Goal: Information Seeking & Learning: Learn about a topic

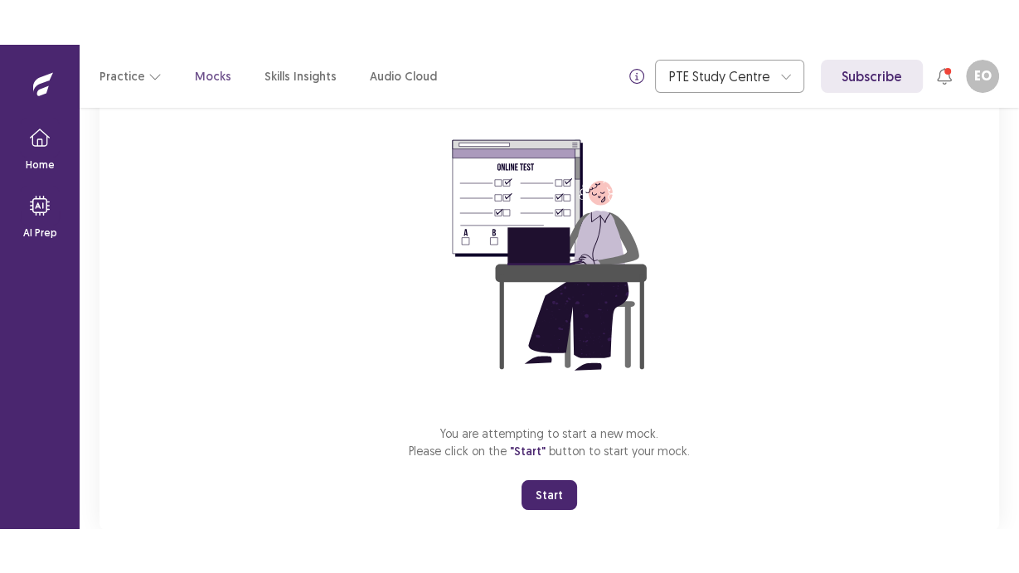
scroll to position [171, 0]
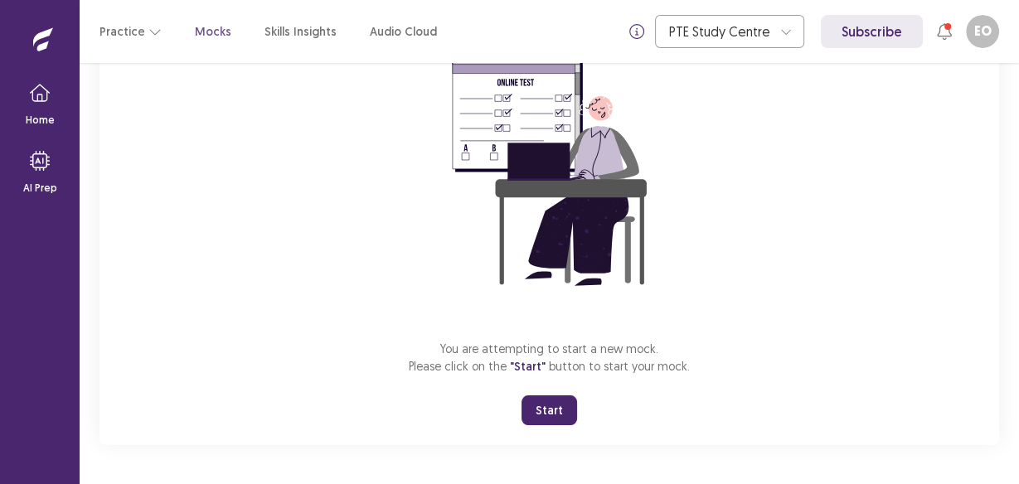
click at [573, 408] on button "Start" at bounding box center [550, 411] width 56 height 30
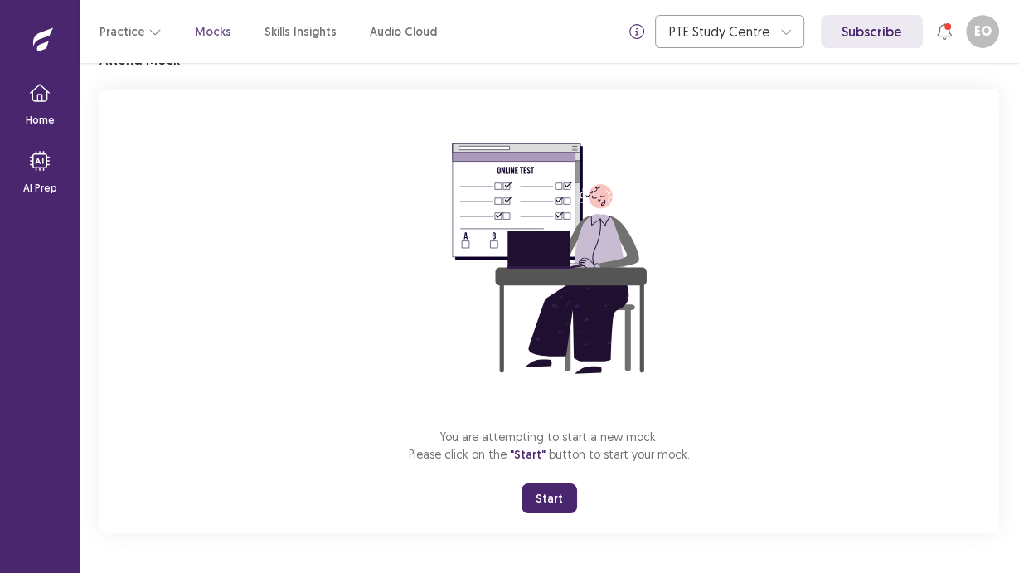
scroll to position [82, 0]
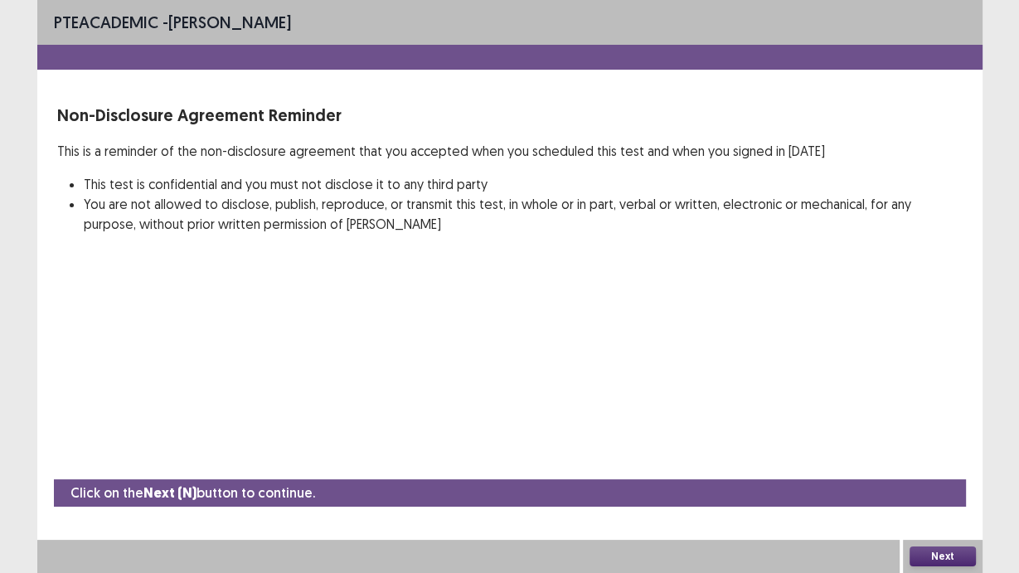
click at [958, 483] on button "Next" at bounding box center [943, 556] width 66 height 20
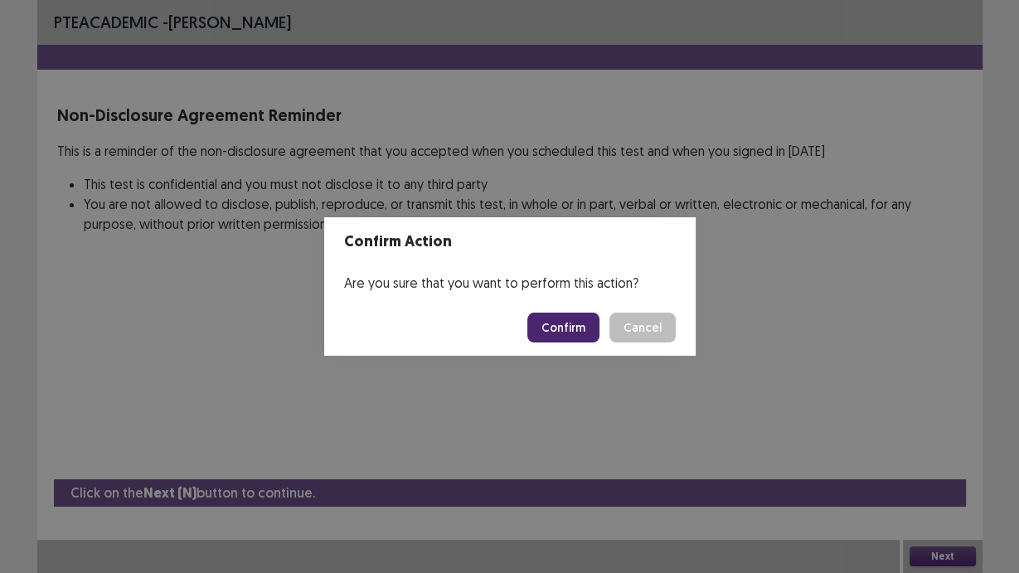
click at [573, 322] on button "Confirm" at bounding box center [563, 328] width 72 height 30
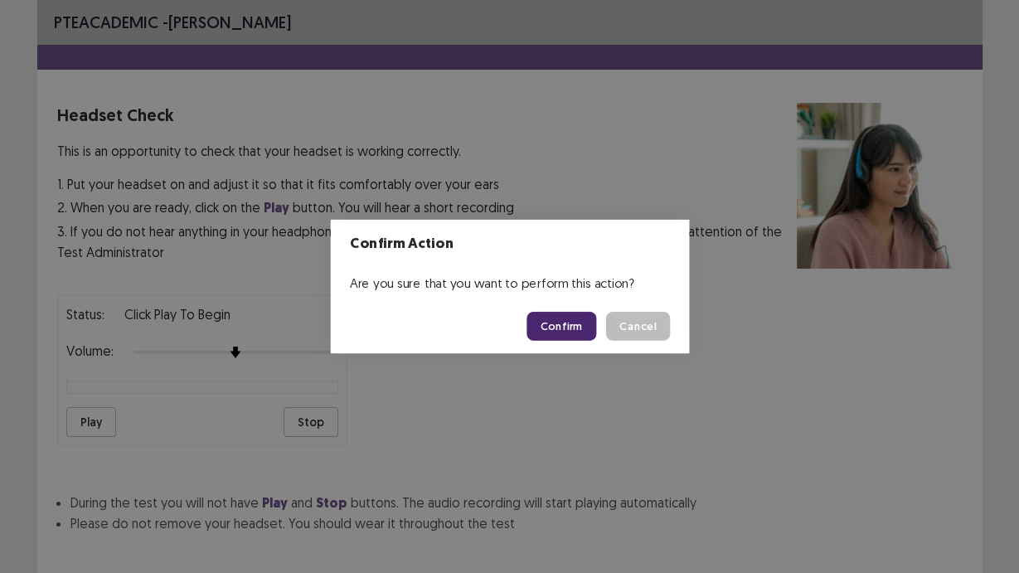
scroll to position [84, 0]
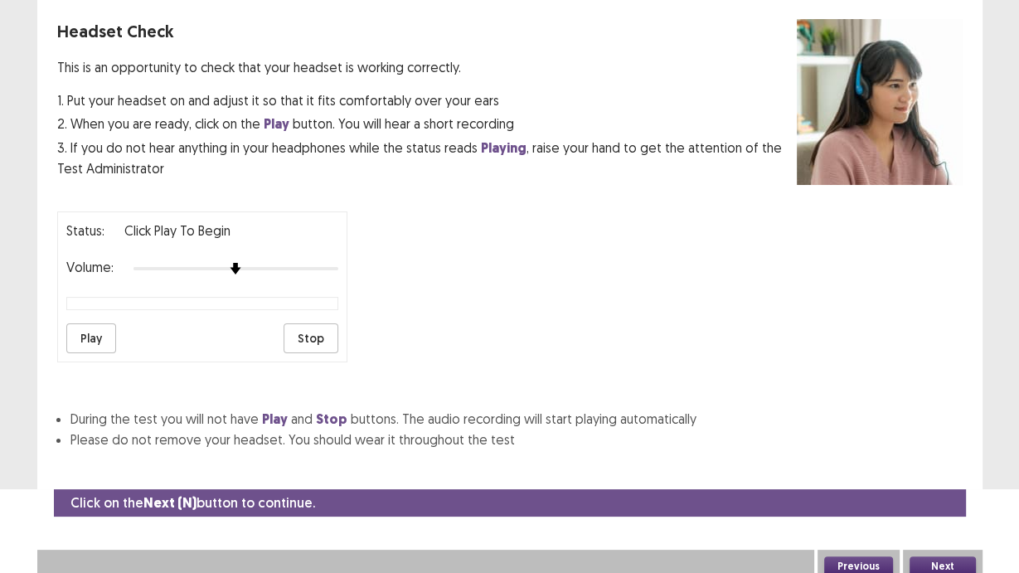
click at [98, 345] on button "Play" at bounding box center [91, 338] width 50 height 30
click at [501, 264] on div "Status: playing Volume: Play Stop" at bounding box center [509, 280] width 905 height 164
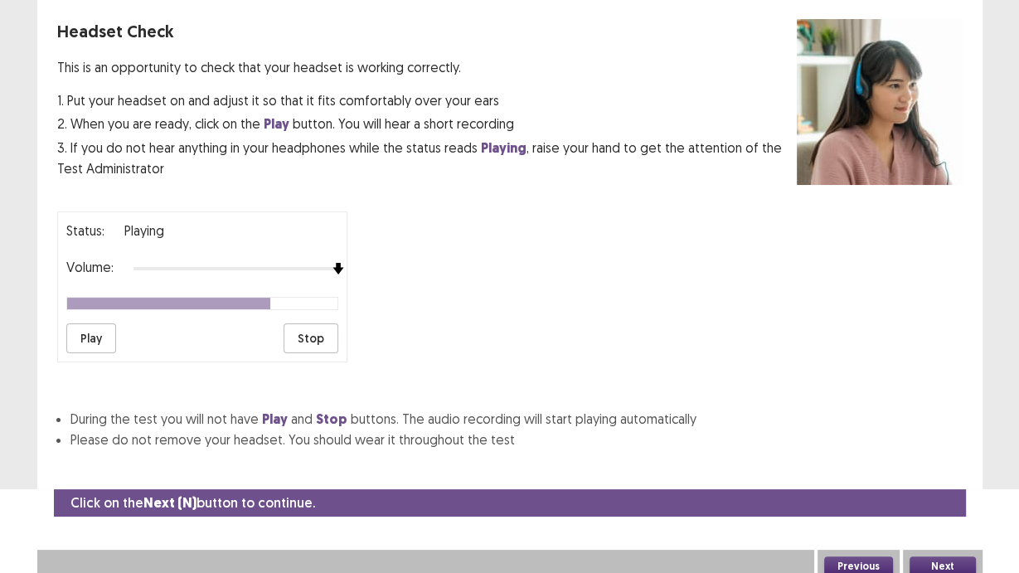
click at [952, 483] on button "Next" at bounding box center [943, 566] width 66 height 20
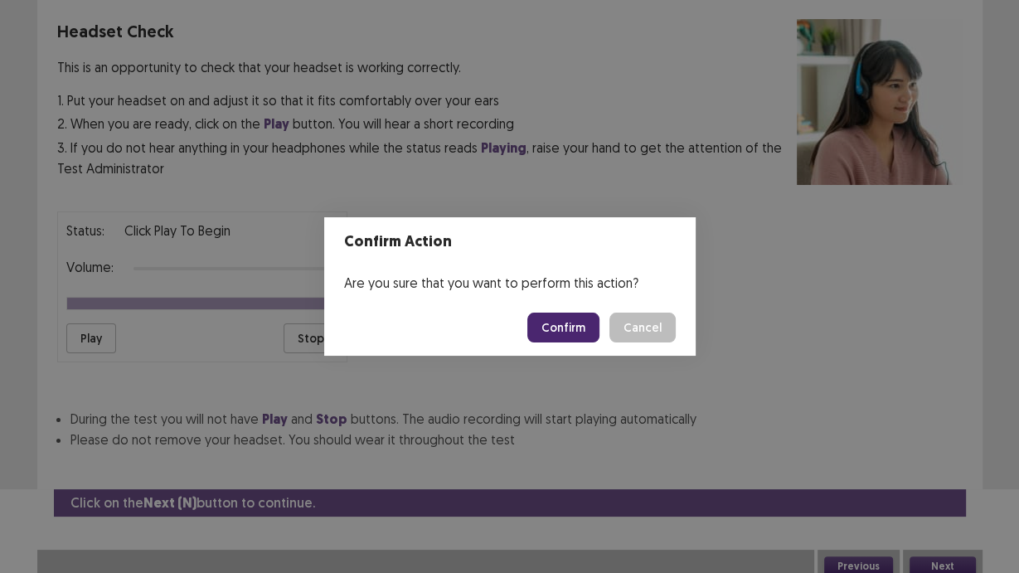
click at [571, 318] on button "Confirm" at bounding box center [563, 328] width 72 height 30
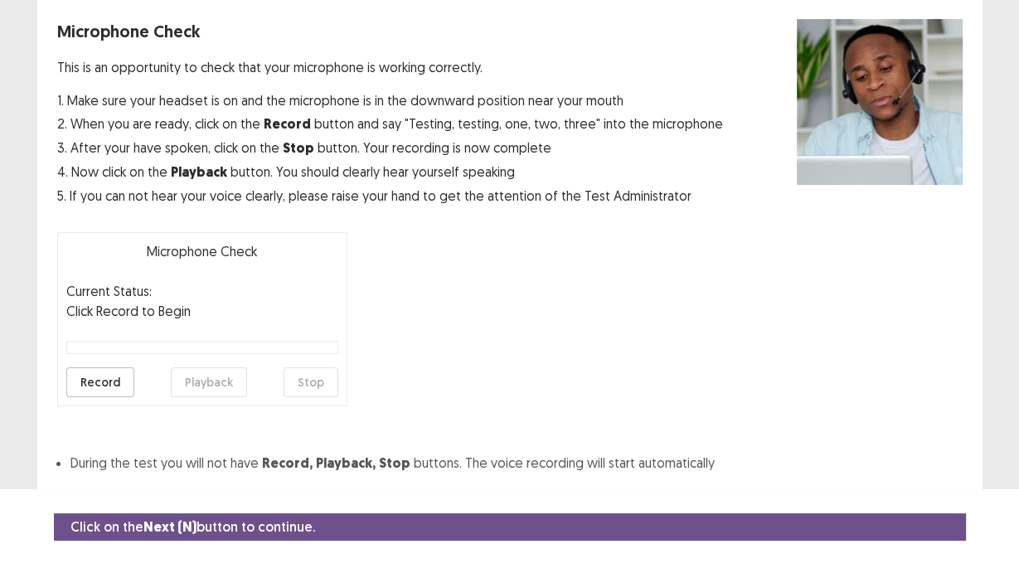
scroll to position [114, 0]
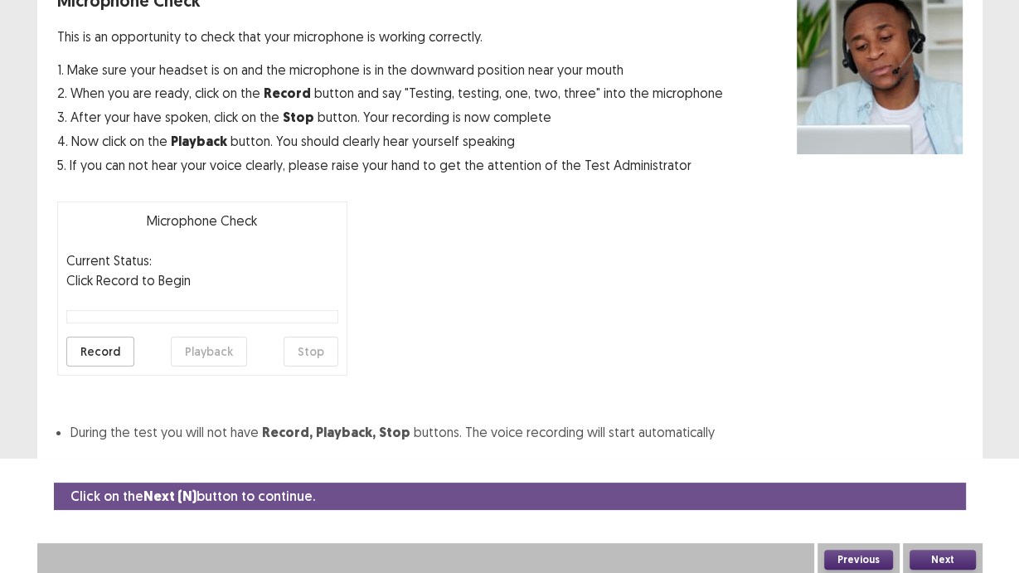
click at [868, 483] on button "Previous" at bounding box center [858, 560] width 69 height 20
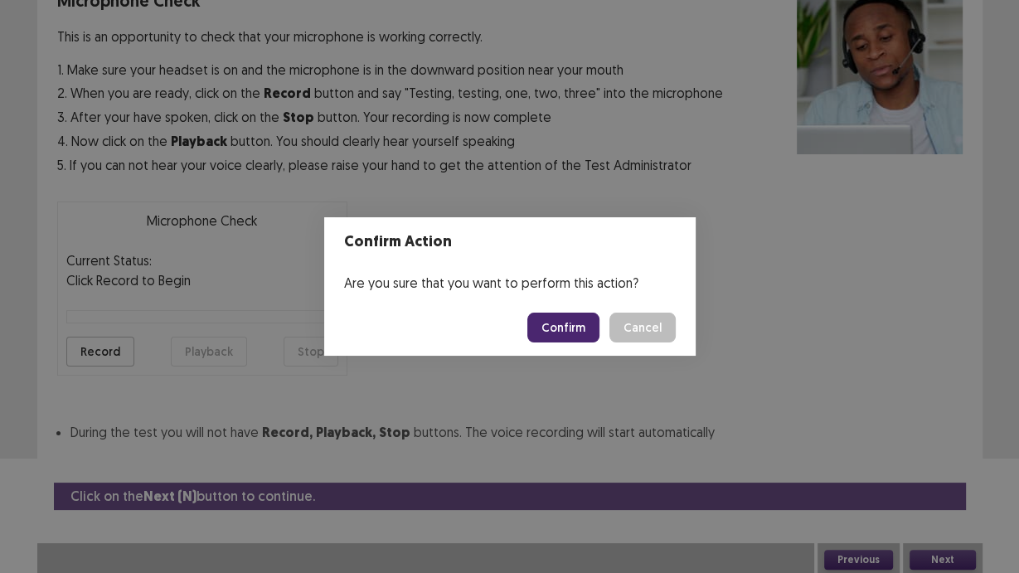
click at [566, 318] on button "Confirm" at bounding box center [563, 328] width 72 height 30
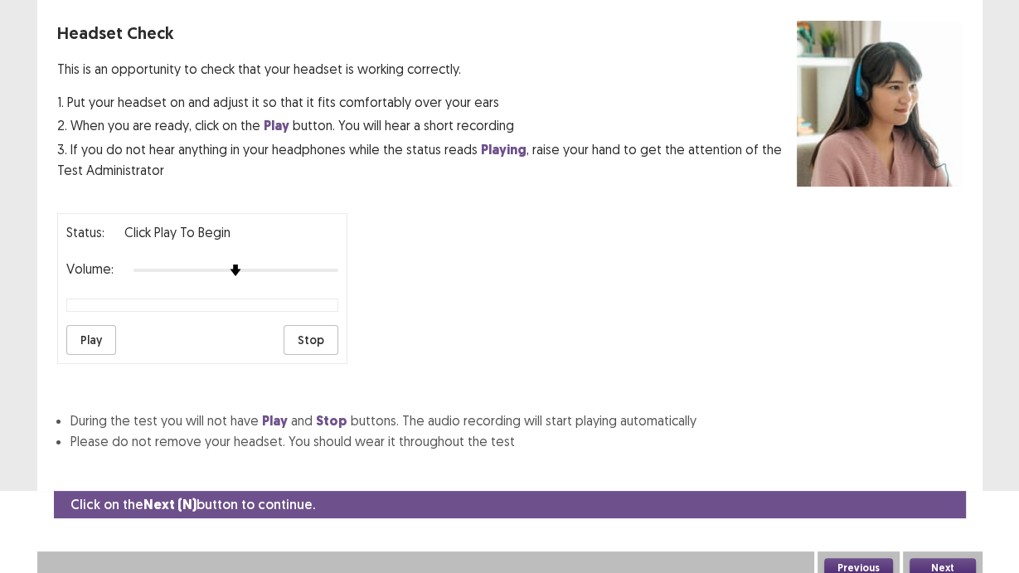
scroll to position [84, 0]
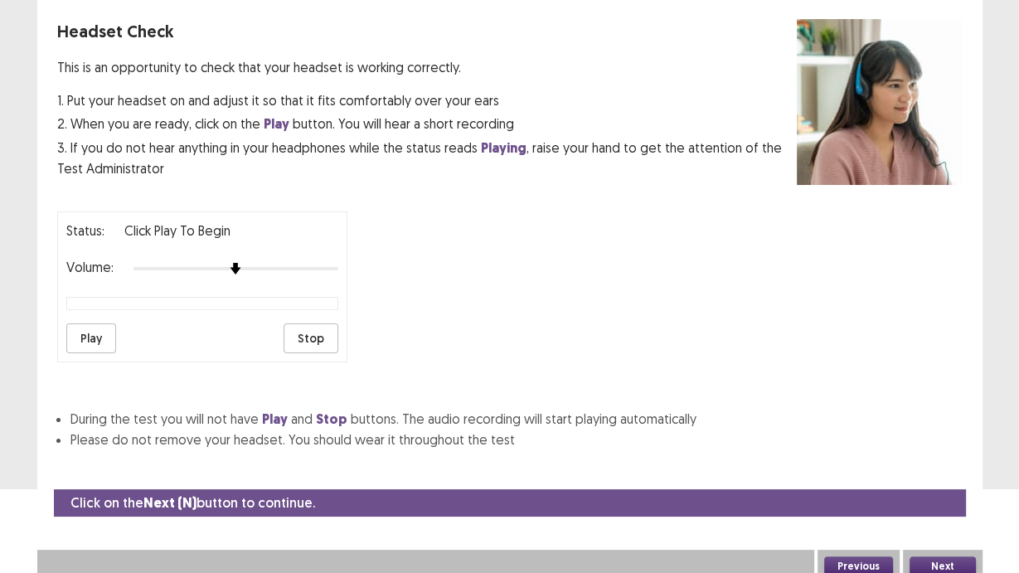
click at [861, 483] on div "Previous" at bounding box center [859, 566] width 82 height 33
click at [867, 483] on button "Previous" at bounding box center [858, 566] width 69 height 20
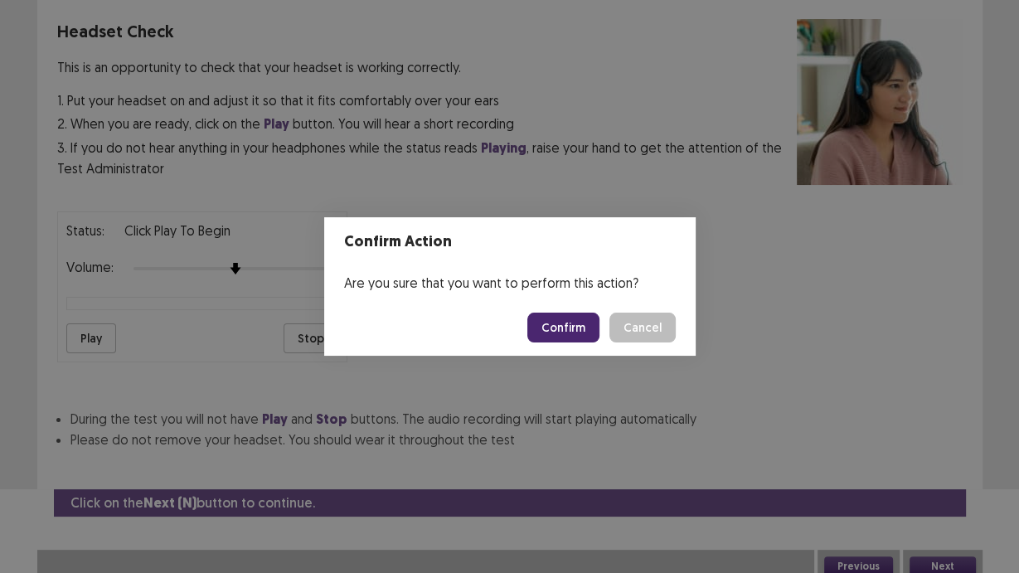
click at [662, 334] on button "Cancel" at bounding box center [642, 328] width 66 height 30
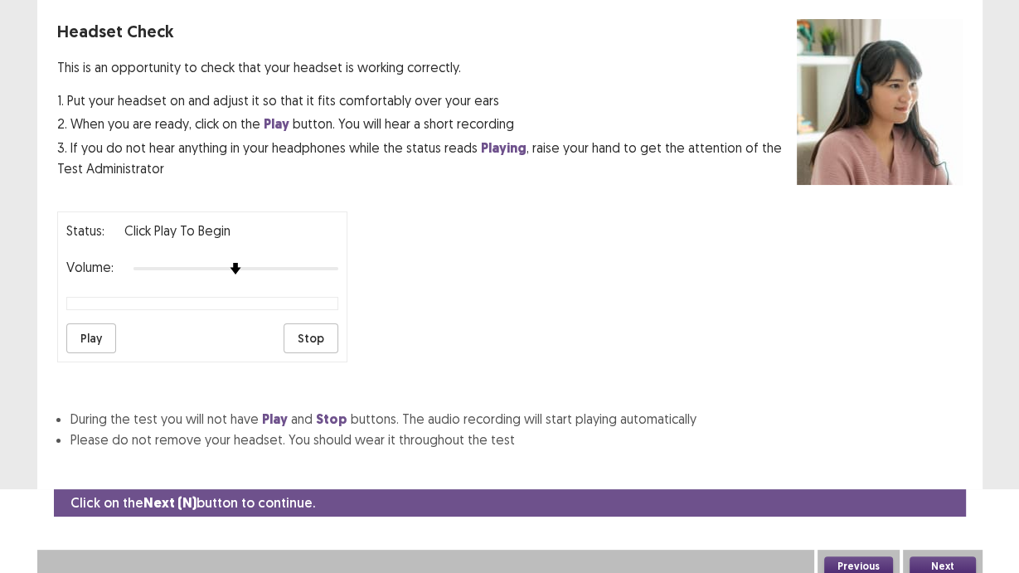
click at [964, 483] on button "Next" at bounding box center [943, 566] width 66 height 20
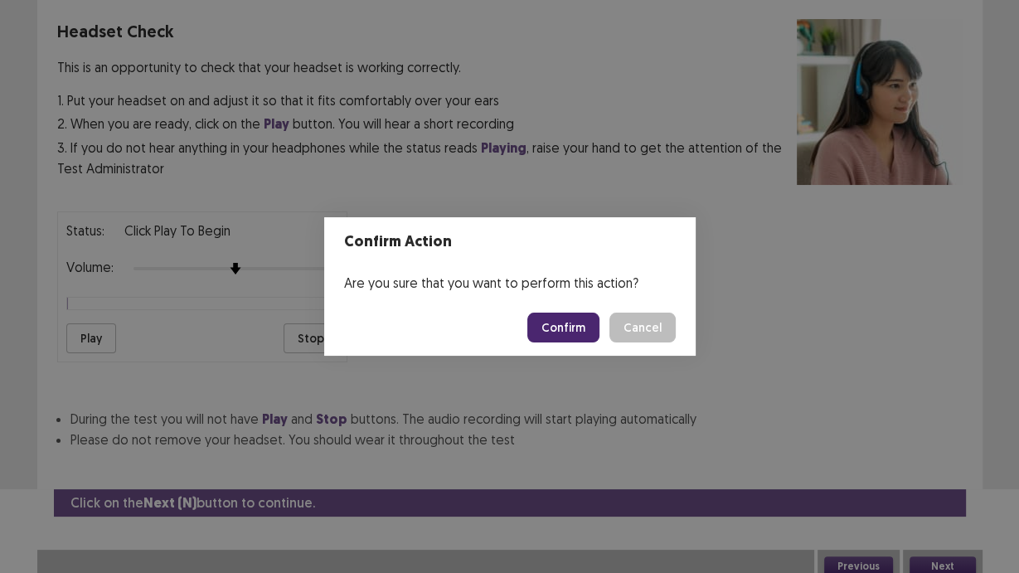
click at [600, 329] on button "Confirm" at bounding box center [563, 328] width 72 height 30
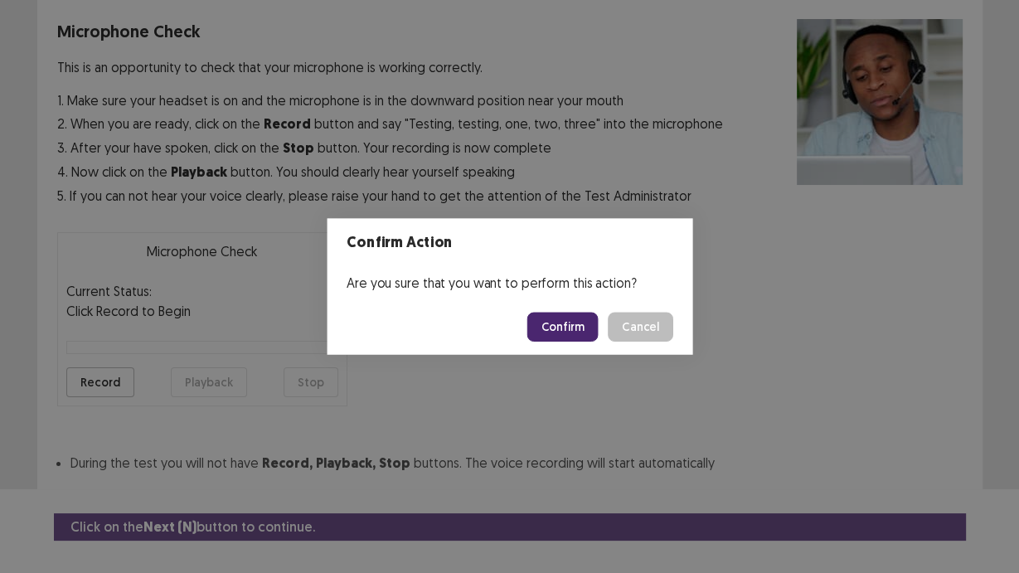
scroll to position [114, 0]
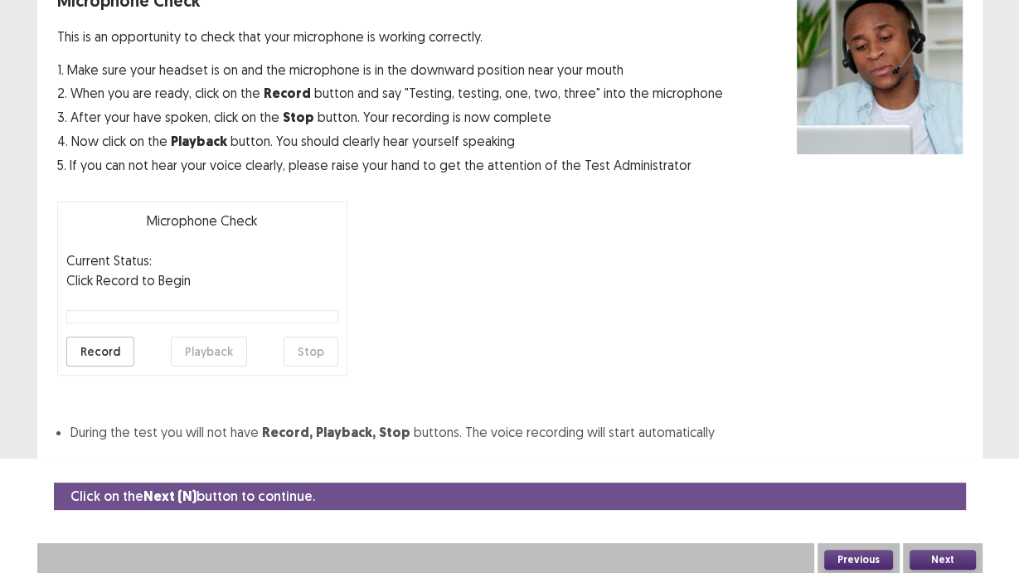
click at [100, 342] on button "Record" at bounding box center [100, 352] width 68 height 30
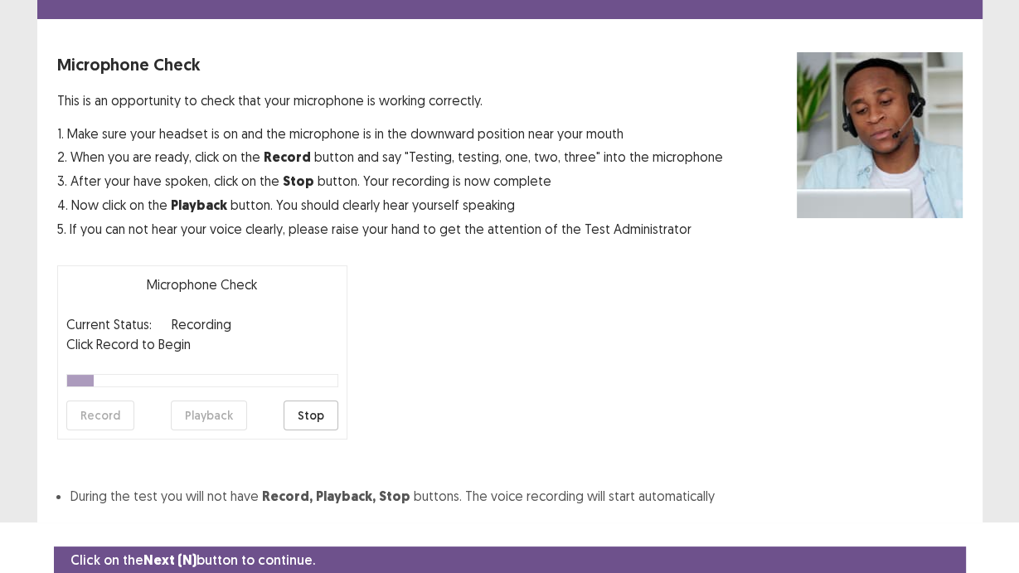
scroll to position [0, 0]
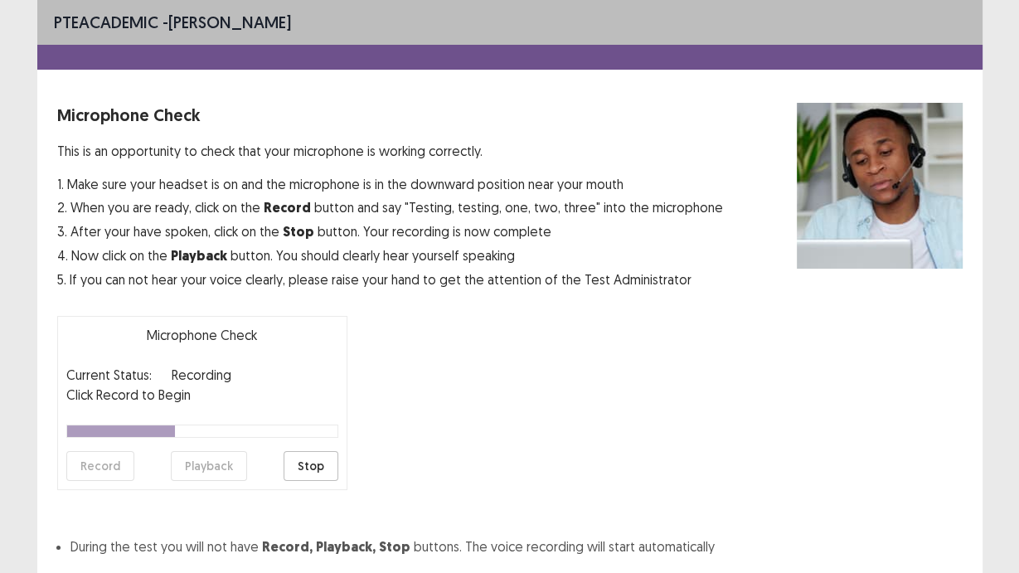
click at [318, 465] on button "Stop" at bounding box center [311, 466] width 55 height 30
click at [231, 460] on button "Playback" at bounding box center [209, 466] width 76 height 30
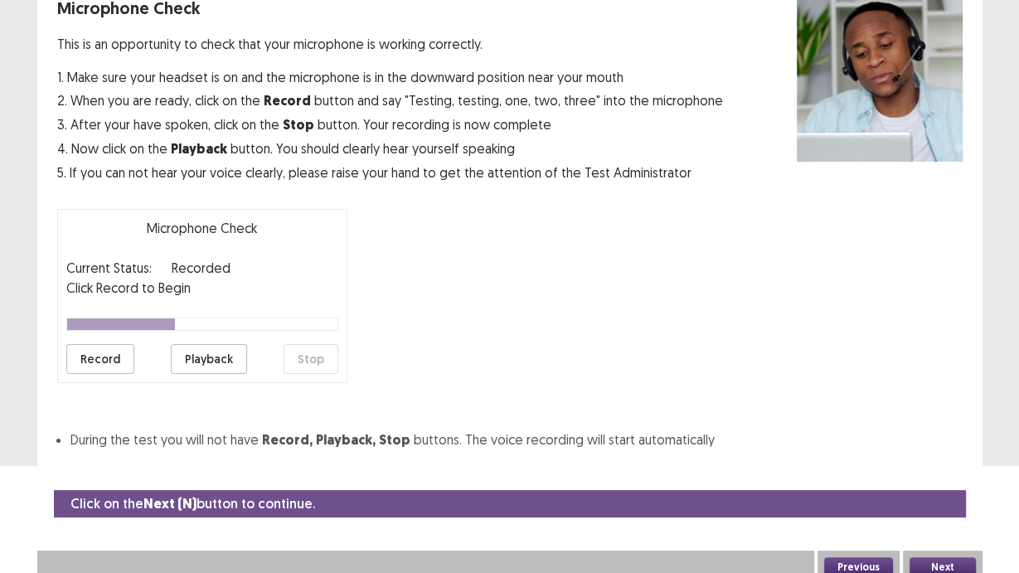
scroll to position [114, 0]
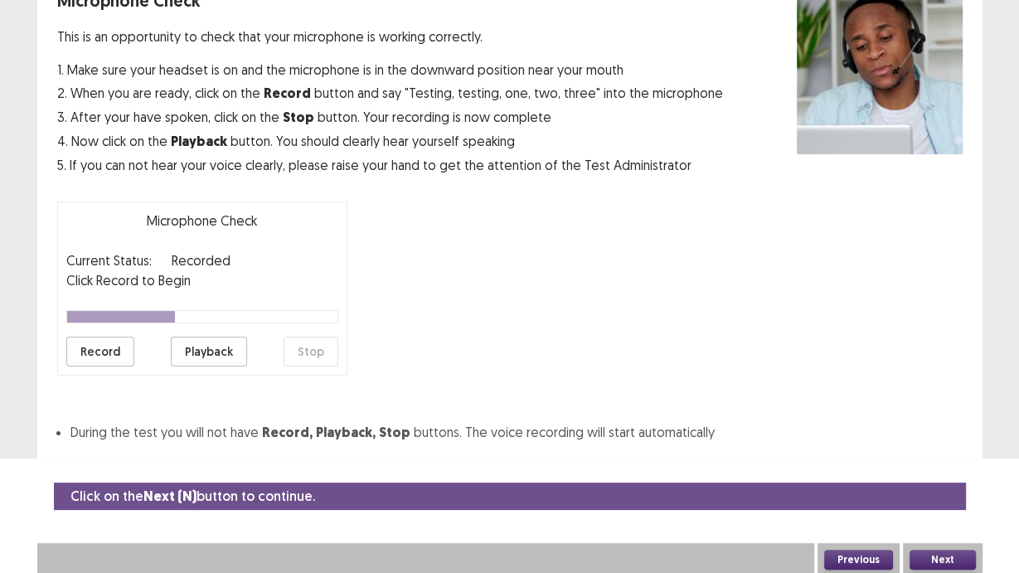
click at [953, 483] on button "Next" at bounding box center [943, 560] width 66 height 20
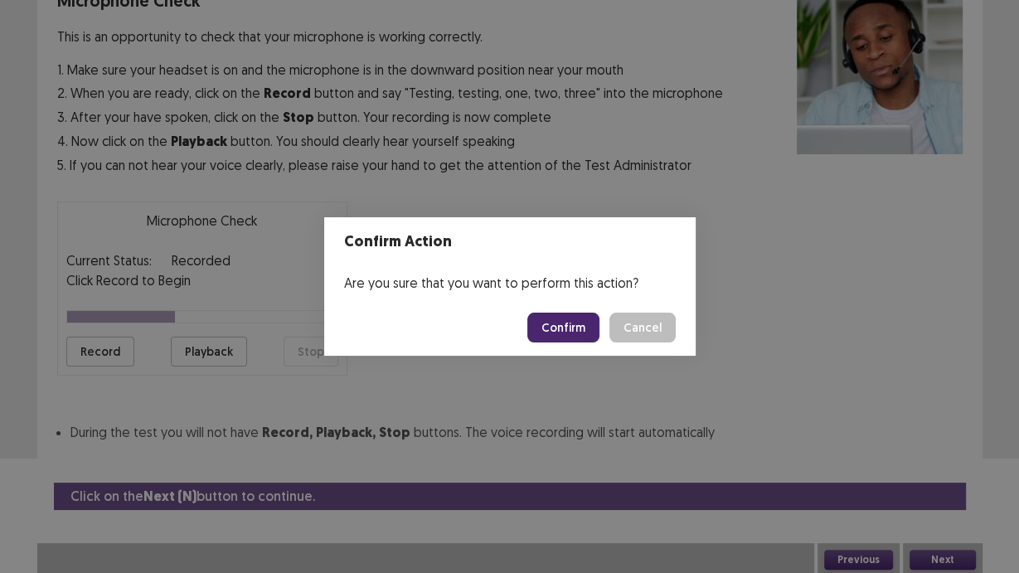
click at [575, 330] on button "Confirm" at bounding box center [563, 328] width 72 height 30
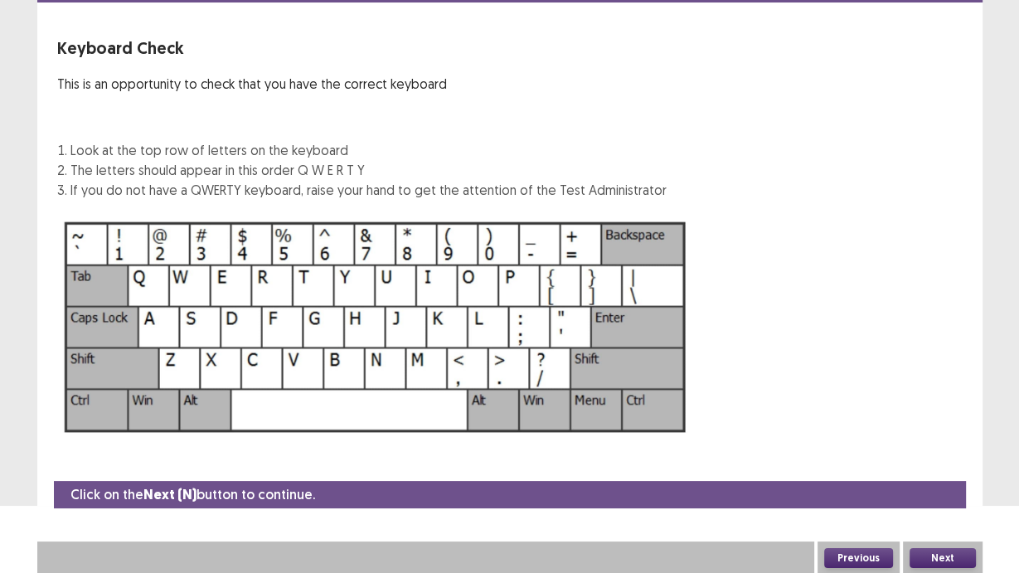
click at [949, 483] on button "Next" at bounding box center [943, 558] width 66 height 20
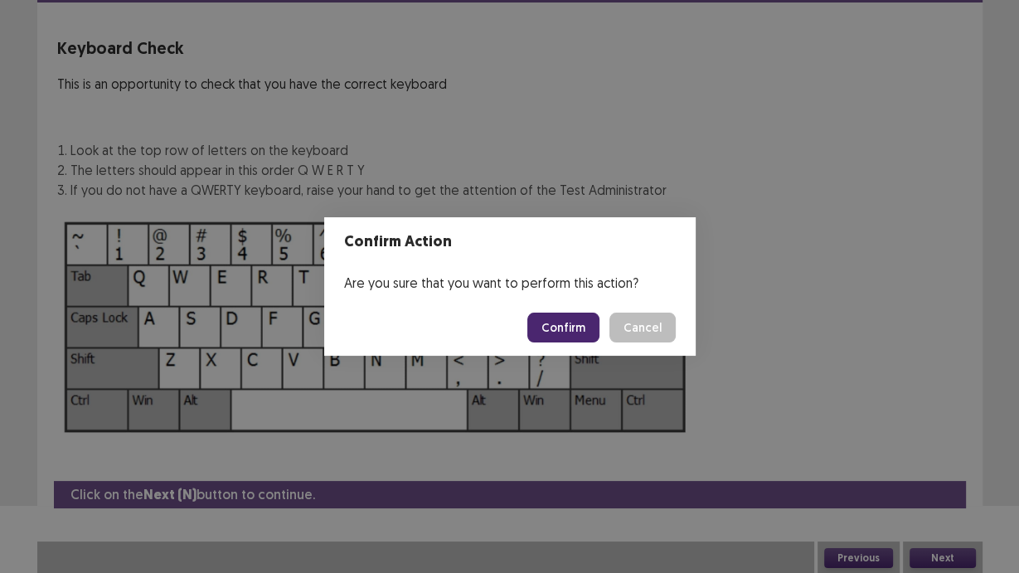
click at [570, 328] on button "Confirm" at bounding box center [563, 328] width 72 height 30
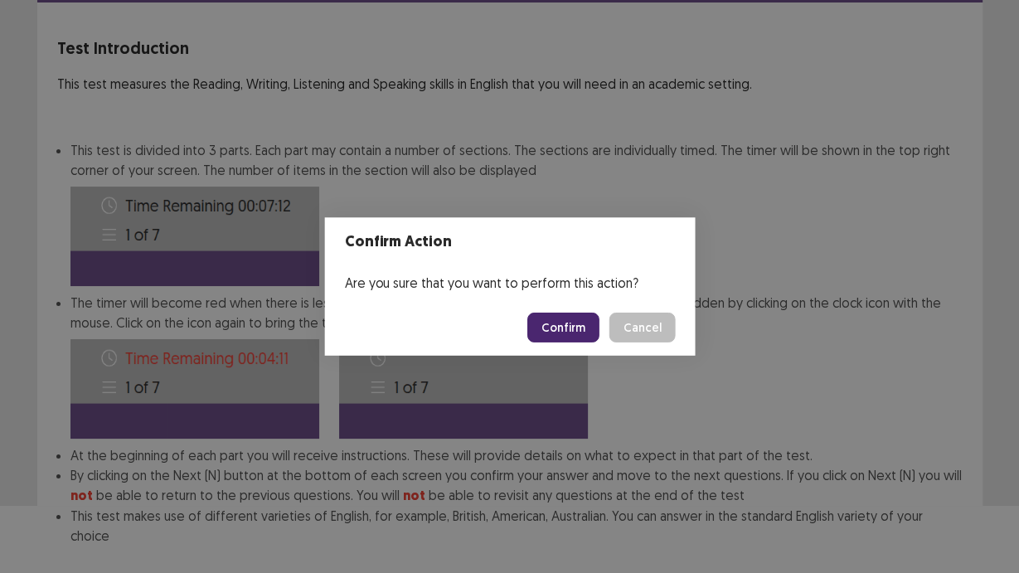
scroll to position [152, 0]
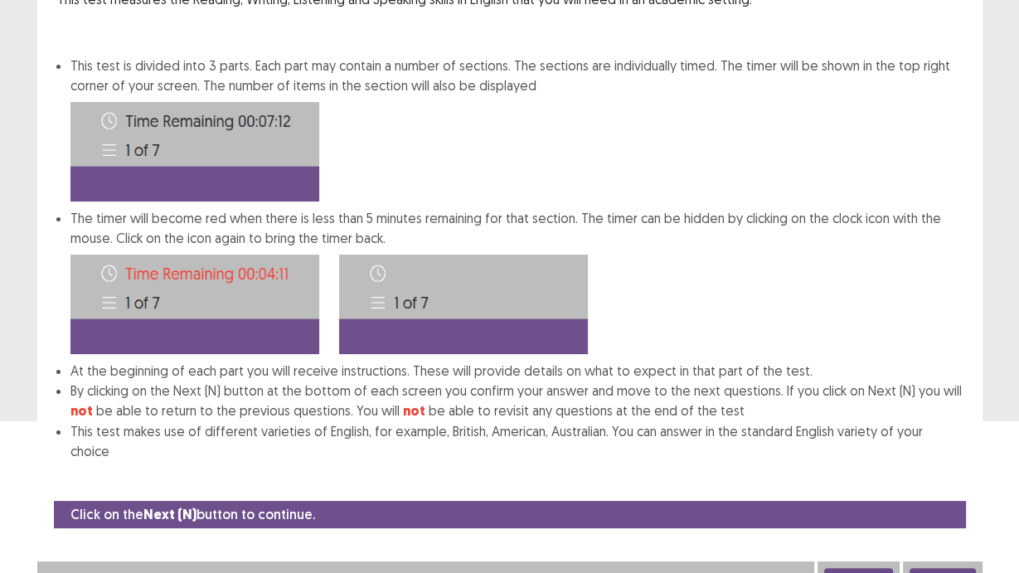
click at [930, 483] on button "Next" at bounding box center [943, 578] width 66 height 20
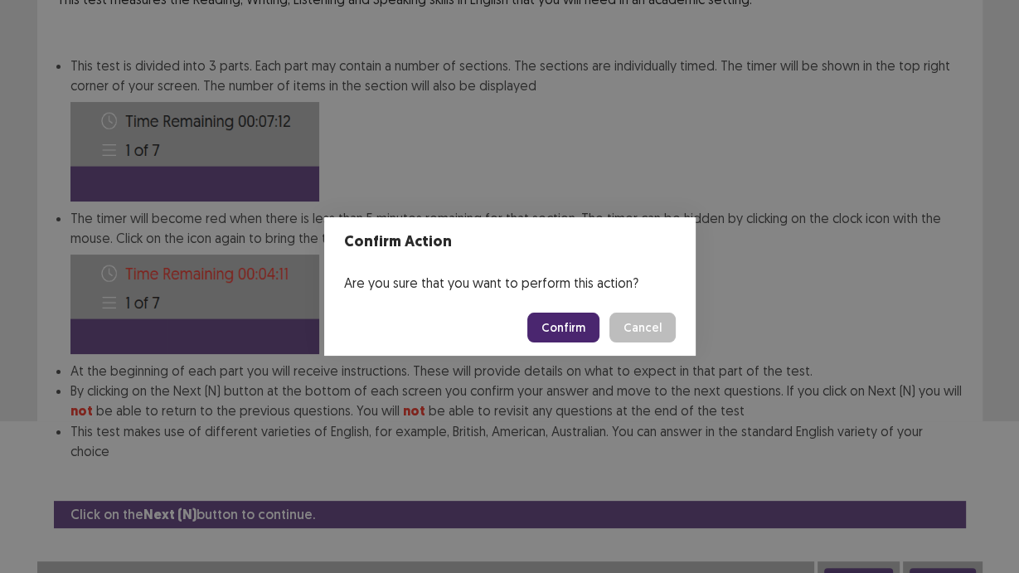
click at [579, 327] on button "Confirm" at bounding box center [563, 328] width 72 height 30
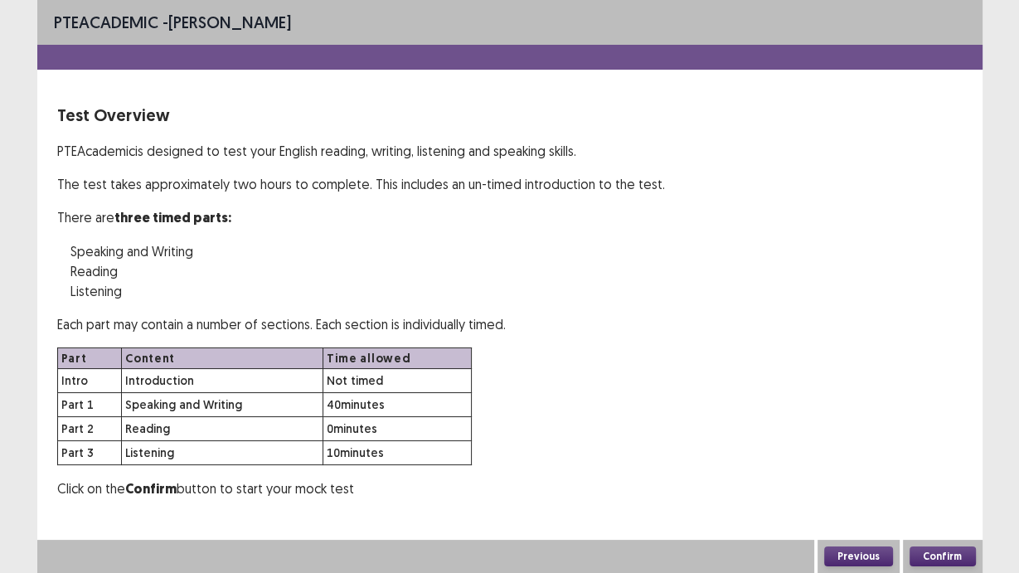
scroll to position [0, 0]
click at [949, 483] on button "Confirm" at bounding box center [943, 556] width 66 height 20
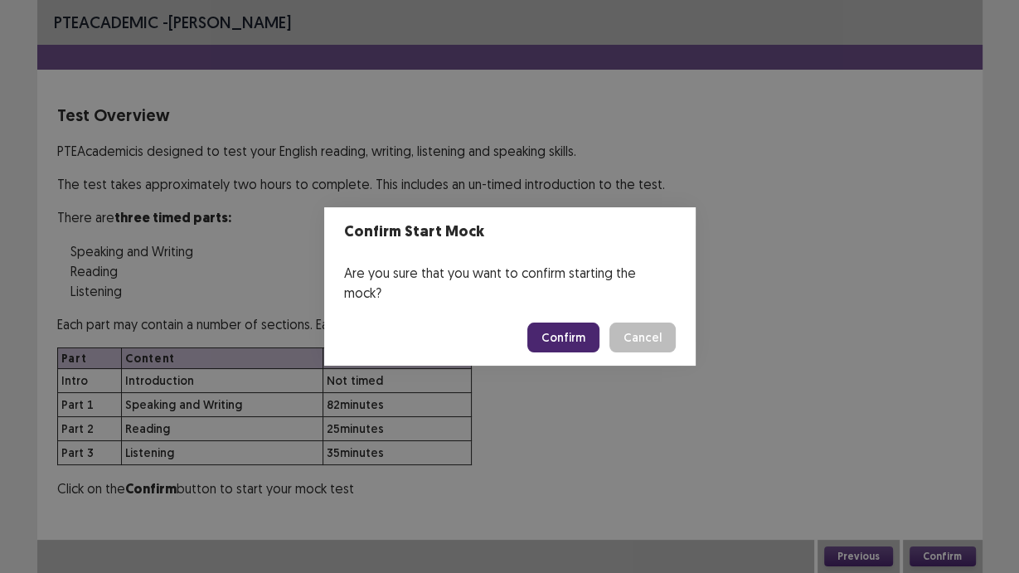
click at [561, 323] on button "Confirm" at bounding box center [563, 338] width 72 height 30
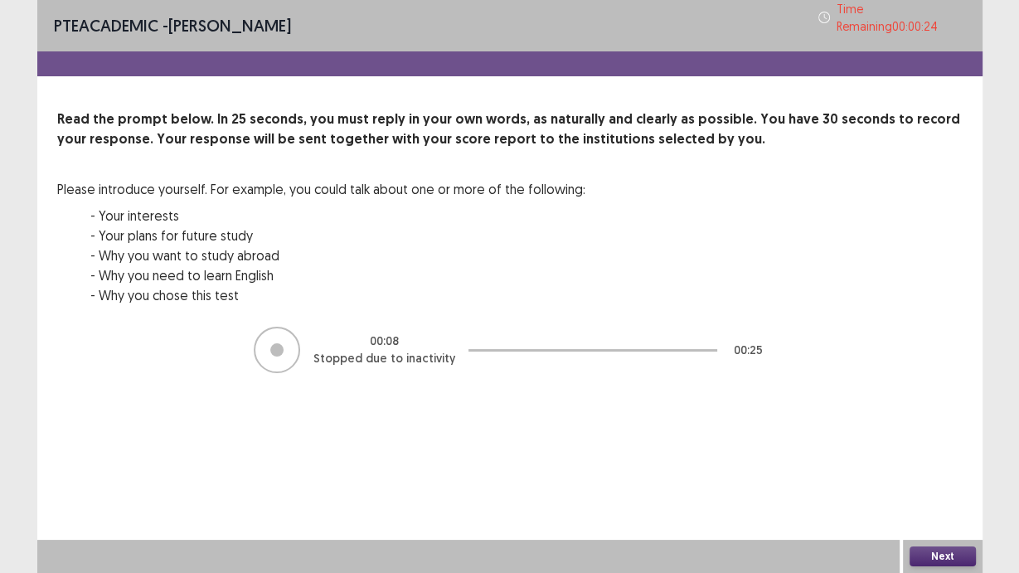
click at [956, 483] on button "Next" at bounding box center [943, 556] width 66 height 20
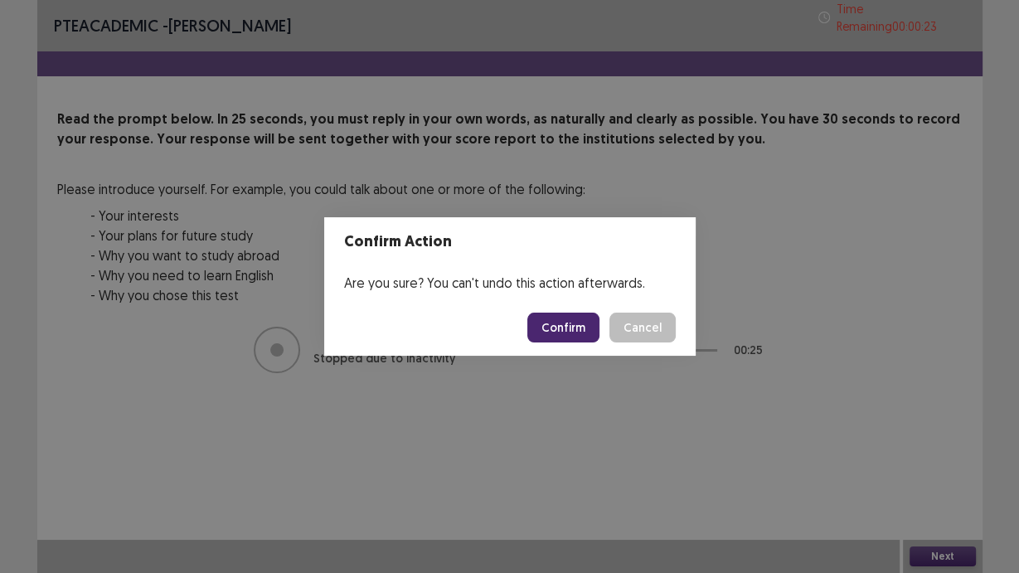
click at [566, 332] on button "Confirm" at bounding box center [563, 328] width 72 height 30
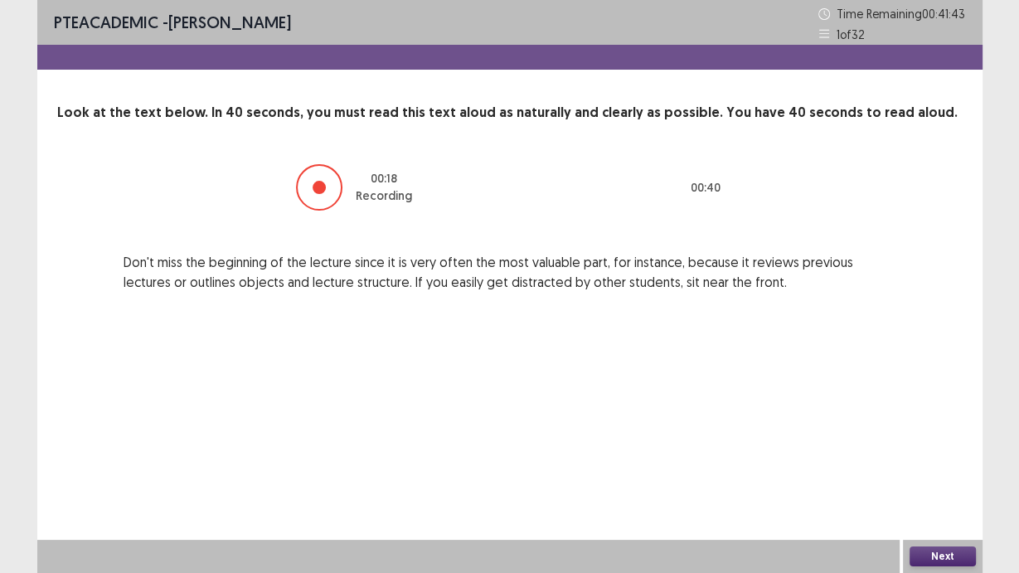
click at [942, 483] on button "Next" at bounding box center [943, 556] width 66 height 20
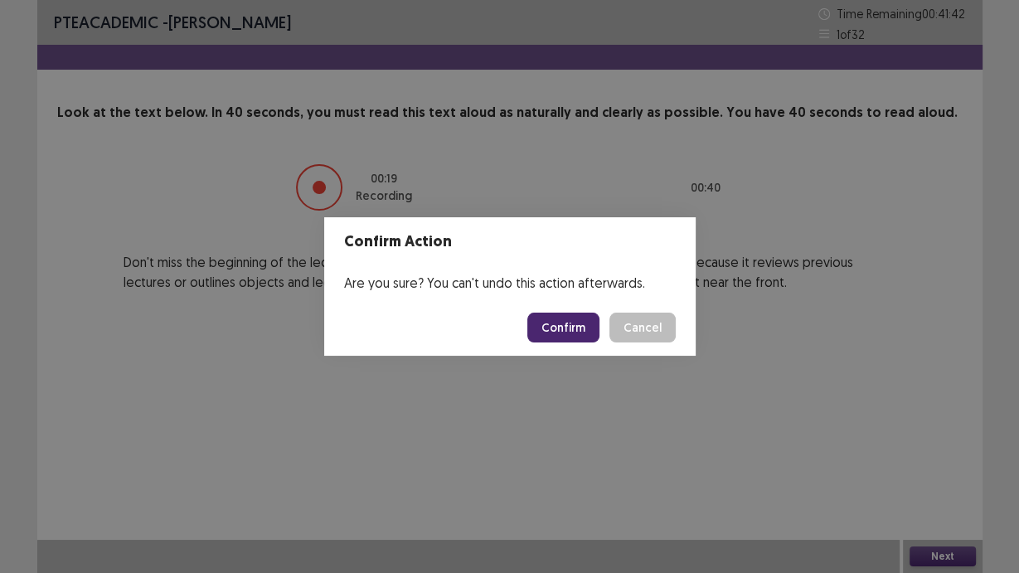
click at [547, 312] on footer "Confirm Cancel" at bounding box center [509, 327] width 371 height 56
click at [548, 321] on button "Confirm" at bounding box center [563, 328] width 72 height 30
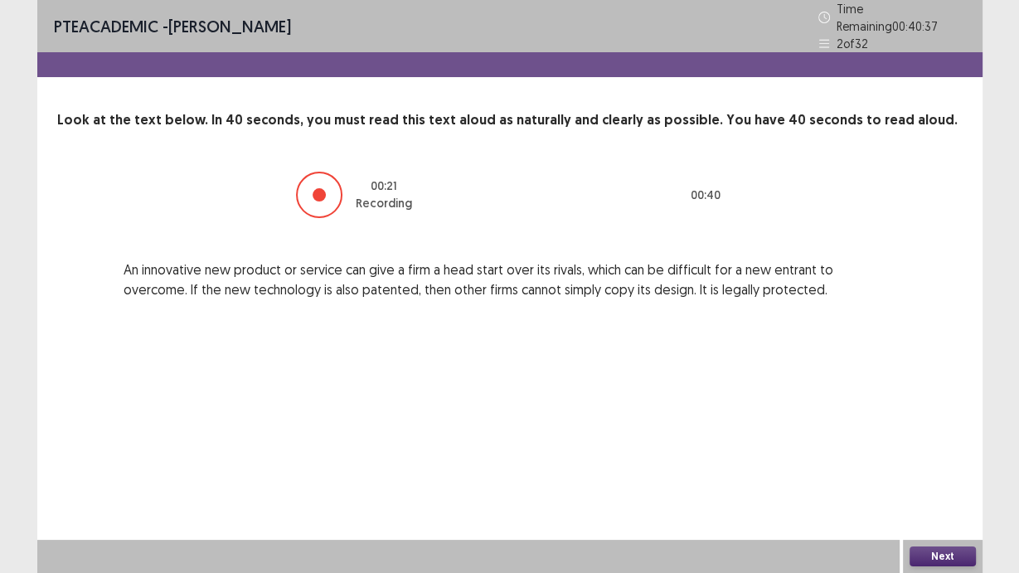
click at [934, 483] on div "Next" at bounding box center [943, 556] width 80 height 33
click at [944, 483] on button "Next" at bounding box center [943, 556] width 66 height 20
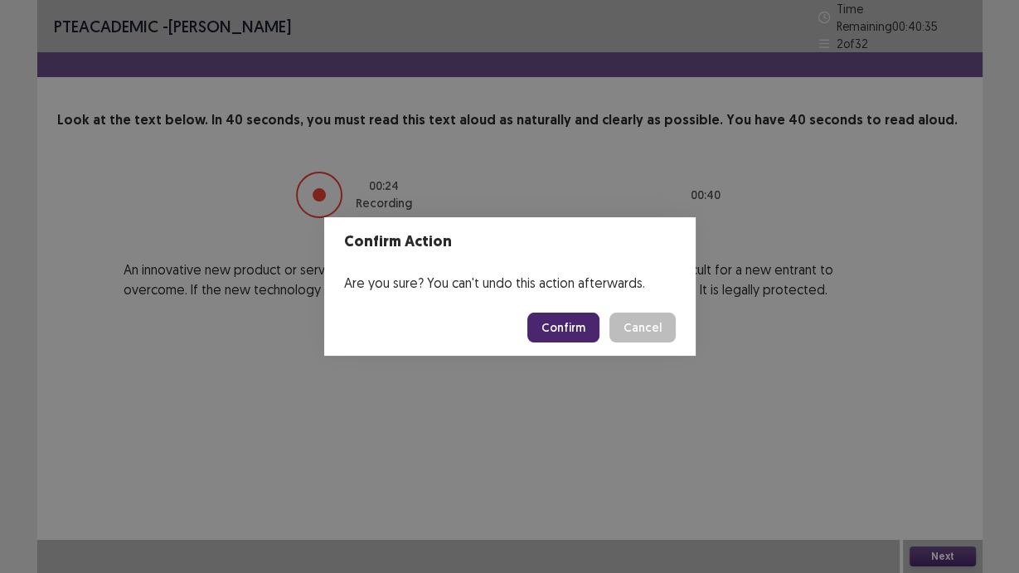
click at [575, 333] on button "Confirm" at bounding box center [563, 328] width 72 height 30
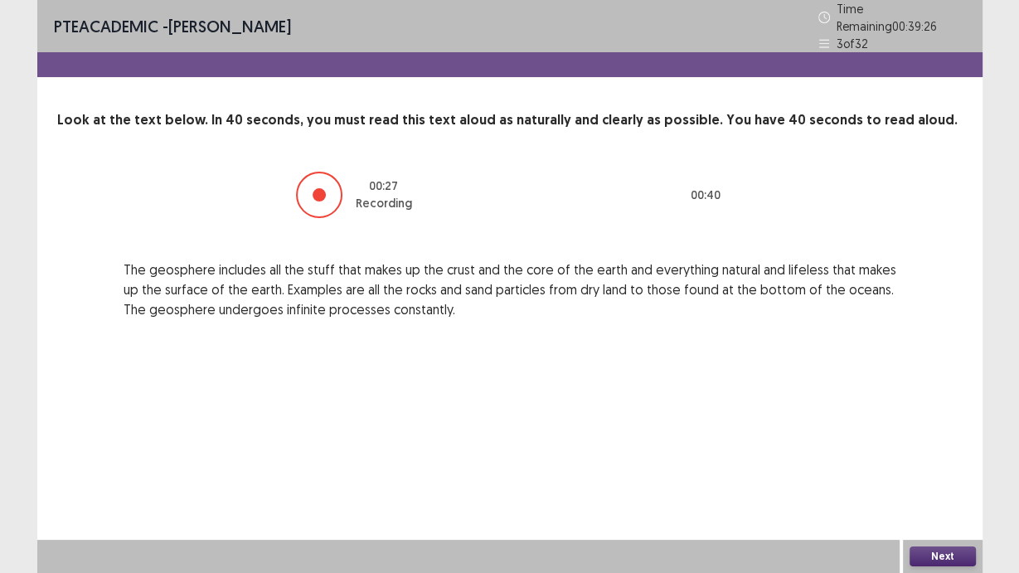
click at [932, 483] on button "Next" at bounding box center [943, 556] width 66 height 20
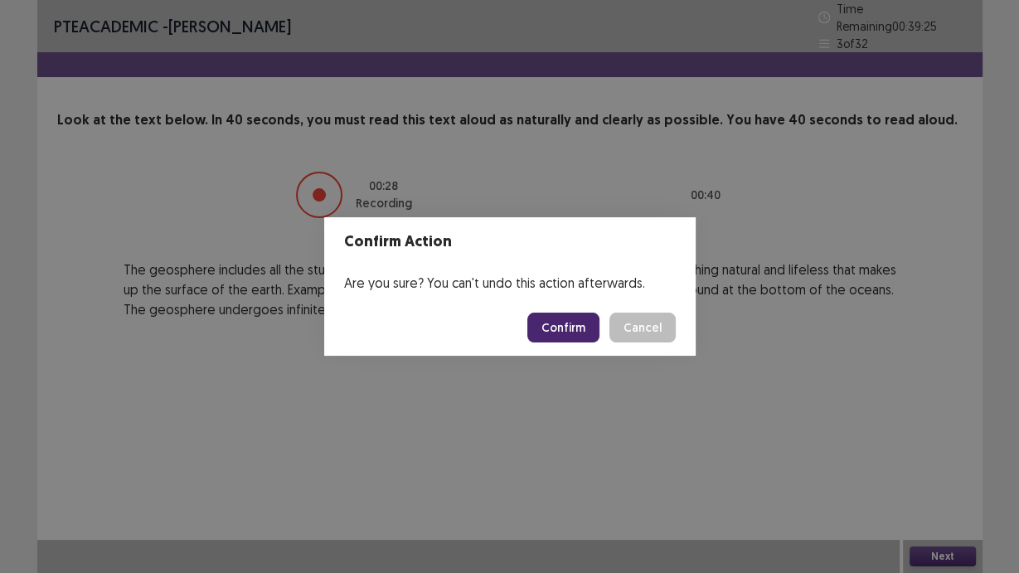
click at [570, 336] on button "Confirm" at bounding box center [563, 328] width 72 height 30
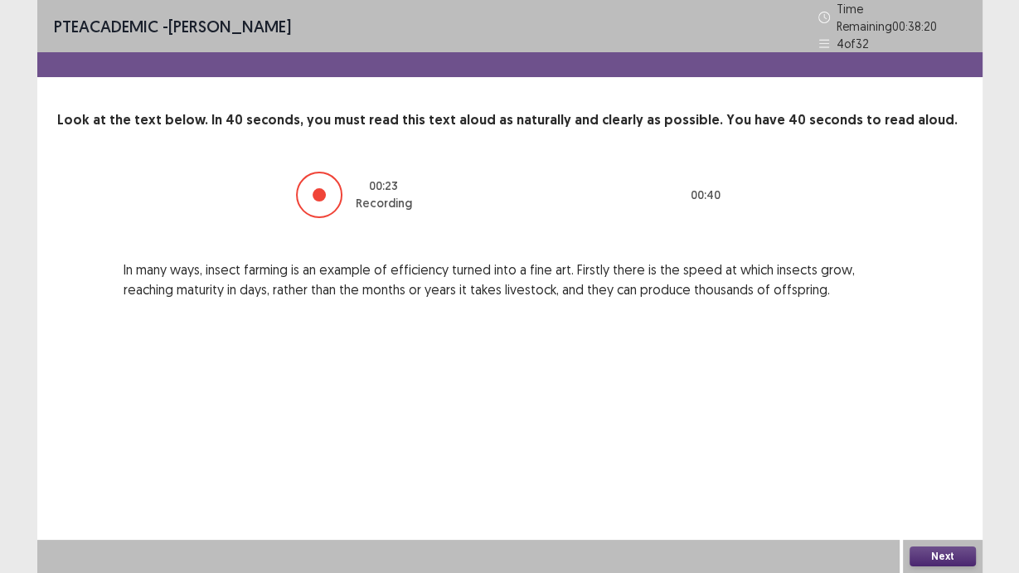
click at [929, 483] on button "Next" at bounding box center [943, 556] width 66 height 20
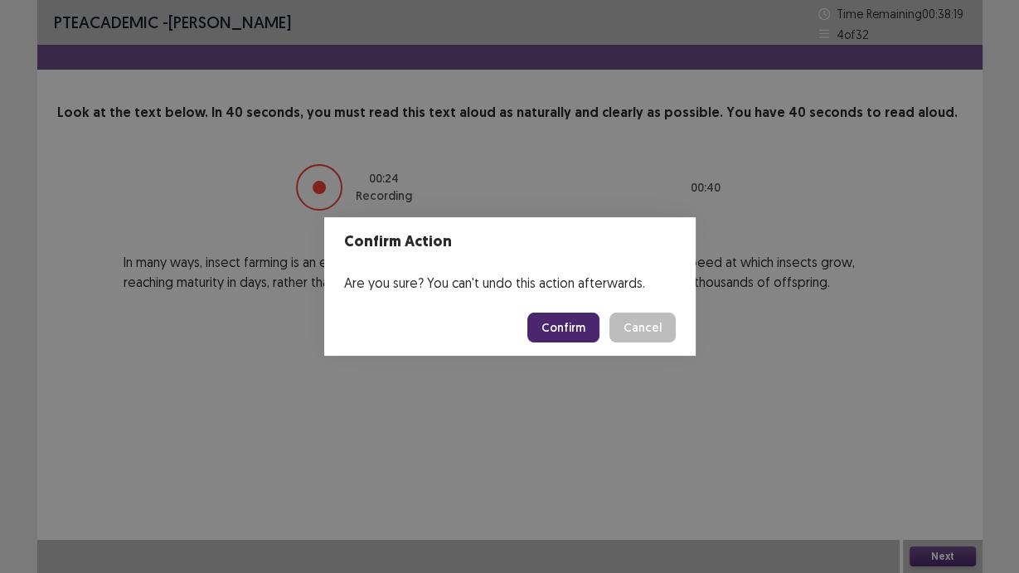
click at [558, 323] on button "Confirm" at bounding box center [563, 328] width 72 height 30
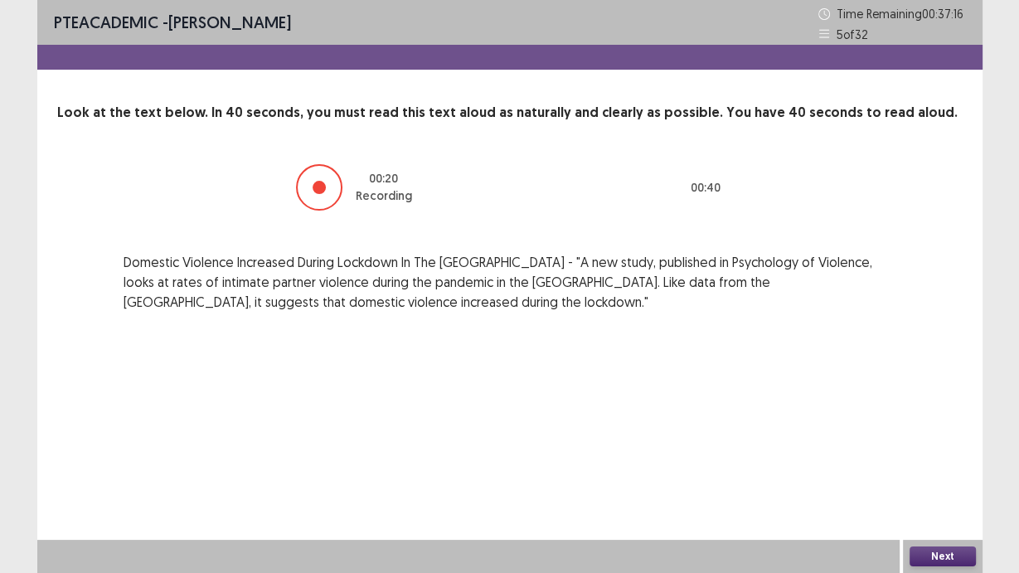
click at [946, 483] on button "Next" at bounding box center [943, 556] width 66 height 20
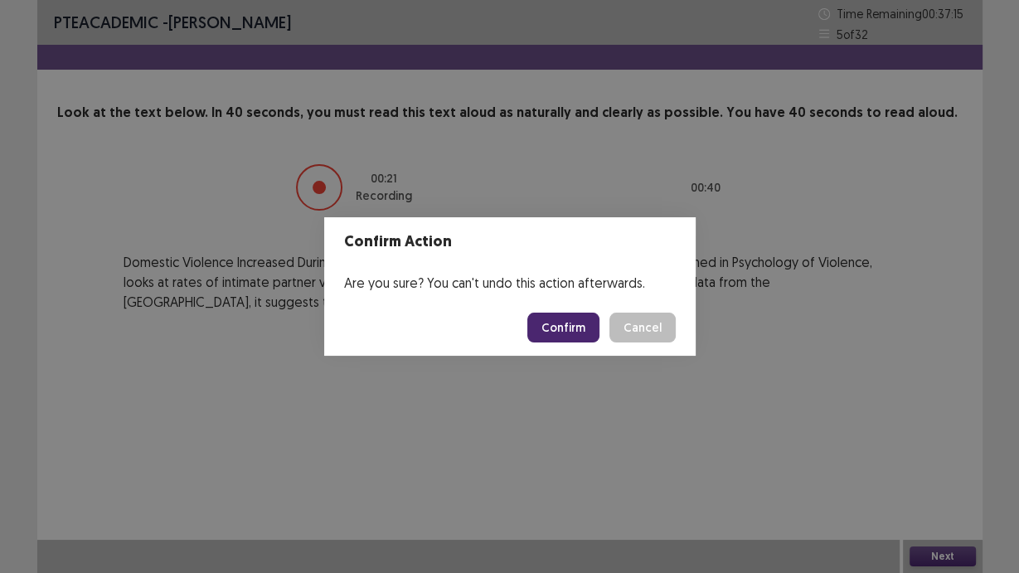
click at [585, 325] on button "Confirm" at bounding box center [563, 328] width 72 height 30
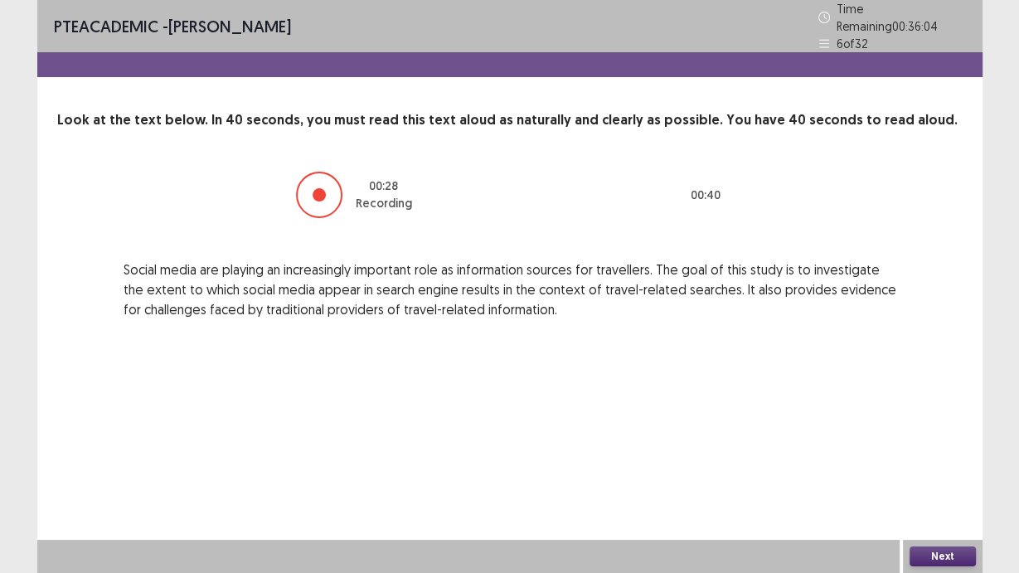
click at [958, 483] on button "Next" at bounding box center [943, 556] width 66 height 20
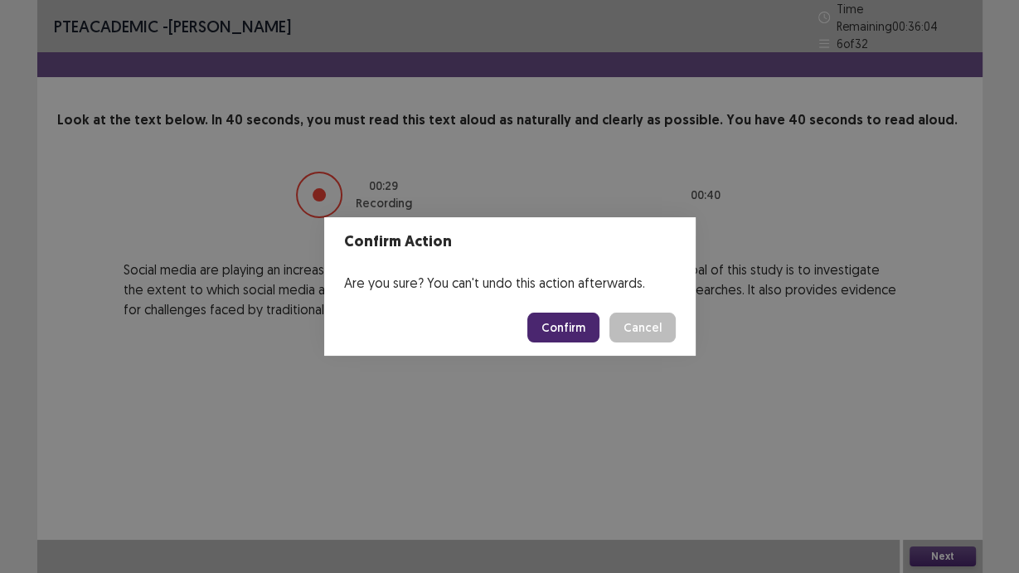
click at [588, 343] on footer "Confirm Cancel" at bounding box center [509, 327] width 371 height 56
click at [568, 325] on button "Confirm" at bounding box center [563, 328] width 72 height 30
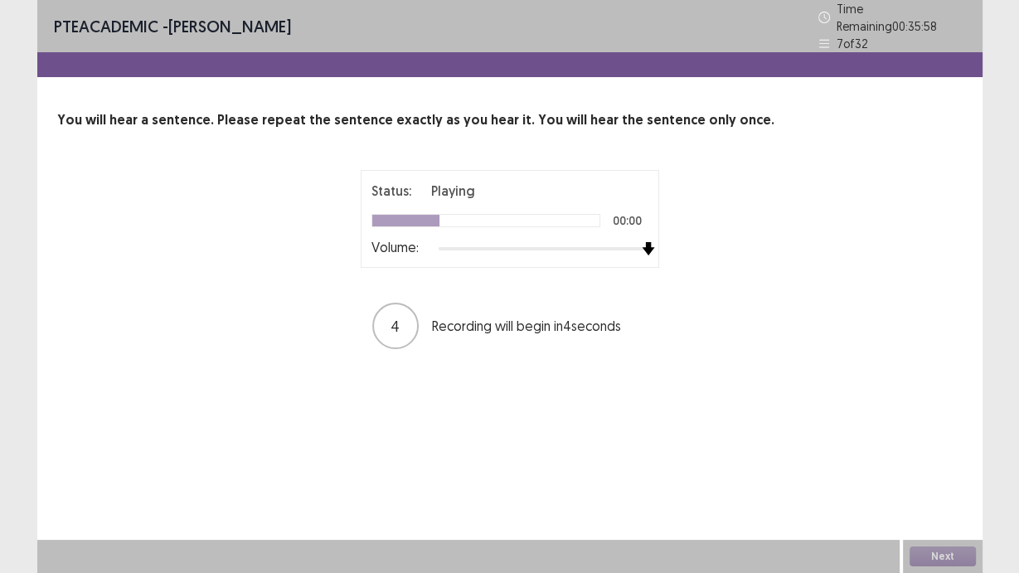
click at [657, 240] on div "Status: Playing 00:00 Volume:" at bounding box center [510, 219] width 299 height 98
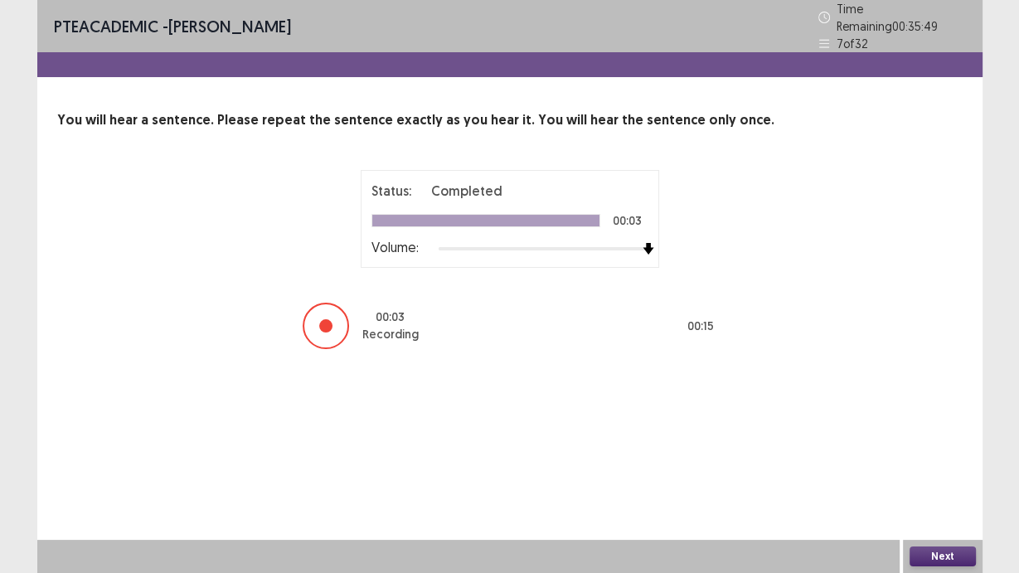
click at [922, 483] on button "Next" at bounding box center [943, 556] width 66 height 20
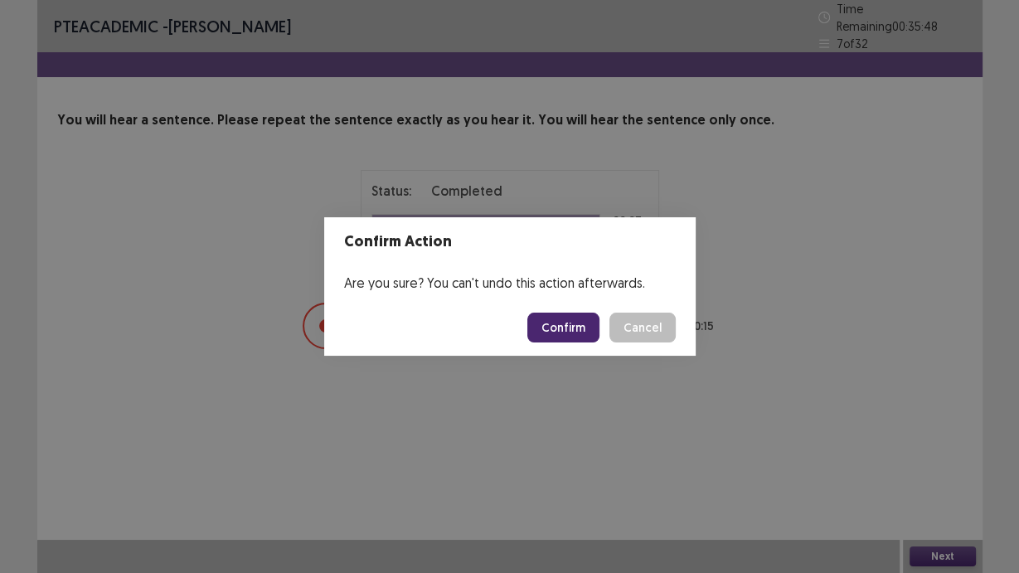
click at [580, 326] on button "Confirm" at bounding box center [563, 328] width 72 height 30
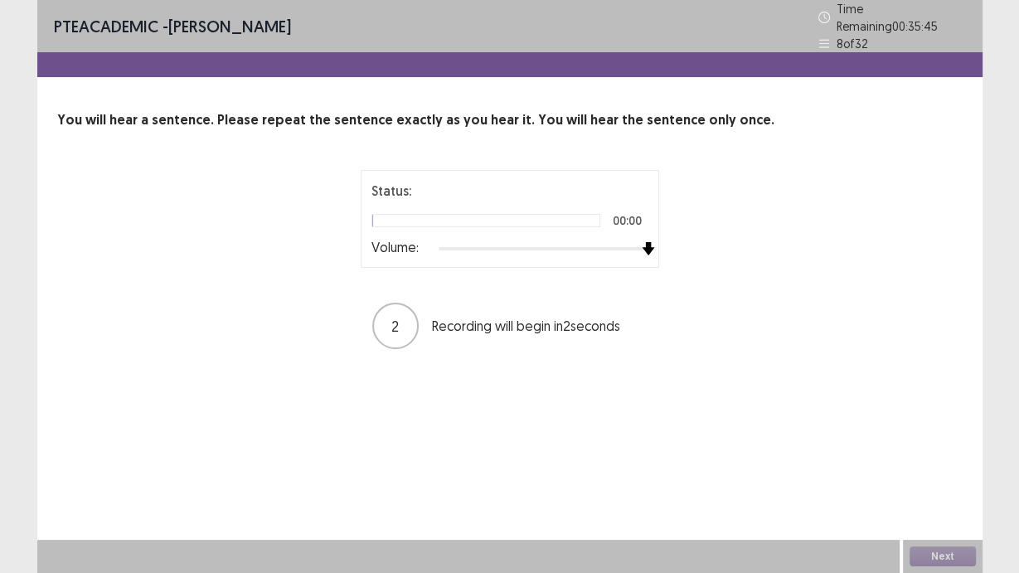
click at [642, 247] on div at bounding box center [544, 248] width 210 height 13
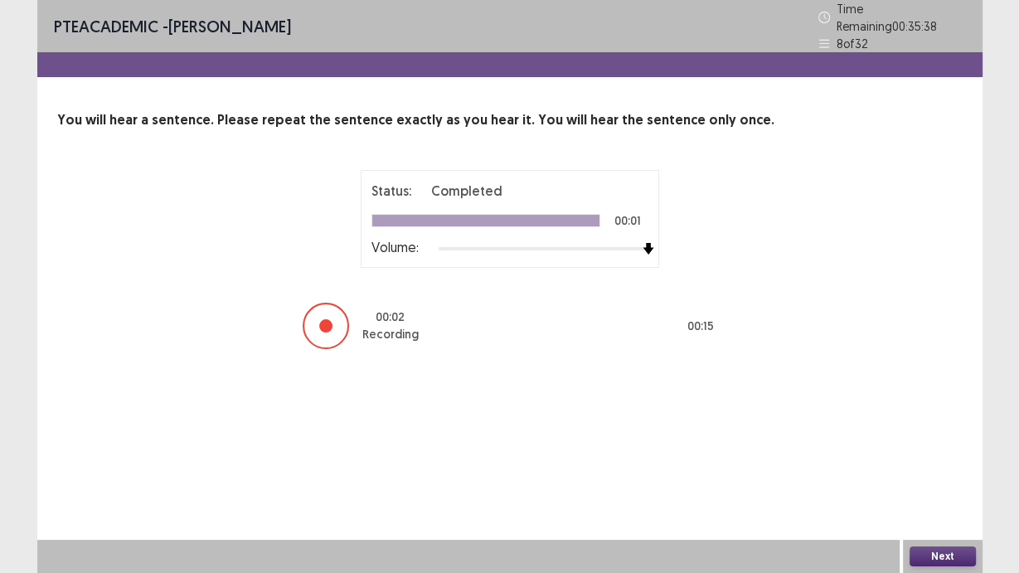
click at [947, 483] on button "Next" at bounding box center [943, 556] width 66 height 20
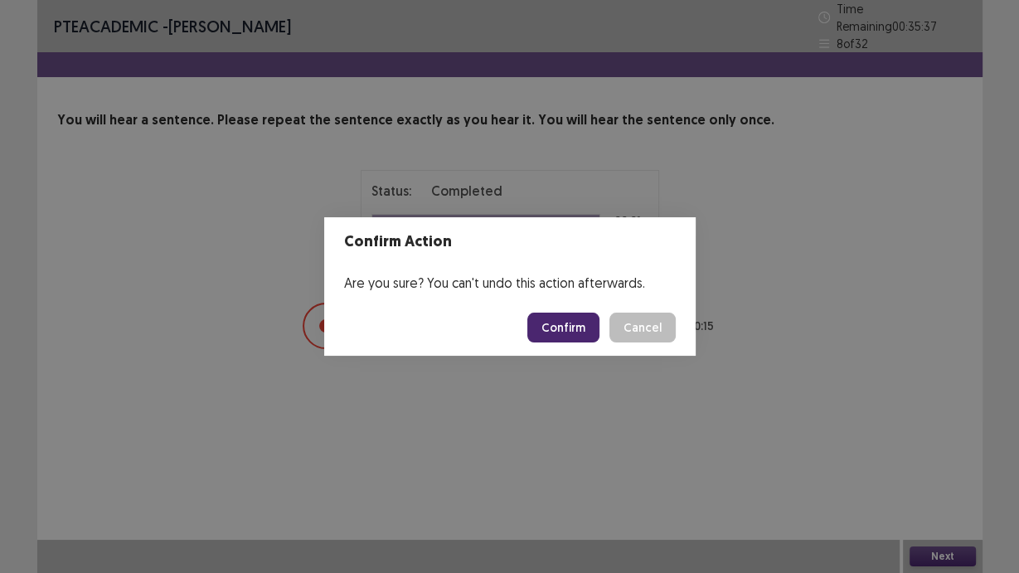
click at [566, 328] on button "Confirm" at bounding box center [563, 328] width 72 height 30
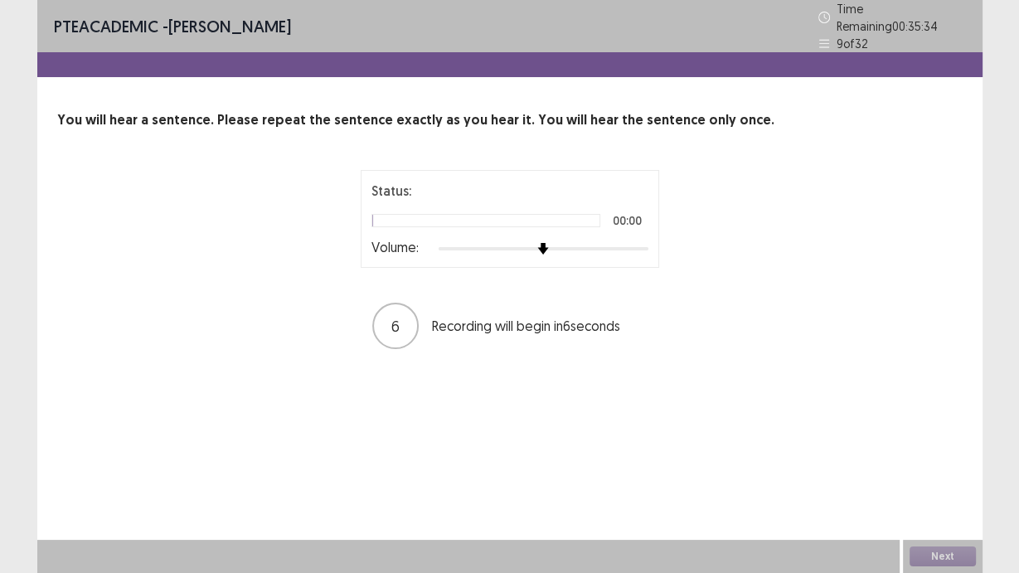
click at [646, 245] on div at bounding box center [544, 248] width 210 height 13
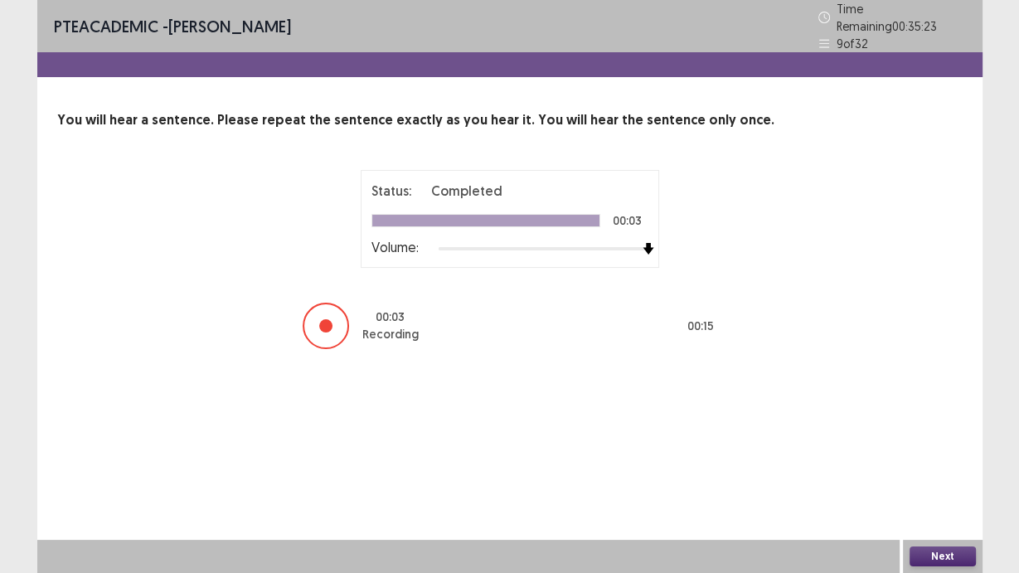
click at [932, 483] on button "Next" at bounding box center [943, 556] width 66 height 20
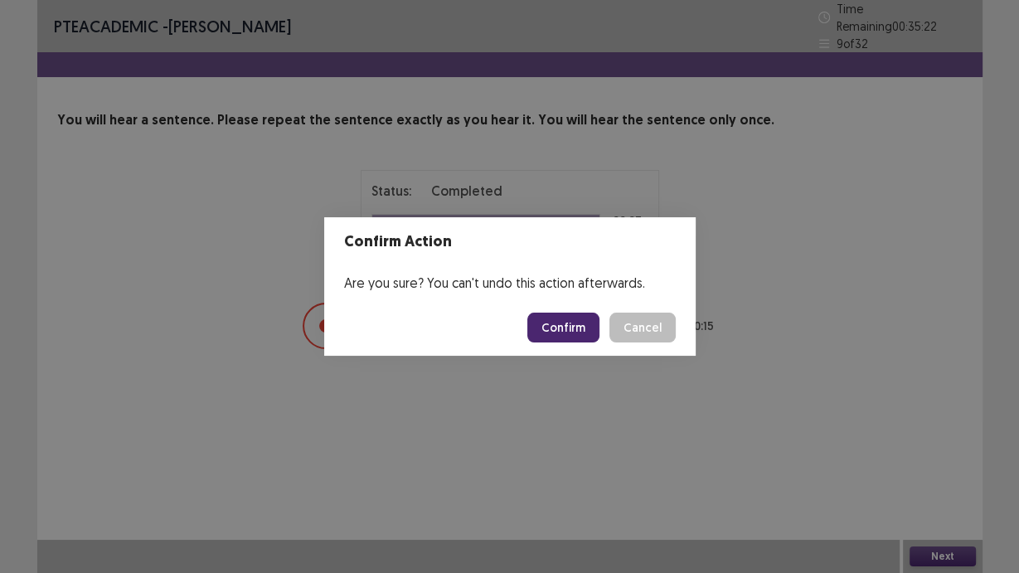
click at [568, 328] on button "Confirm" at bounding box center [563, 328] width 72 height 30
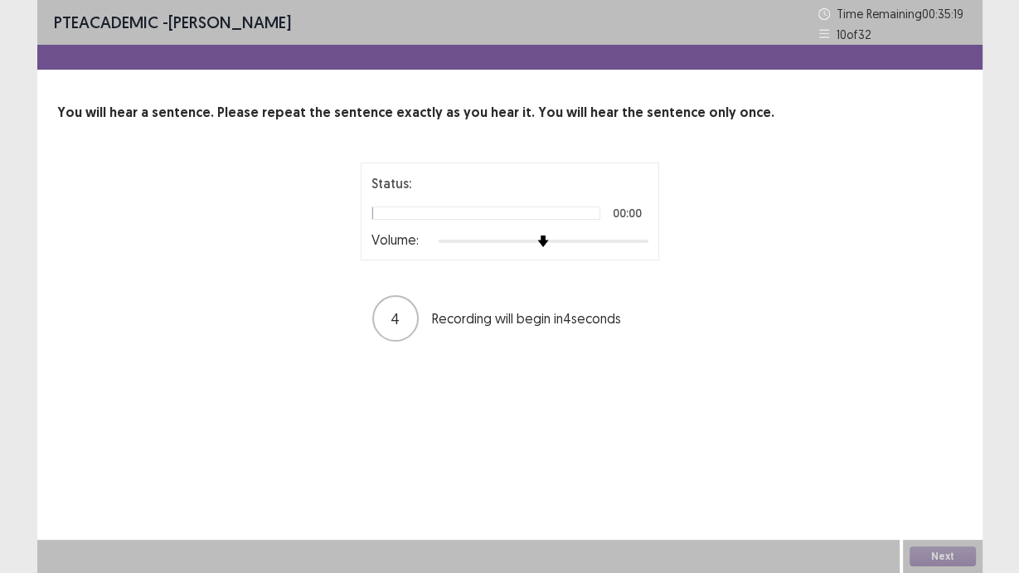
click at [643, 242] on div at bounding box center [544, 241] width 210 height 13
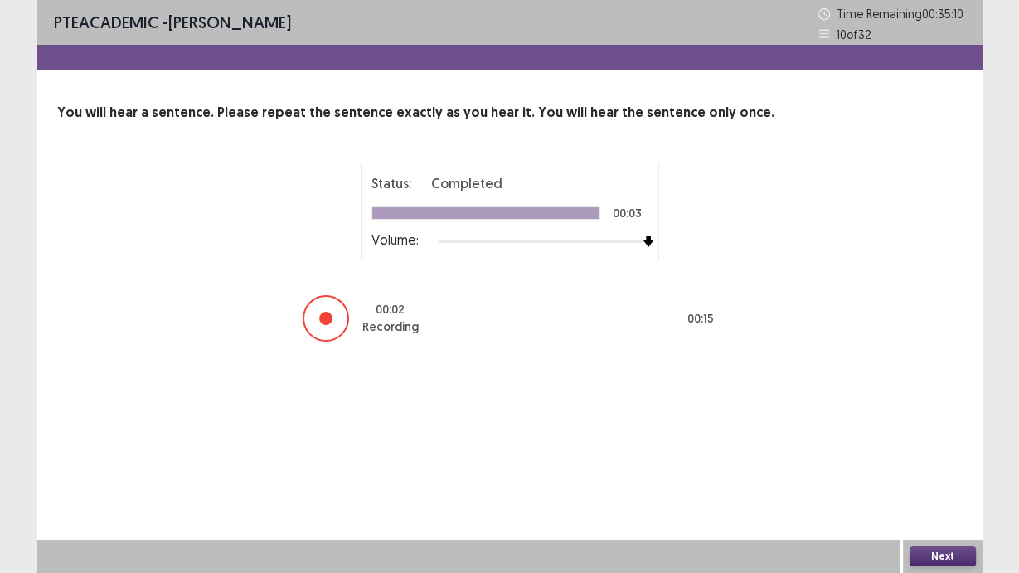
click at [935, 483] on button "Next" at bounding box center [943, 556] width 66 height 20
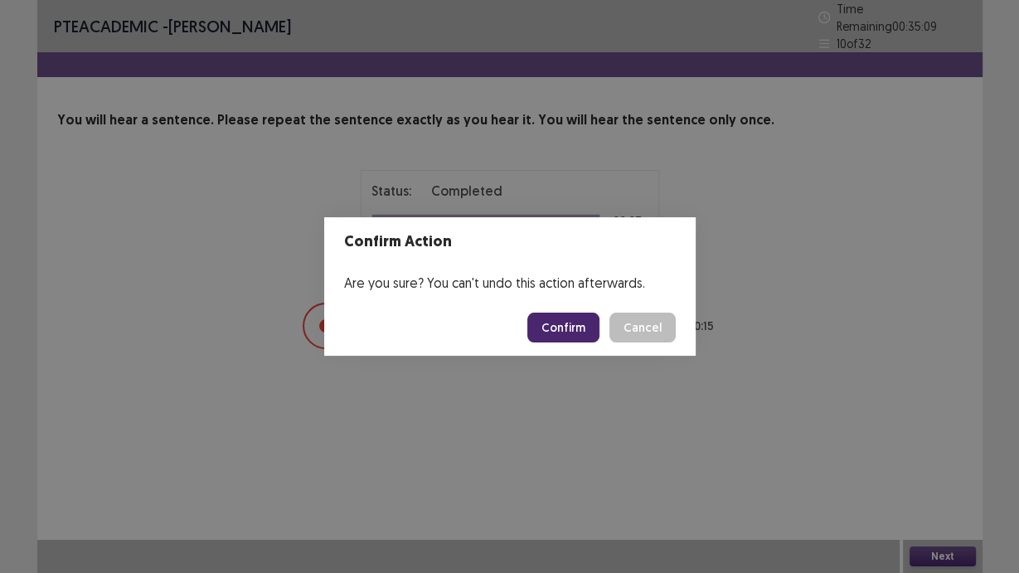
click at [585, 319] on button "Confirm" at bounding box center [563, 328] width 72 height 30
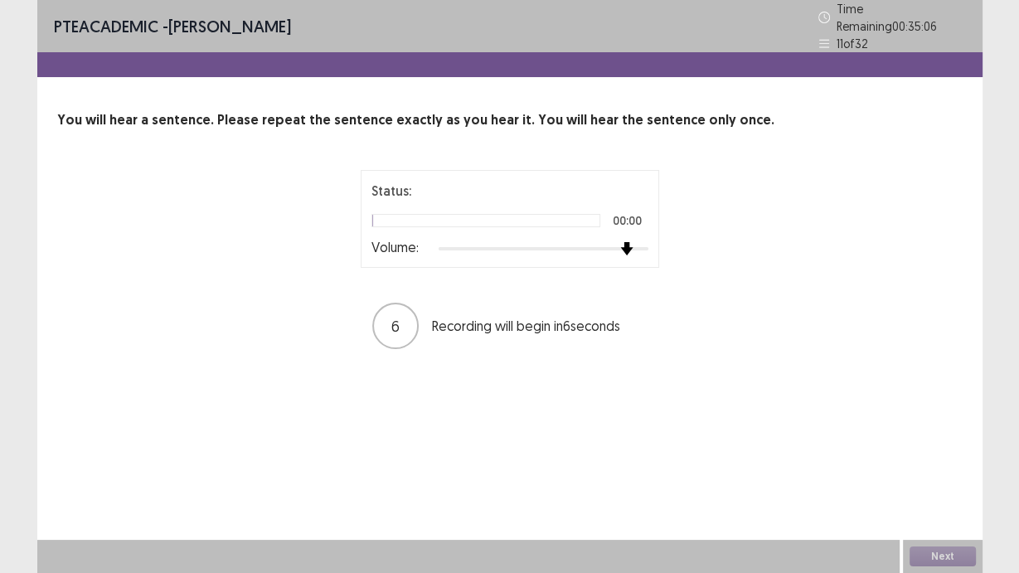
click at [634, 242] on div at bounding box center [544, 248] width 210 height 13
click at [645, 242] on div at bounding box center [544, 248] width 210 height 13
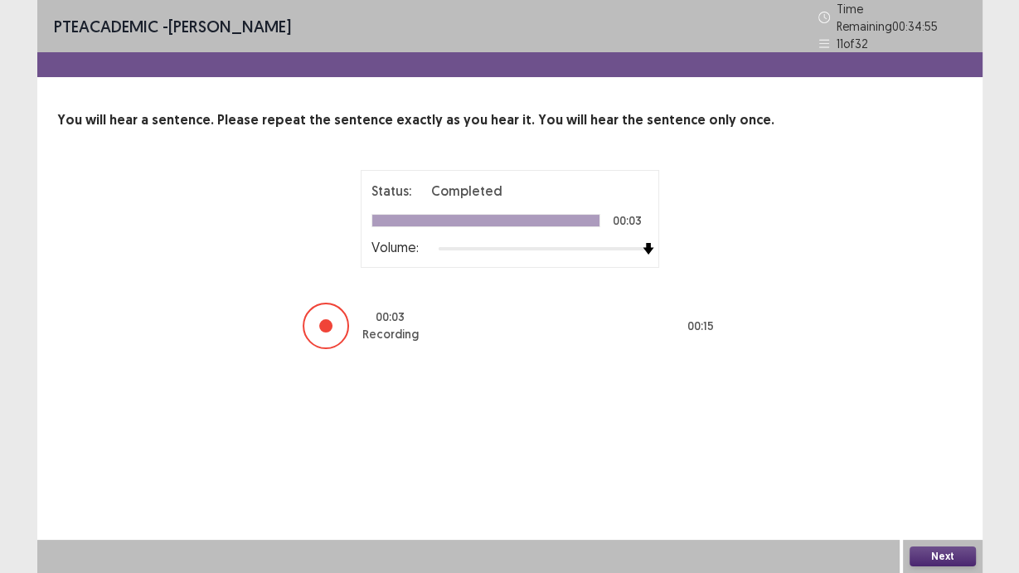
click at [944, 483] on button "Next" at bounding box center [943, 556] width 66 height 20
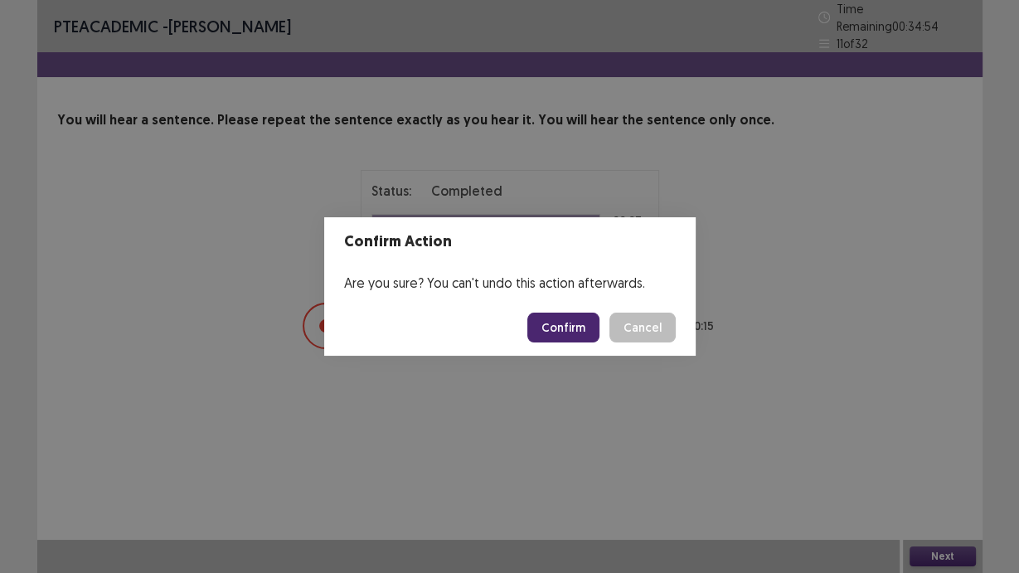
click at [580, 329] on button "Confirm" at bounding box center [563, 328] width 72 height 30
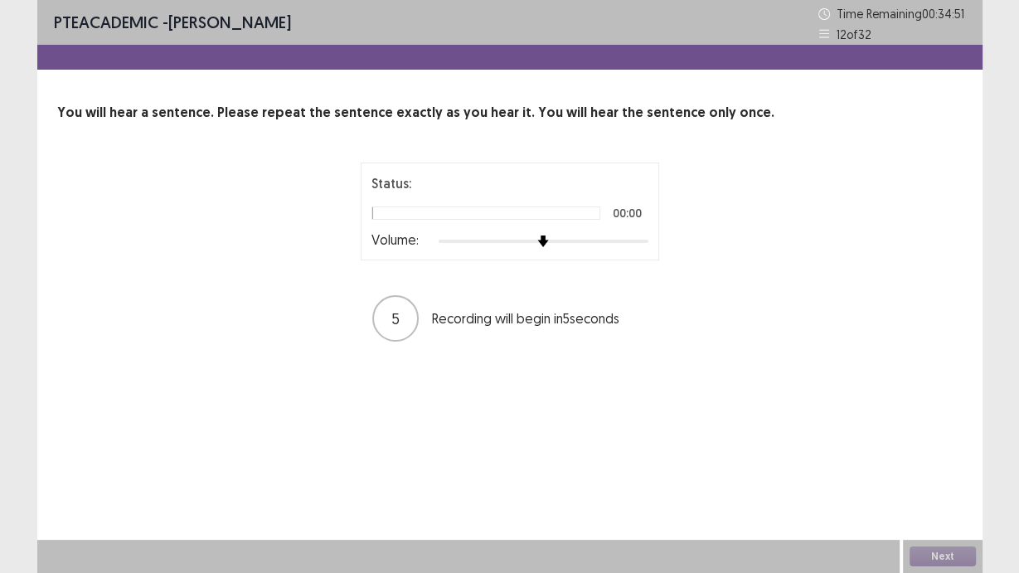
click at [643, 243] on div at bounding box center [544, 241] width 210 height 13
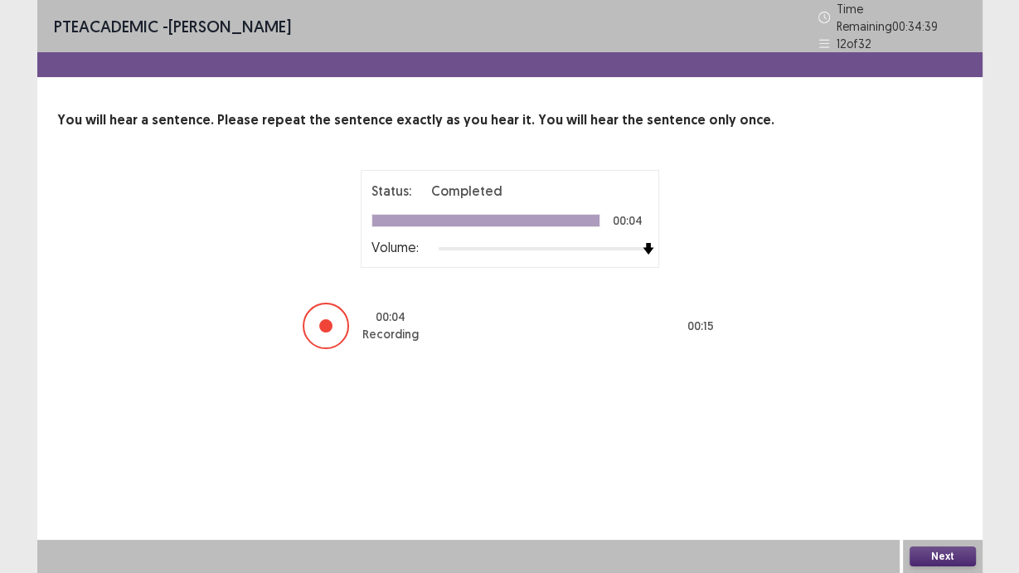
click at [926, 483] on button "Next" at bounding box center [943, 556] width 66 height 20
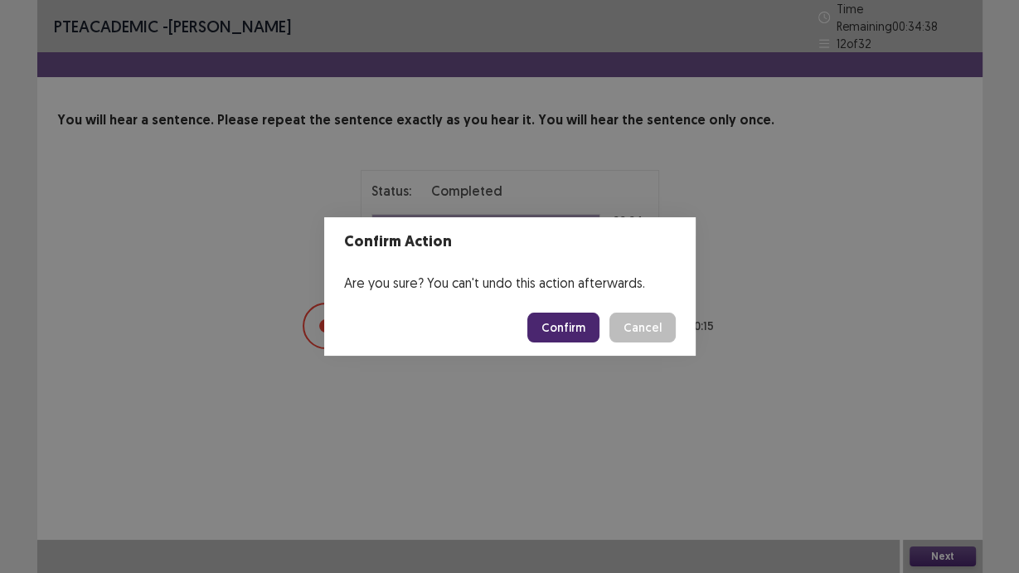
click at [555, 337] on button "Confirm" at bounding box center [563, 328] width 72 height 30
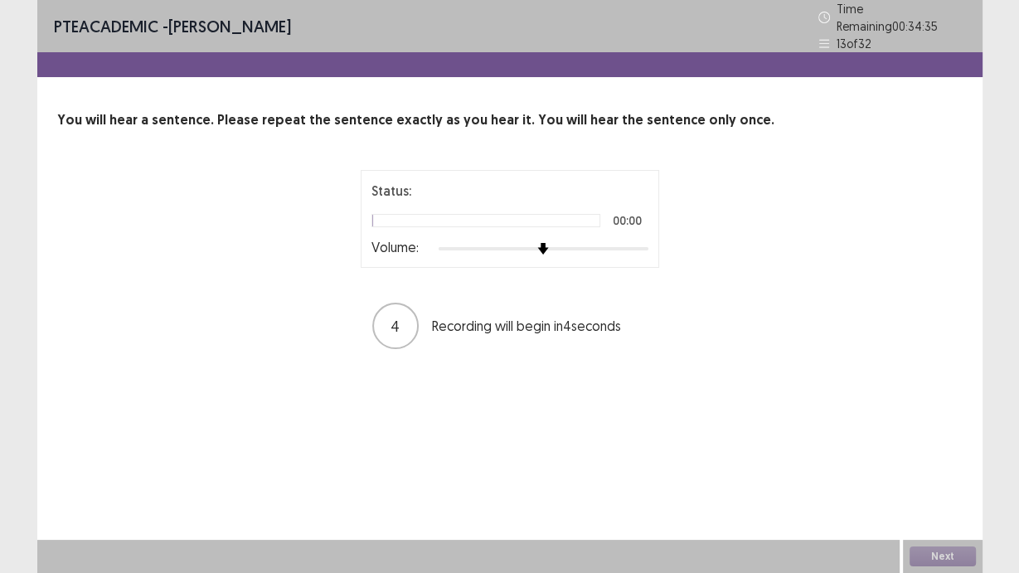
click at [645, 245] on div at bounding box center [544, 248] width 210 height 13
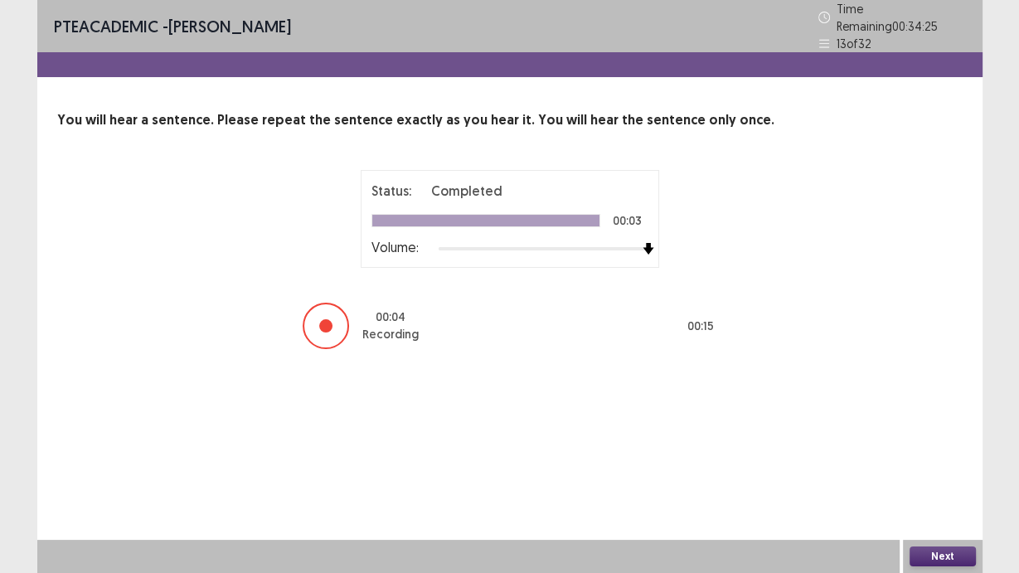
click at [944, 483] on button "Next" at bounding box center [943, 556] width 66 height 20
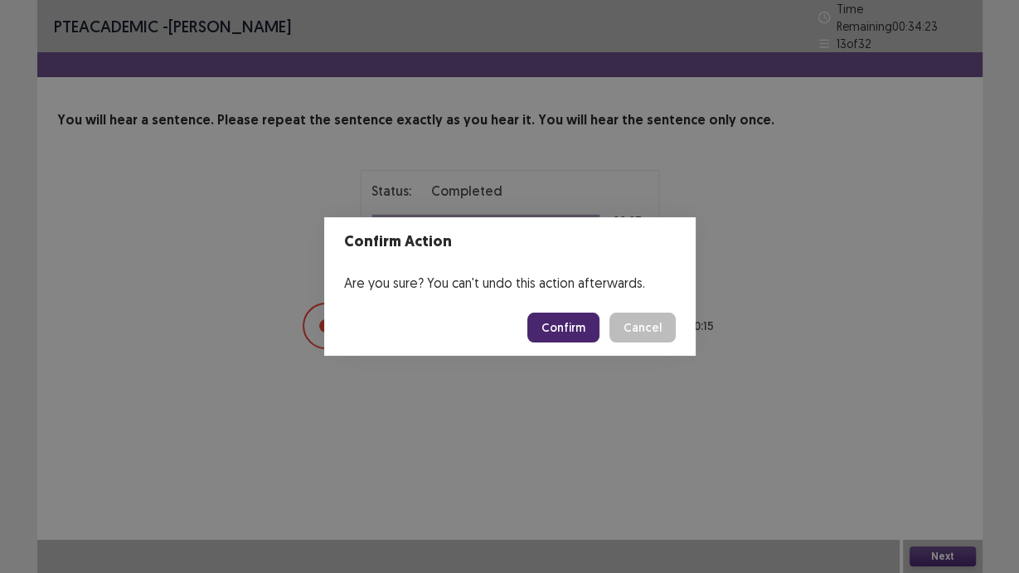
click at [551, 318] on button "Confirm" at bounding box center [563, 328] width 72 height 30
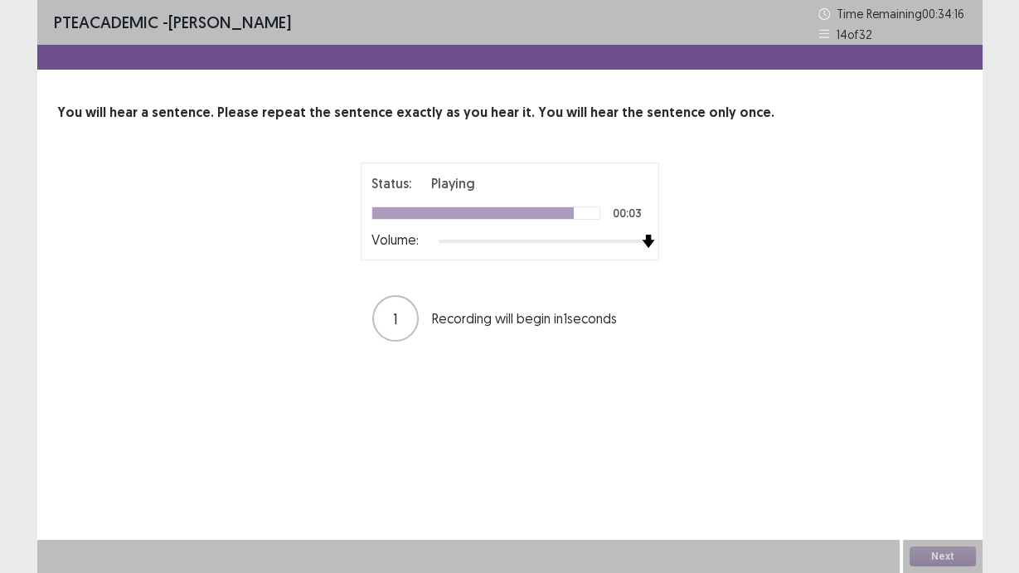
click at [677, 246] on div "Status: Playing 00:03 Volume: 1 Recording will begin in 1 seconds" at bounding box center [510, 253] width 415 height 181
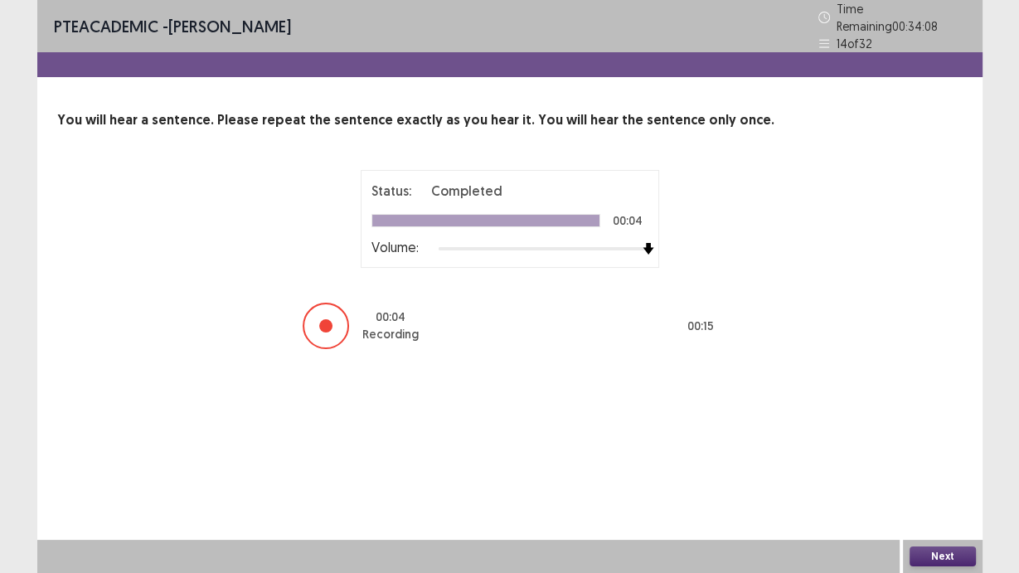
click at [949, 483] on button "Next" at bounding box center [943, 556] width 66 height 20
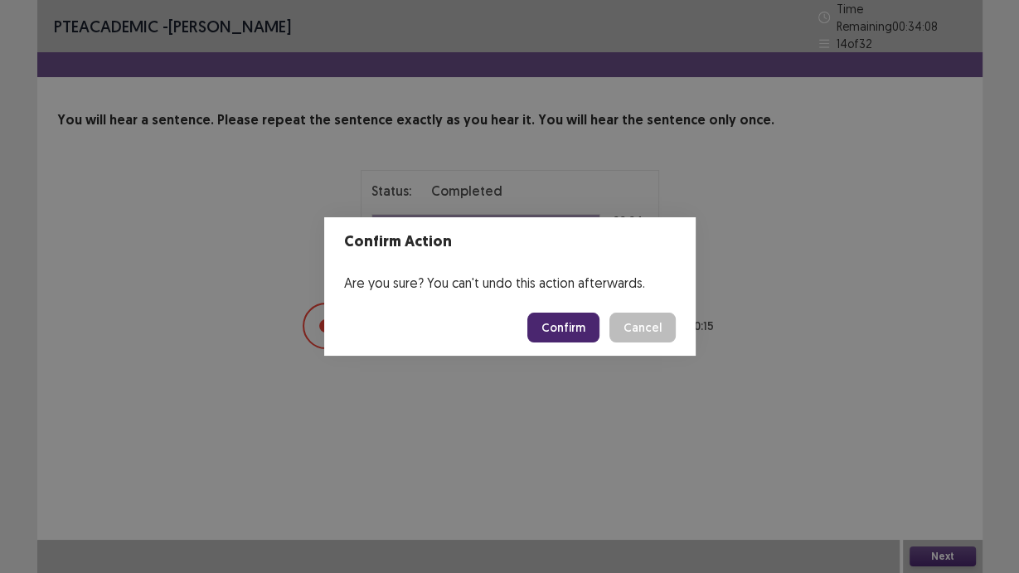
click at [590, 318] on button "Confirm" at bounding box center [563, 328] width 72 height 30
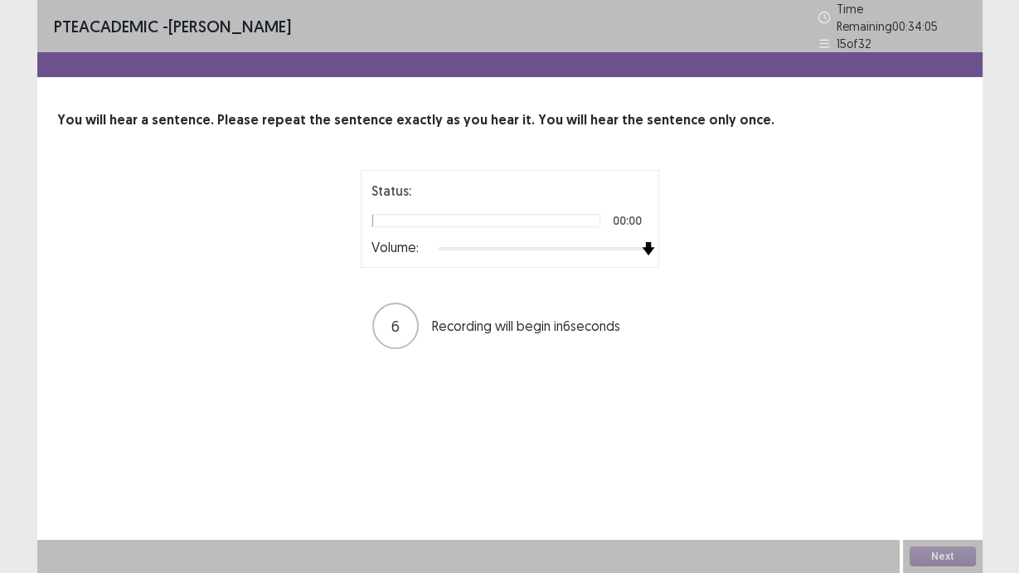
click at [639, 242] on div at bounding box center [544, 248] width 210 height 13
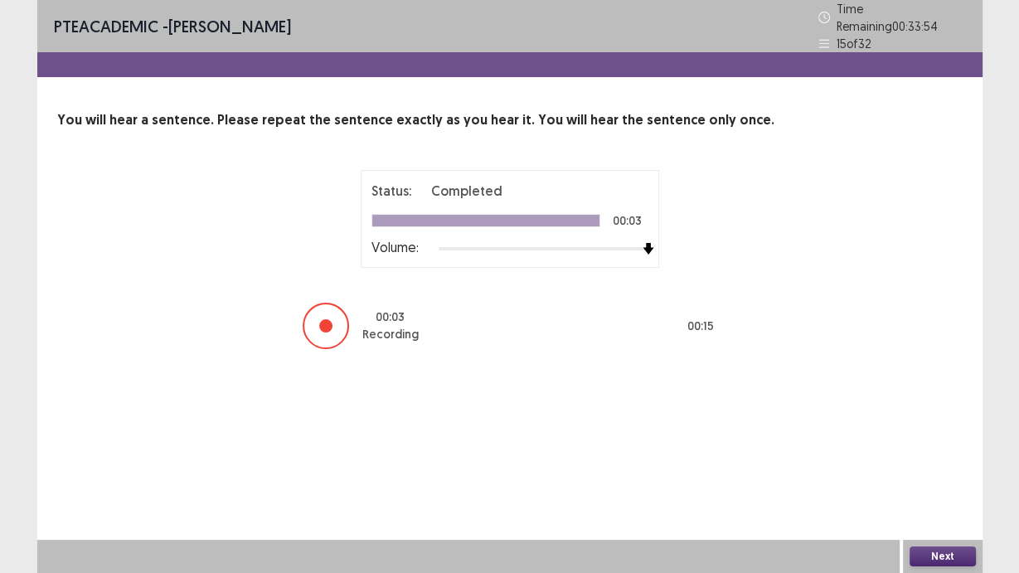
click at [957, 483] on button "Next" at bounding box center [943, 556] width 66 height 20
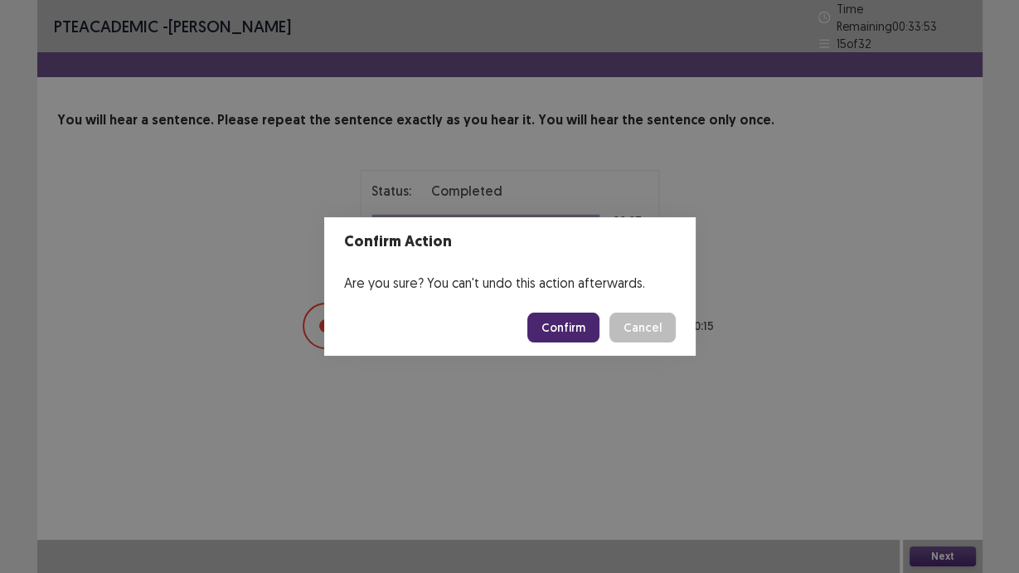
click at [551, 321] on button "Confirm" at bounding box center [563, 328] width 72 height 30
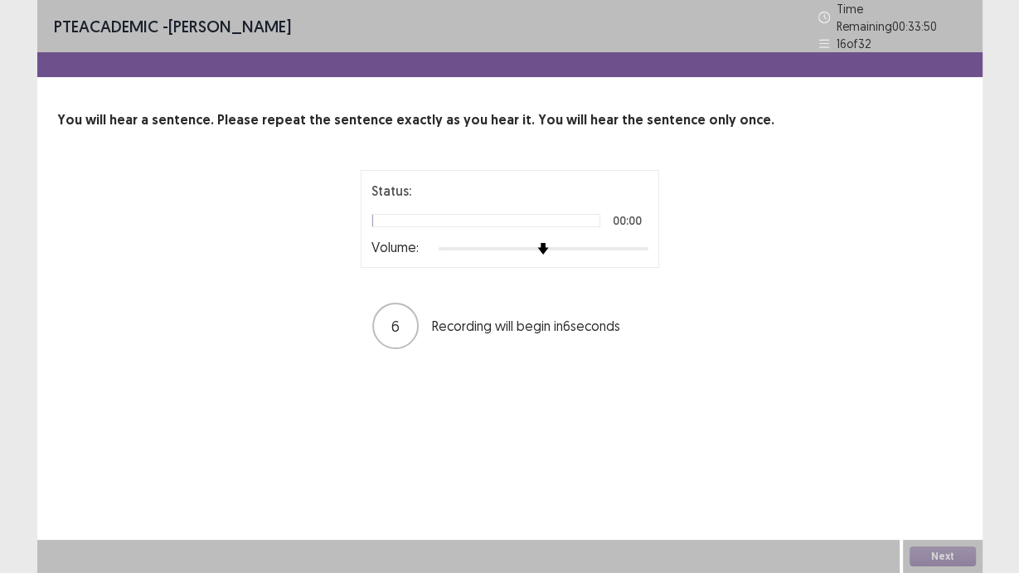
click at [638, 242] on div at bounding box center [544, 248] width 210 height 13
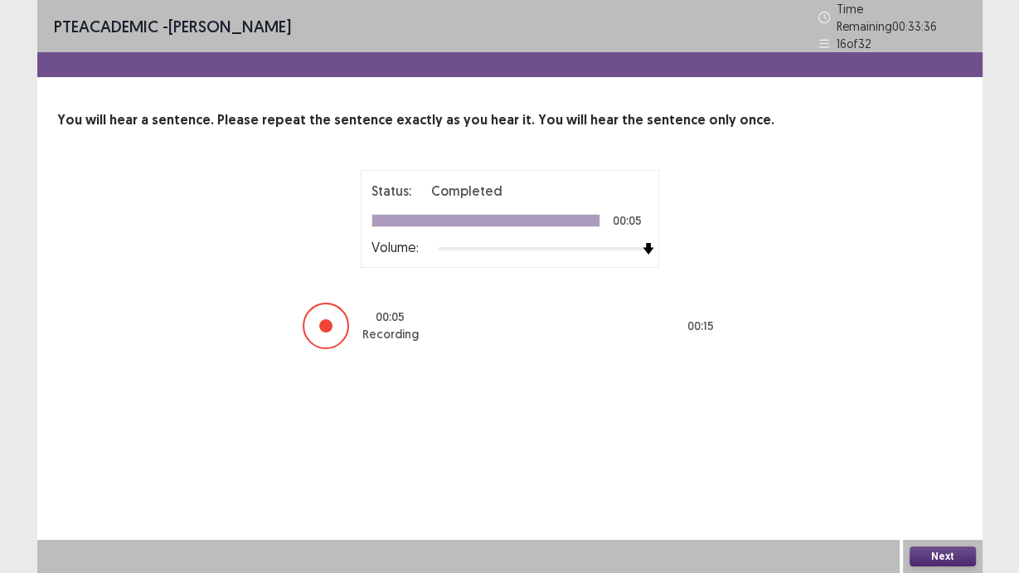
click at [944, 483] on button "Next" at bounding box center [943, 556] width 66 height 20
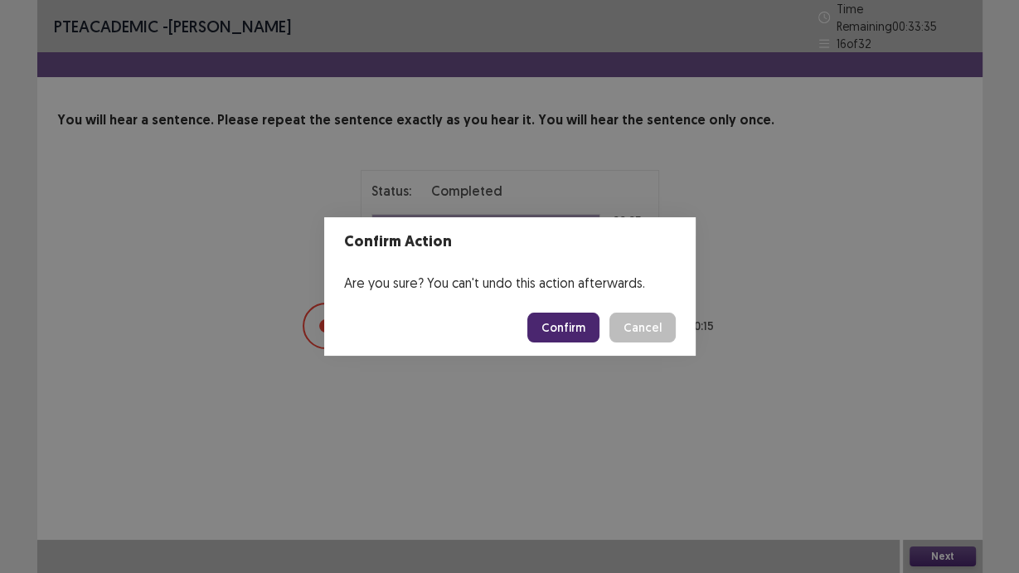
click at [590, 336] on button "Confirm" at bounding box center [563, 328] width 72 height 30
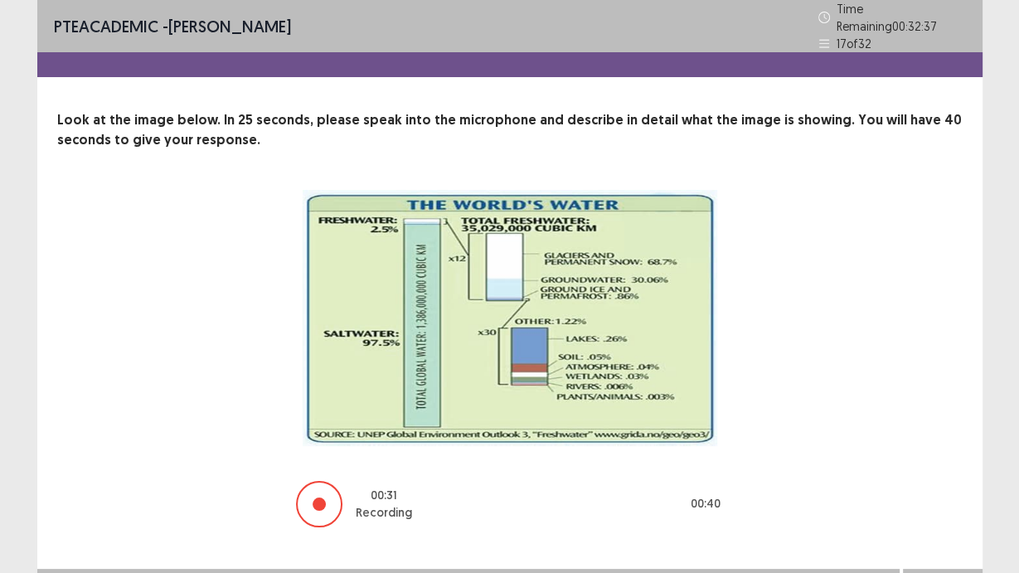
scroll to position [20, 0]
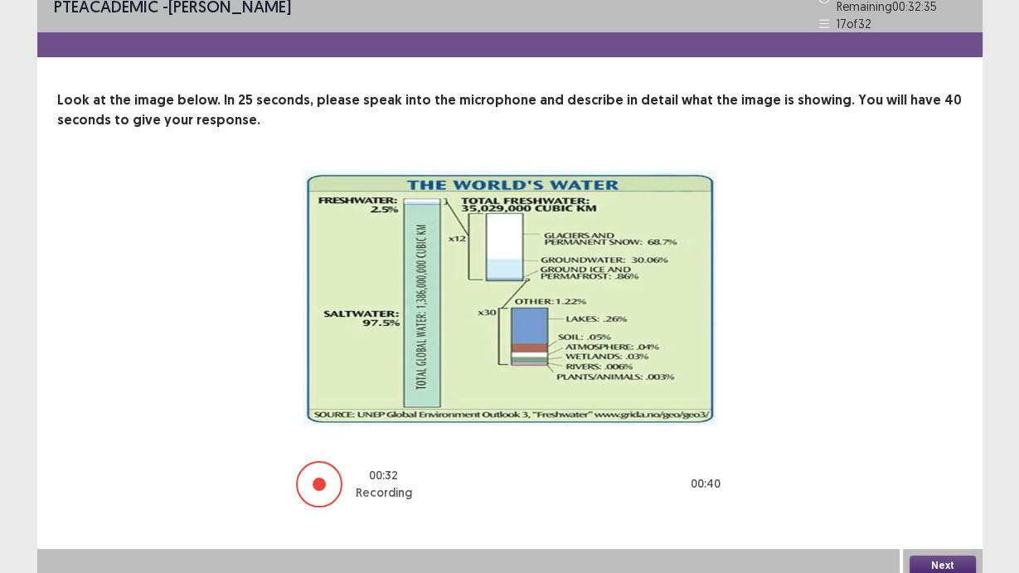
click at [938, 483] on button "Next" at bounding box center [943, 566] width 66 height 20
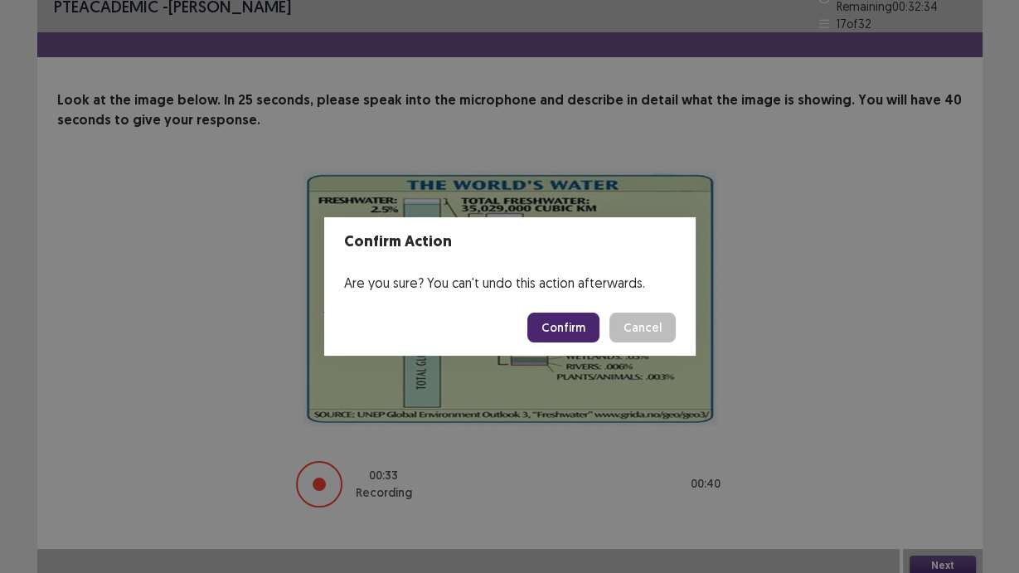
click at [582, 318] on button "Confirm" at bounding box center [563, 328] width 72 height 30
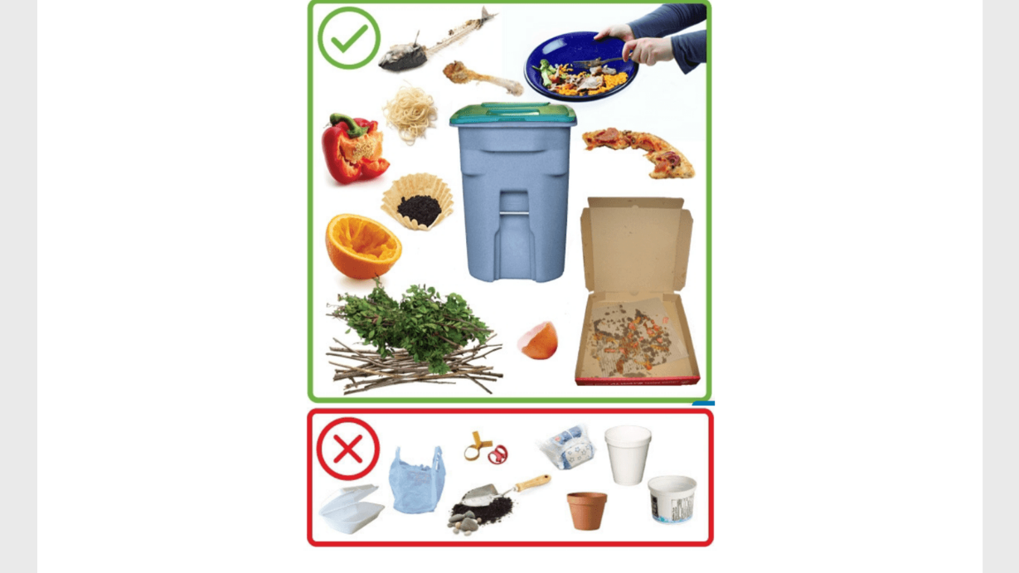
scroll to position [319, 0]
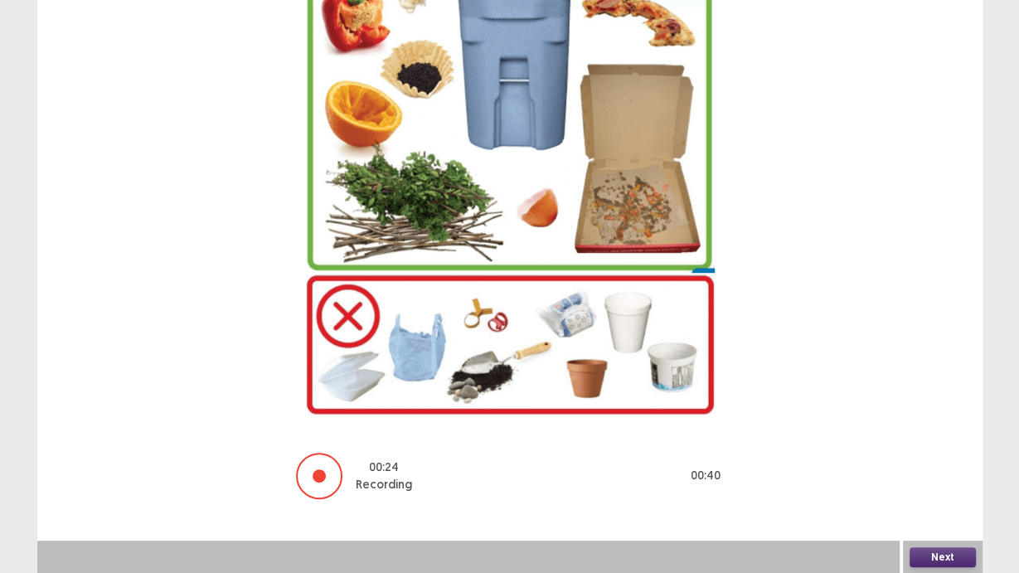
click at [942, 483] on button "Next" at bounding box center [943, 557] width 66 height 20
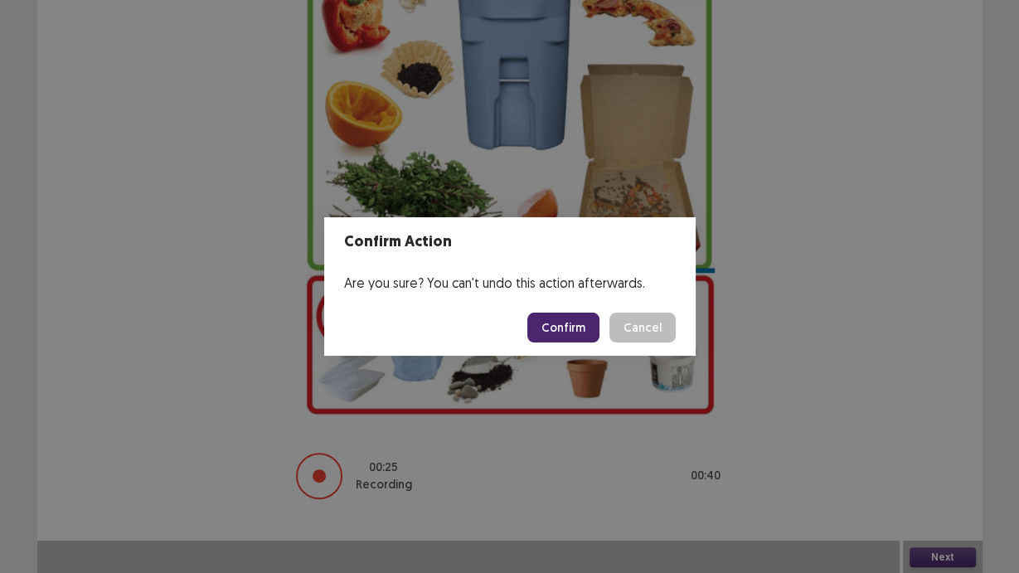
click at [585, 327] on button "Confirm" at bounding box center [563, 328] width 72 height 30
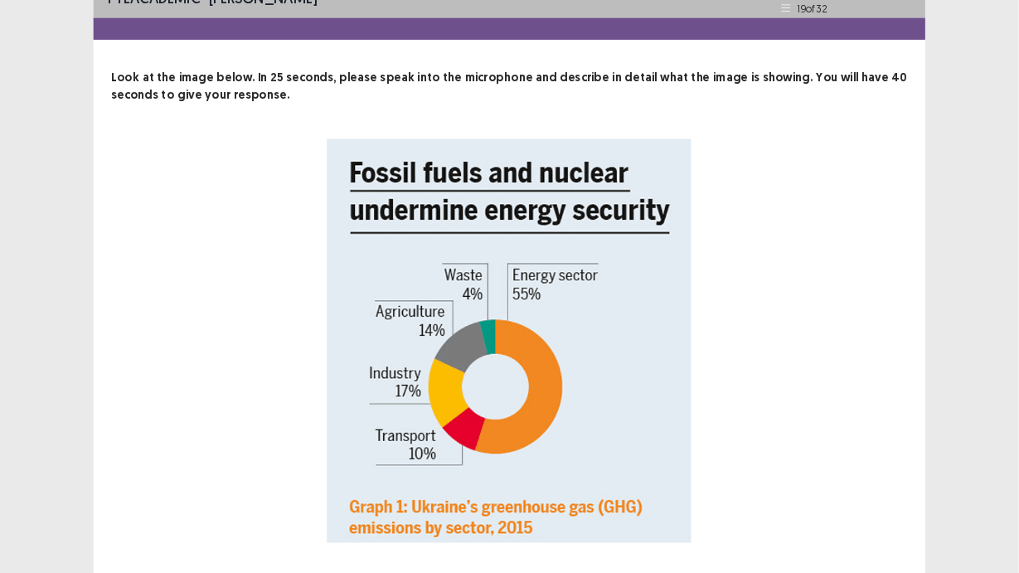
scroll to position [0, 0]
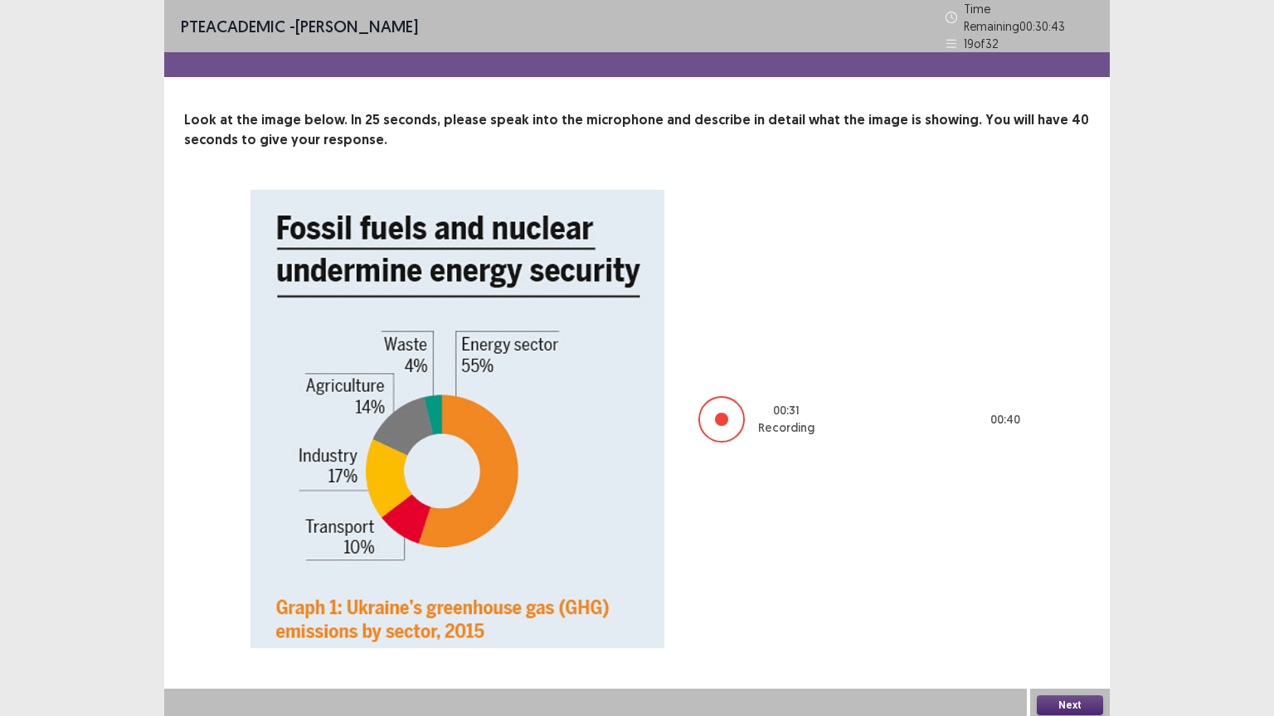
click at [1018, 483] on button "Next" at bounding box center [1070, 706] width 66 height 20
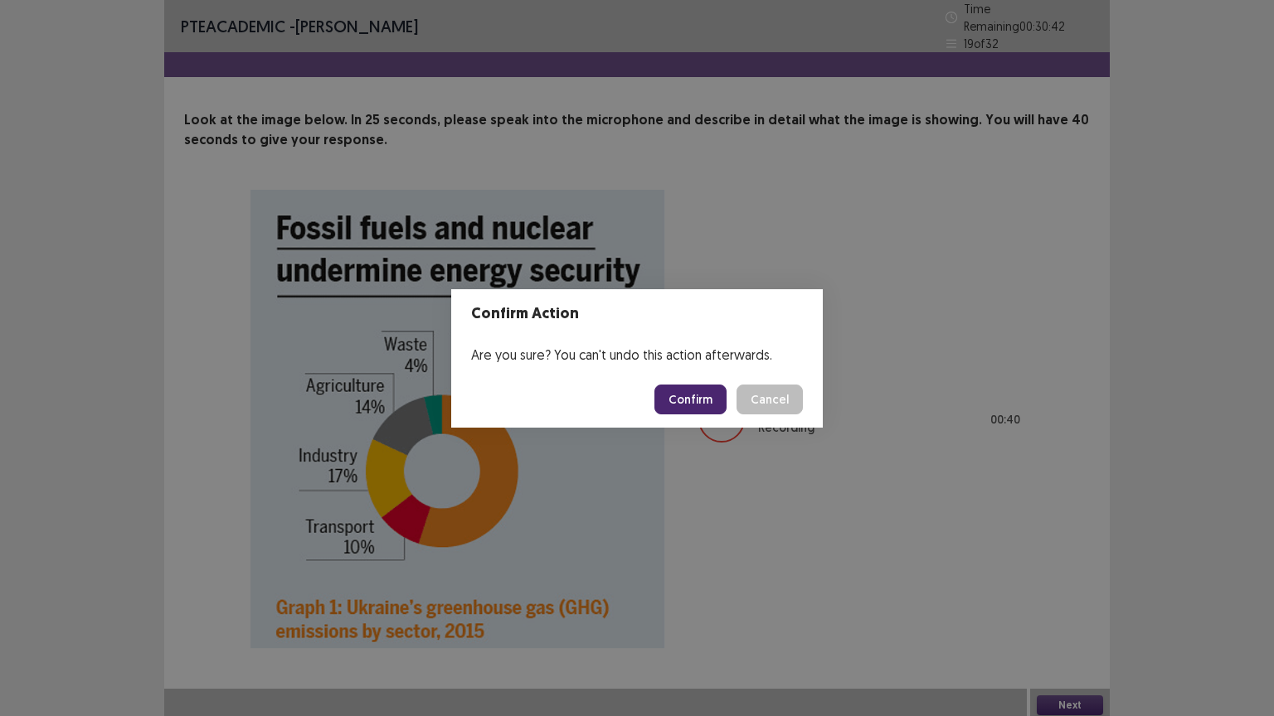
click at [711, 395] on button "Confirm" at bounding box center [690, 400] width 72 height 30
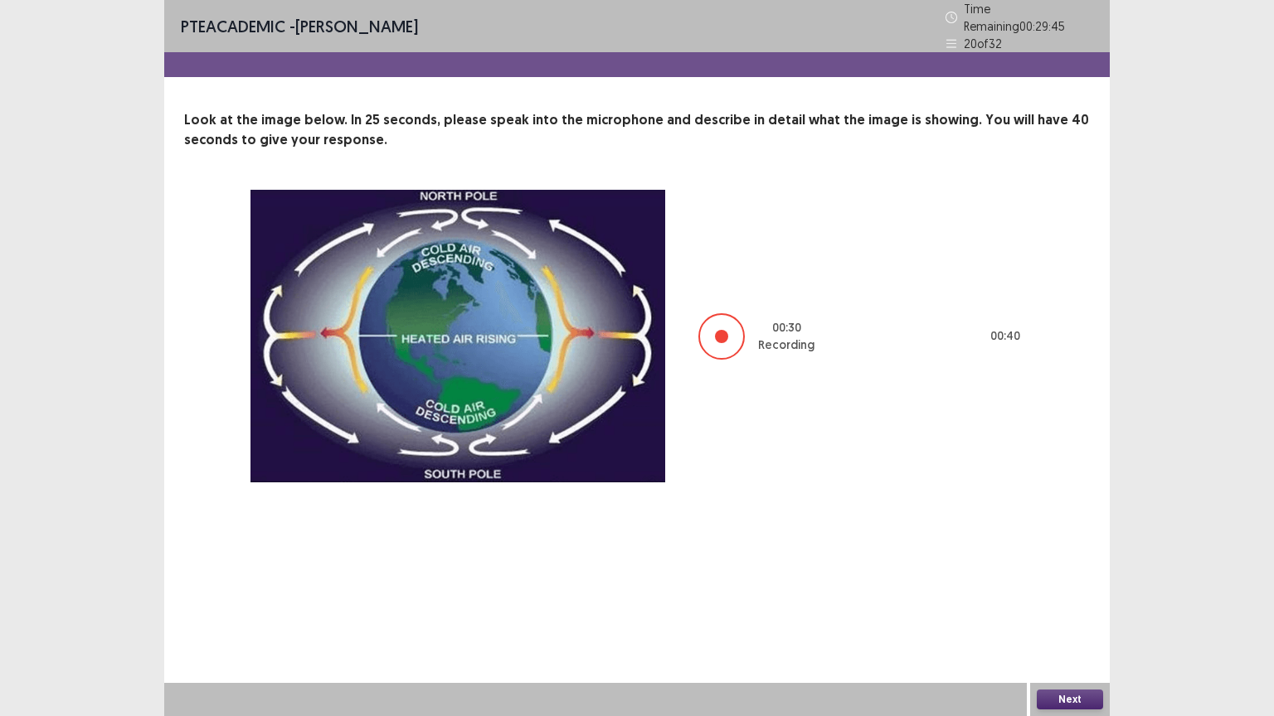
click at [1018, 483] on button "Next" at bounding box center [1070, 700] width 66 height 20
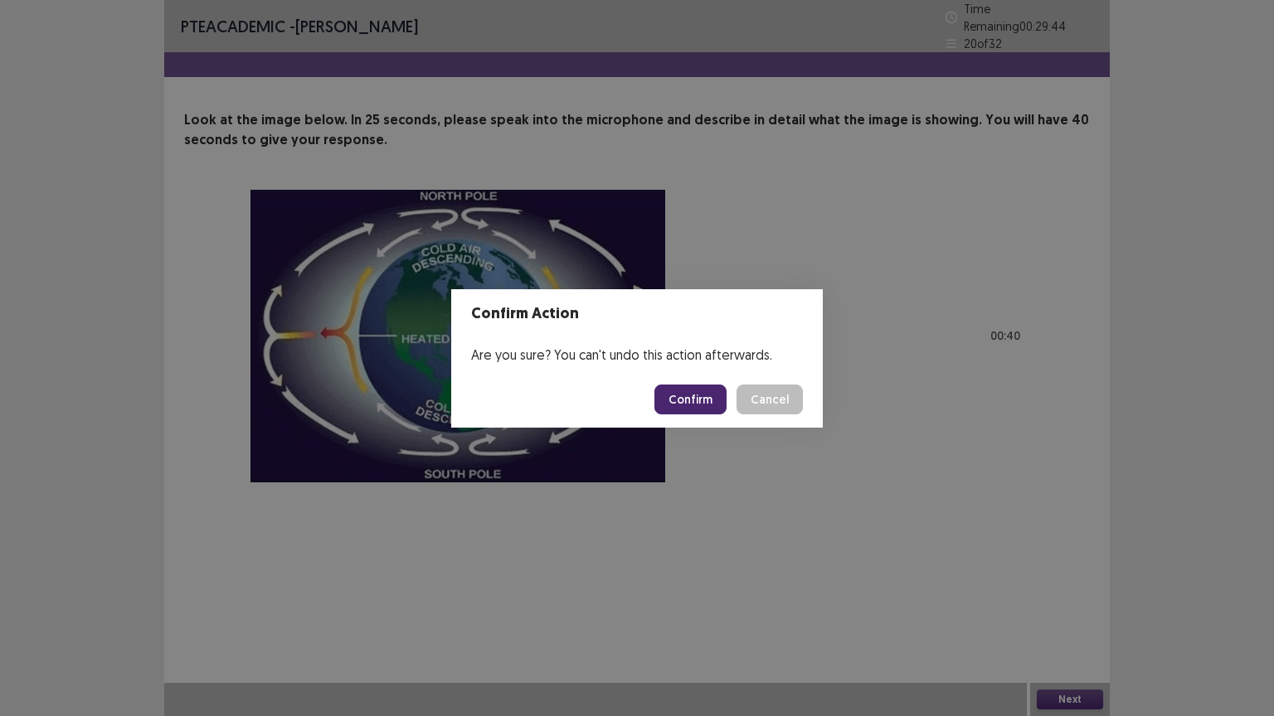
click at [694, 391] on button "Confirm" at bounding box center [690, 400] width 72 height 30
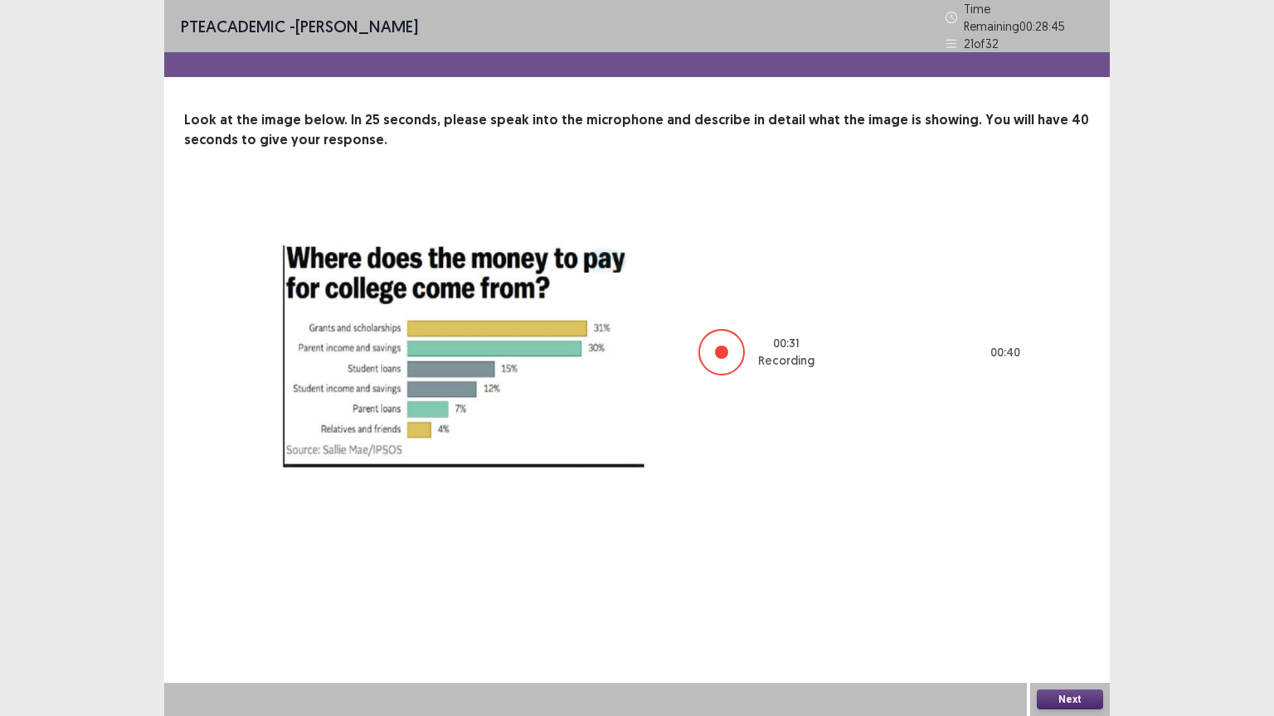
click at [1018, 483] on div "Next" at bounding box center [1070, 699] width 80 height 33
click at [1018, 483] on button "Next" at bounding box center [1070, 700] width 66 height 20
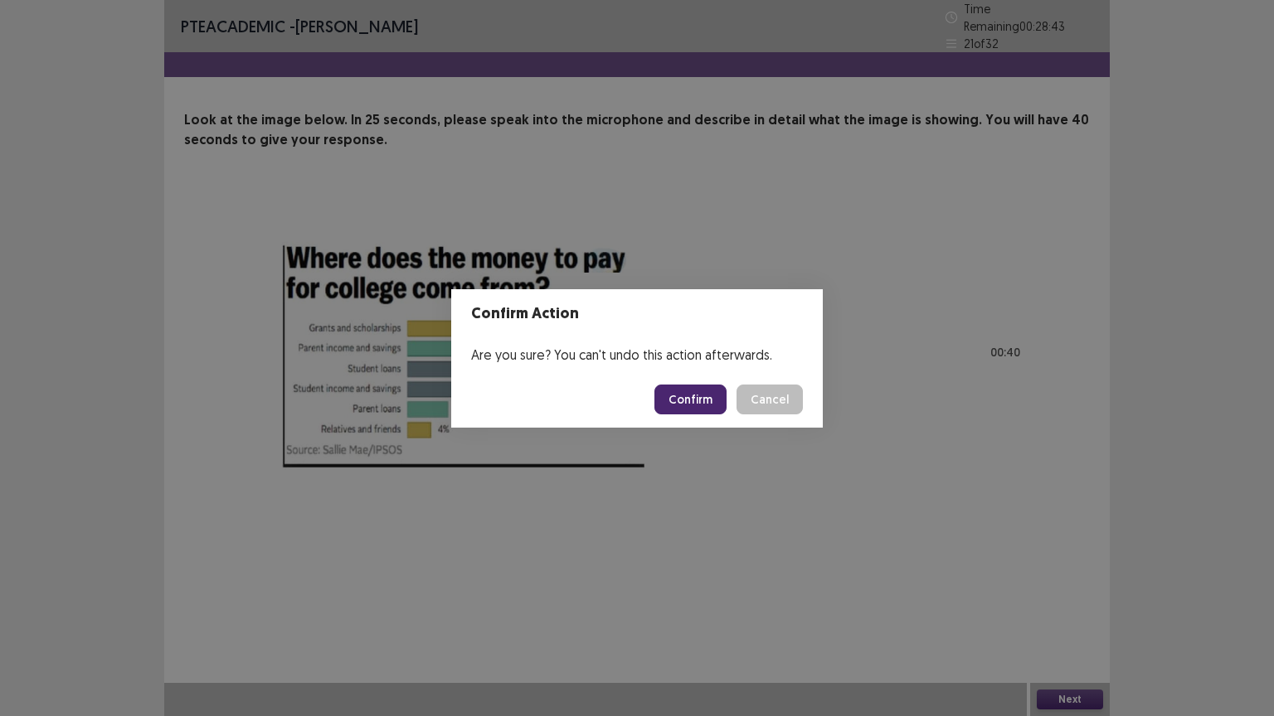
click at [700, 391] on button "Confirm" at bounding box center [690, 400] width 72 height 30
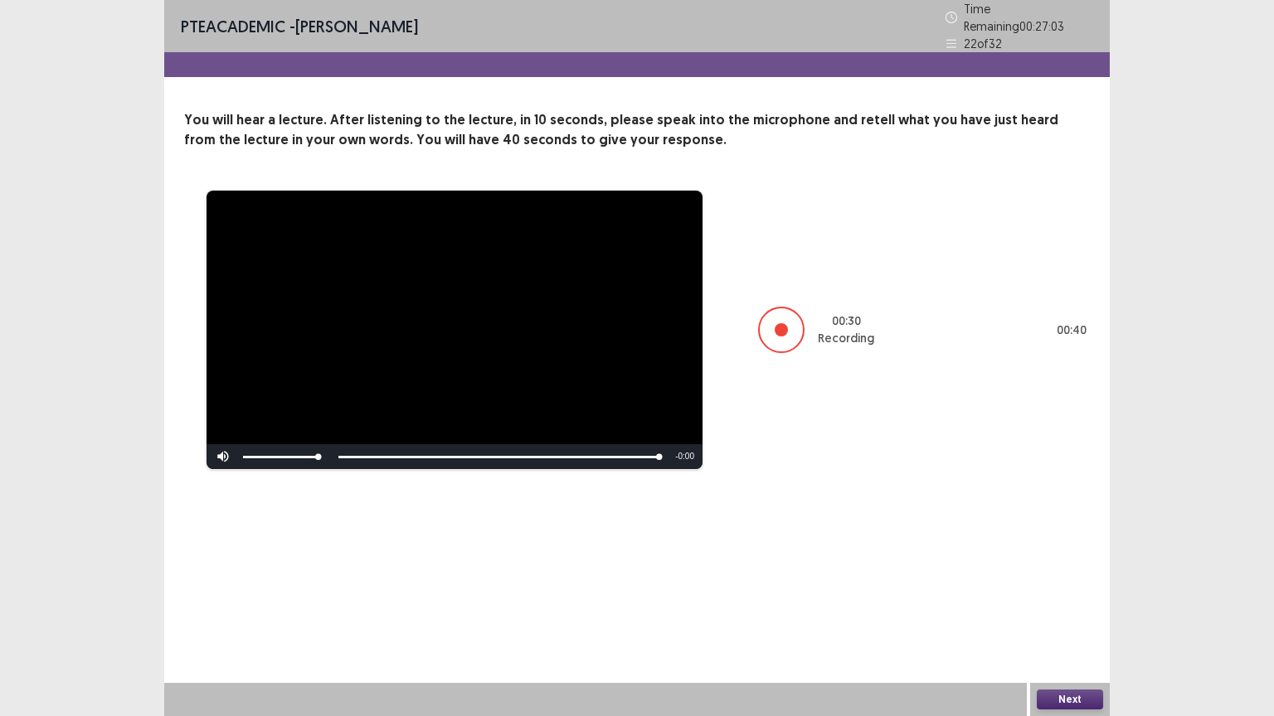
click at [1018, 483] on button "Next" at bounding box center [1070, 700] width 66 height 20
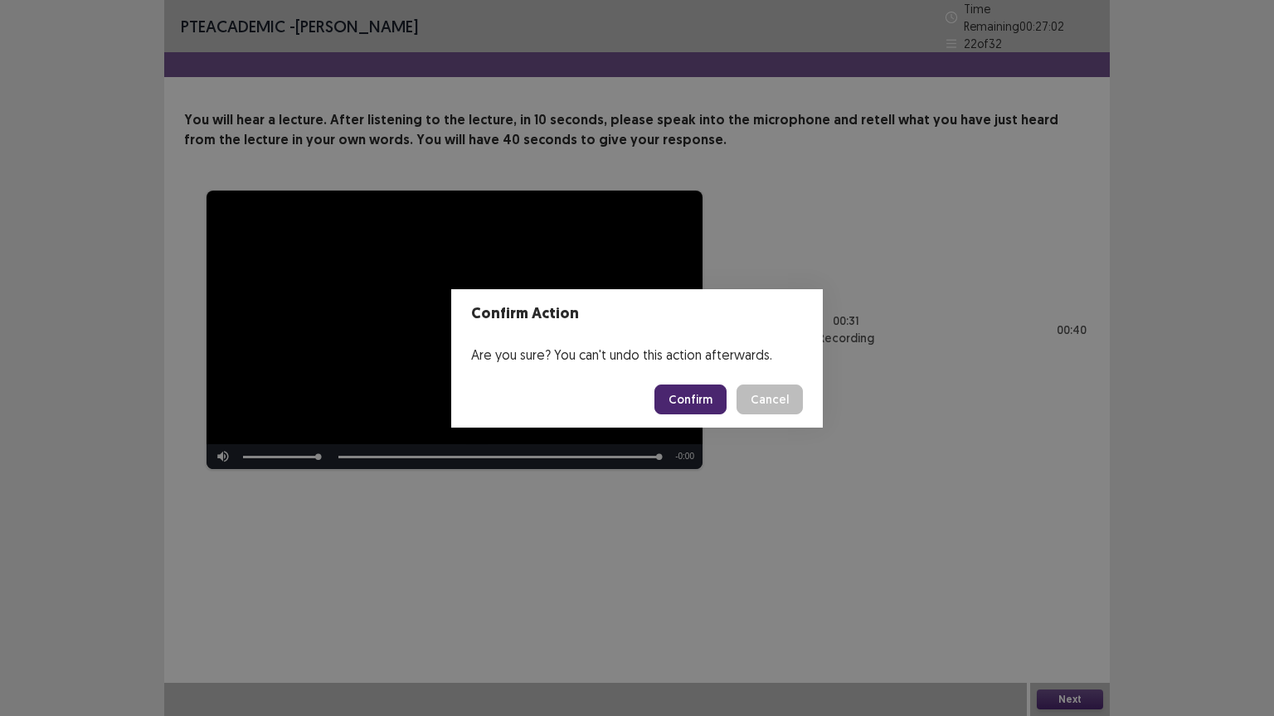
click at [690, 418] on footer "Confirm Cancel" at bounding box center [636, 399] width 371 height 56
click at [693, 398] on button "Confirm" at bounding box center [690, 400] width 72 height 30
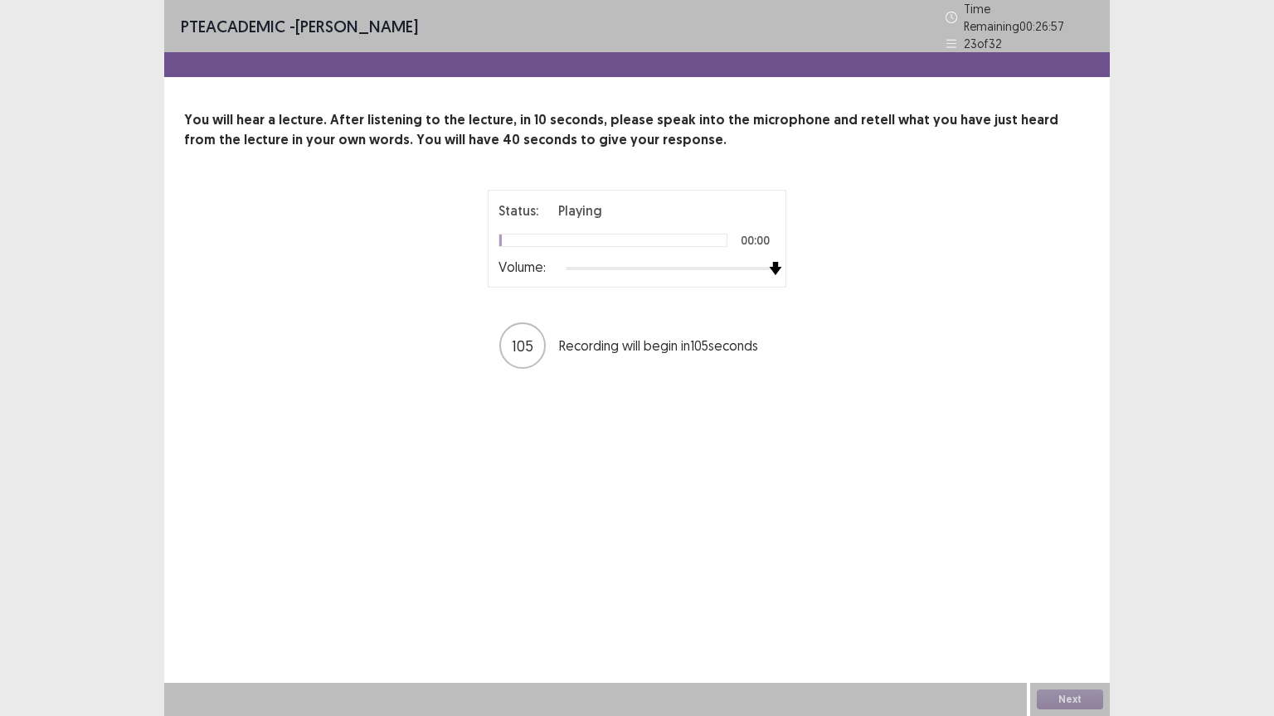
click at [872, 261] on div "Status: Playing 00:00 Volume: 105 Recording will begin in 105 seconds" at bounding box center [636, 280] width 905 height 181
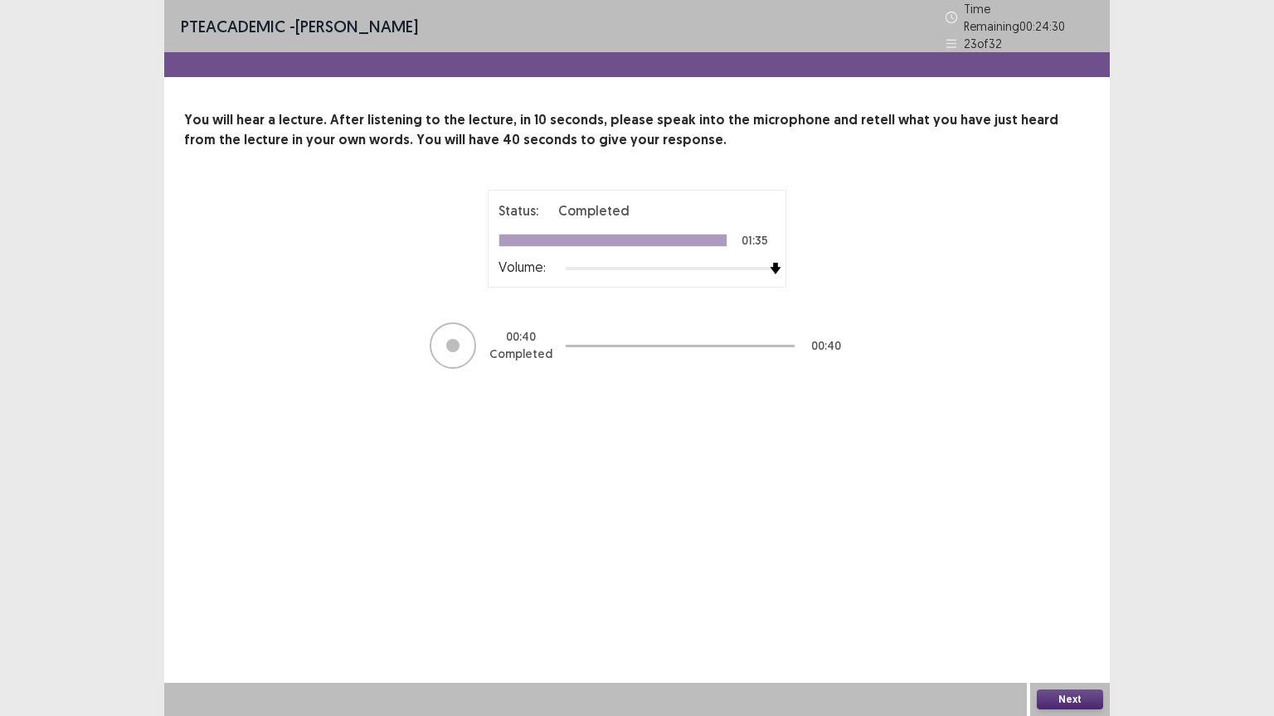
click at [1018, 483] on button "Next" at bounding box center [1070, 700] width 66 height 20
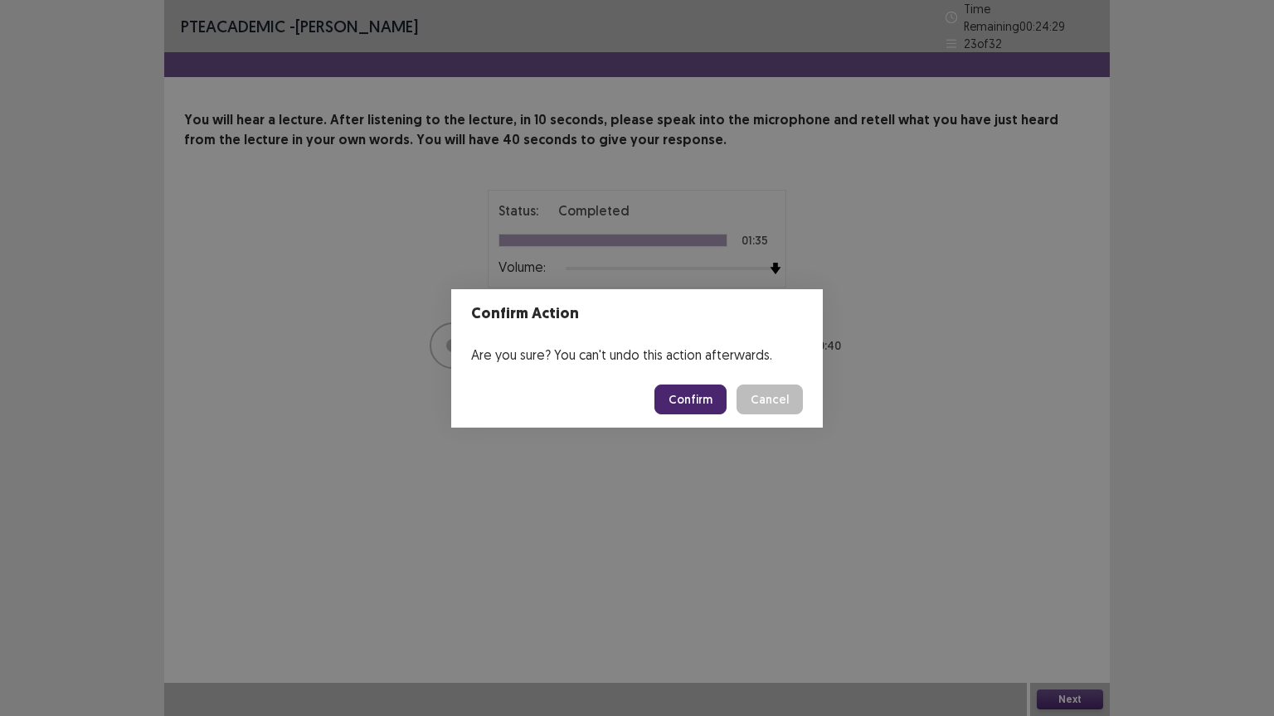
click at [720, 404] on button "Confirm" at bounding box center [690, 400] width 72 height 30
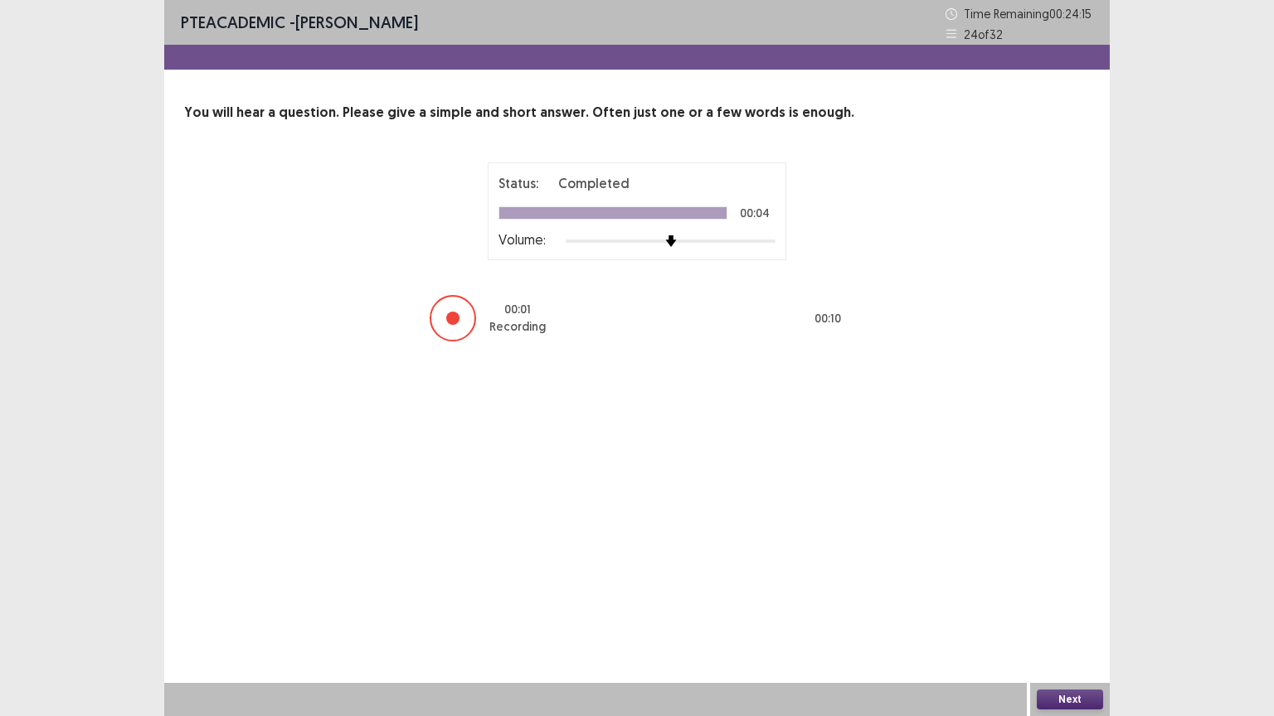
click at [1018, 483] on button "Next" at bounding box center [1070, 700] width 66 height 20
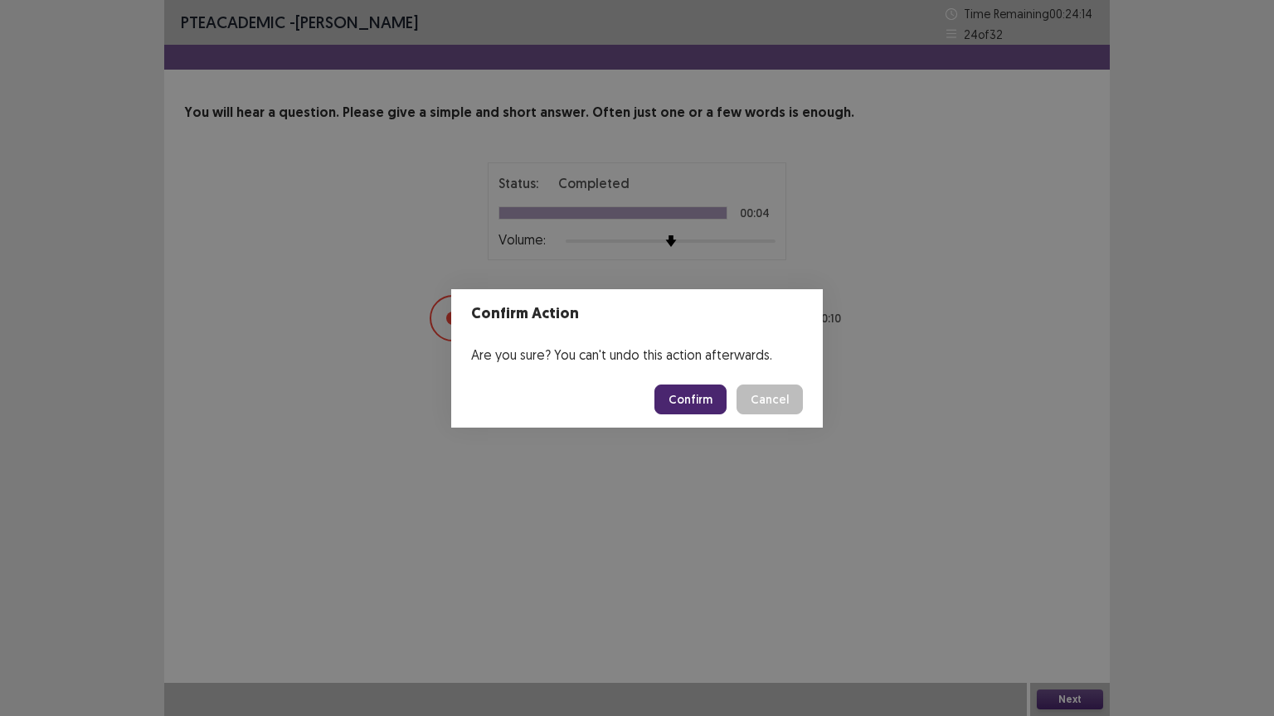
click at [697, 398] on button "Confirm" at bounding box center [690, 400] width 72 height 30
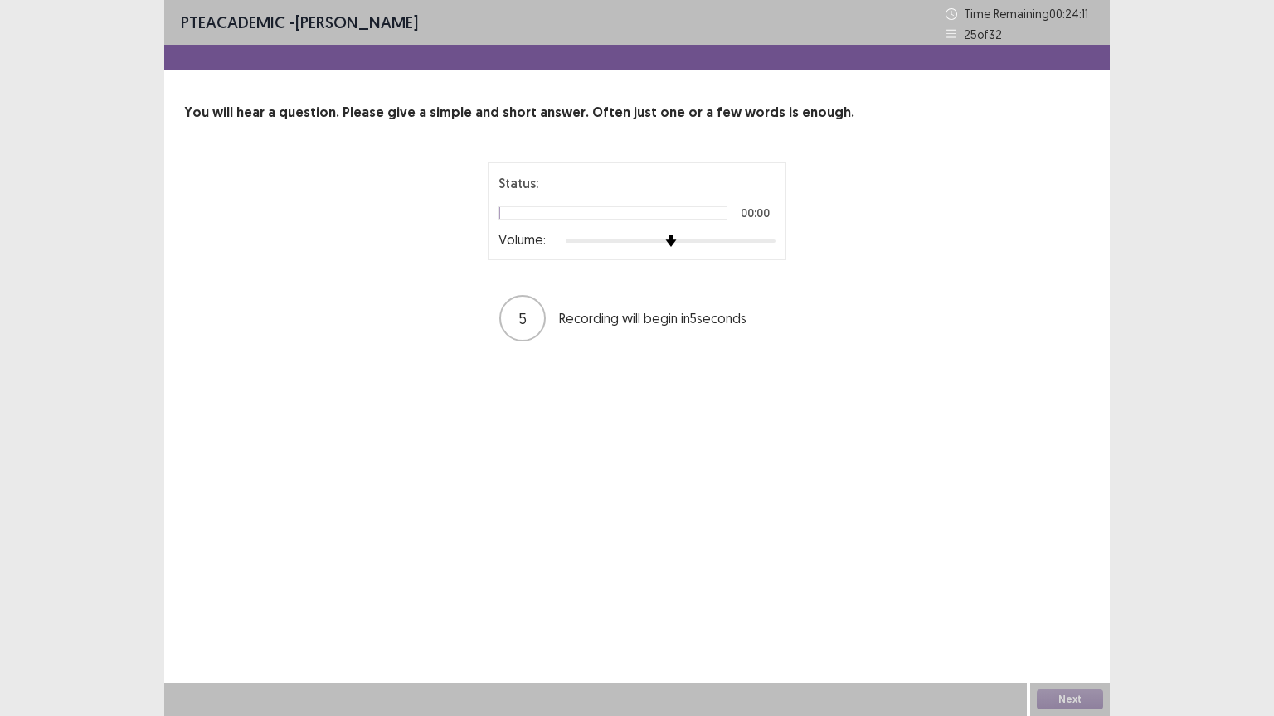
click at [771, 239] on div at bounding box center [671, 241] width 210 height 13
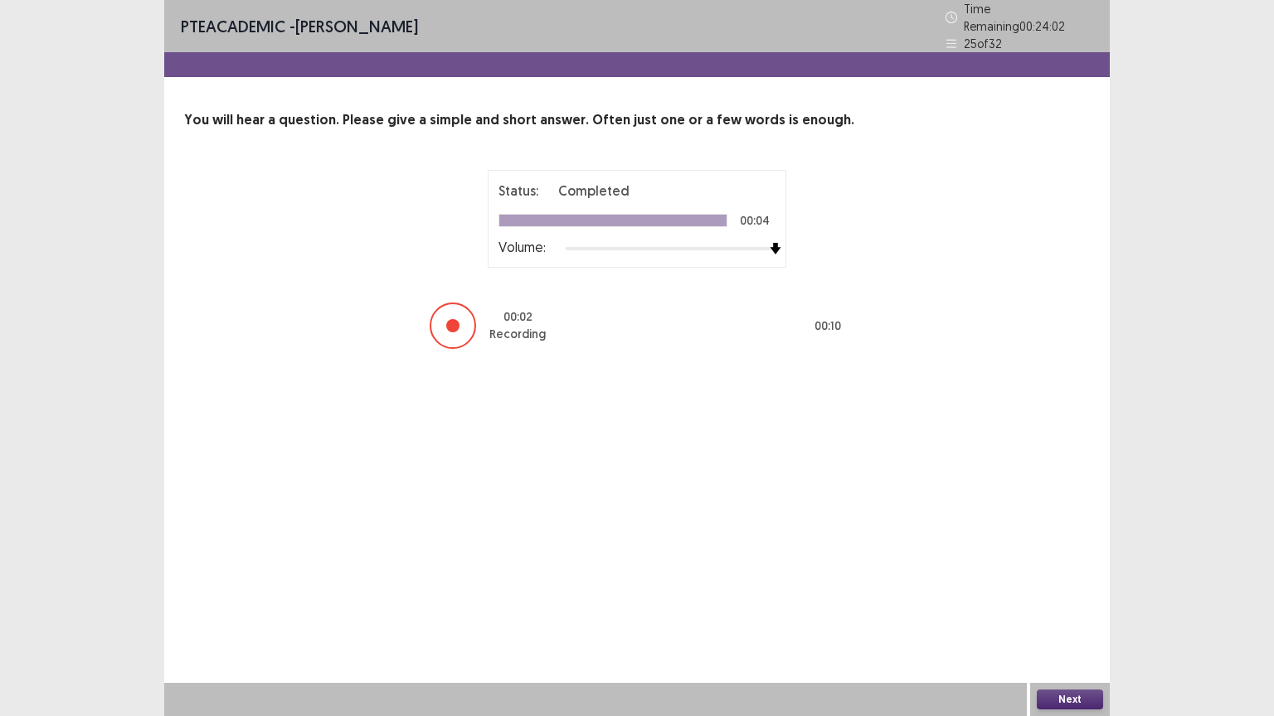
click at [1018, 483] on button "Next" at bounding box center [1070, 700] width 66 height 20
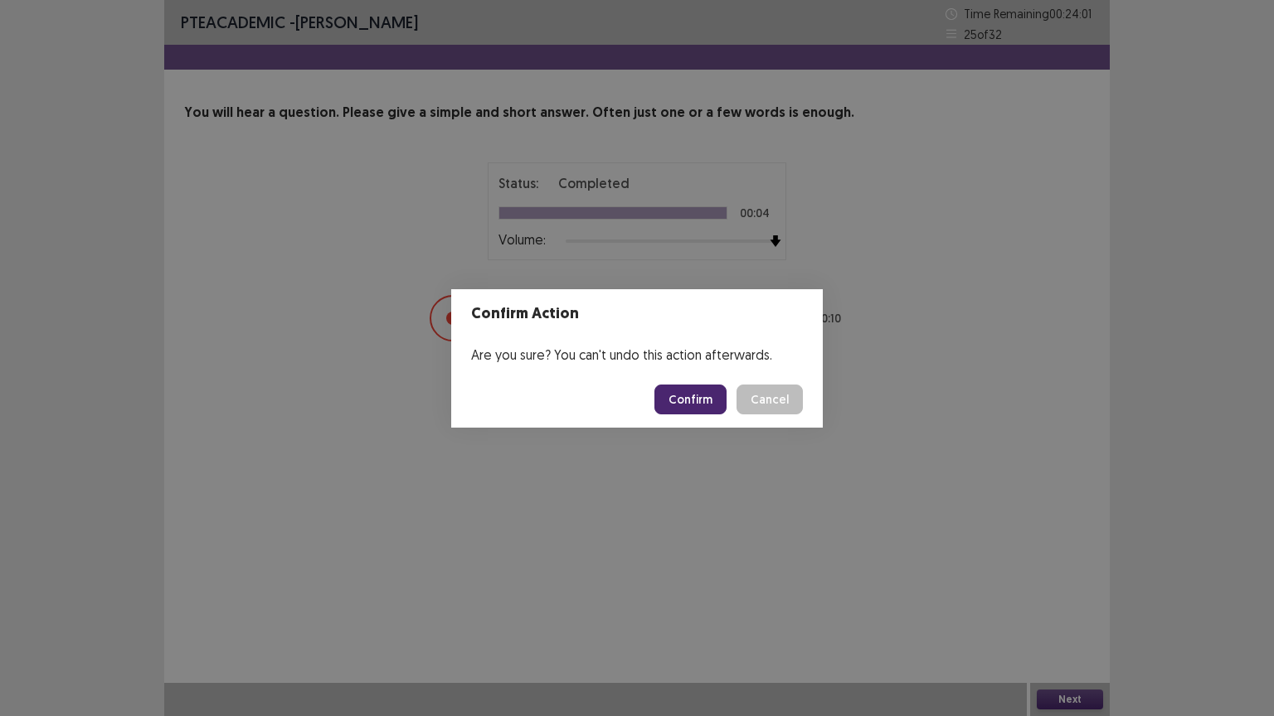
click at [706, 406] on button "Confirm" at bounding box center [690, 400] width 72 height 30
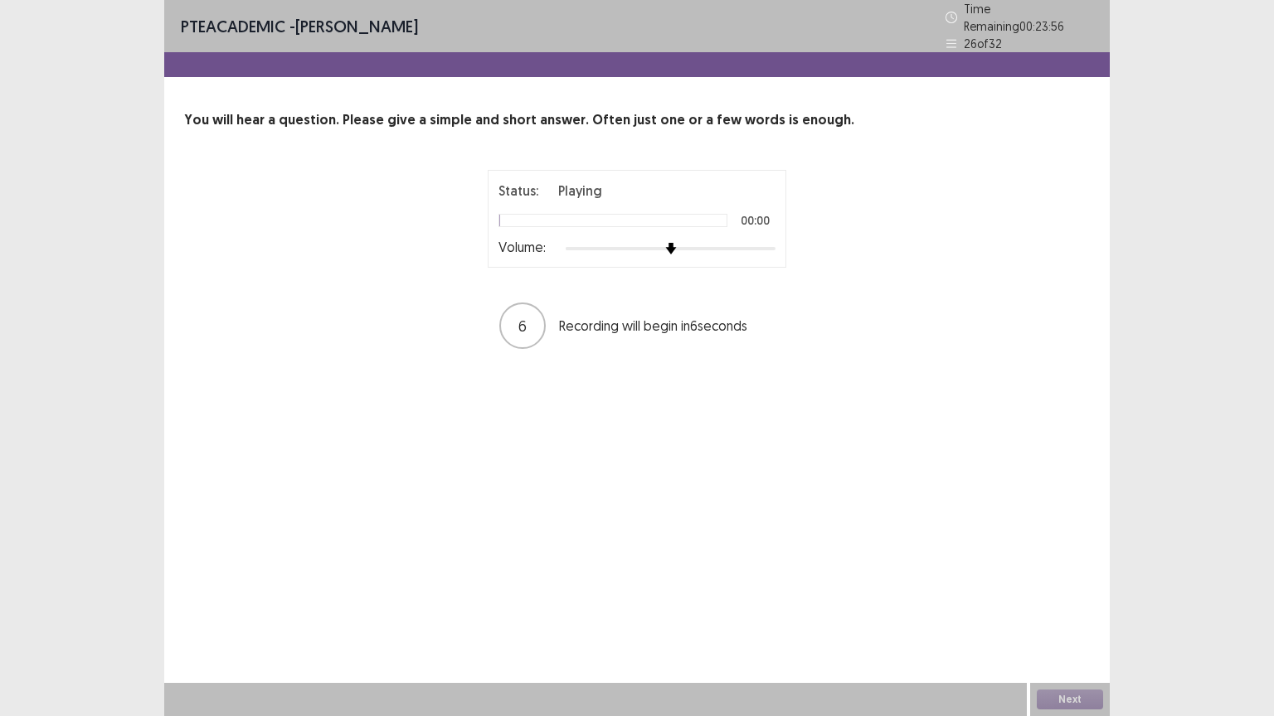
drag, startPoint x: 720, startPoint y: 233, endPoint x: 760, endPoint y: 245, distance: 42.3
click at [760, 245] on div "Volume:" at bounding box center [636, 248] width 277 height 17
click at [760, 245] on div at bounding box center [671, 248] width 210 height 13
click at [789, 246] on div "Status: Playing 00:00 Volume: 5 Recording will begin in 5 seconds" at bounding box center [637, 260] width 415 height 181
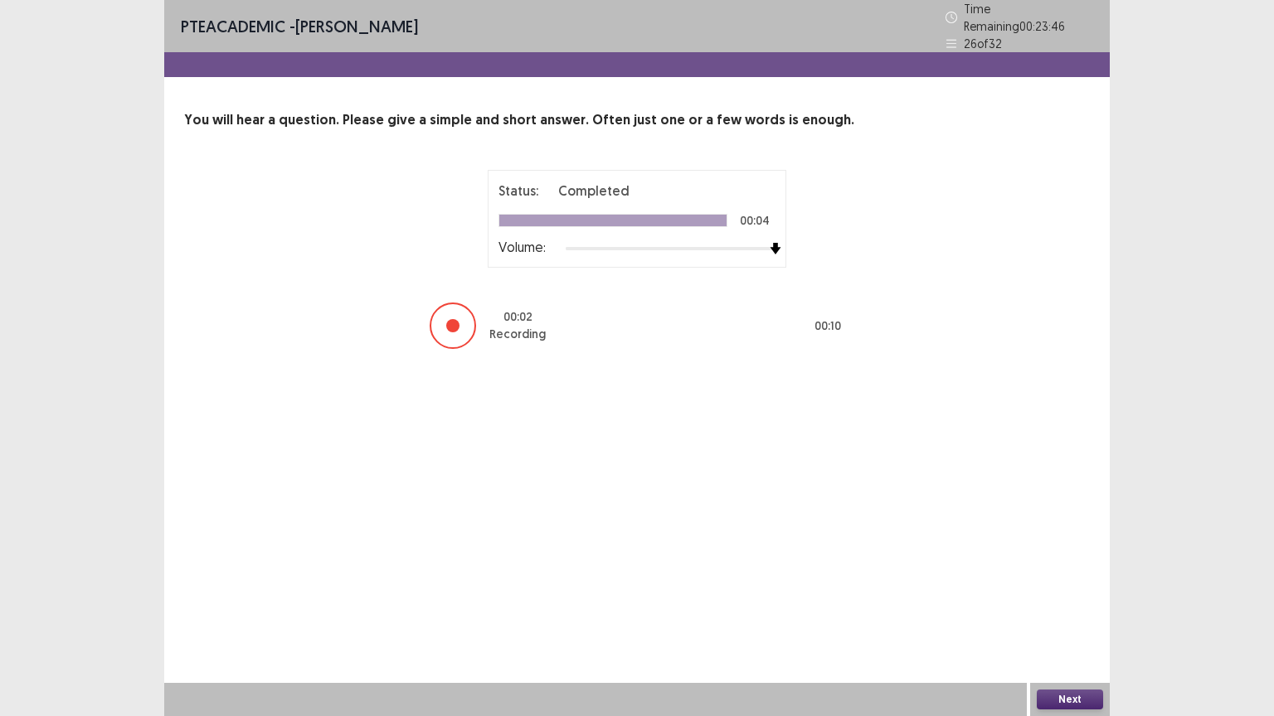
click at [1018, 483] on button "Next" at bounding box center [1070, 700] width 66 height 20
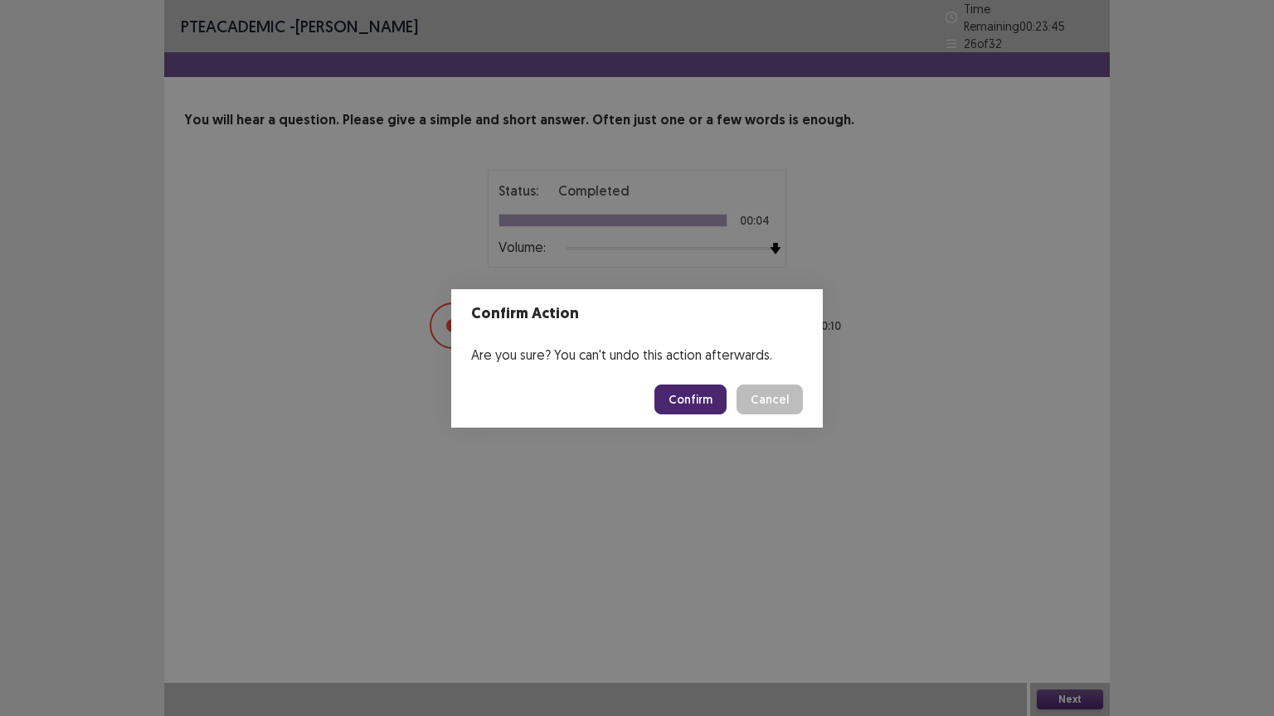
click at [701, 405] on button "Confirm" at bounding box center [690, 400] width 72 height 30
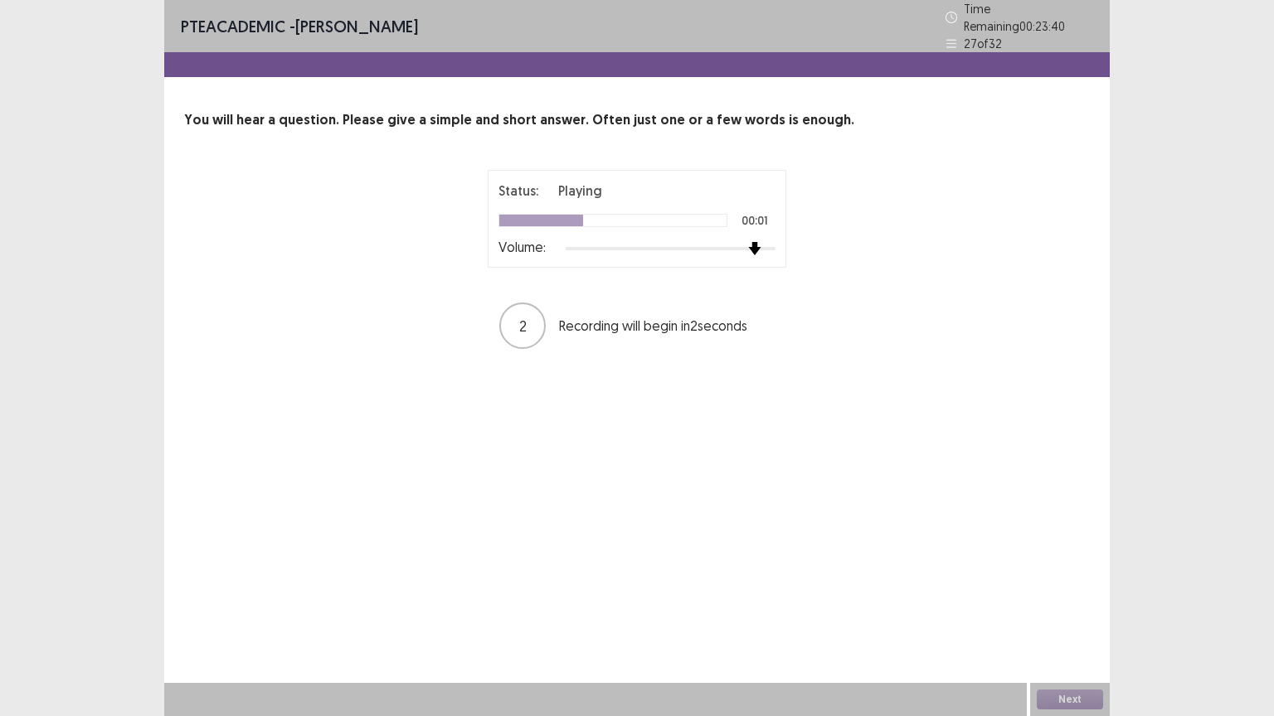
click at [796, 244] on div "Status: Playing 00:01 Volume: 2 Recording will begin in 2 seconds" at bounding box center [637, 260] width 415 height 181
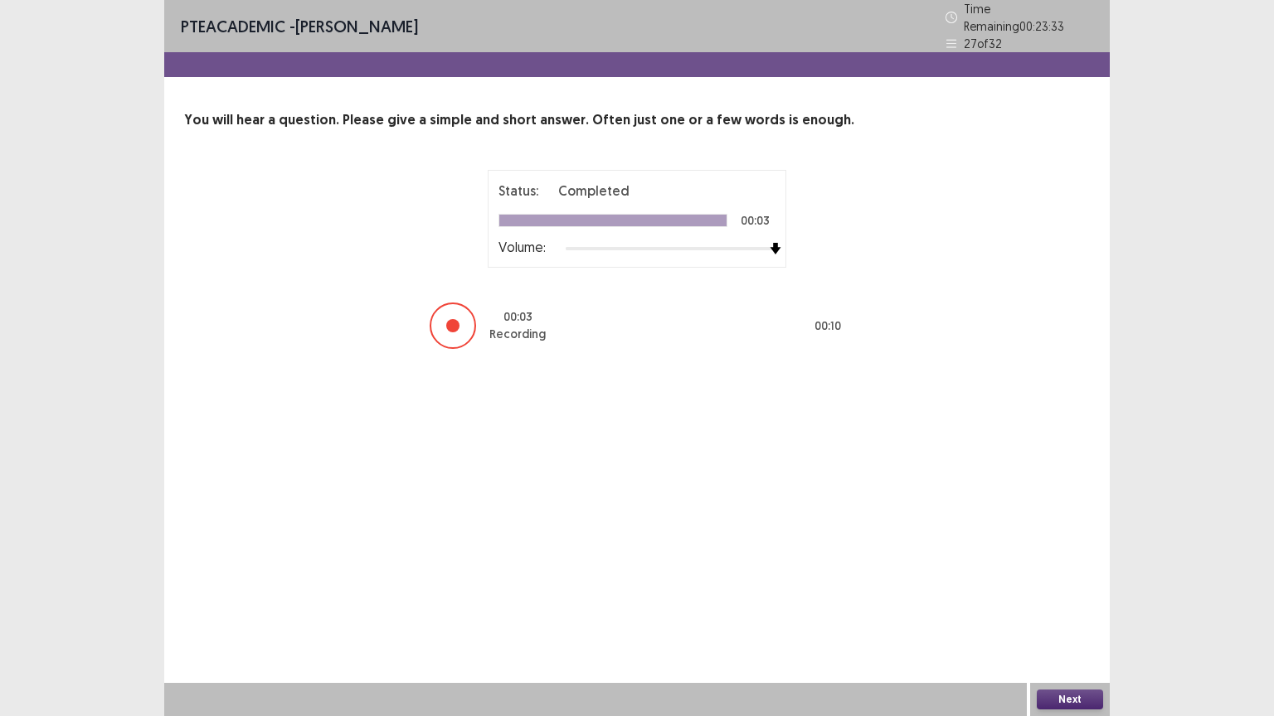
click at [1018, 483] on button "Next" at bounding box center [1070, 700] width 66 height 20
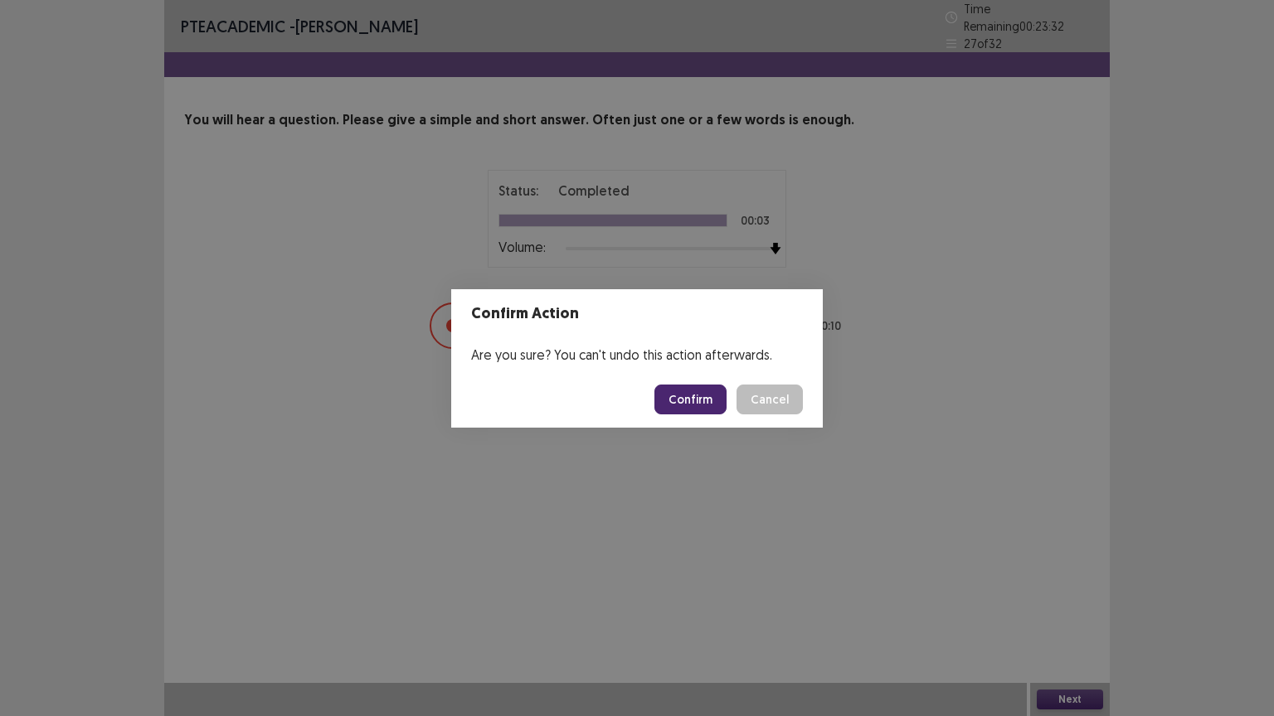
click at [707, 392] on button "Confirm" at bounding box center [690, 400] width 72 height 30
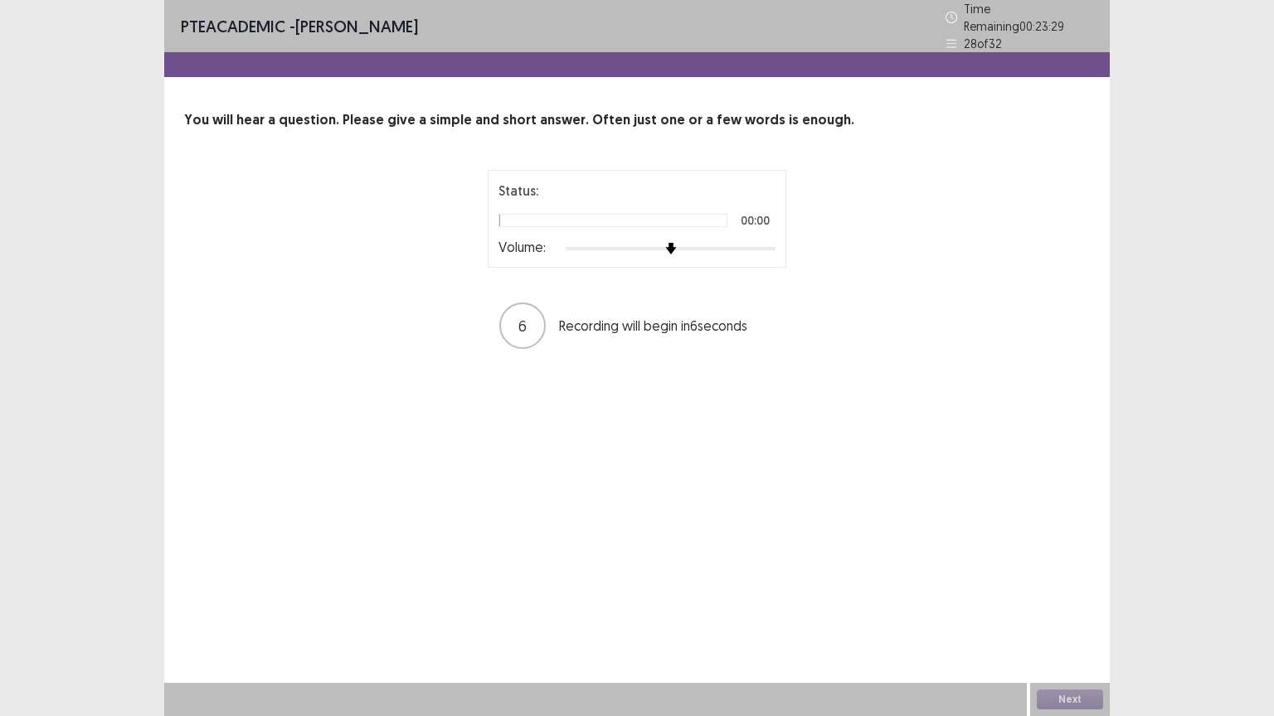
click at [765, 246] on div at bounding box center [671, 248] width 210 height 13
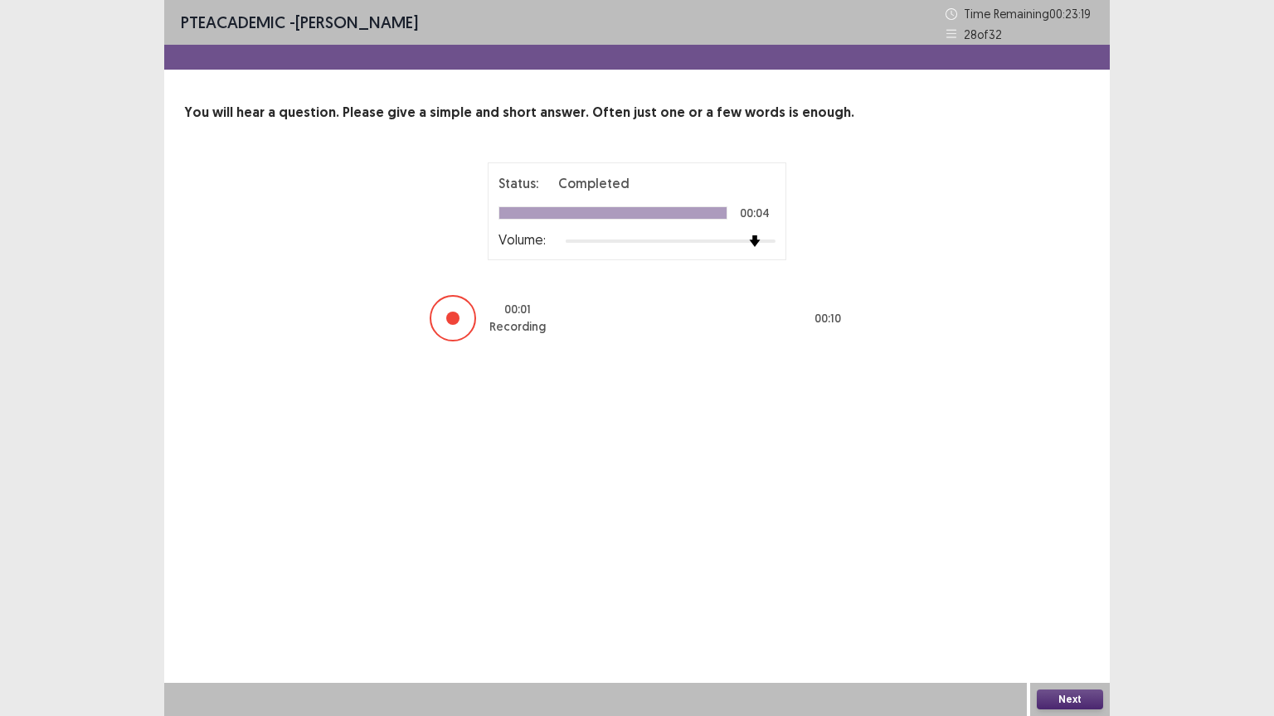
click at [1018, 483] on button "Next" at bounding box center [1070, 700] width 66 height 20
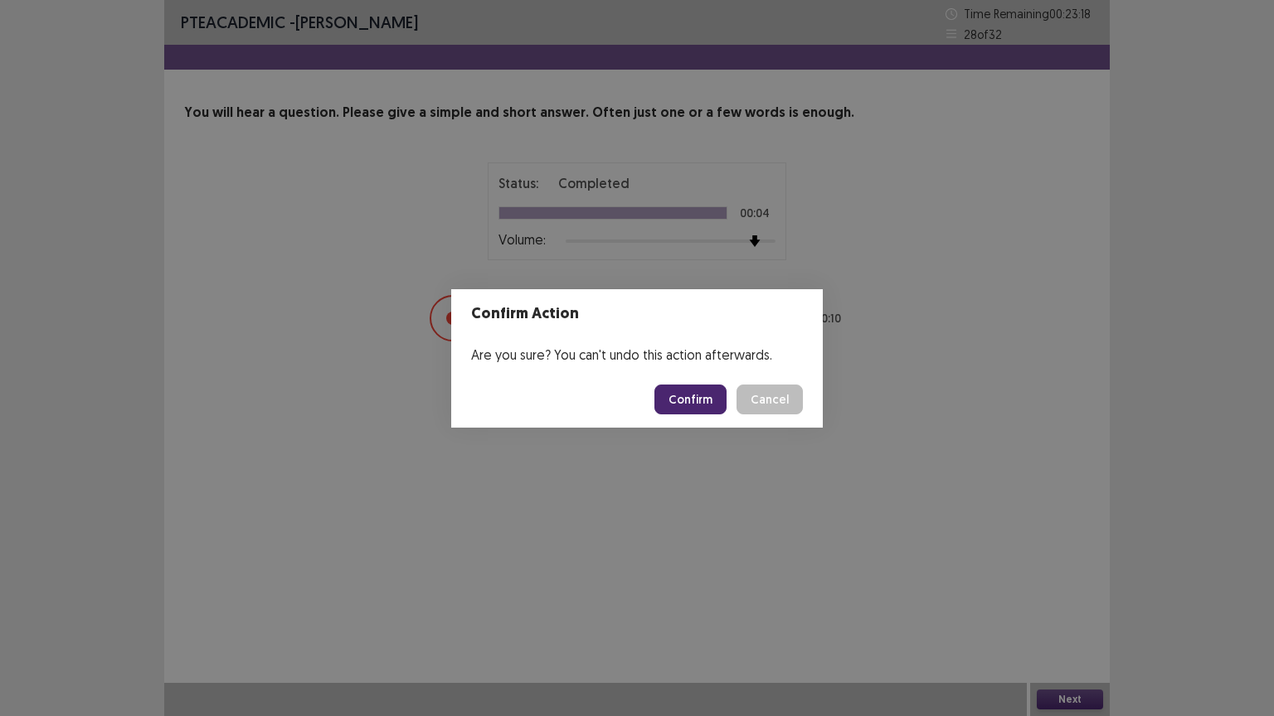
click at [708, 388] on button "Confirm" at bounding box center [690, 400] width 72 height 30
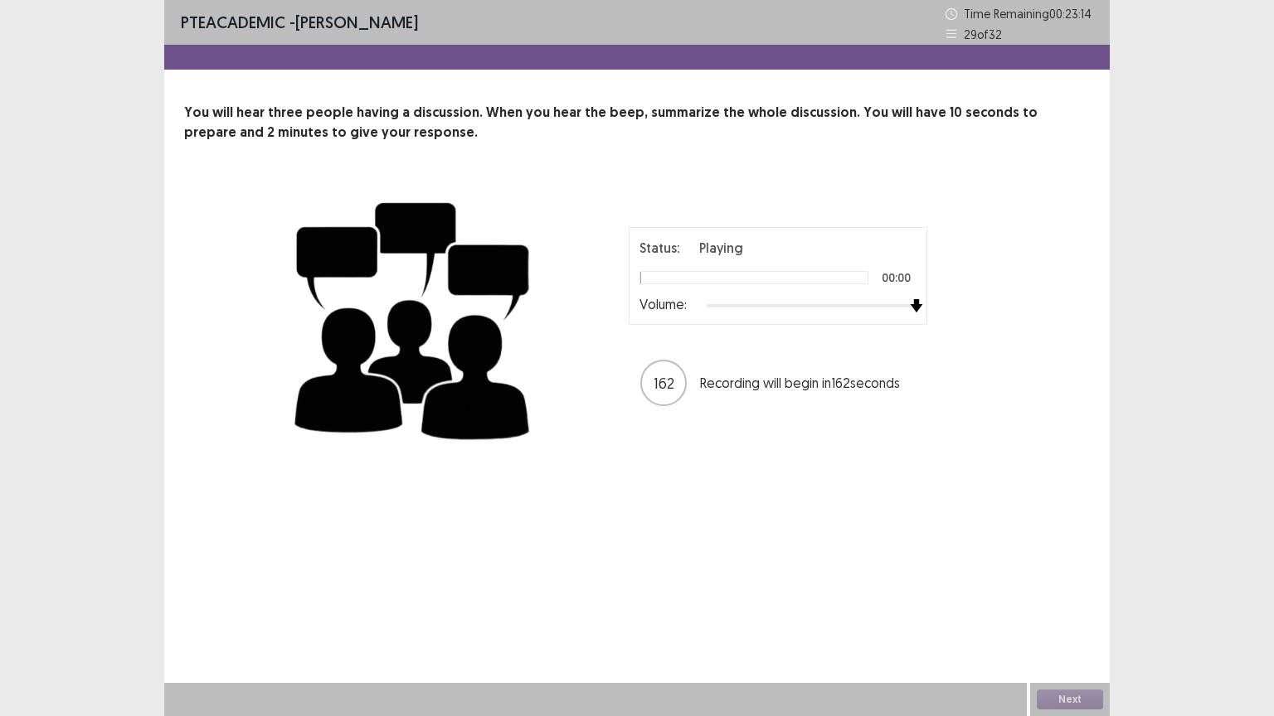
click at [957, 305] on div "Status: Playing 00:00 Volume: 162 Recording will begin in 162 seconds" at bounding box center [777, 317] width 415 height 181
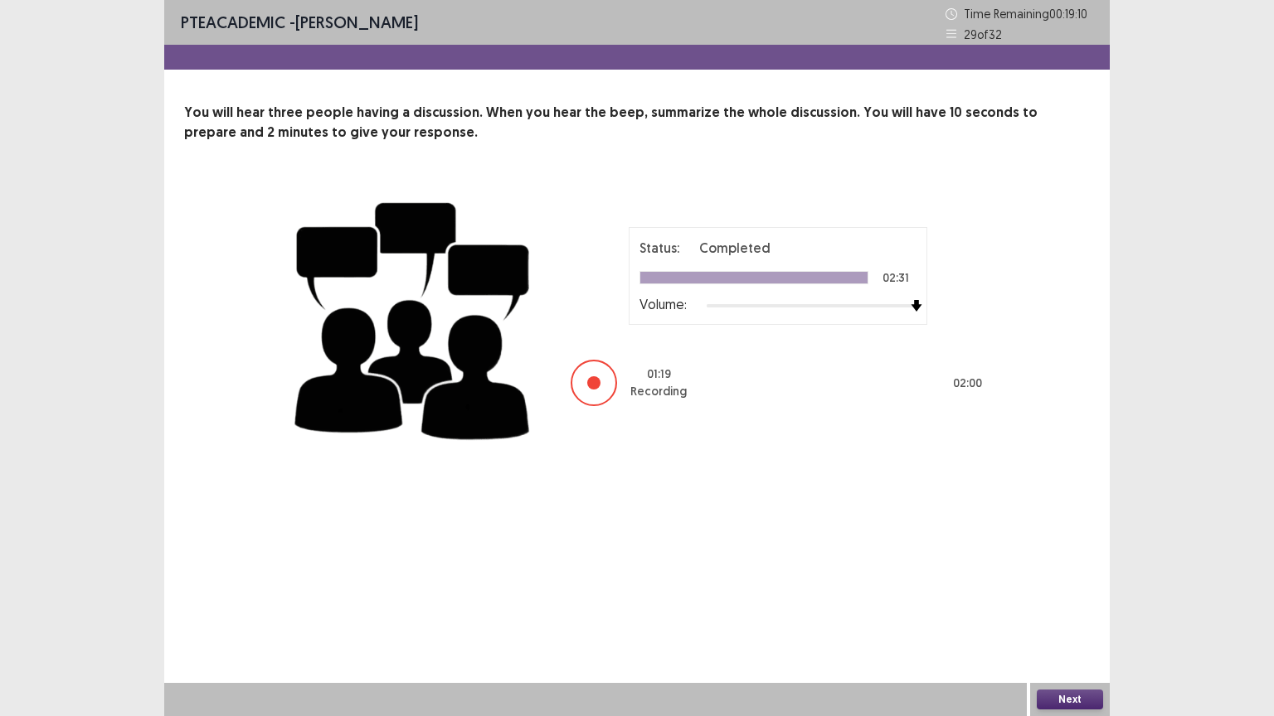
click at [1018, 483] on button "Next" at bounding box center [1070, 700] width 66 height 20
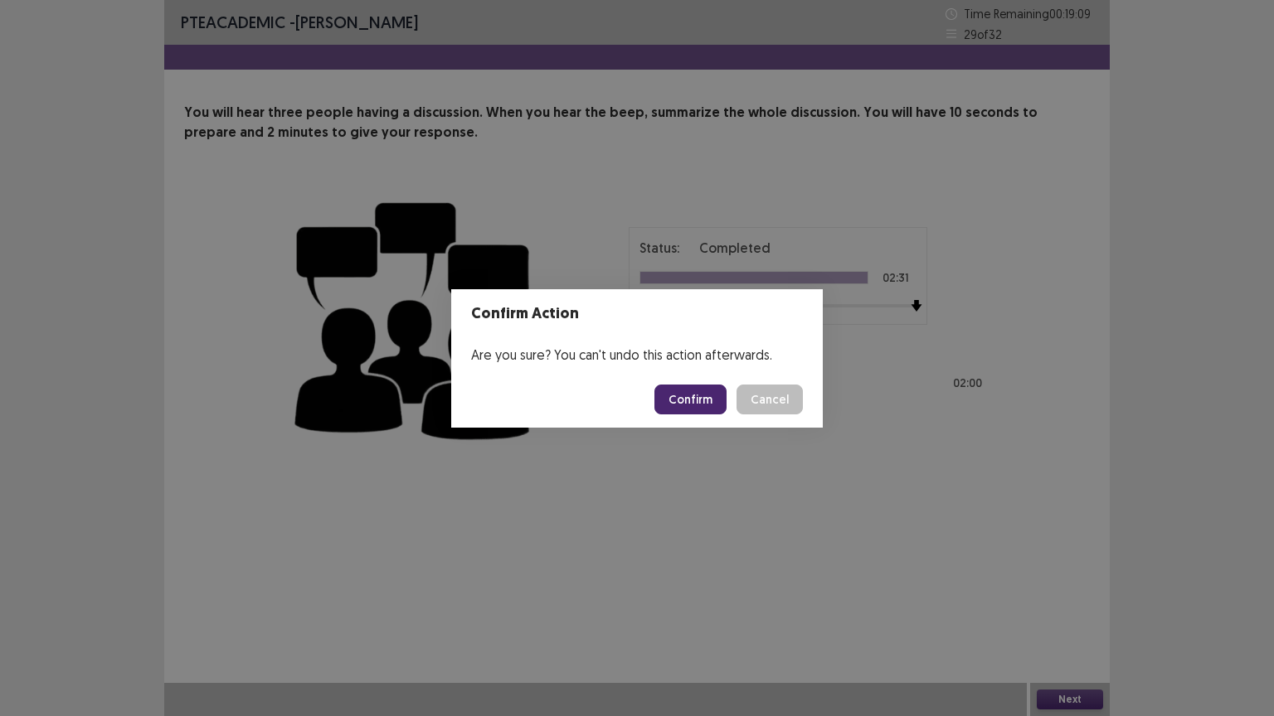
click at [701, 398] on button "Confirm" at bounding box center [690, 400] width 72 height 30
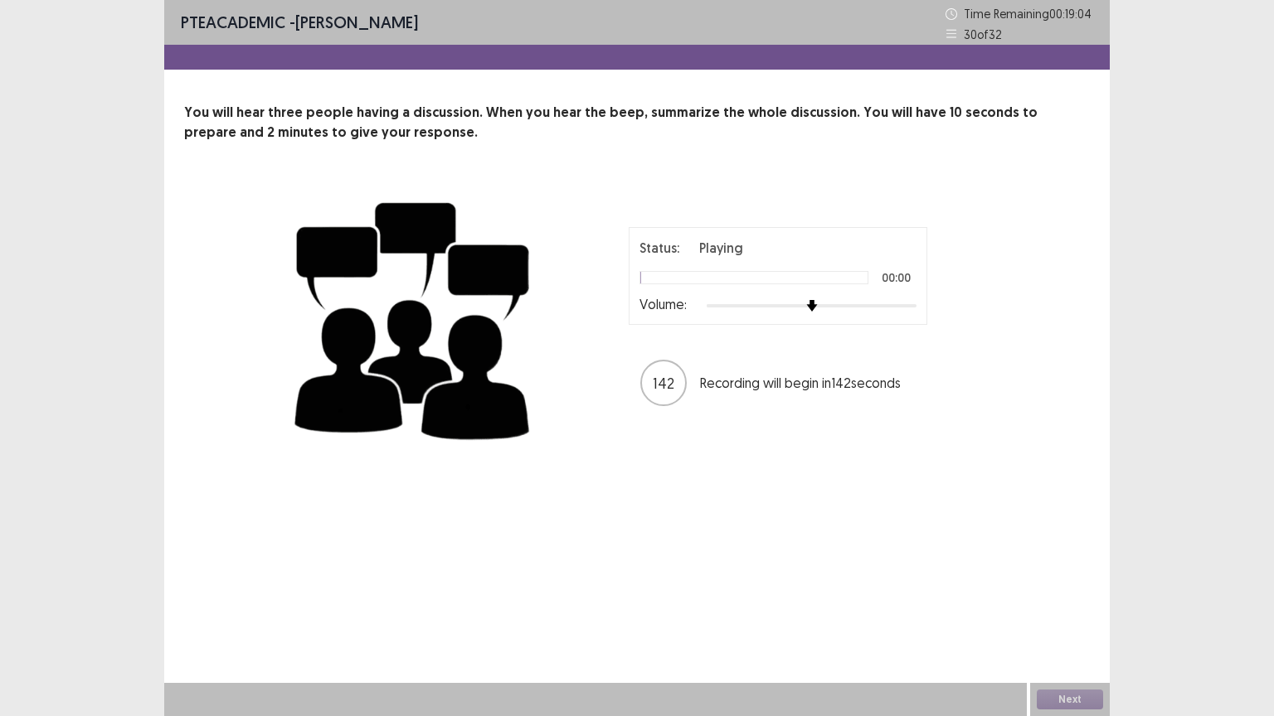
click at [916, 309] on div "Status: Playing 00:00 Volume:" at bounding box center [778, 276] width 299 height 98
click at [912, 306] on div at bounding box center [811, 305] width 210 height 13
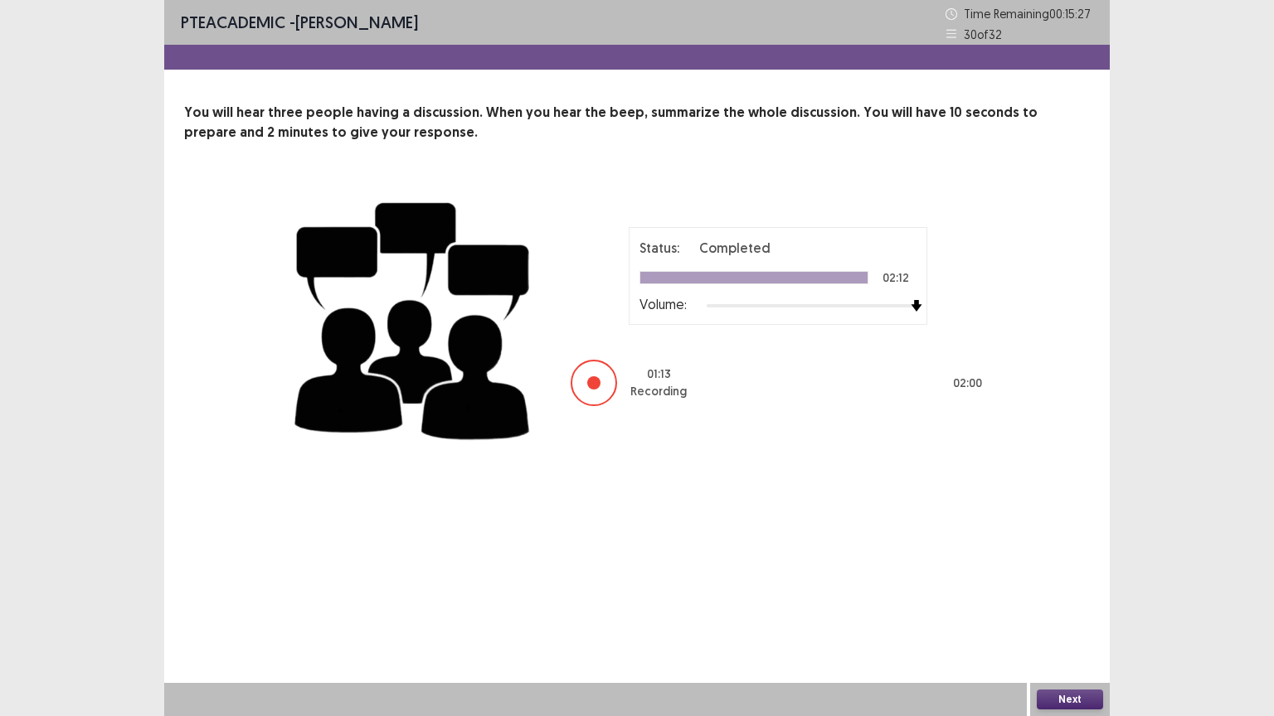
click at [1018, 483] on button "Next" at bounding box center [1070, 700] width 66 height 20
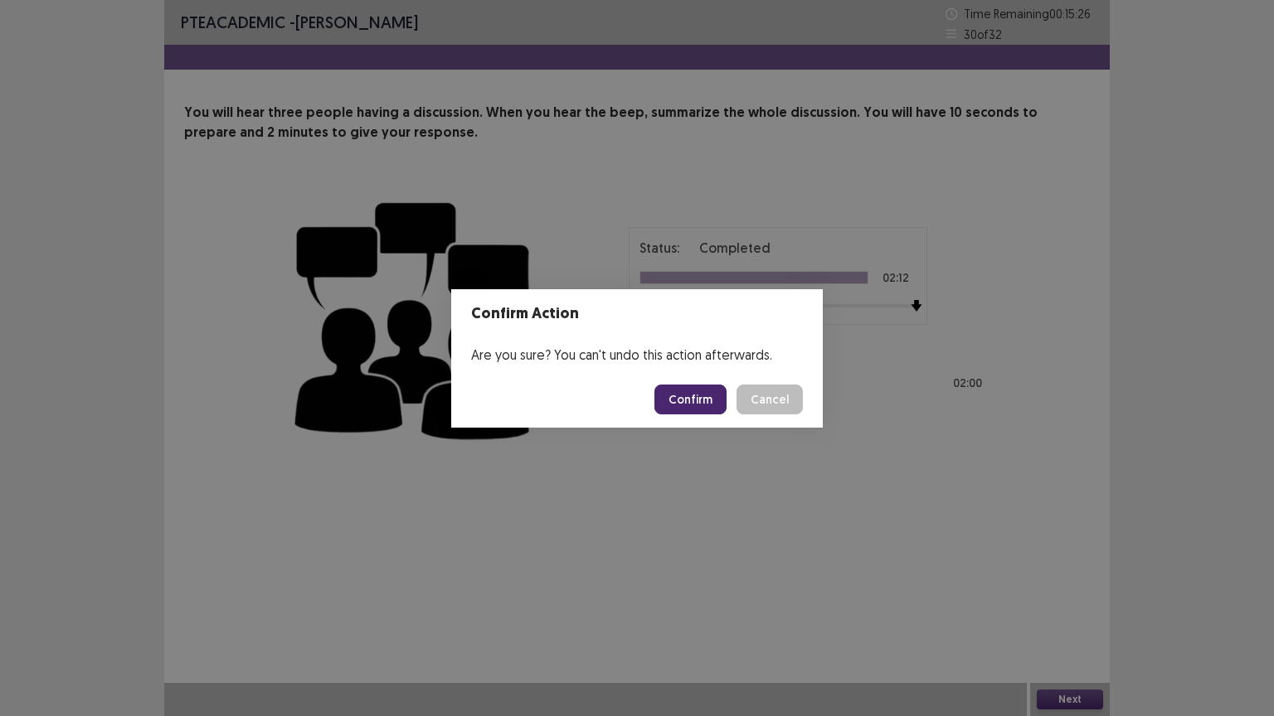
click at [712, 395] on button "Confirm" at bounding box center [690, 400] width 72 height 30
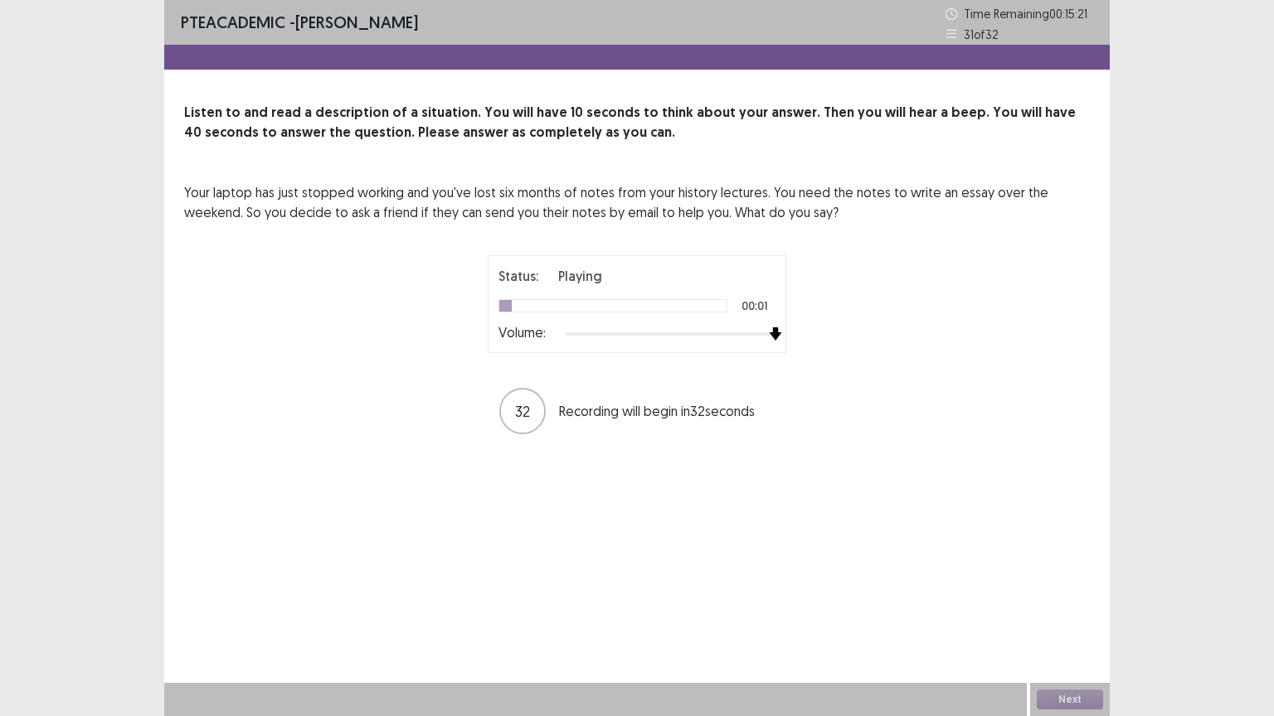
click at [795, 337] on div "Status: Playing 00:01 Volume: 32 Recording will begin in 32 seconds" at bounding box center [637, 345] width 415 height 181
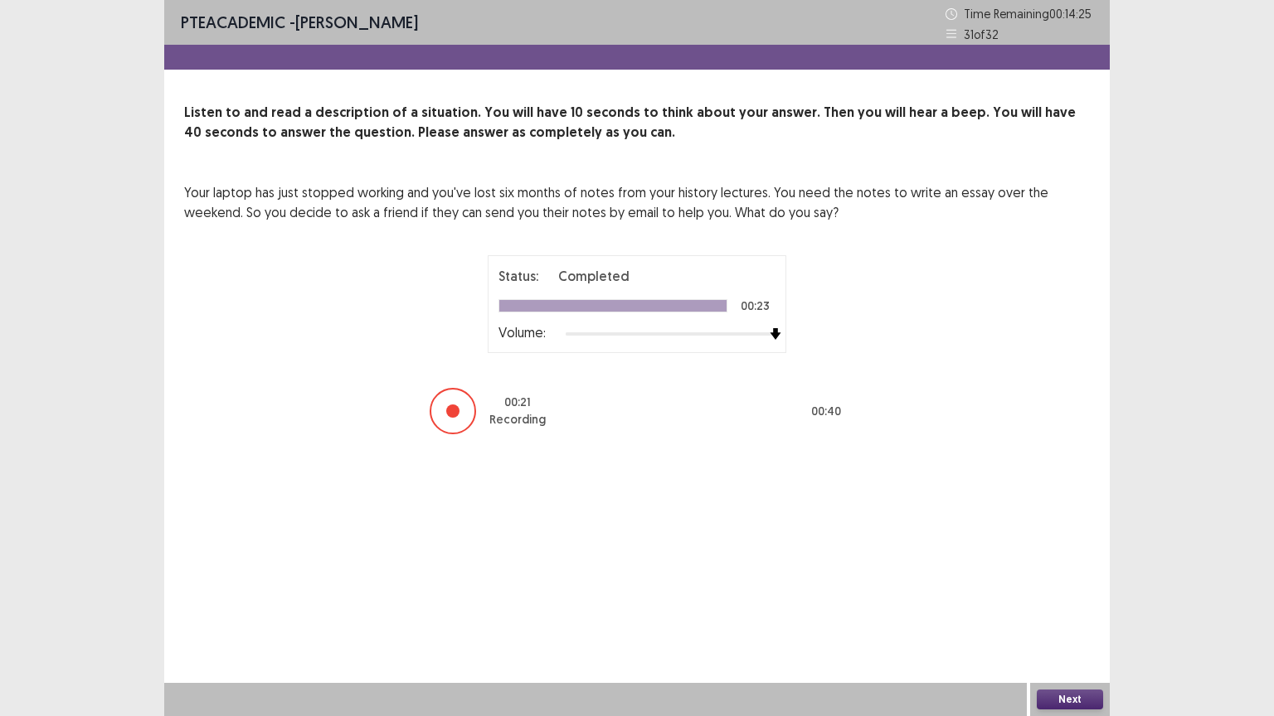
click at [1018, 483] on button "Next" at bounding box center [1070, 700] width 66 height 20
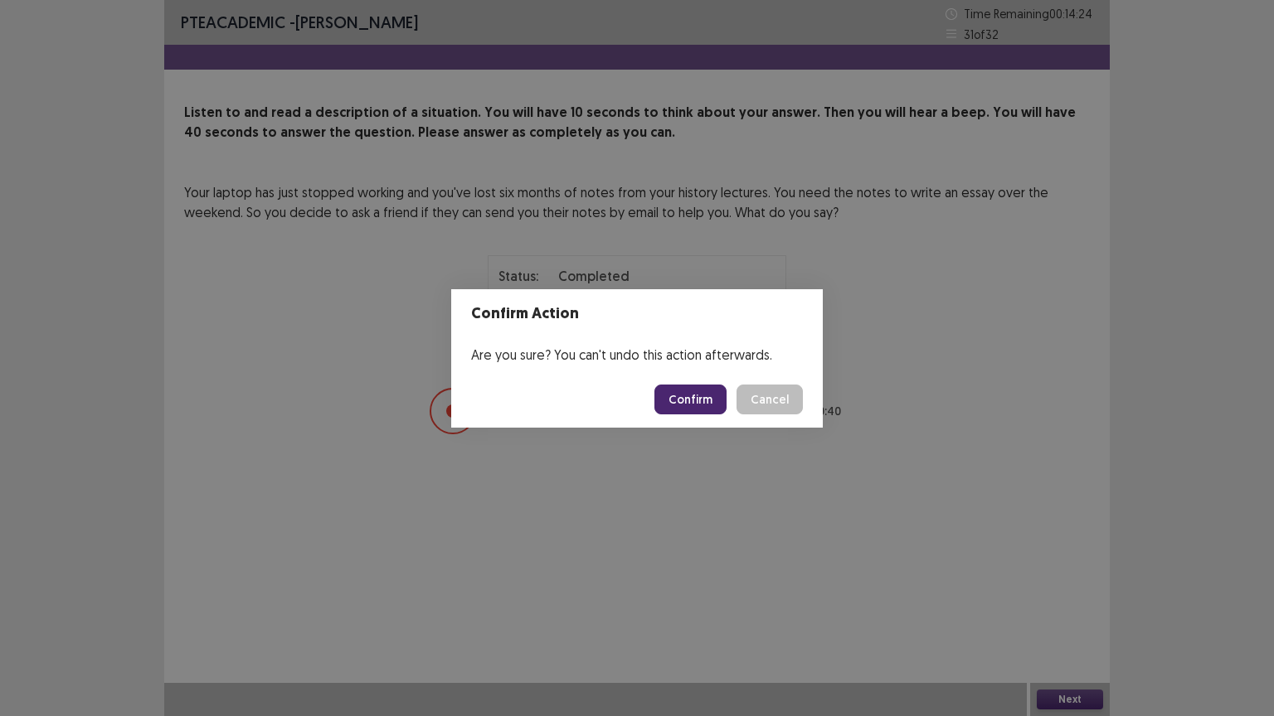
click at [676, 386] on button "Confirm" at bounding box center [690, 400] width 72 height 30
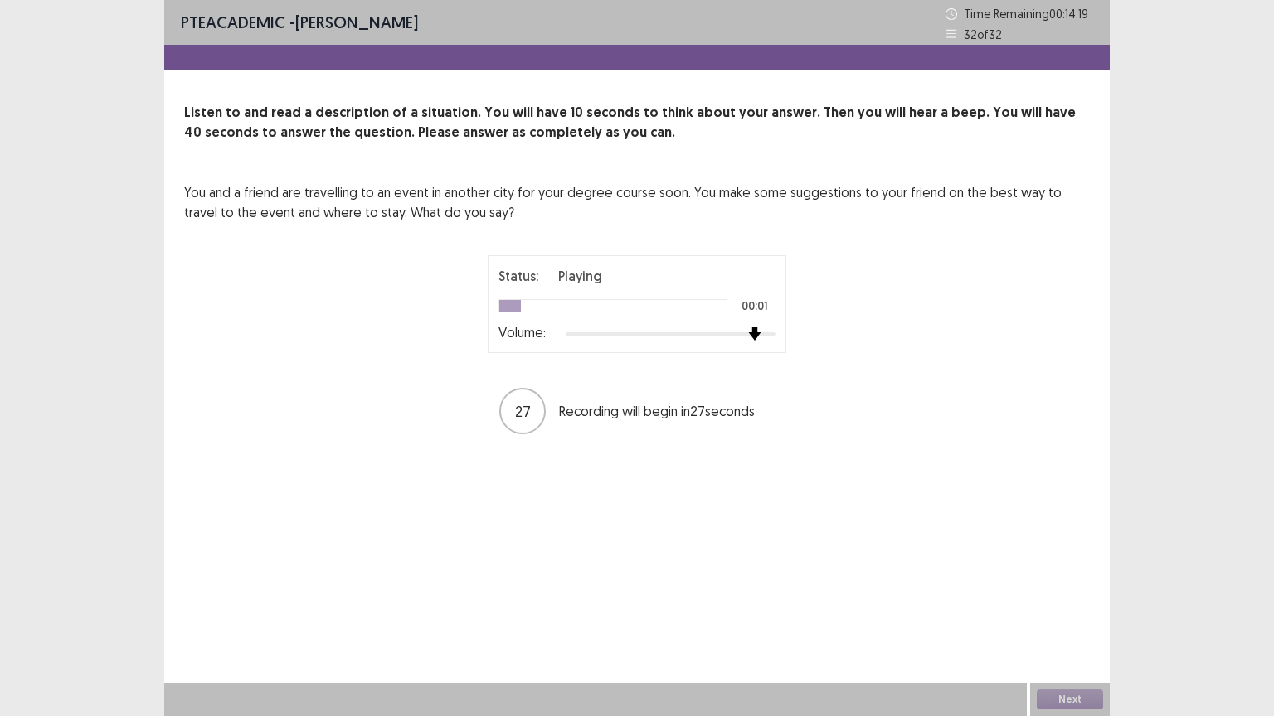
click at [823, 338] on div "Status: Playing 00:01 Volume: 27 Recording will begin in 27 seconds" at bounding box center [637, 345] width 415 height 181
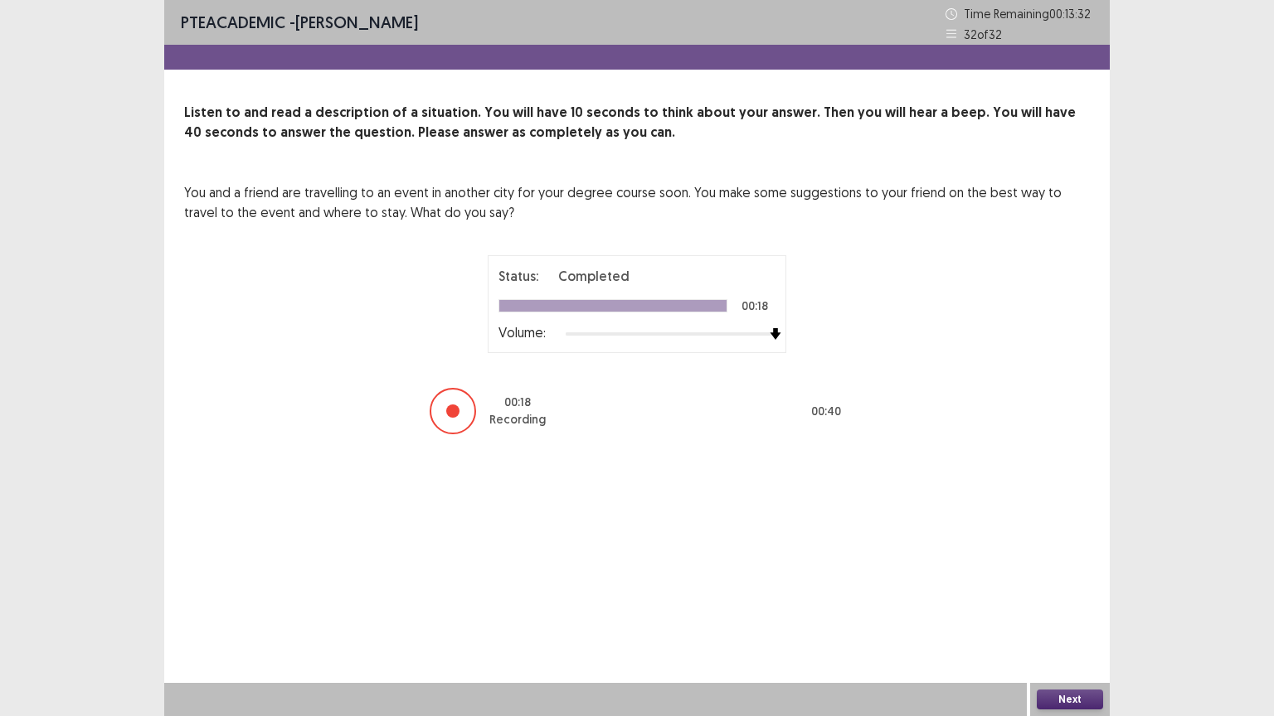
click at [1018, 483] on button "Next" at bounding box center [1070, 700] width 66 height 20
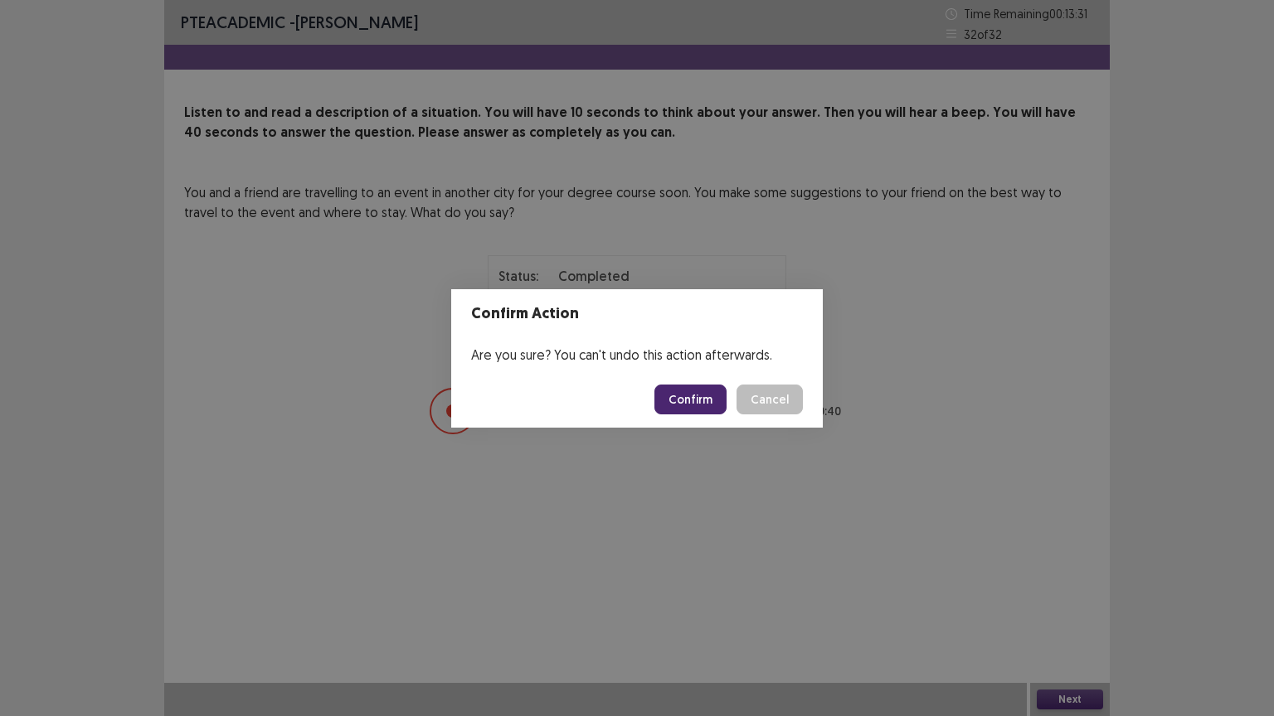
click at [690, 409] on button "Confirm" at bounding box center [690, 400] width 72 height 30
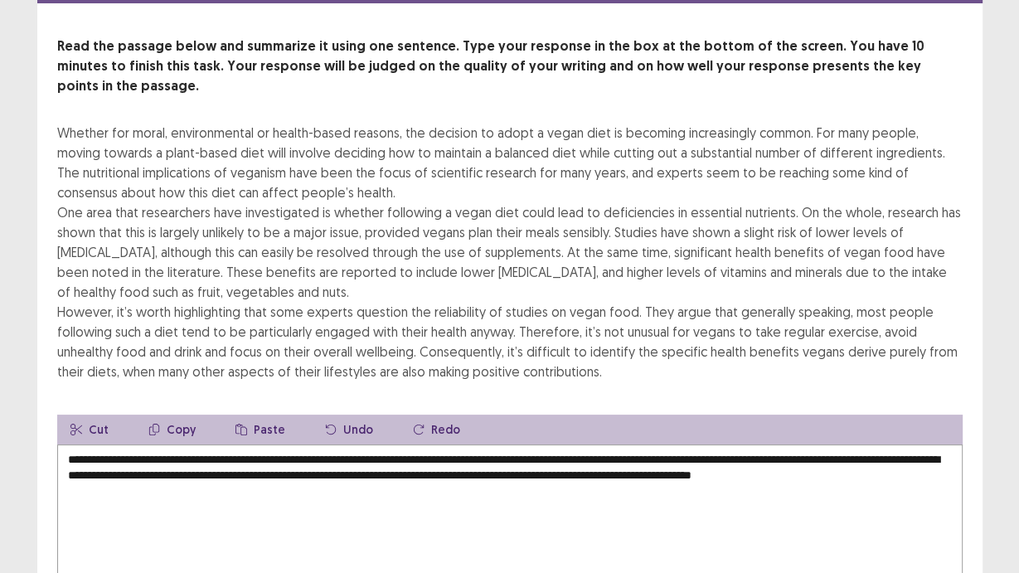
scroll to position [203, 0]
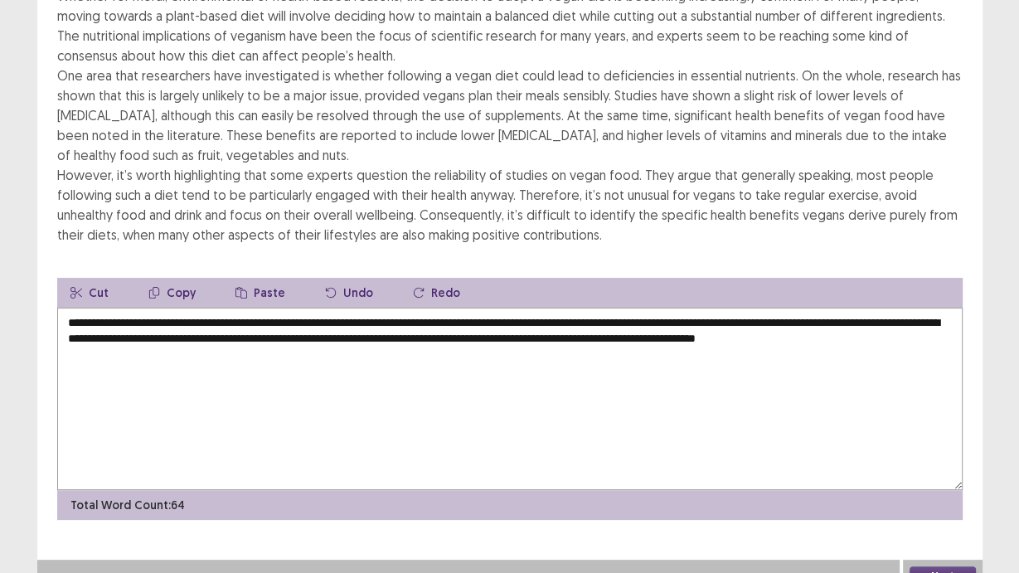
type textarea "**********"
click at [948, 483] on button "Next" at bounding box center [943, 576] width 66 height 20
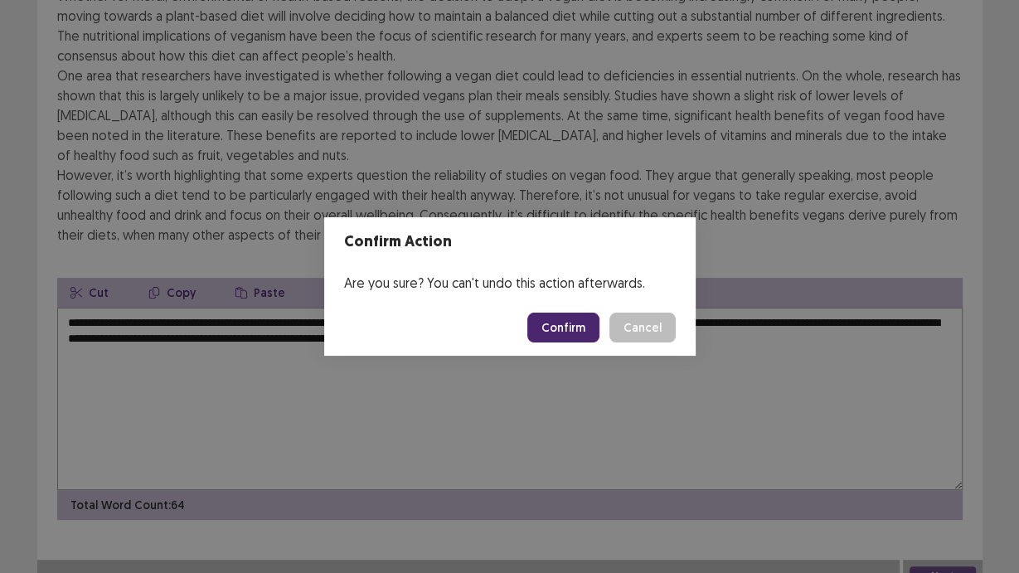
click at [589, 334] on button "Confirm" at bounding box center [563, 328] width 72 height 30
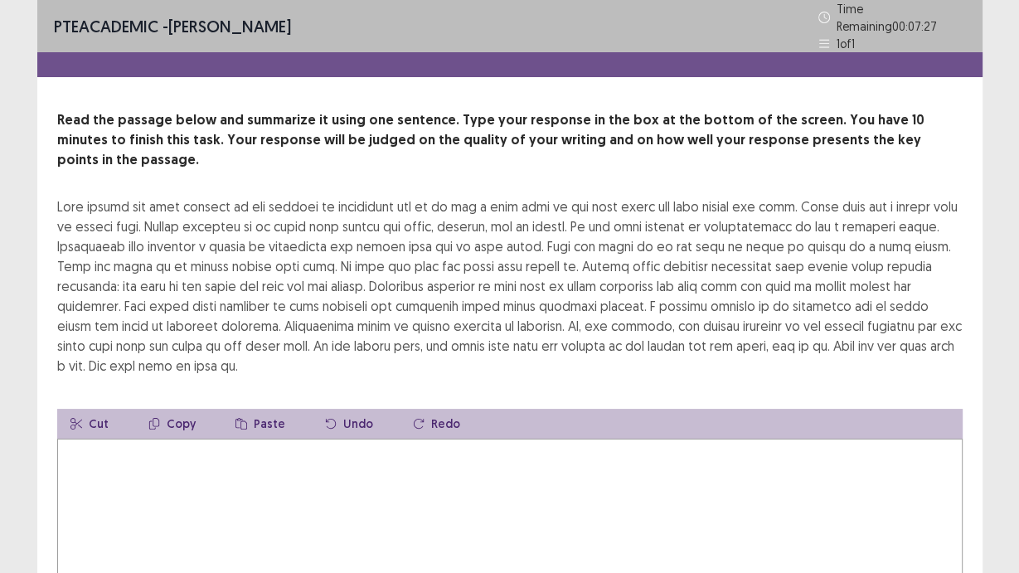
click at [529, 483] on textarea at bounding box center [509, 530] width 905 height 182
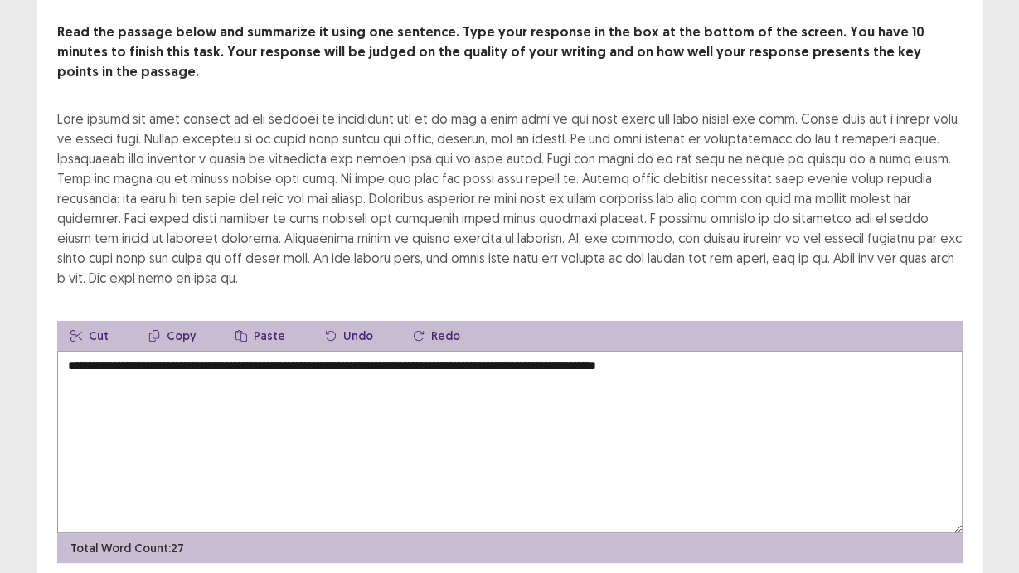
scroll to position [57, 0]
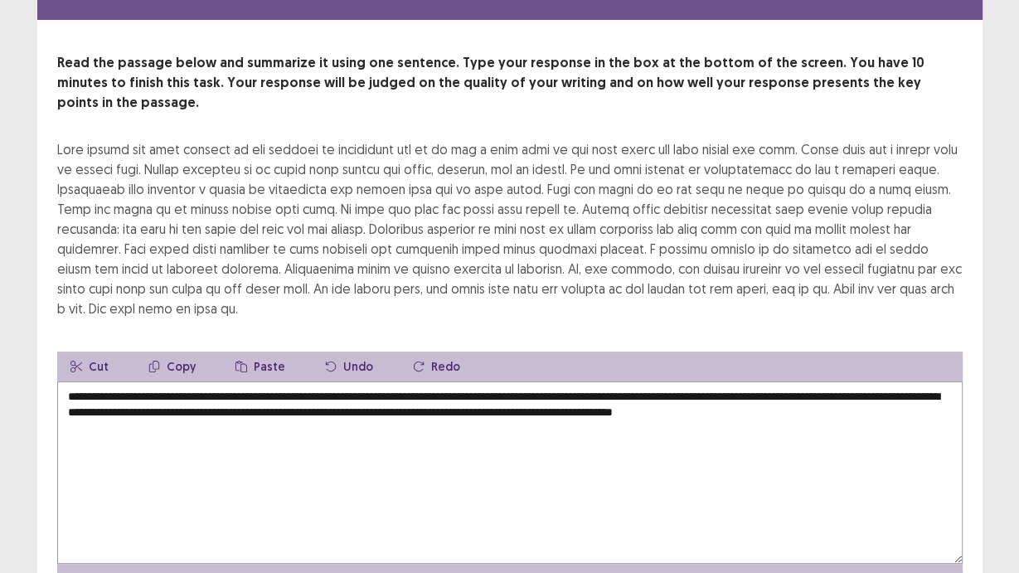
type textarea "**********"
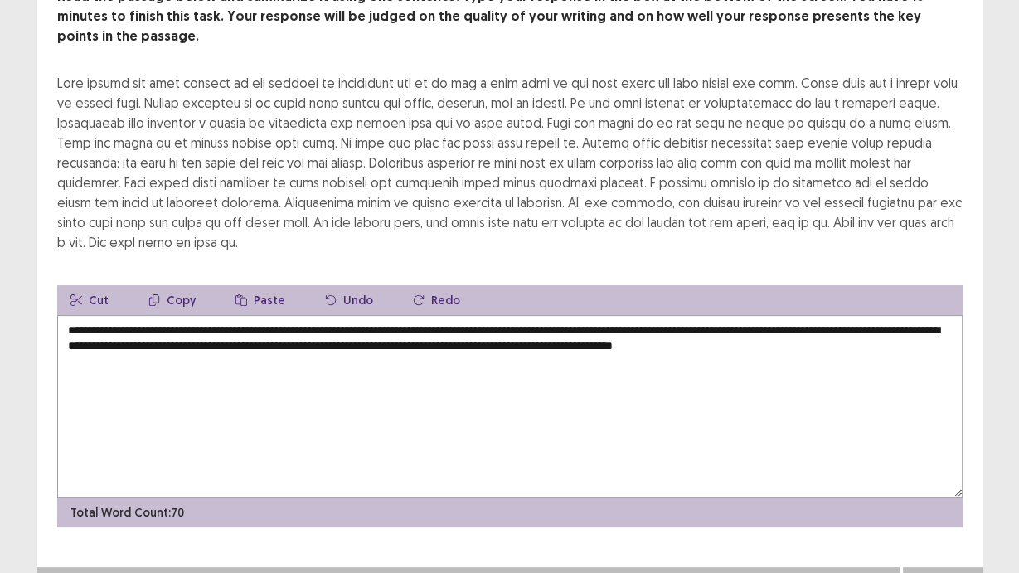
click at [958, 483] on button "Next" at bounding box center [943, 584] width 66 height 20
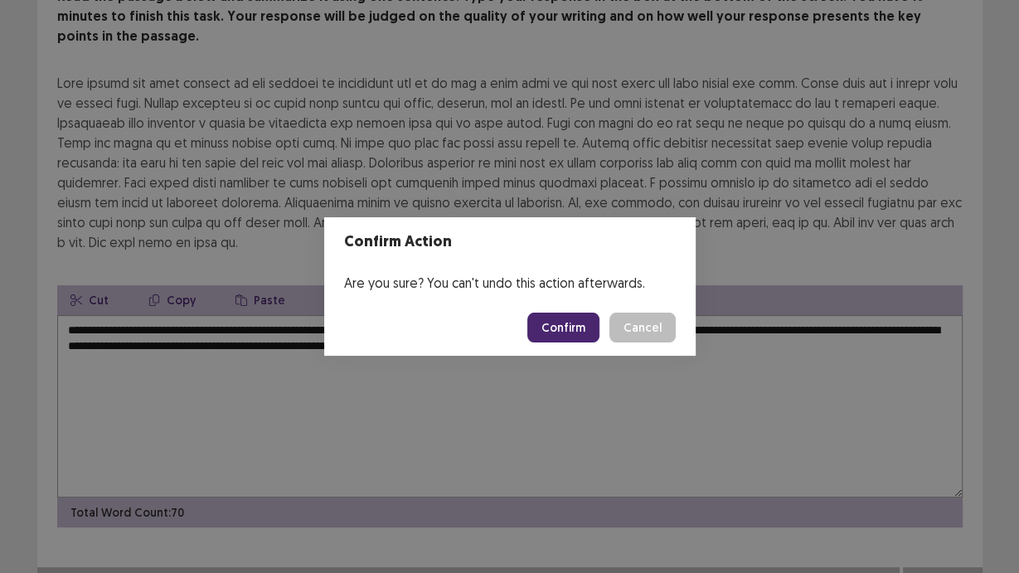
click at [564, 328] on button "Confirm" at bounding box center [563, 328] width 72 height 30
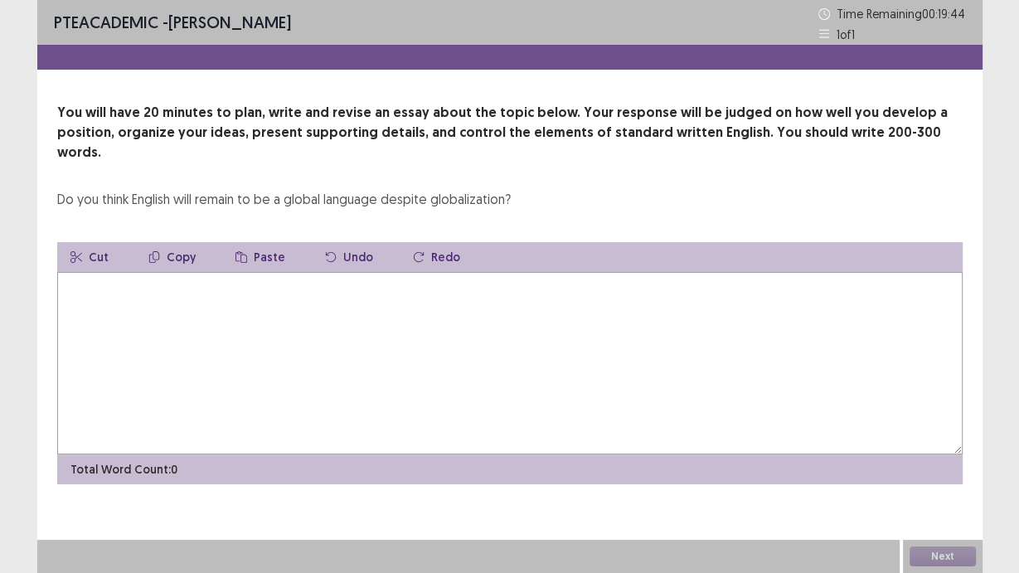
click at [442, 278] on textarea at bounding box center [509, 363] width 905 height 182
type textarea "*"
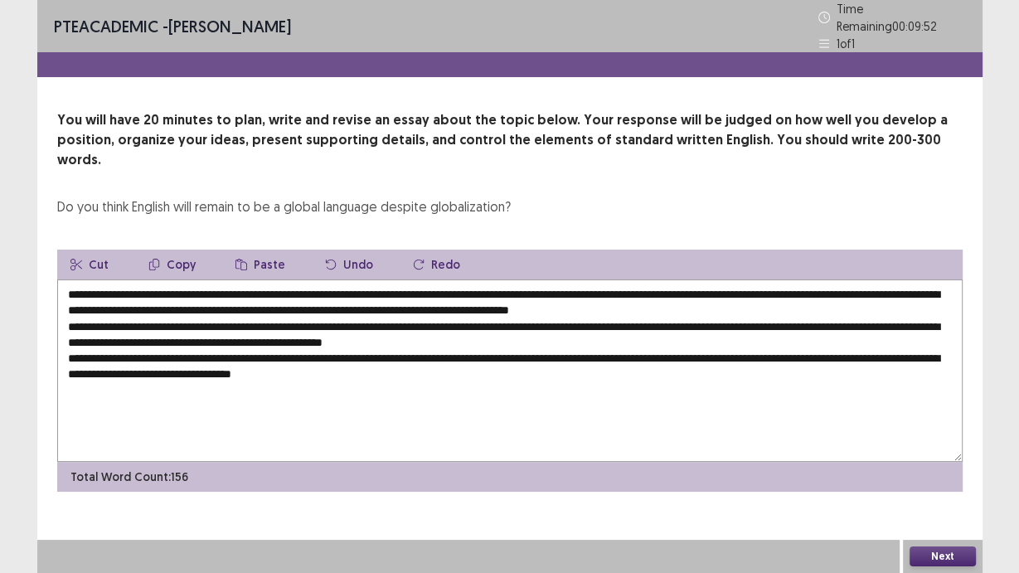
click at [277, 348] on textarea "**********" at bounding box center [509, 370] width 905 height 182
click at [343, 352] on textarea "**********" at bounding box center [509, 370] width 905 height 182
click at [648, 346] on textarea "**********" at bounding box center [509, 370] width 905 height 182
click at [716, 352] on textarea "**********" at bounding box center [509, 370] width 905 height 182
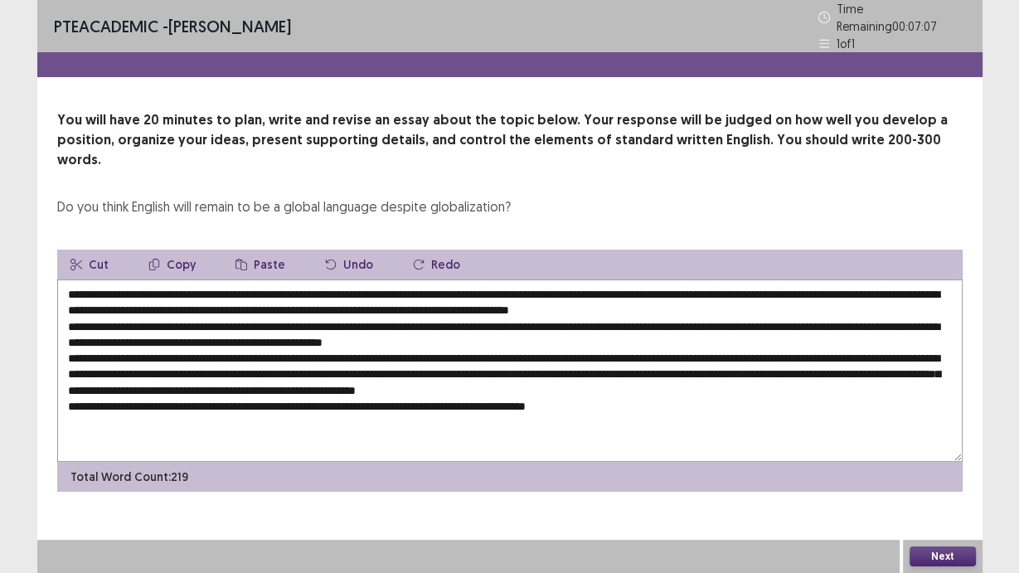
click at [17, 264] on div "PTE academic - [PERSON_NAME] Time Remaining 00 : 07 : 07 1 of 1 You will have 2…" at bounding box center [509, 286] width 1019 height 573
drag, startPoint x: 70, startPoint y: 260, endPoint x: 197, endPoint y: 268, distance: 126.3
click at [197, 279] on textarea at bounding box center [509, 370] width 905 height 182
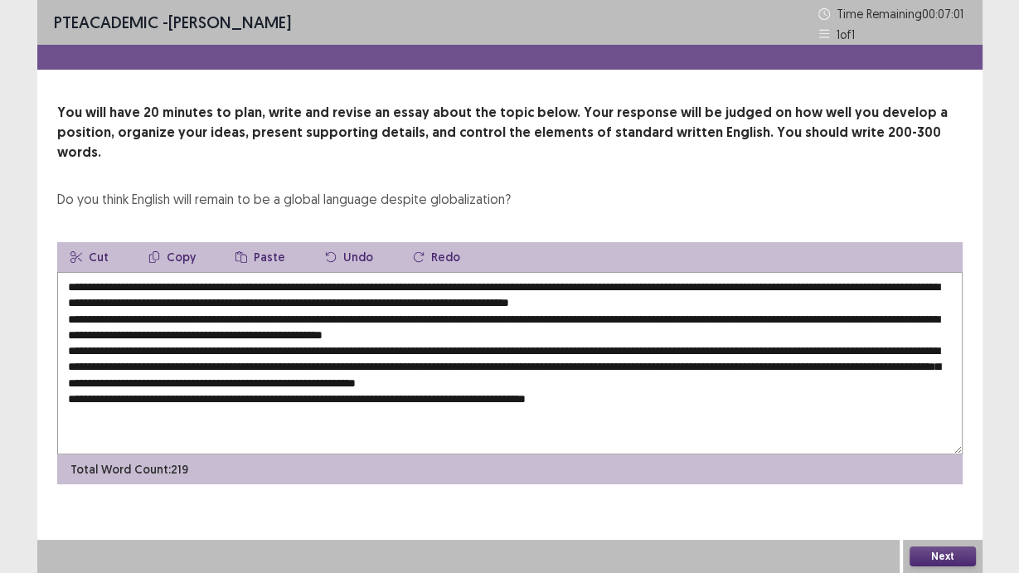
click at [197, 272] on textarea at bounding box center [509, 363] width 905 height 182
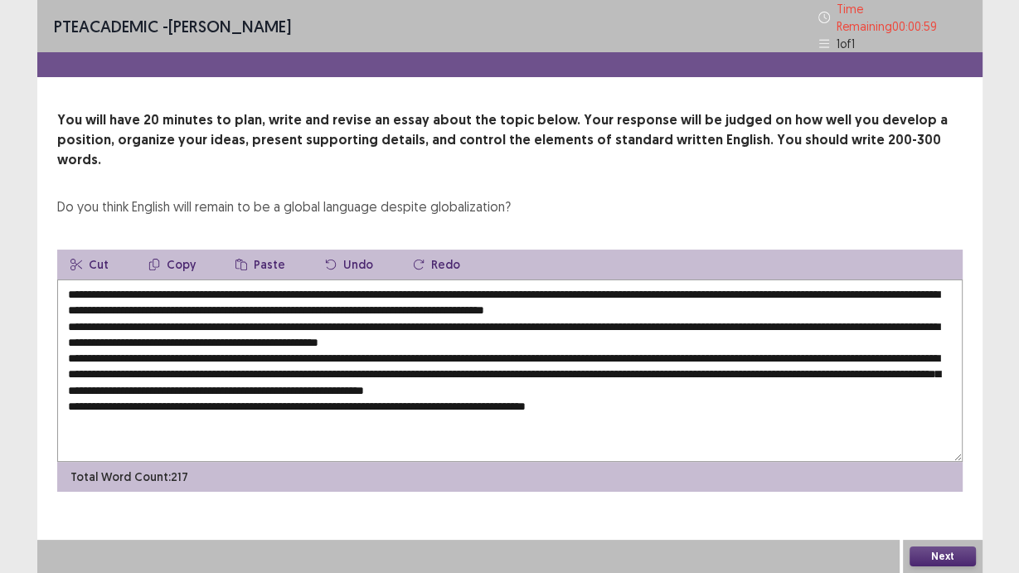
type textarea "**********"
click at [922, 483] on button "Next" at bounding box center [943, 556] width 66 height 20
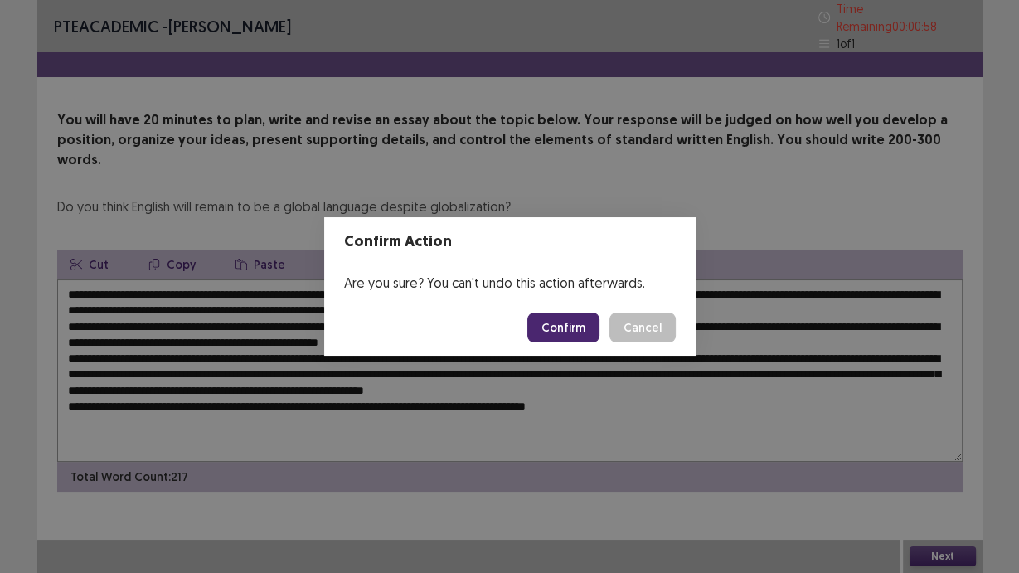
click at [571, 318] on button "Confirm" at bounding box center [563, 328] width 72 height 30
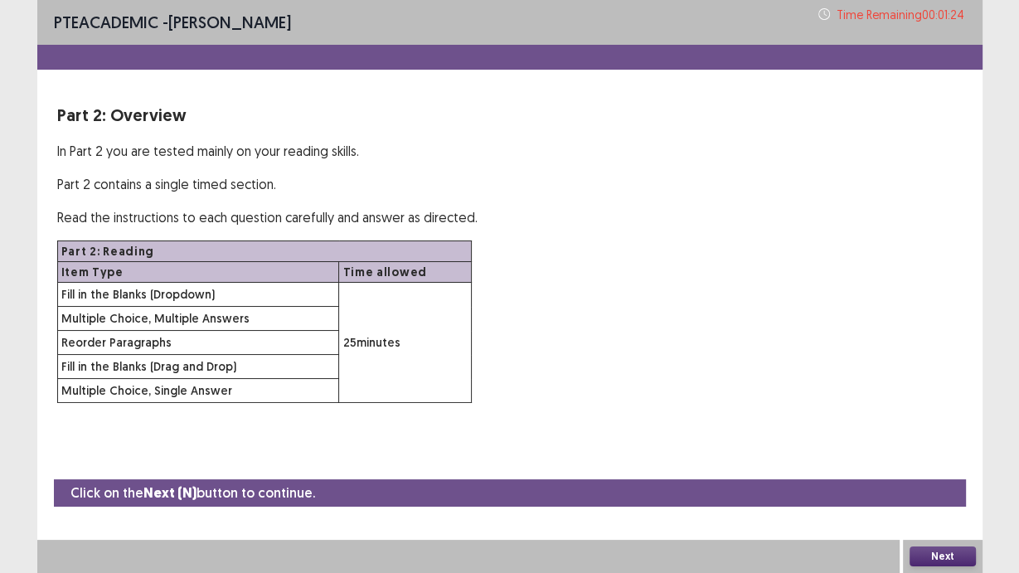
click at [943, 483] on button "Next" at bounding box center [943, 556] width 66 height 20
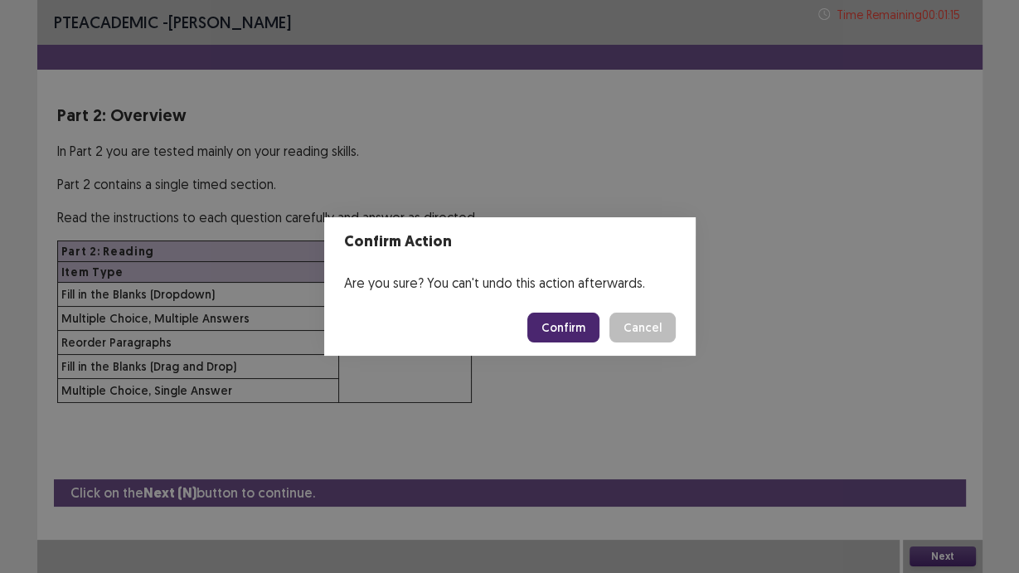
click at [553, 318] on button "Confirm" at bounding box center [563, 328] width 72 height 30
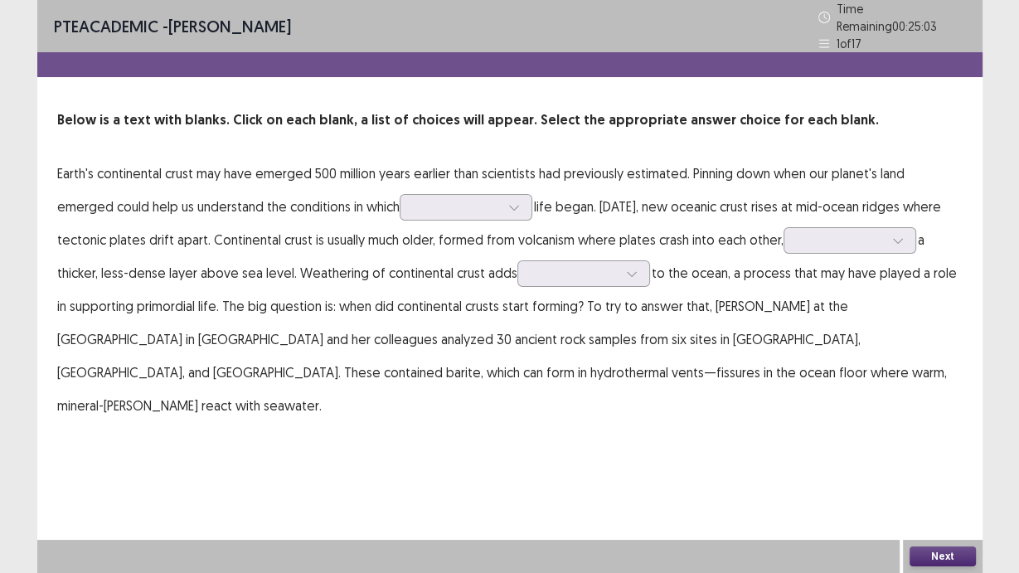
drag, startPoint x: 156, startPoint y: 165, endPoint x: 244, endPoint y: 172, distance: 88.1
click at [240, 172] on p "Earth's continental crust may have emerged 500 million years earlier than scien…" at bounding box center [509, 289] width 905 height 265
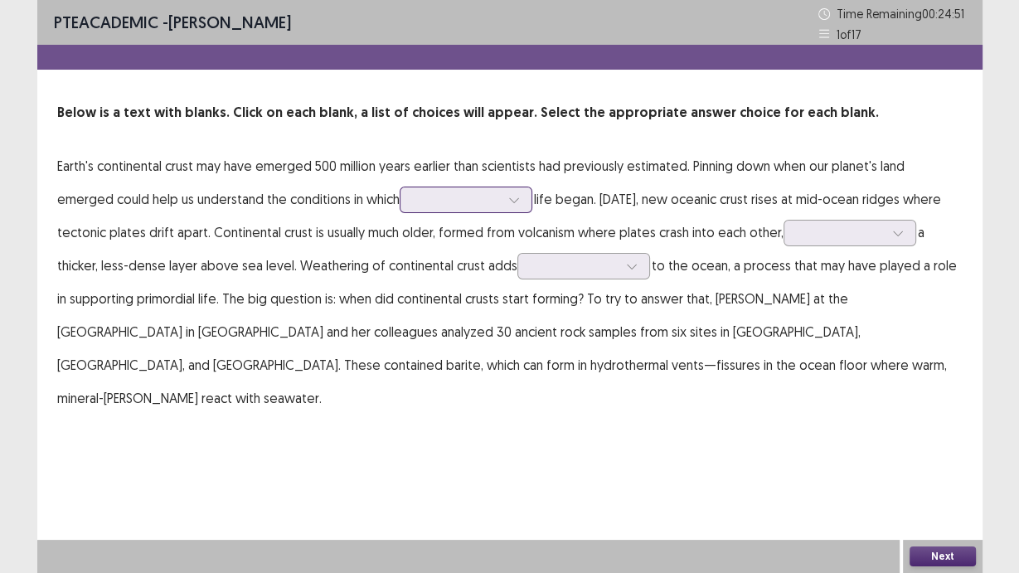
click at [414, 200] on div at bounding box center [457, 200] width 86 height 16
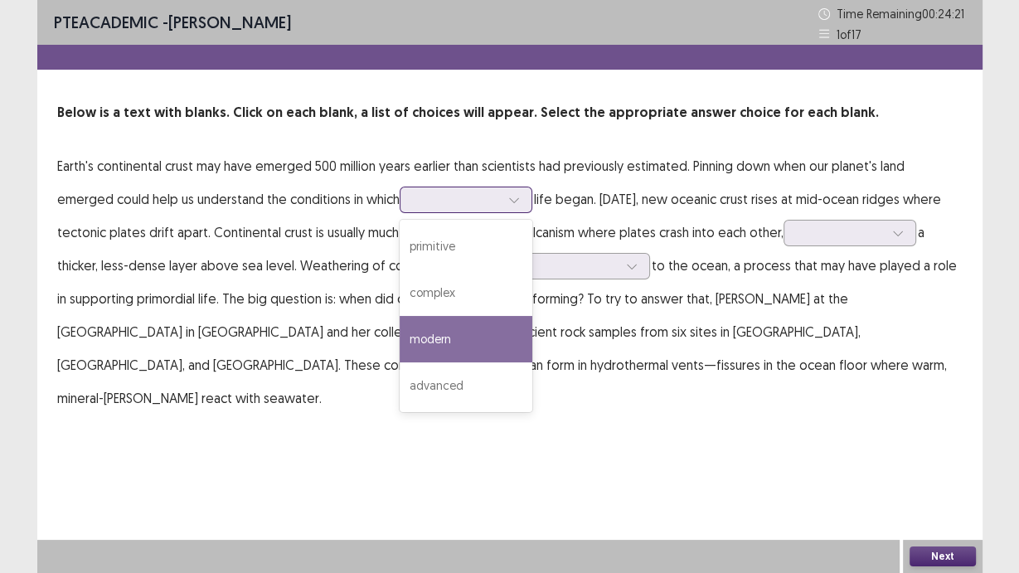
click at [400, 340] on div "modern" at bounding box center [466, 339] width 133 height 46
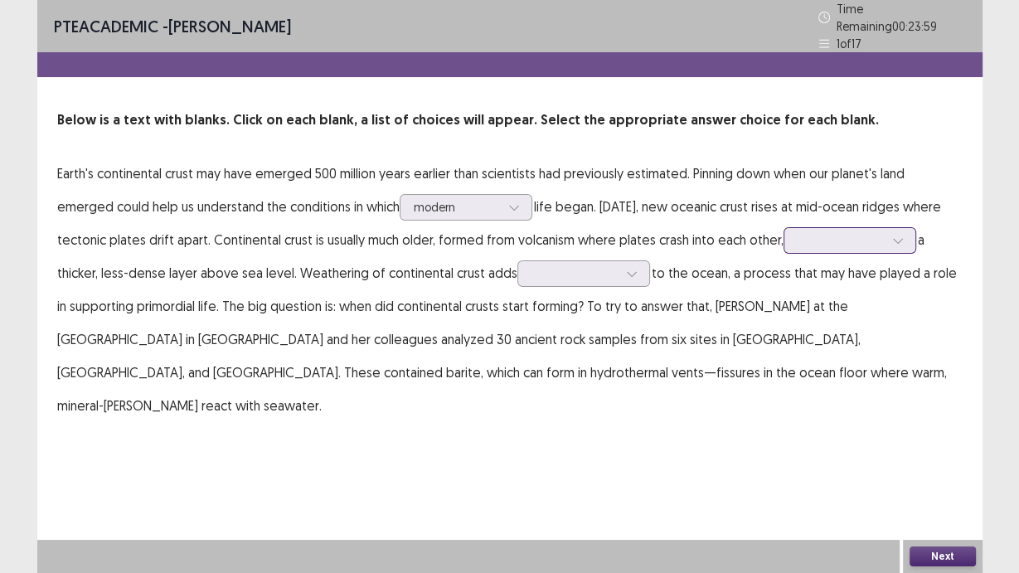
click at [798, 235] on div at bounding box center [841, 240] width 86 height 16
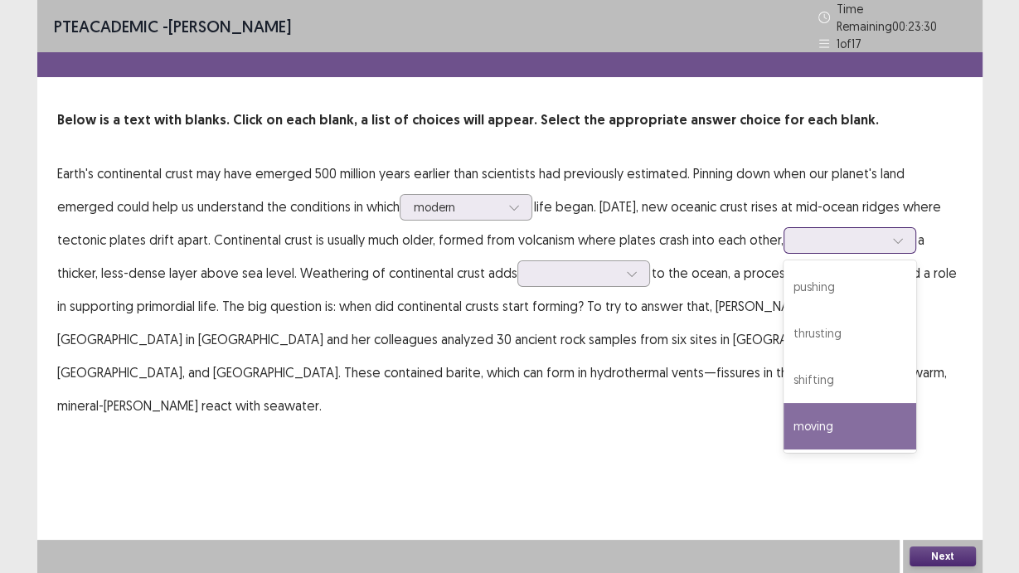
click at [787, 420] on div "moving" at bounding box center [850, 426] width 133 height 46
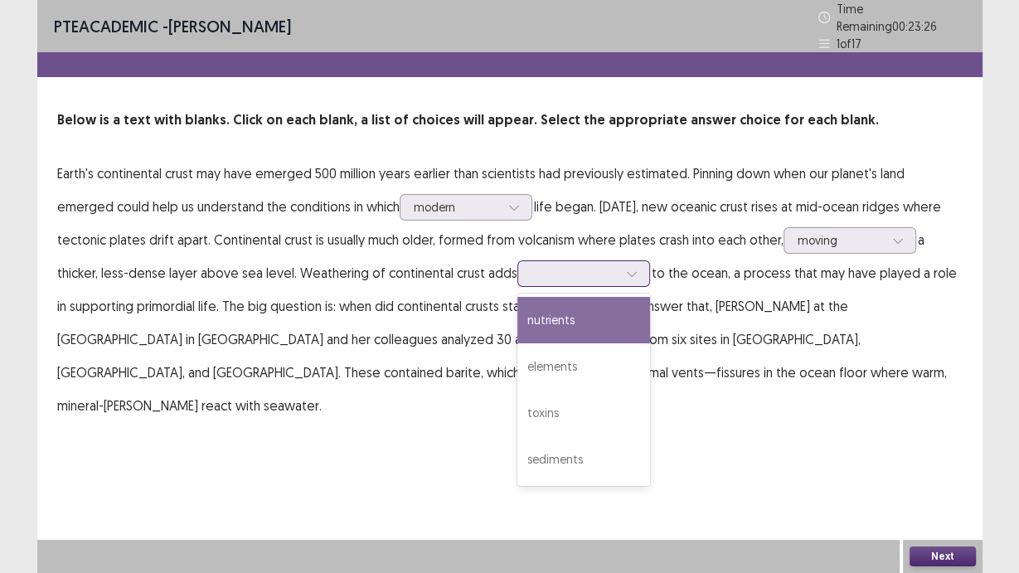
click at [532, 272] on div at bounding box center [575, 273] width 86 height 16
click at [517, 312] on div "nutrients" at bounding box center [583, 320] width 133 height 46
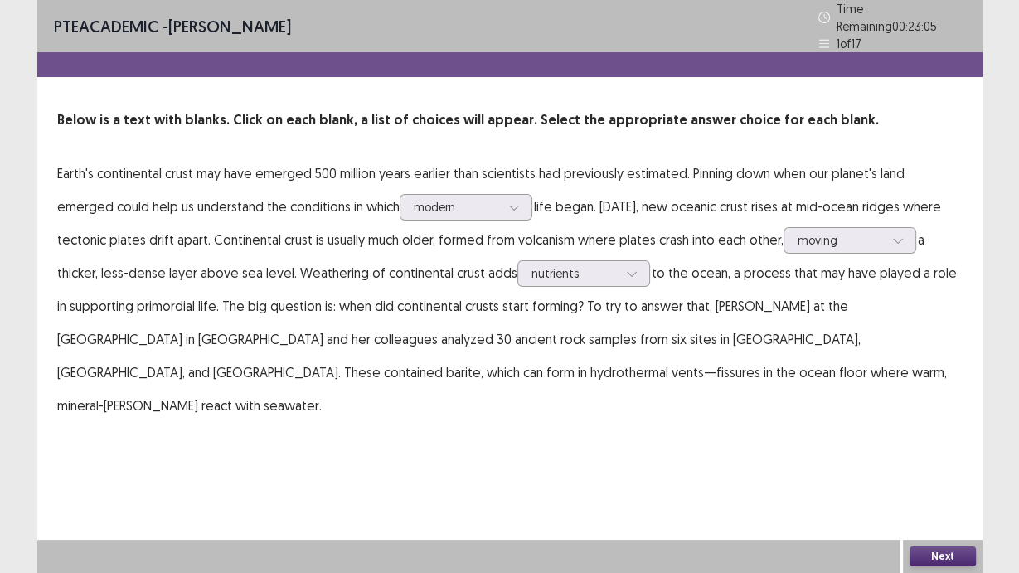
click at [950, 483] on button "Next" at bounding box center [943, 556] width 66 height 20
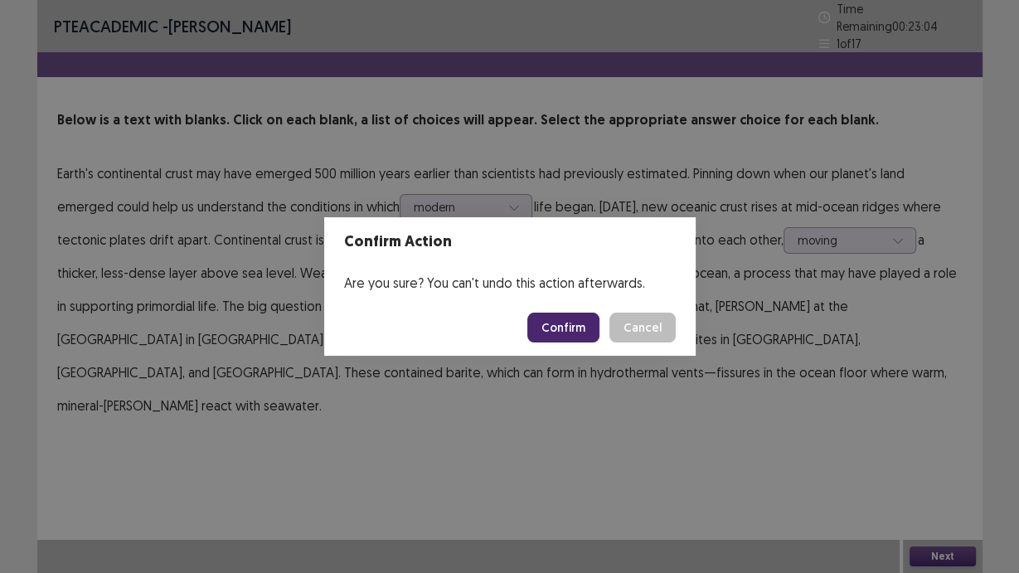
click at [569, 328] on button "Confirm" at bounding box center [563, 328] width 72 height 30
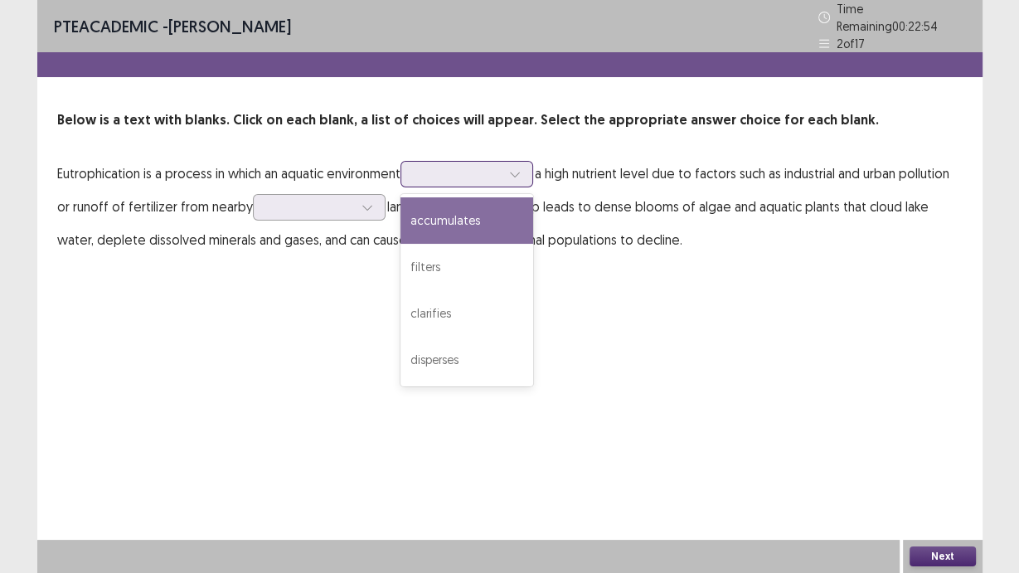
click at [501, 172] on div at bounding box center [458, 174] width 86 height 16
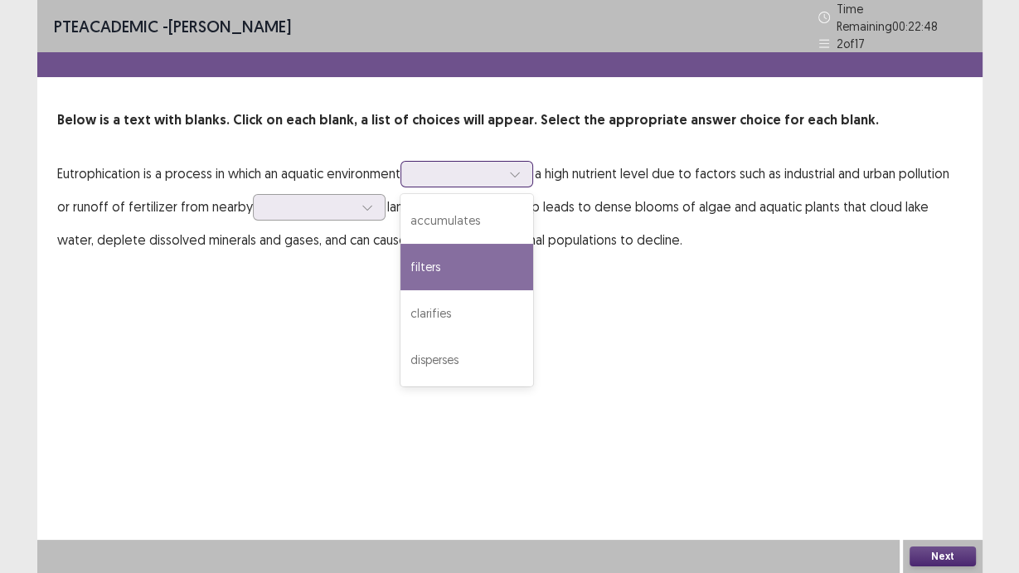
click at [474, 252] on div "filters" at bounding box center [467, 267] width 133 height 46
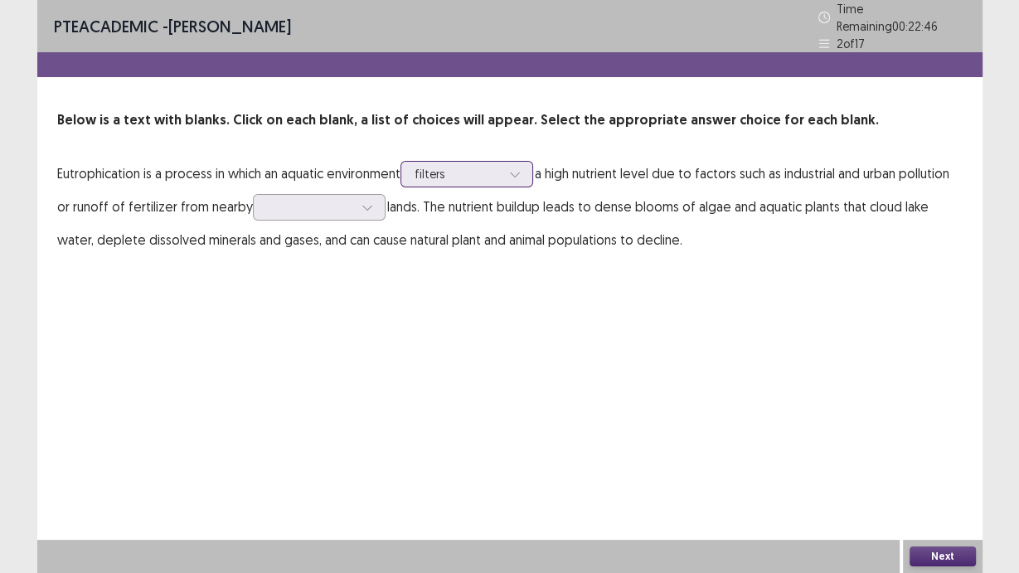
click at [501, 166] on div at bounding box center [458, 174] width 86 height 16
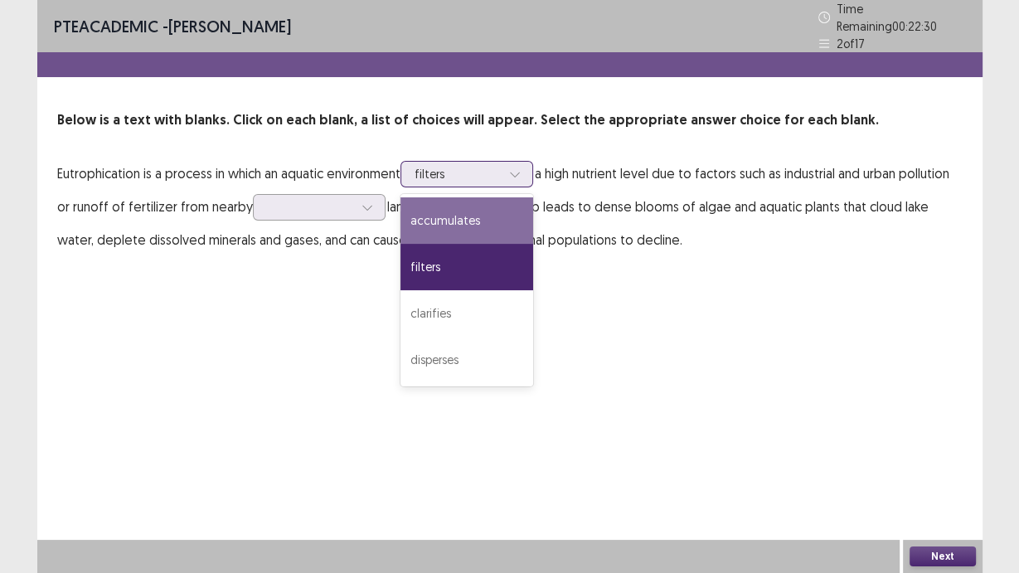
click at [454, 215] on div "accumulates" at bounding box center [467, 220] width 133 height 46
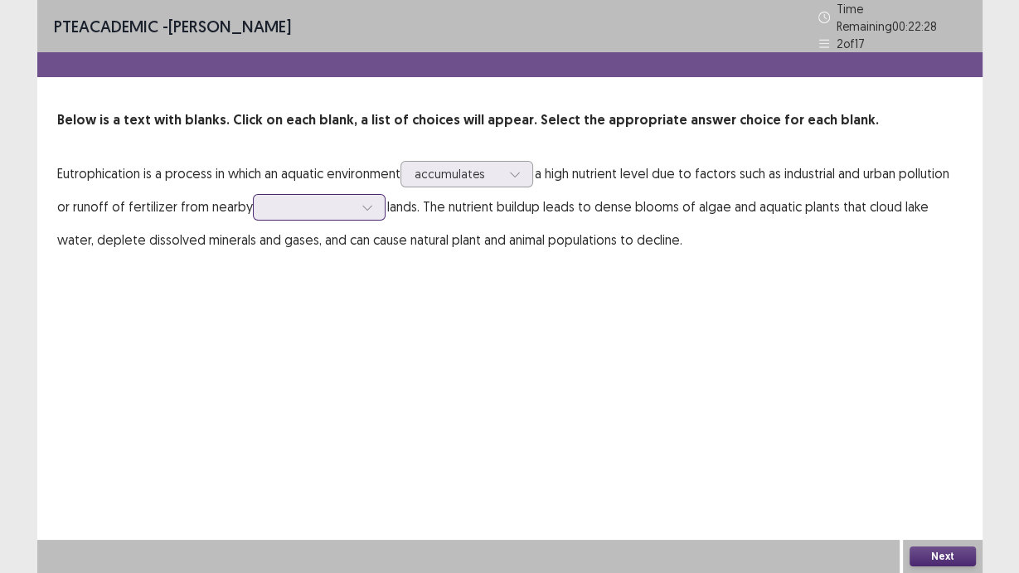
click at [365, 201] on icon at bounding box center [368, 207] width 12 height 12
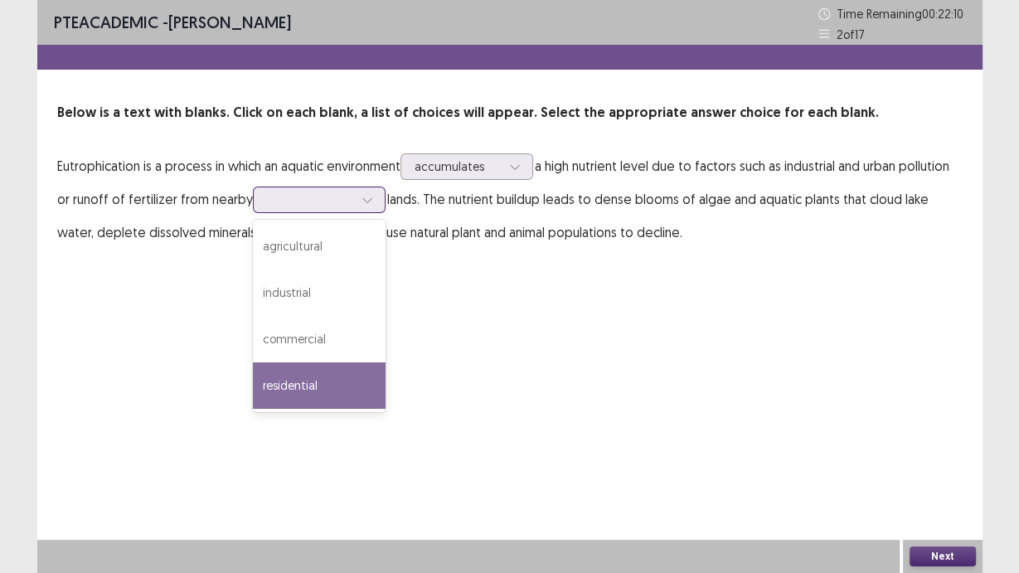
click at [357, 370] on div "residential" at bounding box center [319, 385] width 133 height 46
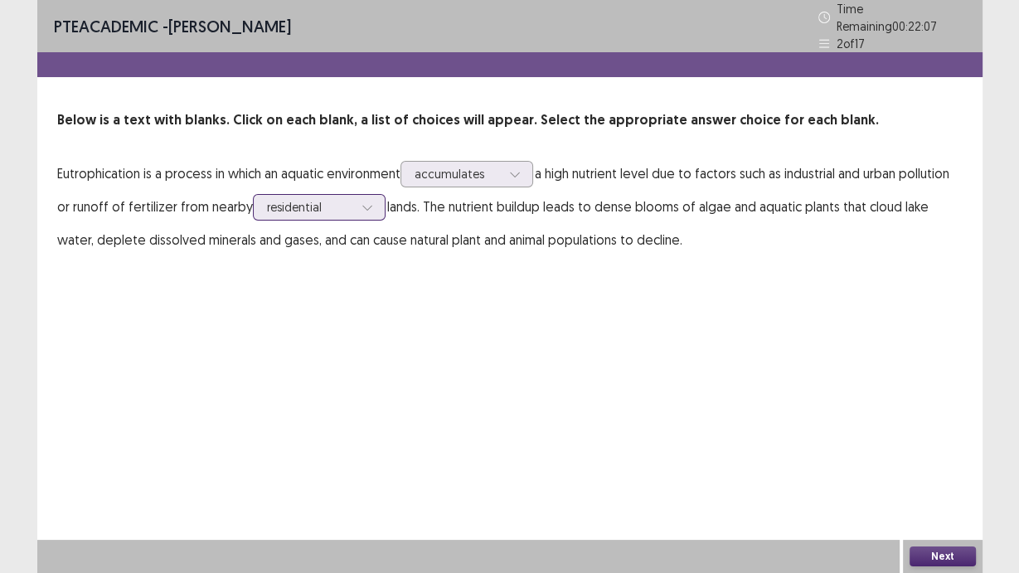
click at [338, 201] on div at bounding box center [310, 207] width 86 height 16
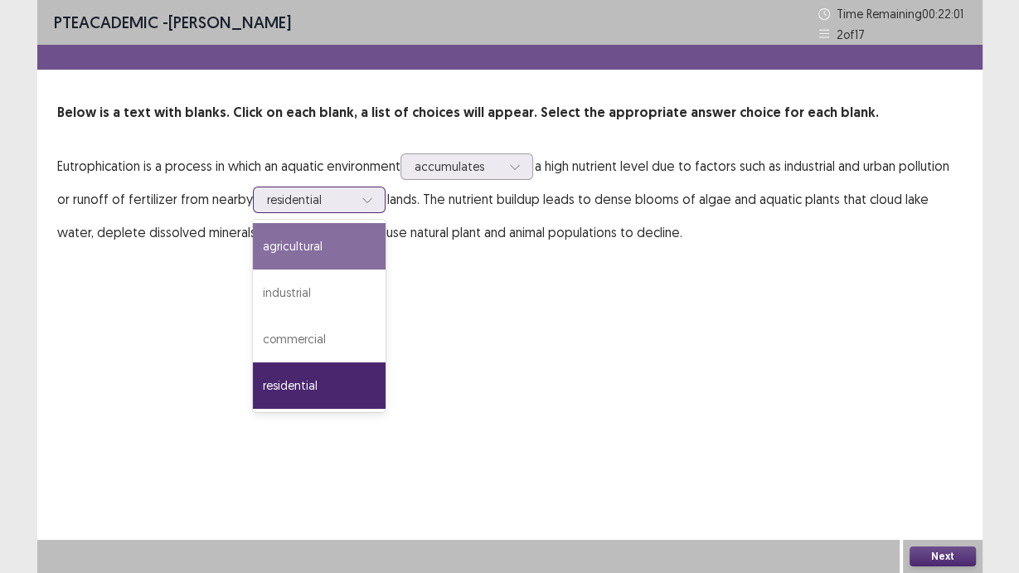
click at [355, 232] on div "agricultural" at bounding box center [319, 246] width 133 height 46
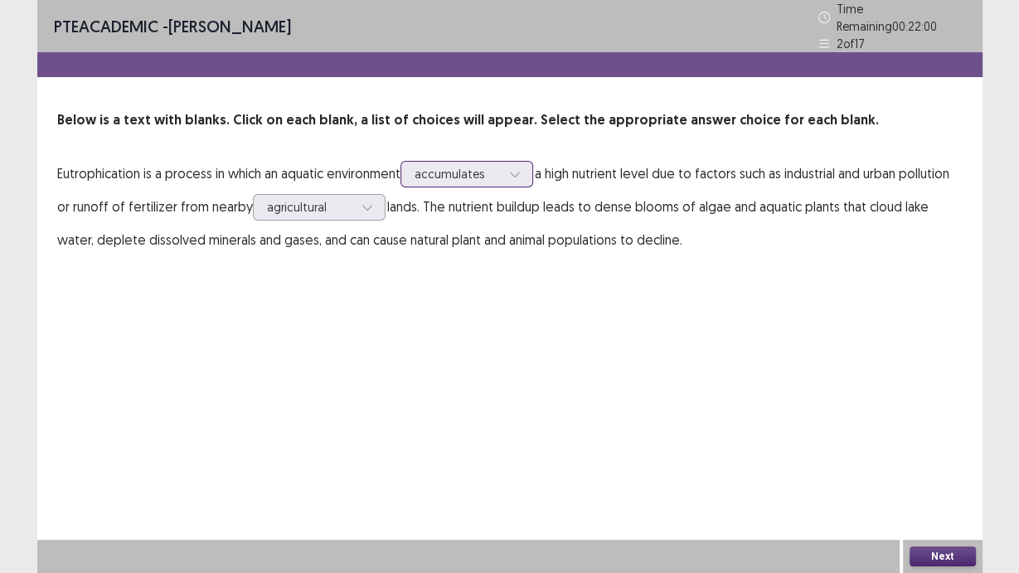
click at [519, 162] on div at bounding box center [514, 174] width 25 height 25
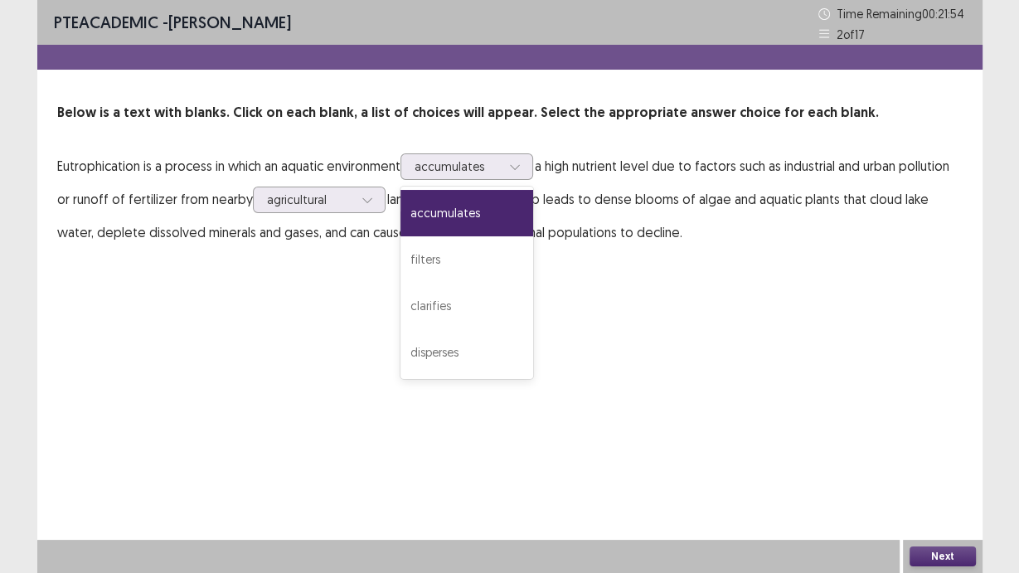
click at [746, 279] on div "PTE academic - [PERSON_NAME] Time Remaining 00 : 21 : 54 2 of 17 Below is a tex…" at bounding box center [509, 141] width 945 height 282
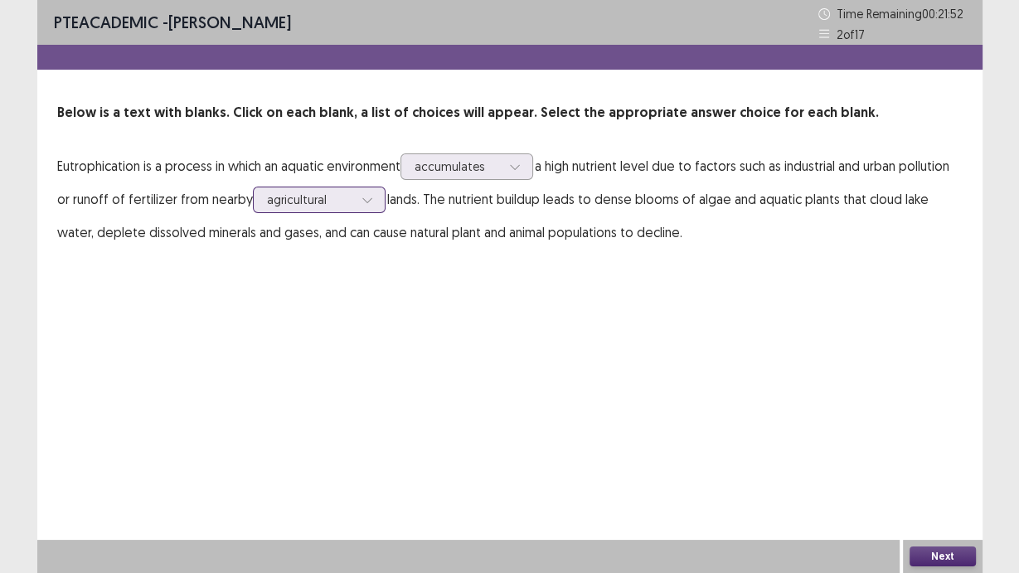
click at [317, 205] on div at bounding box center [310, 200] width 86 height 16
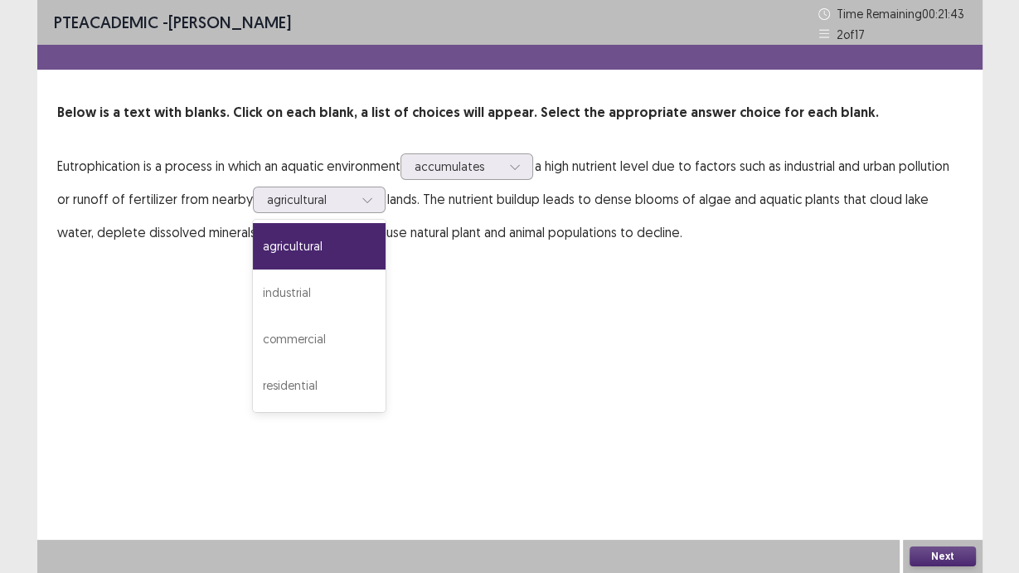
click at [498, 277] on div "PTE academic - [PERSON_NAME] Time Remaining 00 : 21 : 43 2 of 17 Below is a tex…" at bounding box center [509, 141] width 945 height 282
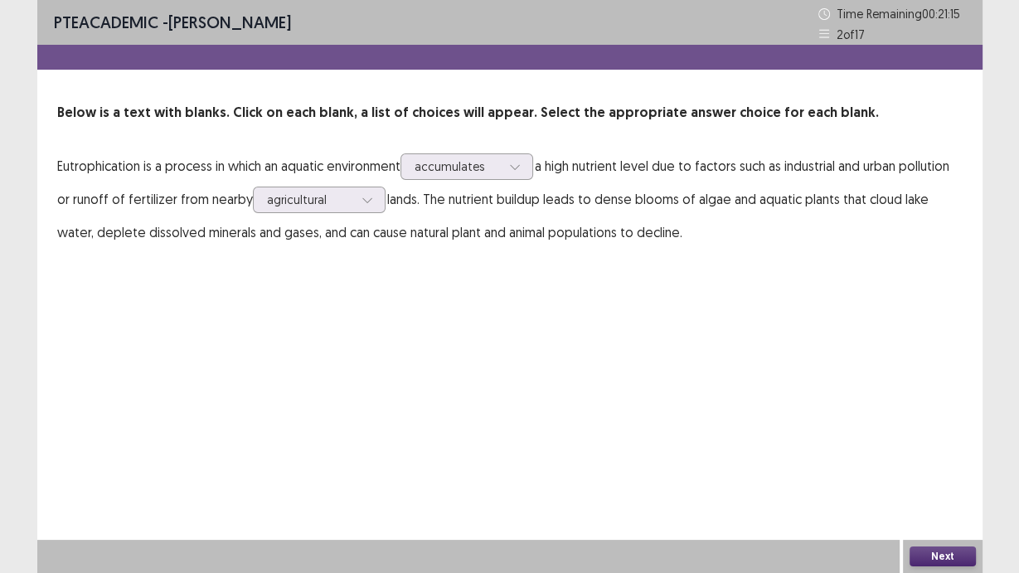
click at [939, 483] on button "Next" at bounding box center [943, 556] width 66 height 20
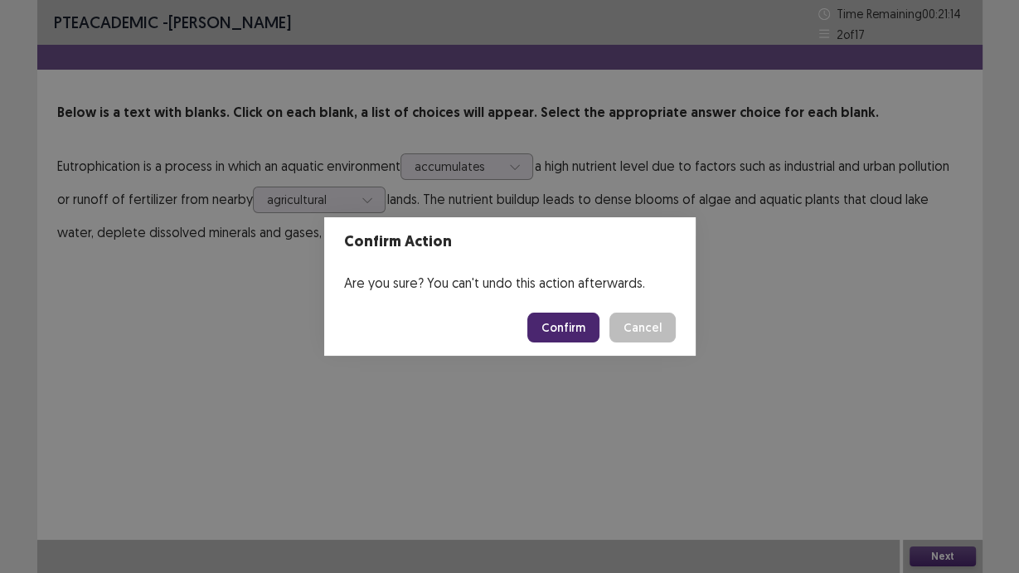
click at [556, 323] on button "Confirm" at bounding box center [563, 328] width 72 height 30
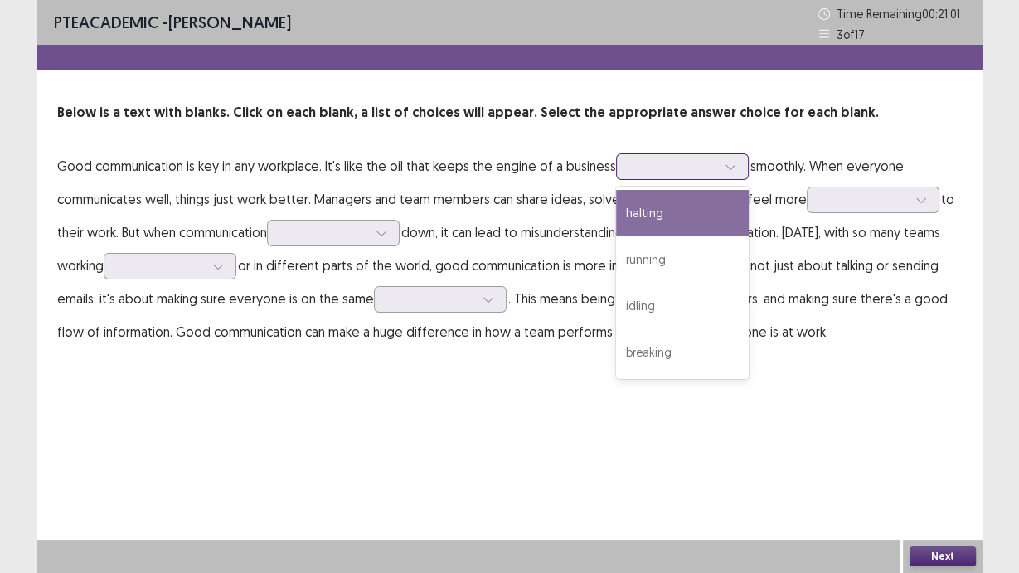
click at [728, 167] on icon at bounding box center [731, 167] width 12 height 12
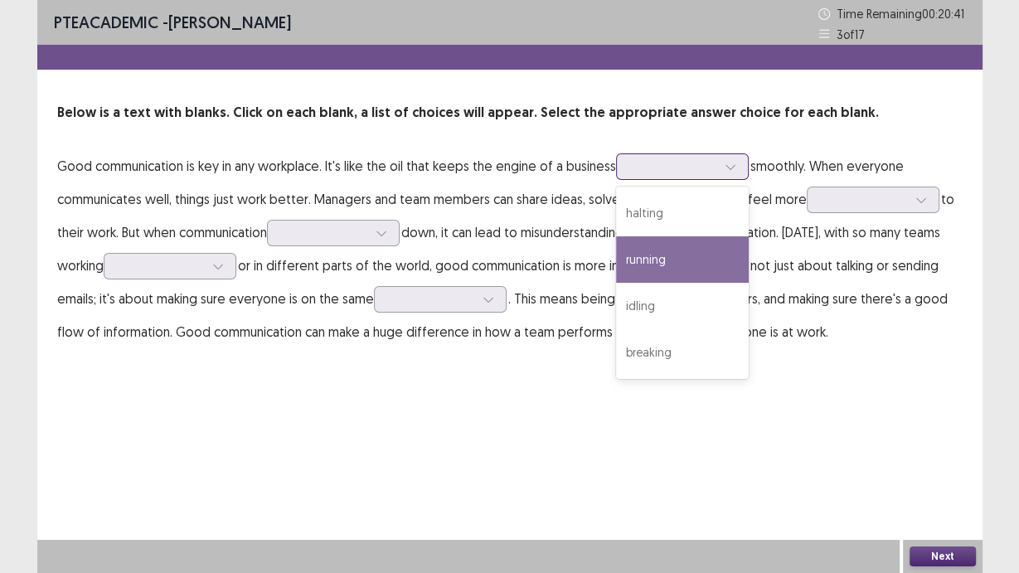
click at [728, 274] on div "running" at bounding box center [682, 259] width 133 height 46
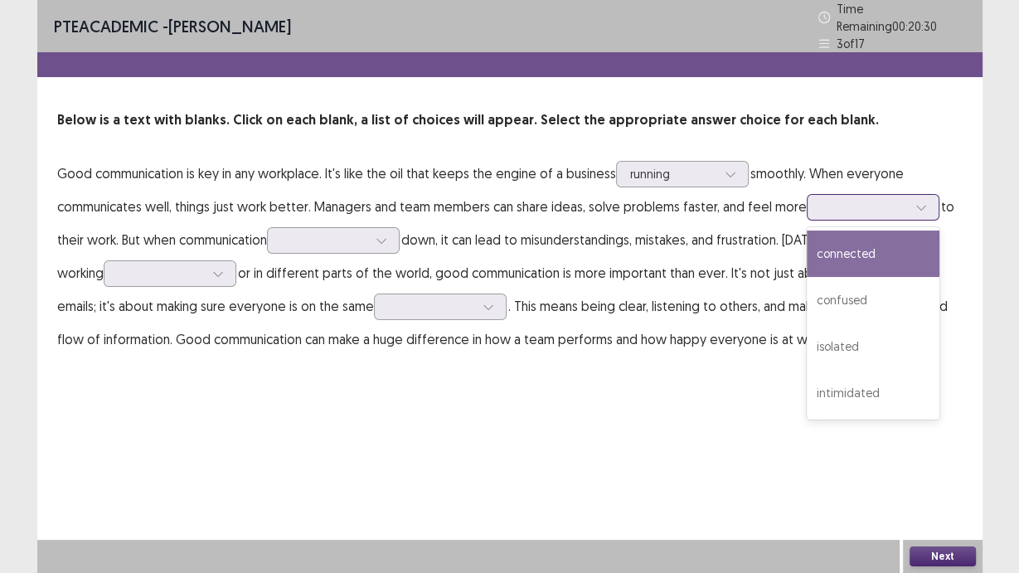
click at [835, 209] on div at bounding box center [864, 206] width 90 height 19
click at [842, 244] on div "connected" at bounding box center [873, 254] width 133 height 46
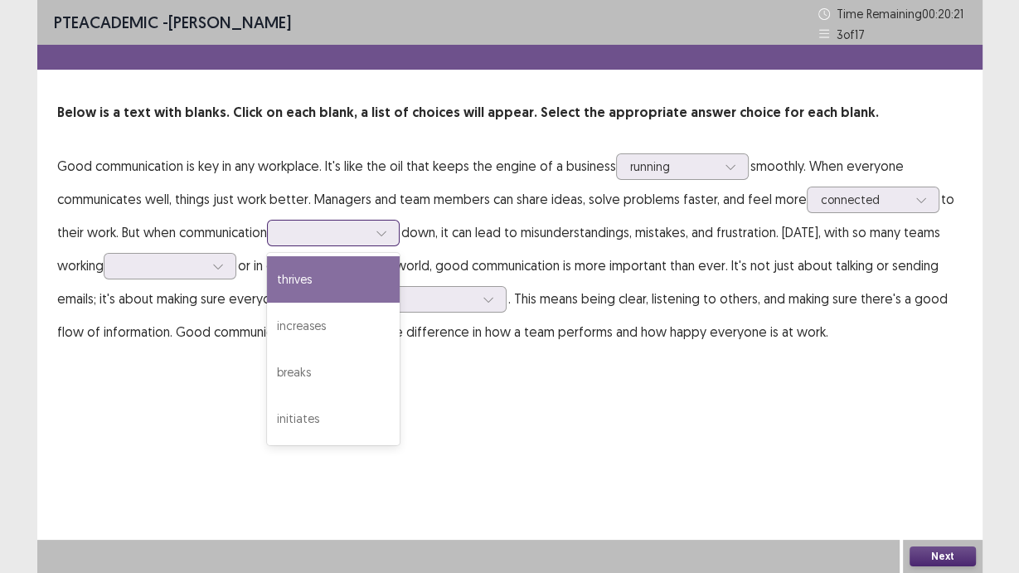
click at [358, 243] on div at bounding box center [333, 233] width 133 height 27
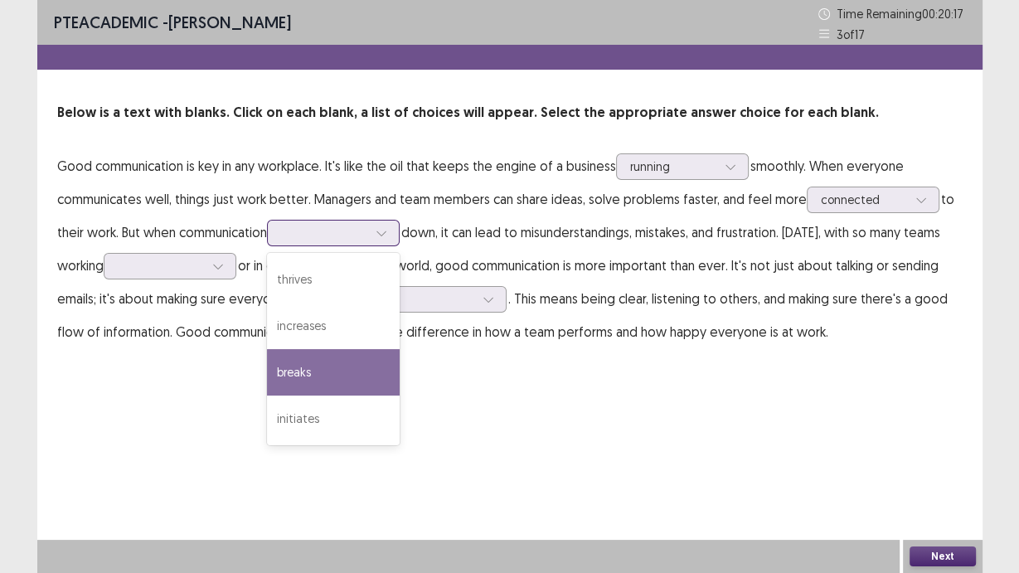
click at [371, 381] on div "breaks" at bounding box center [333, 372] width 133 height 46
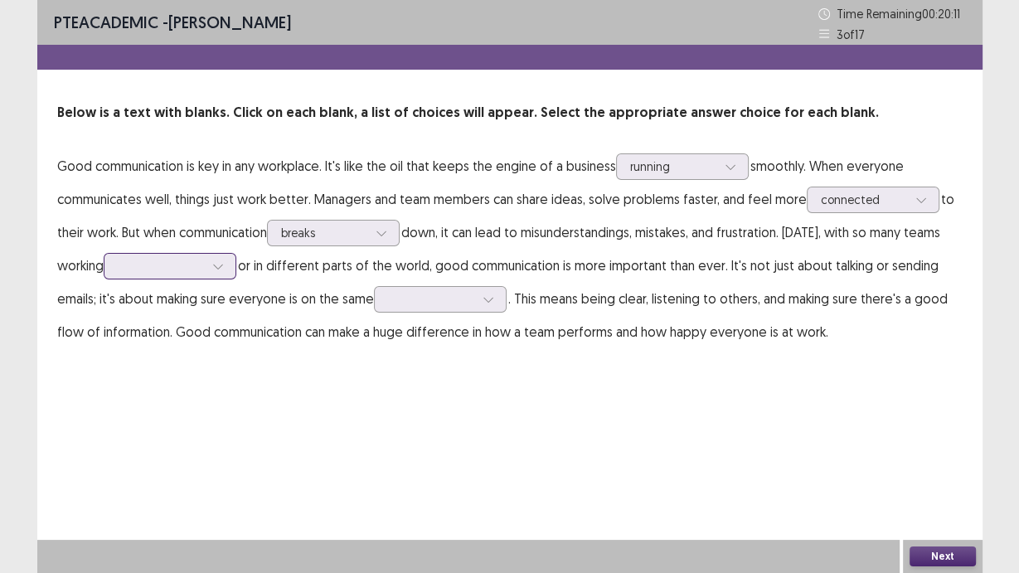
click at [163, 279] on div at bounding box center [170, 266] width 133 height 27
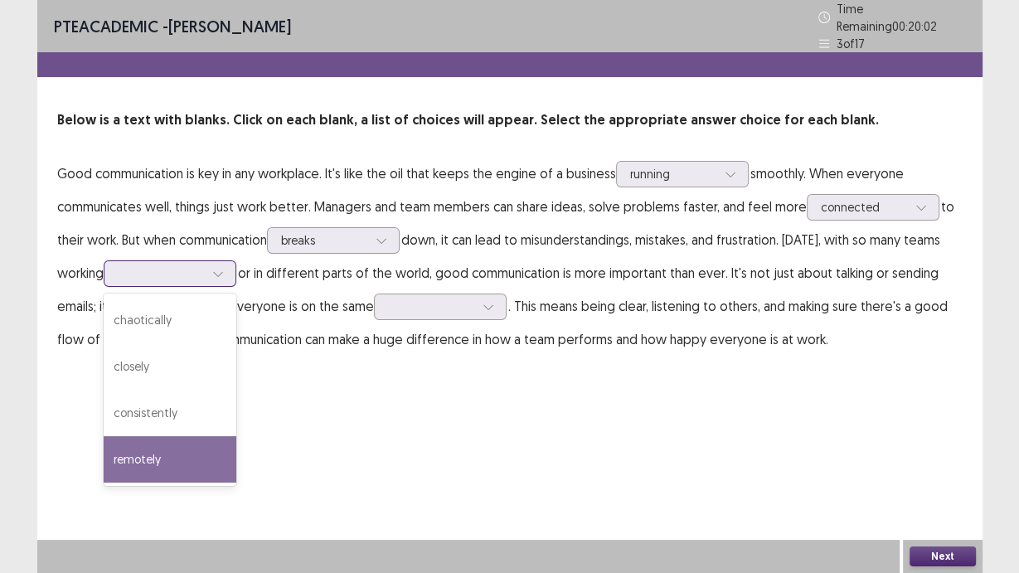
click at [188, 449] on div "remotely" at bounding box center [170, 459] width 133 height 46
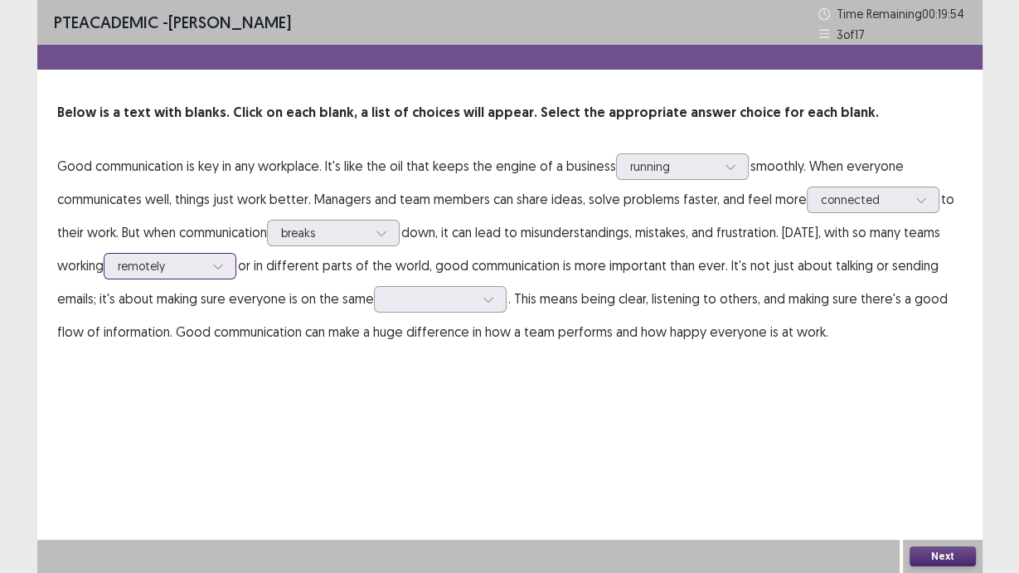
click at [223, 274] on div at bounding box center [218, 266] width 25 height 25
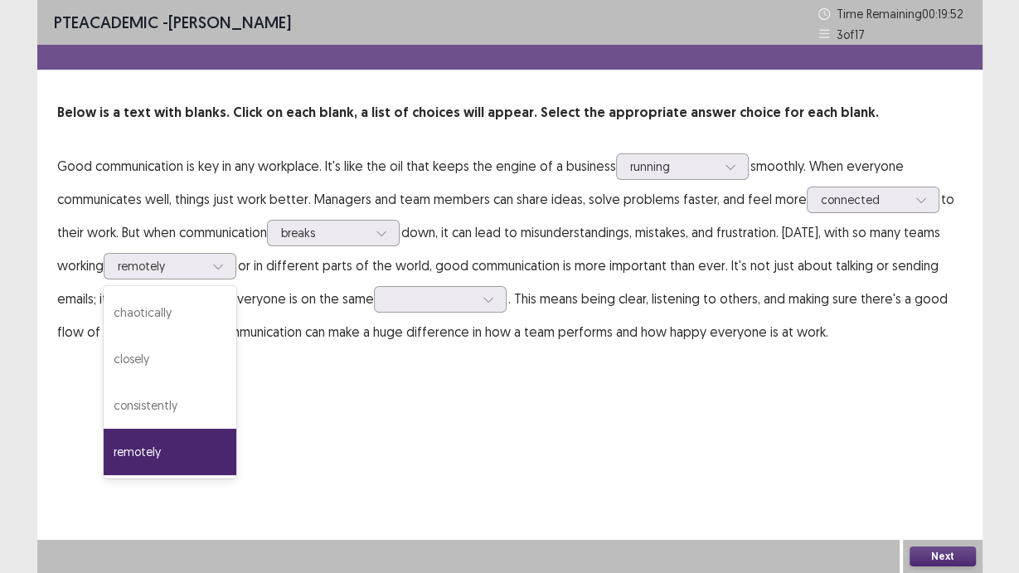
click at [357, 384] on div "PTE academic - [PERSON_NAME] Time Remaining 00 : 19 : 52 3 of 17 Below is a tex…" at bounding box center [509, 286] width 945 height 573
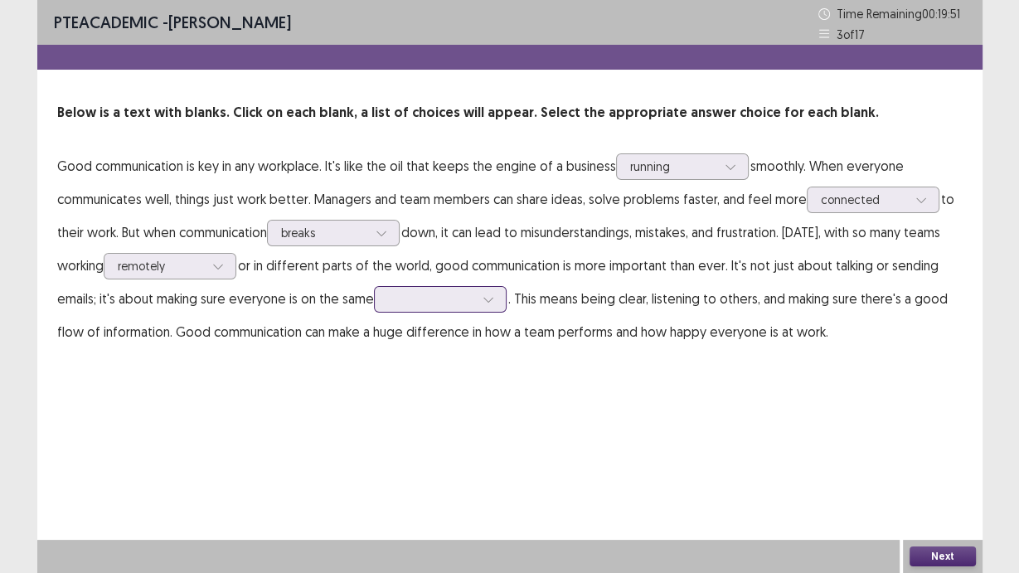
click at [488, 298] on icon at bounding box center [489, 300] width 12 height 12
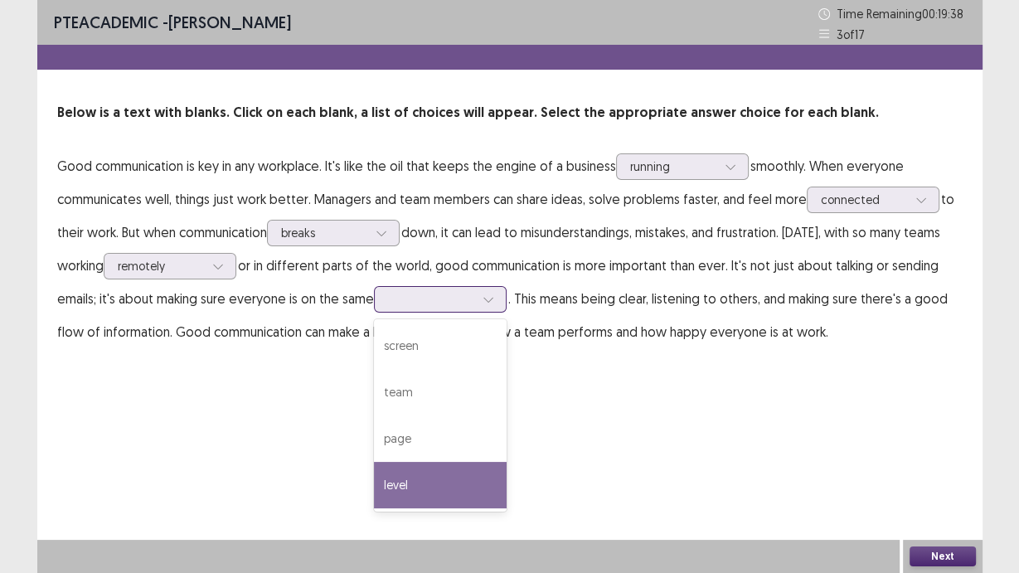
click at [451, 483] on div "level" at bounding box center [440, 485] width 133 height 46
click at [476, 302] on div "level" at bounding box center [431, 299] width 90 height 25
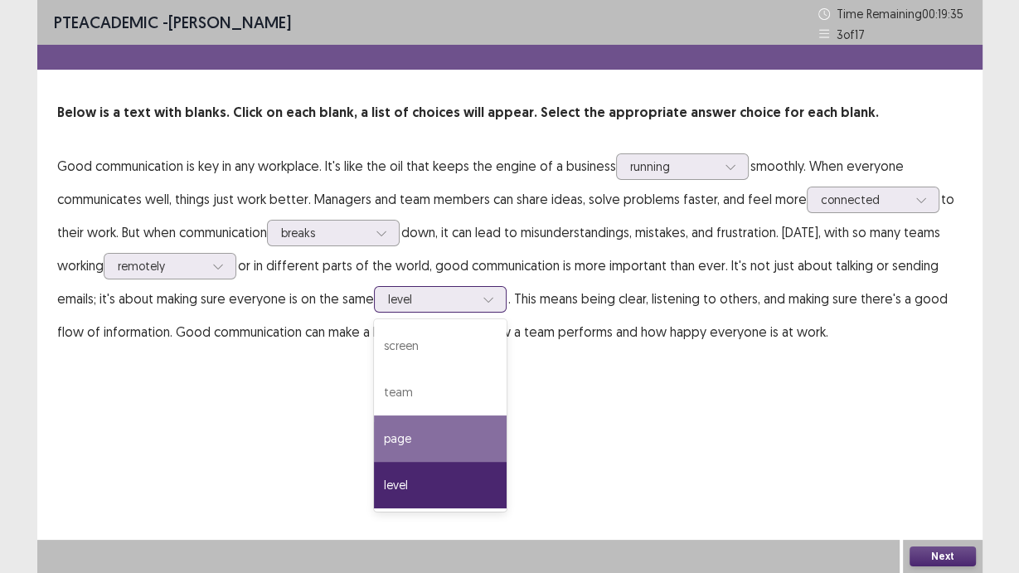
click at [474, 447] on div "page" at bounding box center [440, 438] width 133 height 46
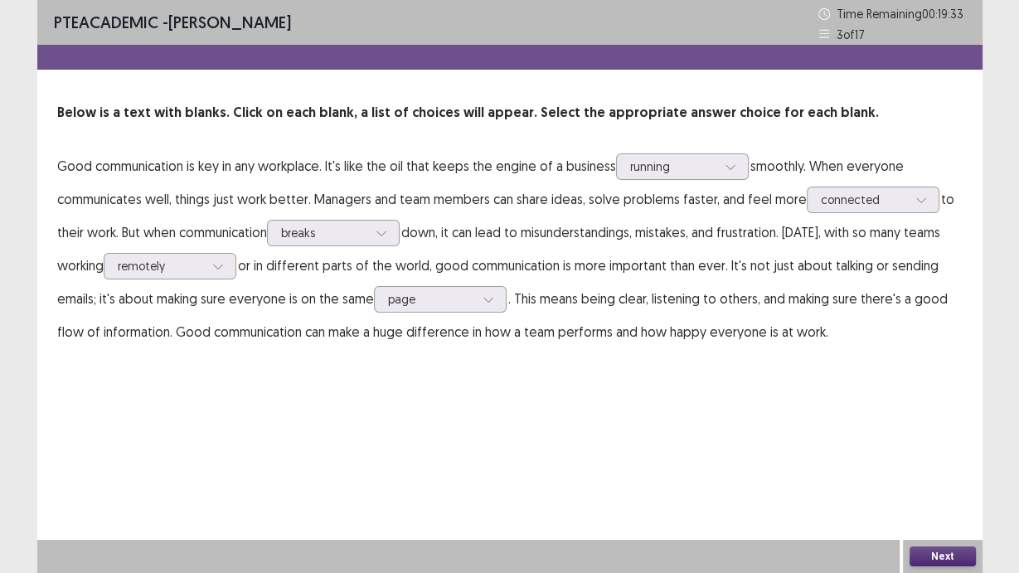
click at [948, 483] on button "Next" at bounding box center [943, 556] width 66 height 20
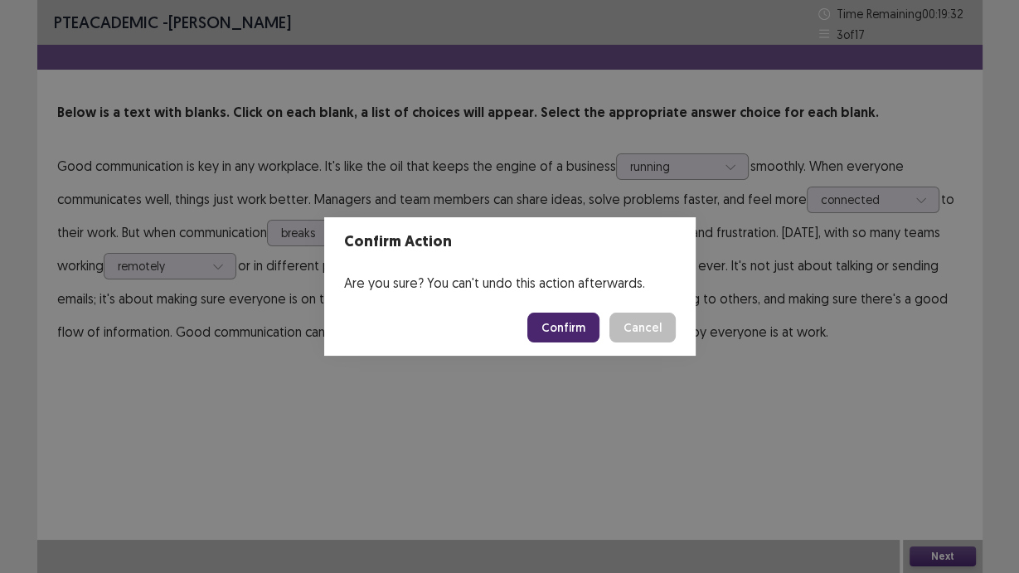
click at [557, 317] on button "Confirm" at bounding box center [563, 328] width 72 height 30
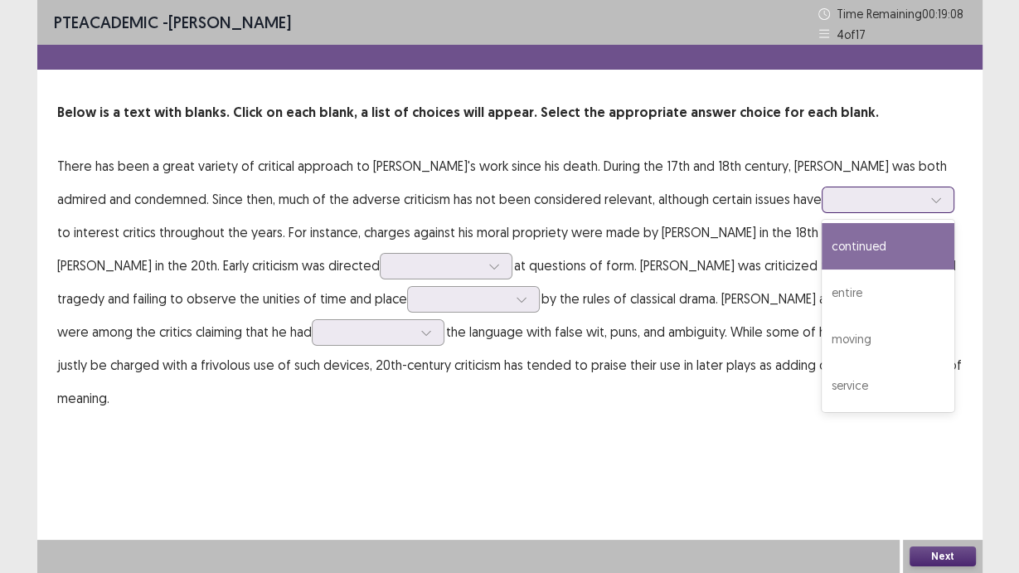
click at [836, 201] on div at bounding box center [879, 200] width 86 height 16
click at [829, 259] on div "continued" at bounding box center [888, 246] width 133 height 46
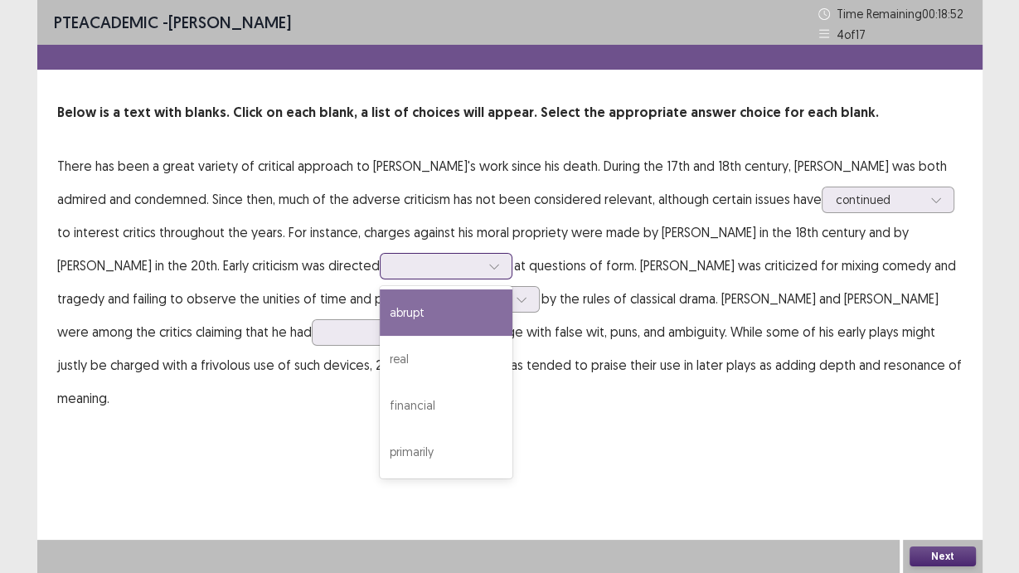
click at [399, 274] on div at bounding box center [437, 265] width 90 height 19
click at [451, 311] on div "abrupt" at bounding box center [446, 312] width 133 height 46
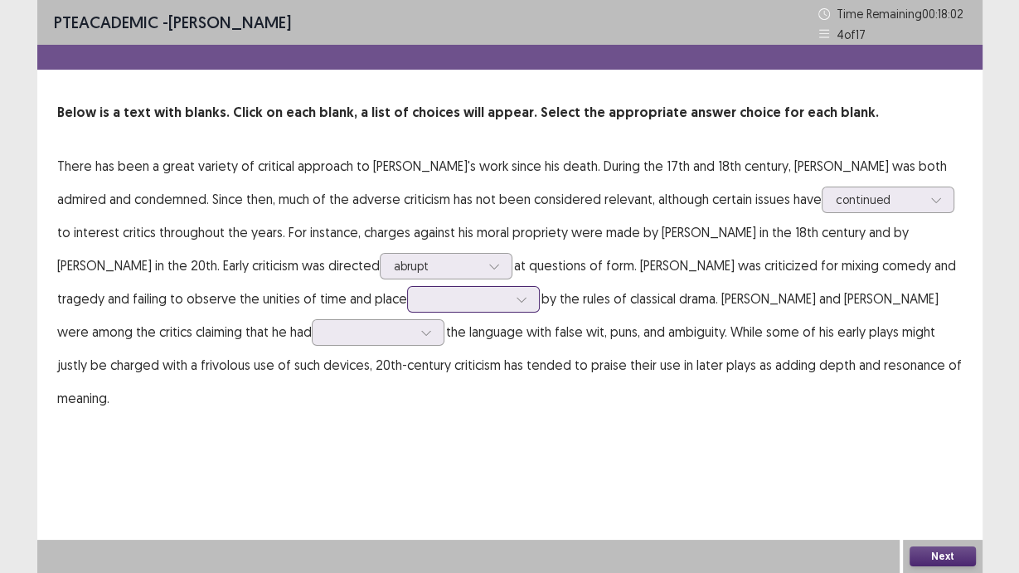
click at [442, 300] on div at bounding box center [464, 299] width 86 height 16
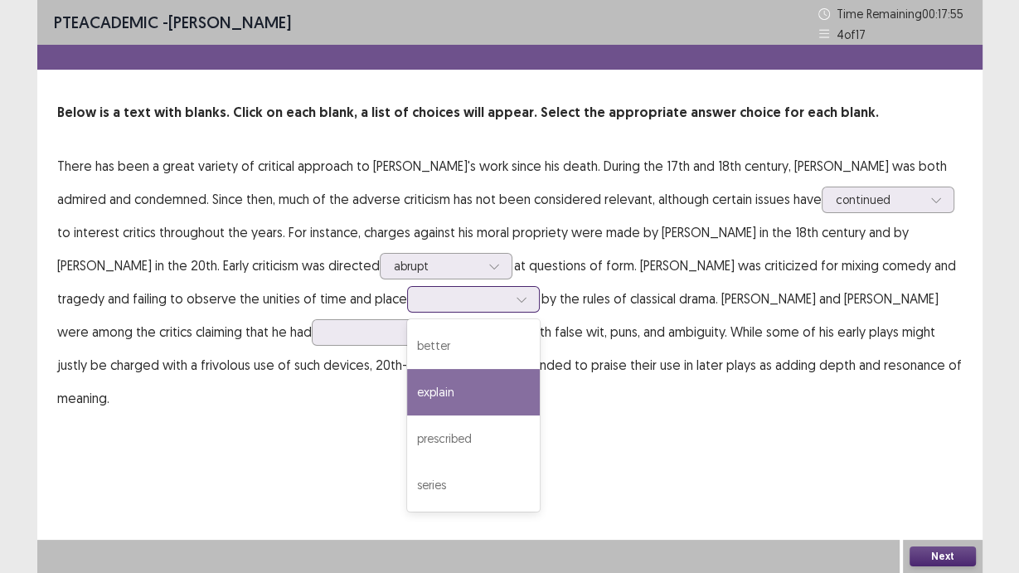
click at [493, 381] on div "explain" at bounding box center [473, 392] width 133 height 46
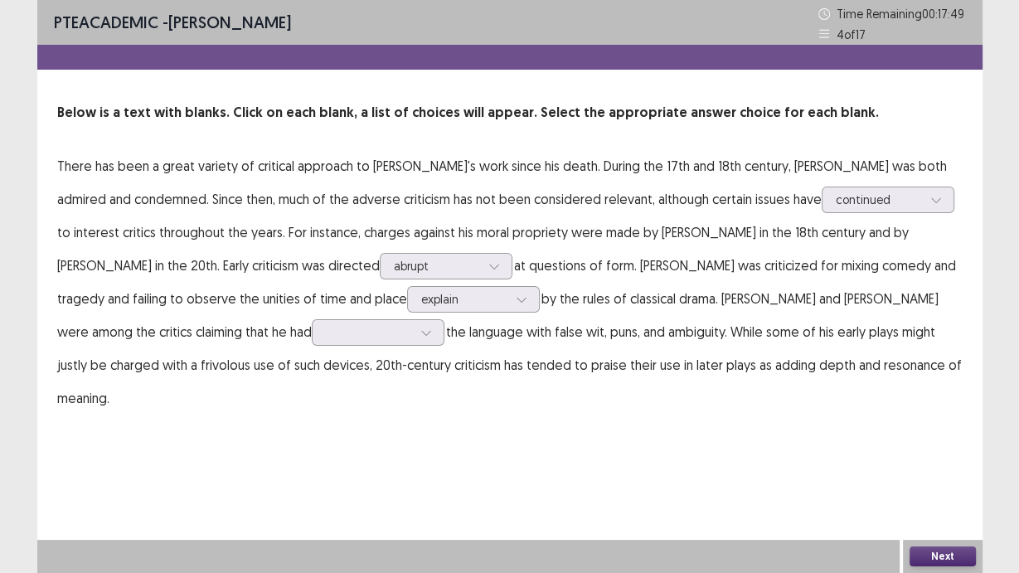
click at [498, 312] on p "There has been a great variety of critical approach to [PERSON_NAME]'s work sin…" at bounding box center [509, 281] width 905 height 265
click at [499, 309] on div "explain" at bounding box center [464, 299] width 86 height 25
click at [810, 357] on p "There has been a great variety of critical approach to [PERSON_NAME]'s work sin…" at bounding box center [509, 281] width 905 height 265
click at [312, 343] on div at bounding box center [378, 332] width 133 height 27
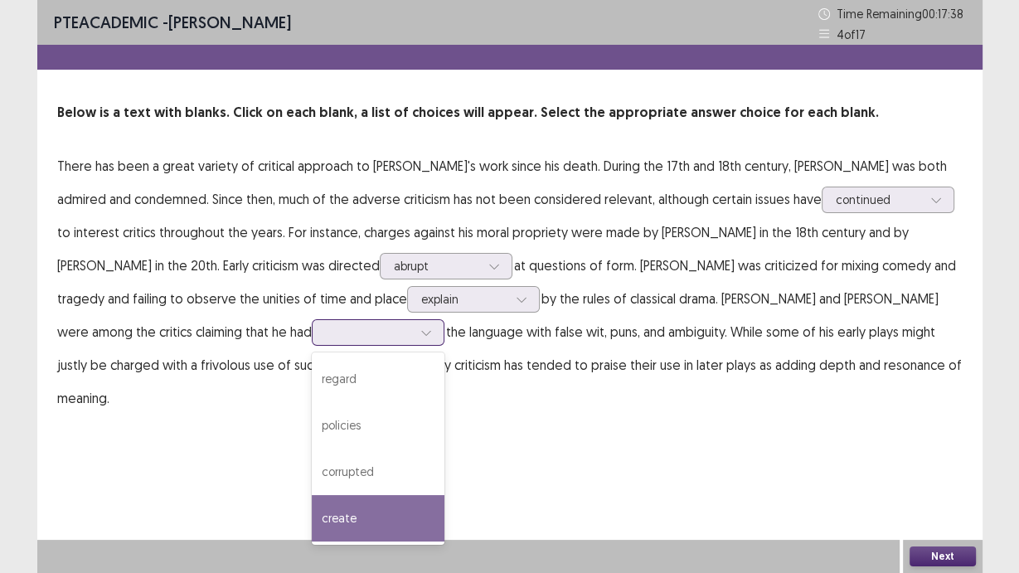
click at [313, 483] on div "create" at bounding box center [378, 518] width 133 height 46
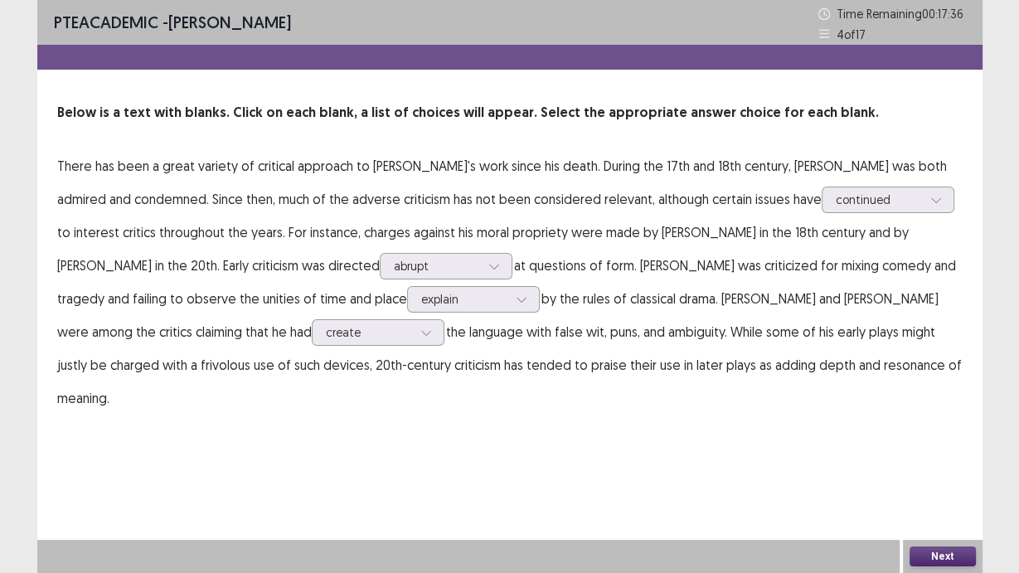
click at [959, 483] on button "Next" at bounding box center [943, 556] width 66 height 20
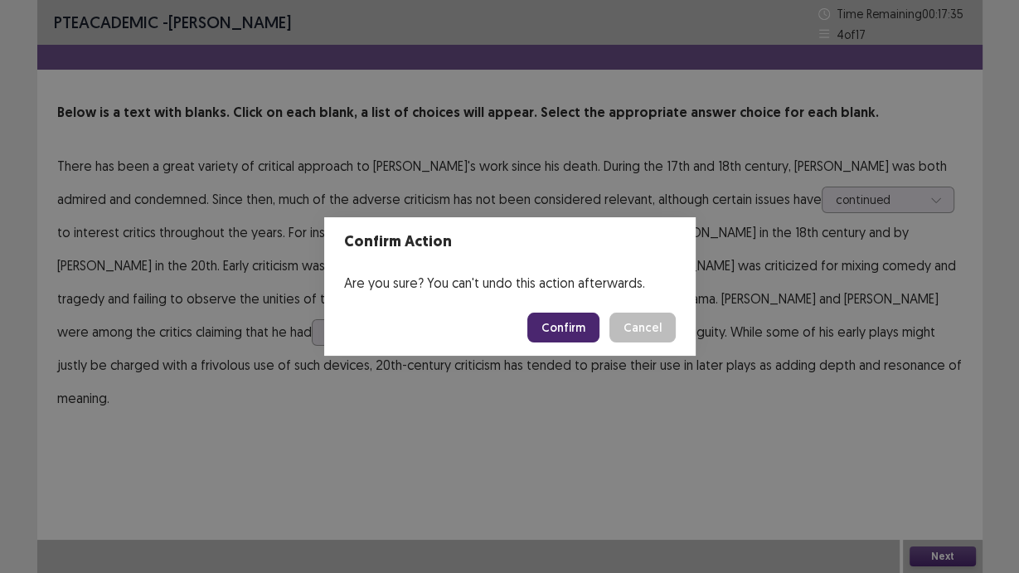
click at [551, 325] on button "Confirm" at bounding box center [563, 328] width 72 height 30
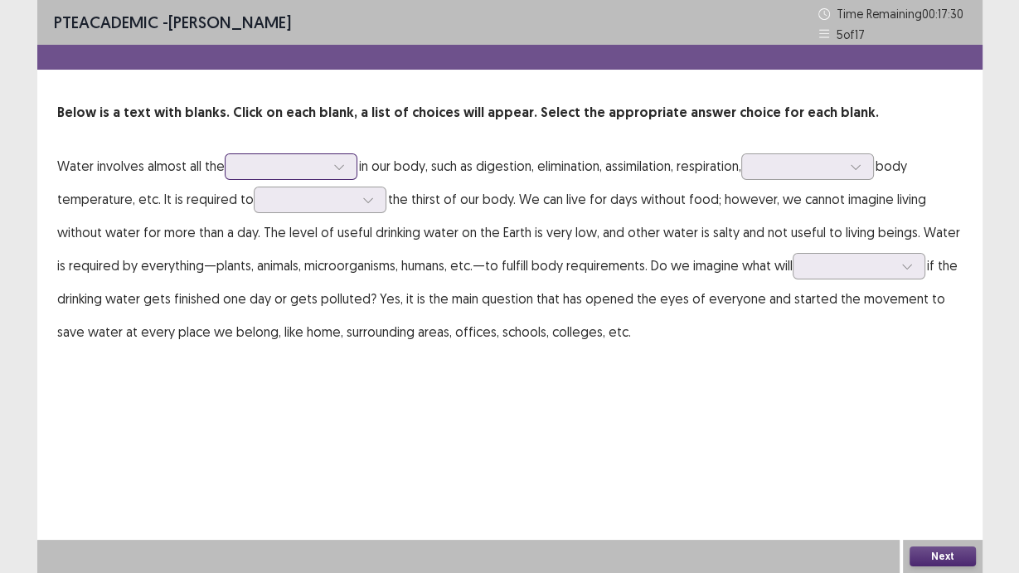
click at [258, 171] on div at bounding box center [282, 166] width 86 height 16
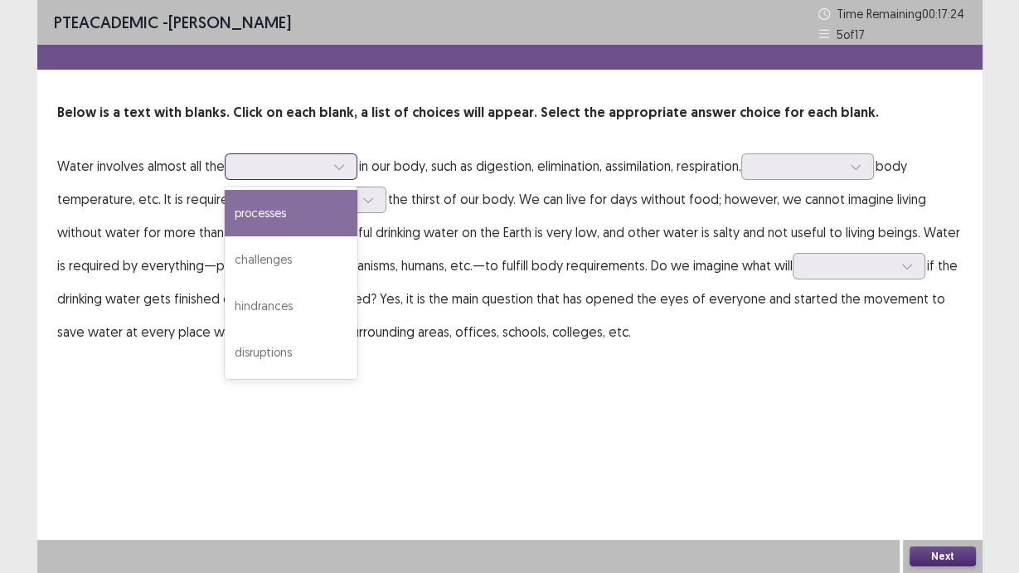
click at [314, 216] on div "processes" at bounding box center [291, 213] width 133 height 46
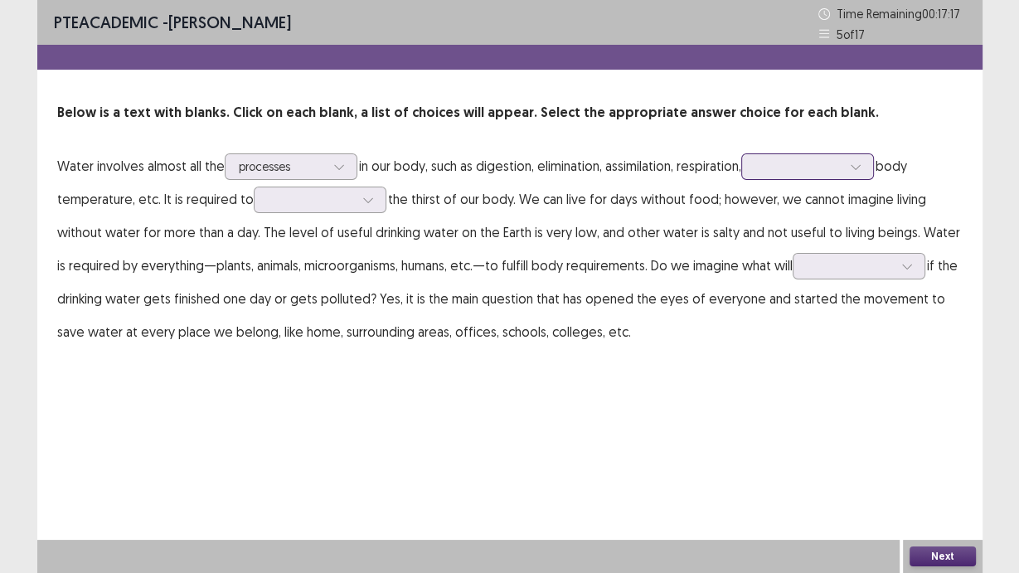
click at [838, 163] on div at bounding box center [798, 166] width 86 height 16
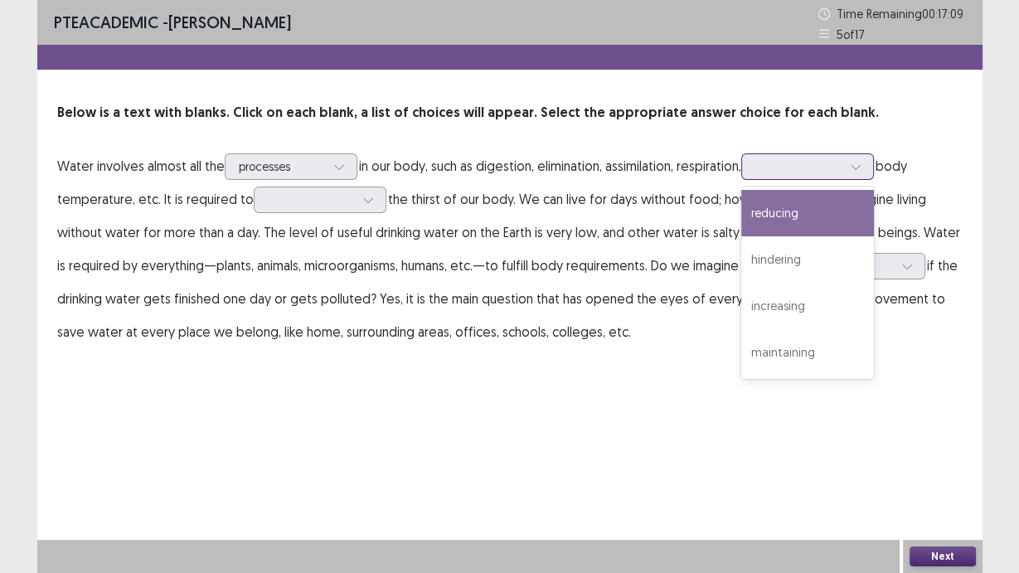
click at [833, 212] on div "reducing" at bounding box center [807, 213] width 133 height 46
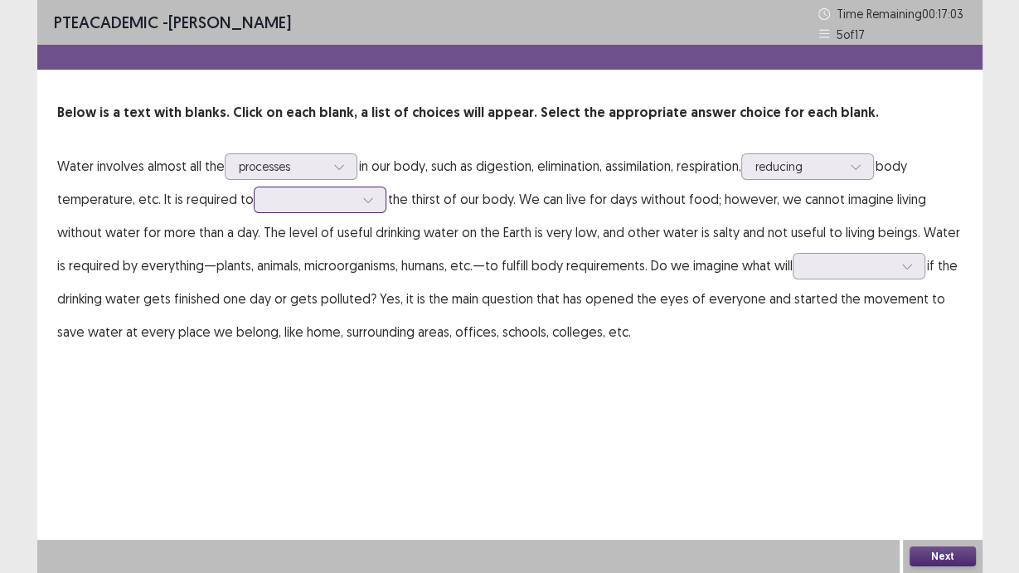
click at [372, 206] on div at bounding box center [368, 199] width 25 height 25
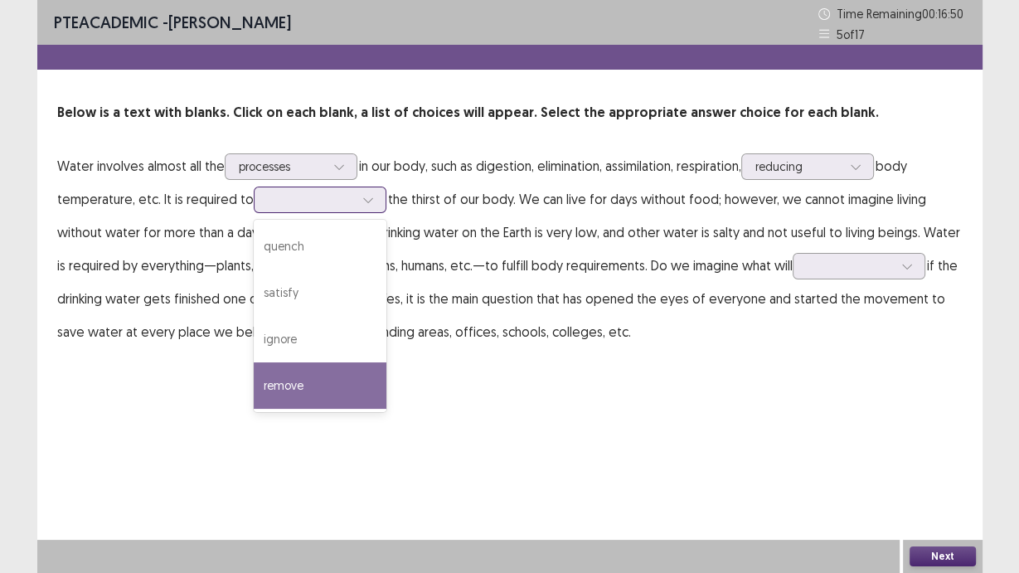
click at [353, 392] on div "remove" at bounding box center [320, 385] width 133 height 46
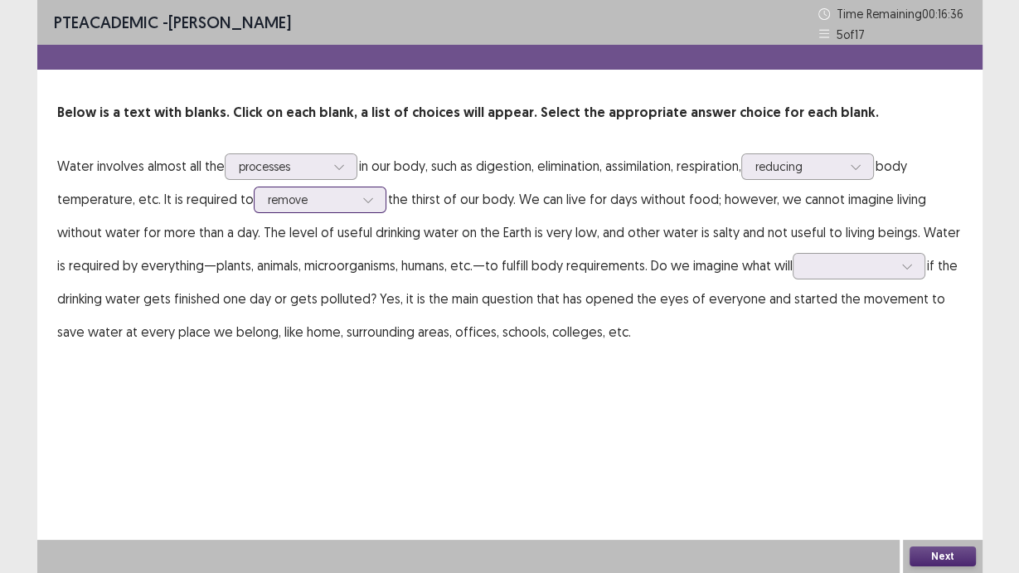
click at [325, 202] on div at bounding box center [311, 200] width 86 height 16
click at [465, 231] on p "Water involves almost all the processes in our body, such as digestion, elimina…" at bounding box center [509, 248] width 905 height 199
click at [841, 265] on div at bounding box center [850, 266] width 86 height 16
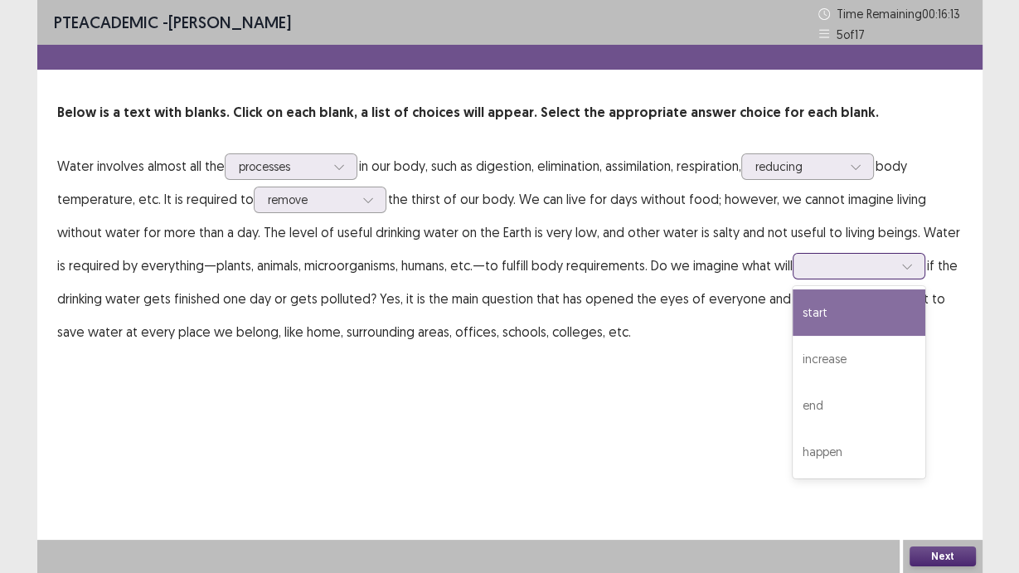
click at [865, 323] on div "start" at bounding box center [859, 312] width 133 height 46
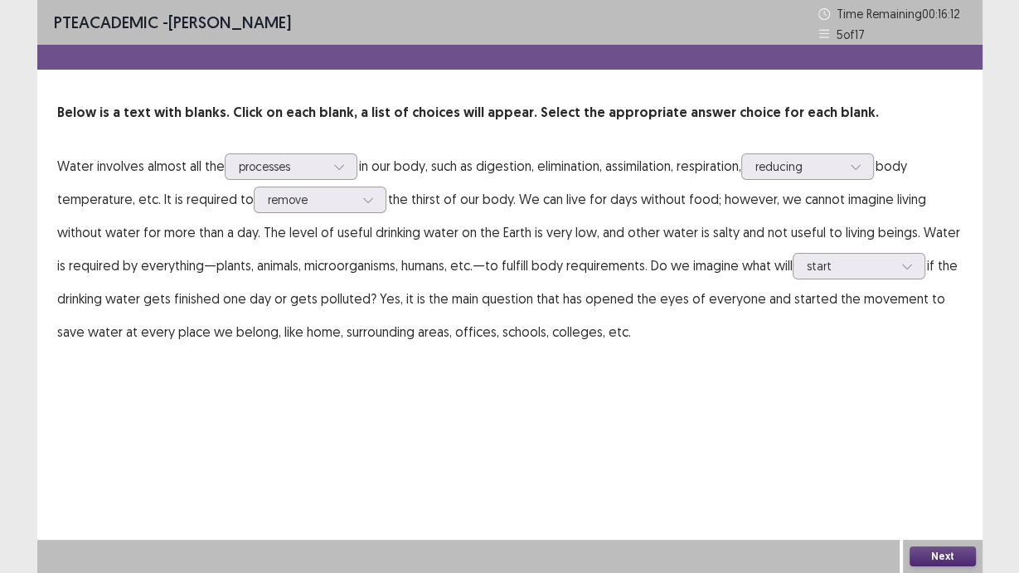
click at [949, 483] on button "Next" at bounding box center [943, 556] width 66 height 20
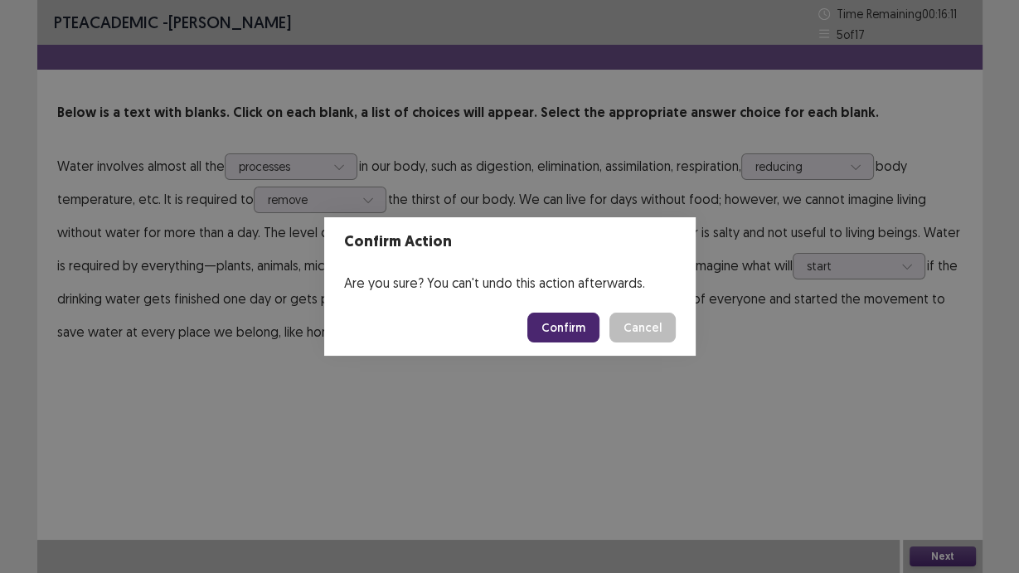
click at [561, 323] on button "Confirm" at bounding box center [563, 328] width 72 height 30
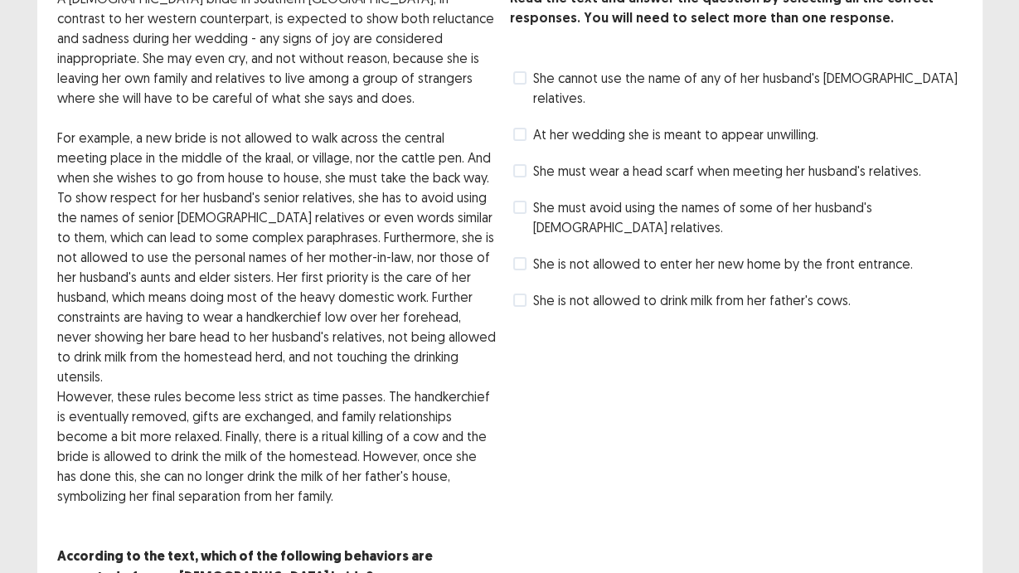
scroll to position [48, 0]
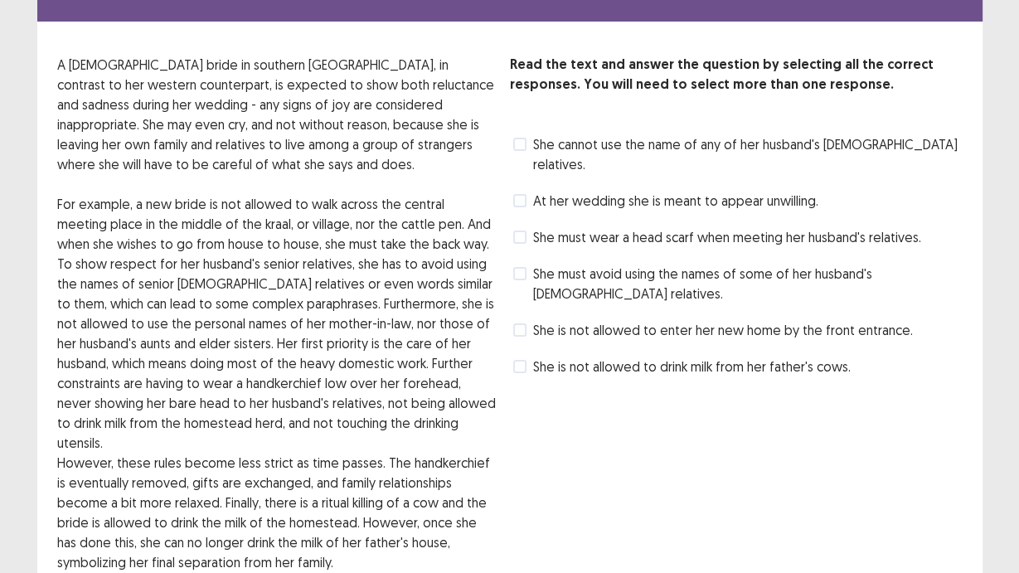
click at [524, 267] on span at bounding box center [519, 273] width 13 height 13
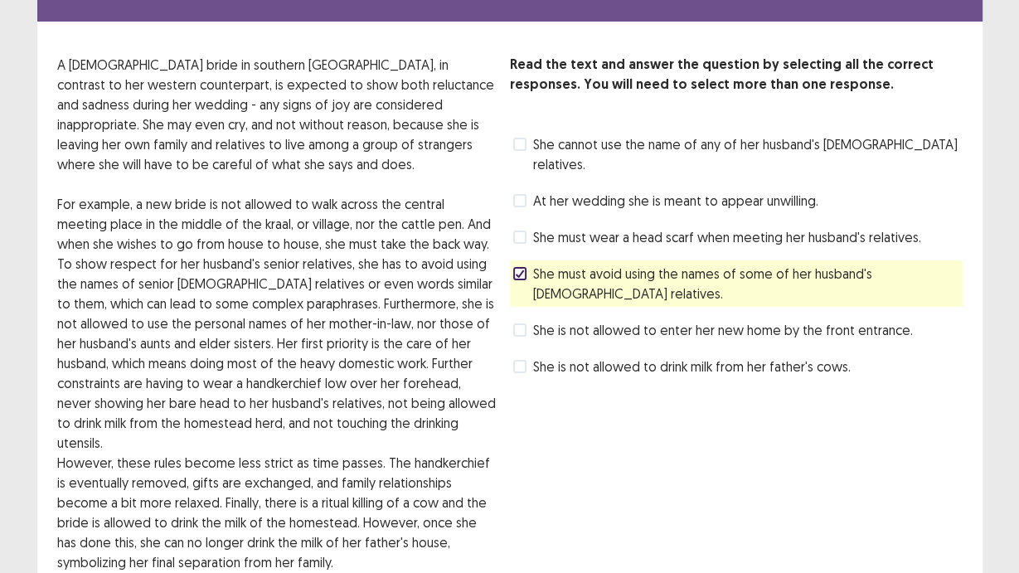
click at [524, 323] on span at bounding box center [519, 329] width 13 height 13
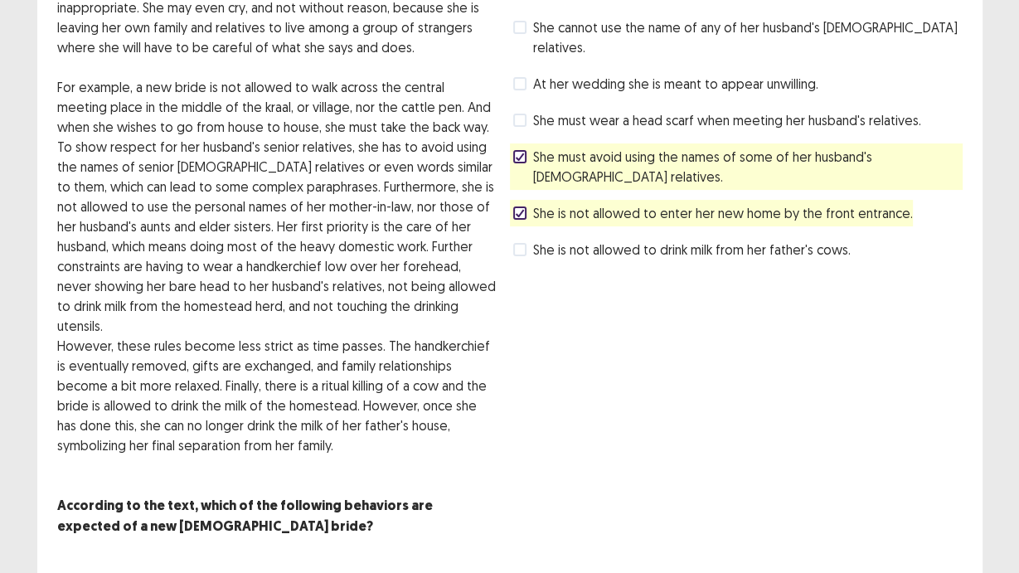
scroll to position [181, 0]
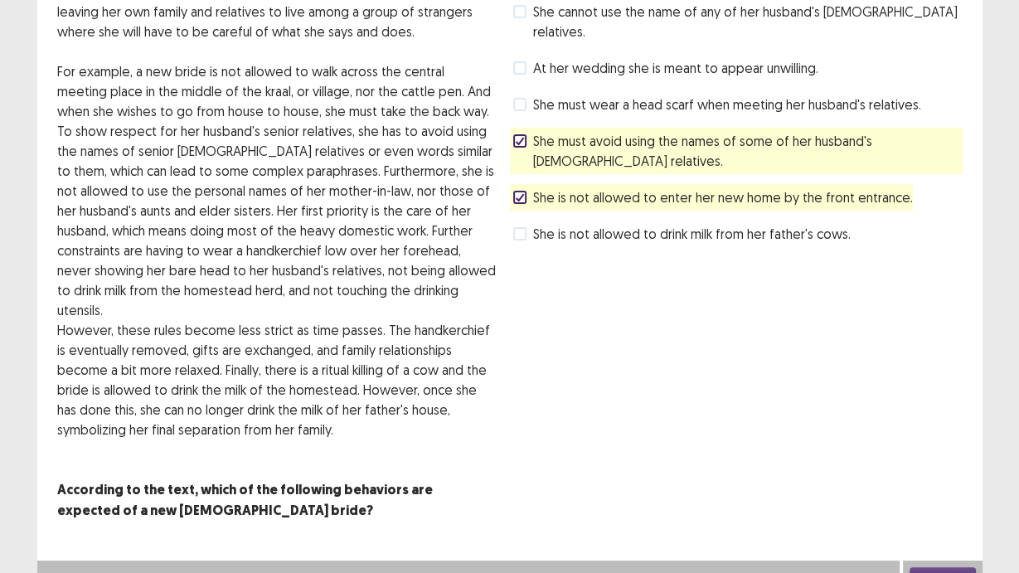
click at [949, 483] on button "Next" at bounding box center [943, 577] width 66 height 20
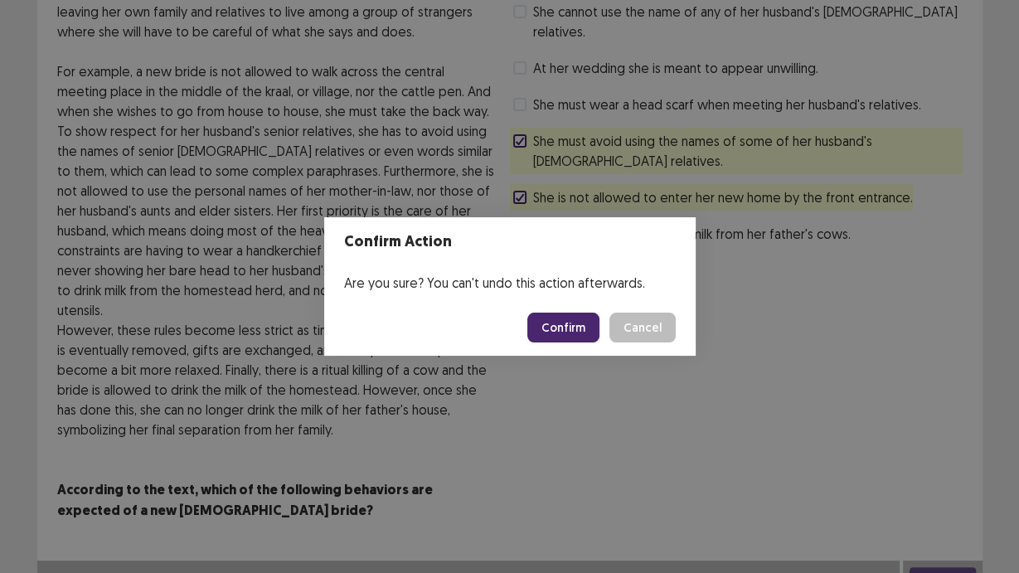
click at [562, 323] on button "Confirm" at bounding box center [563, 328] width 72 height 30
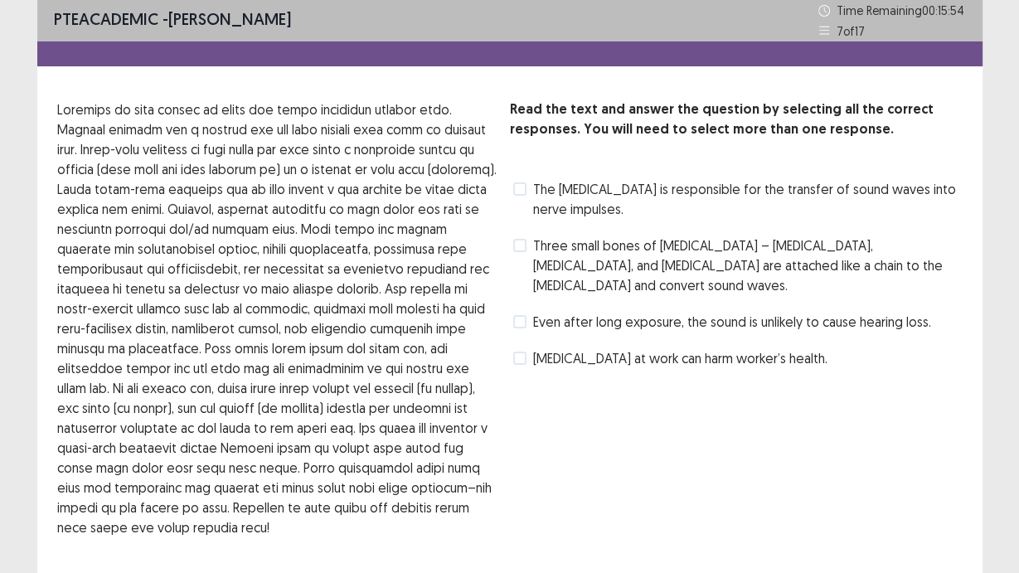
scroll to position [0, 0]
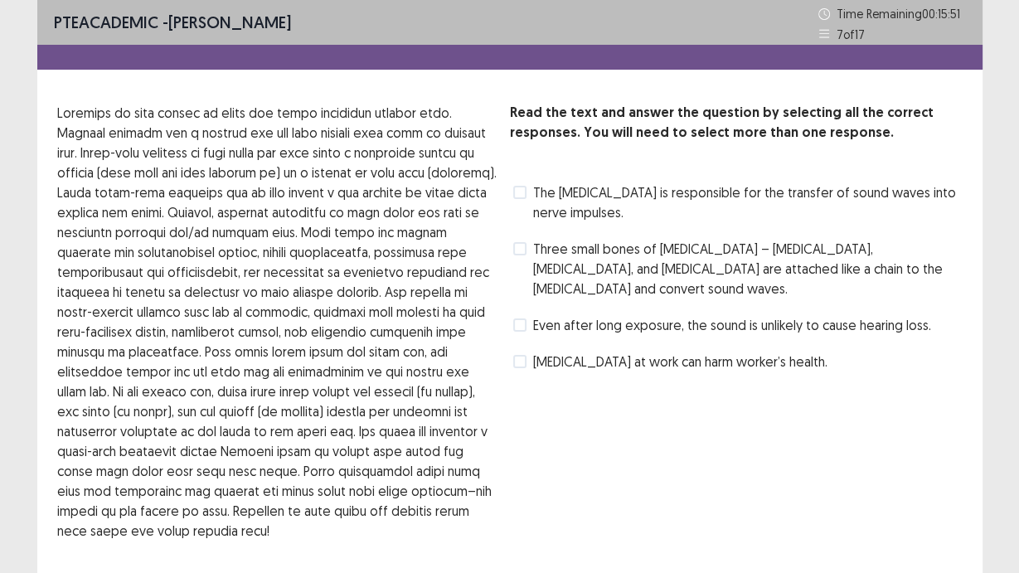
click at [521, 192] on span at bounding box center [519, 192] width 13 height 13
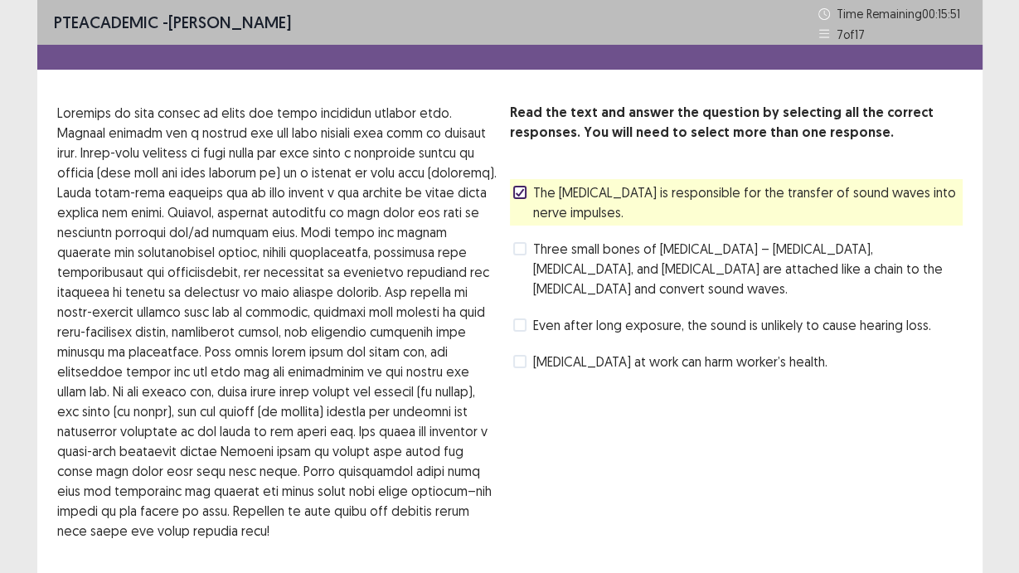
click at [517, 228] on div "Read the text and answer the question by selecting all the correct responses. Y…" at bounding box center [736, 239] width 453 height 272
click at [517, 245] on span at bounding box center [519, 248] width 13 height 13
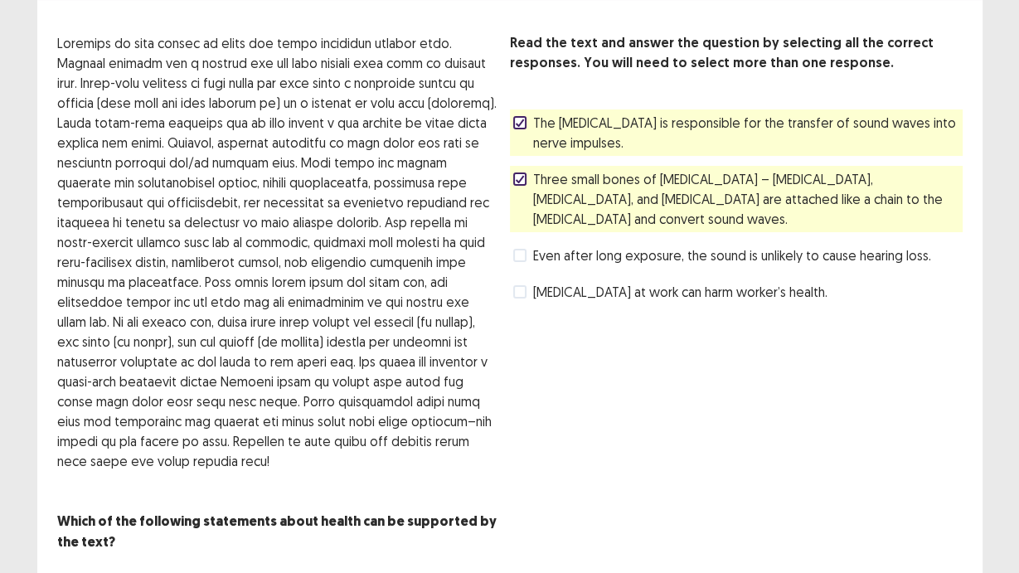
scroll to position [120, 0]
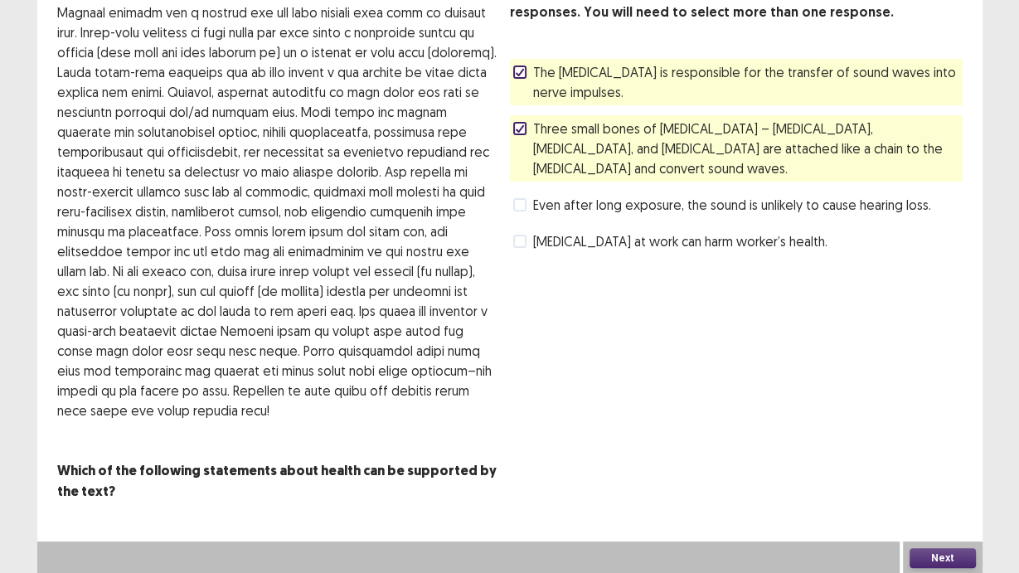
click at [952, 483] on button "Next" at bounding box center [943, 558] width 66 height 20
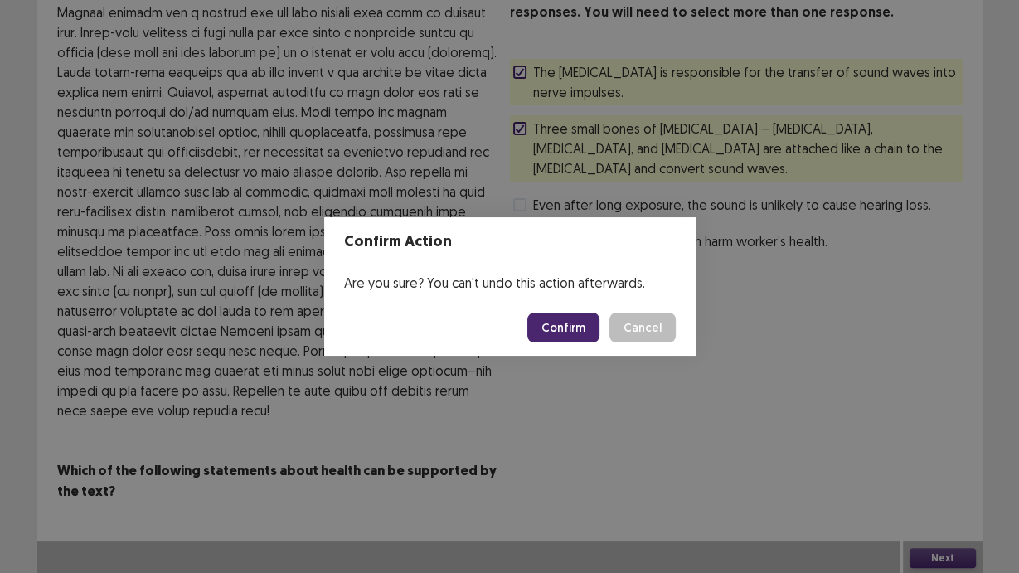
click at [570, 325] on button "Confirm" at bounding box center [563, 328] width 72 height 30
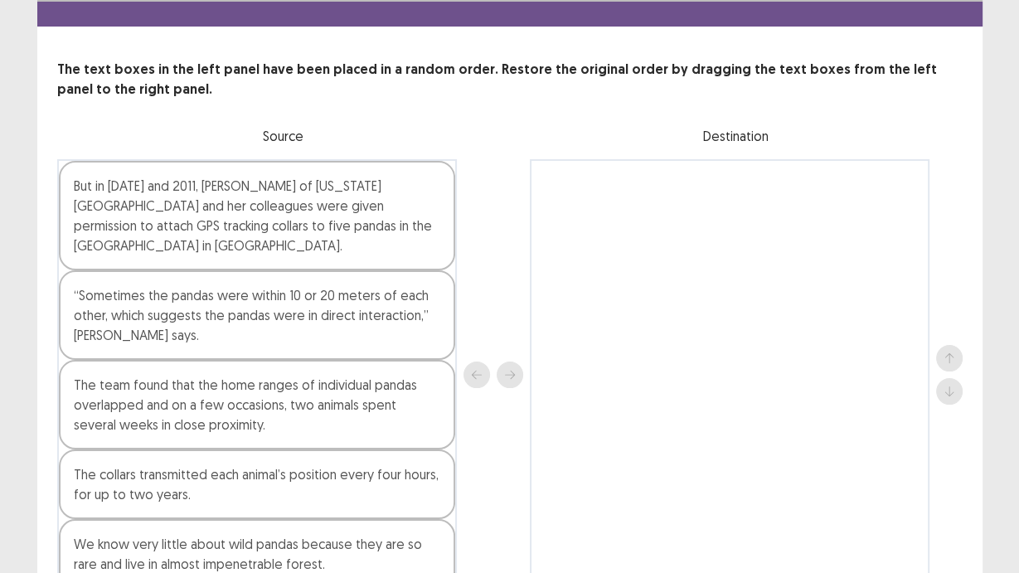
scroll to position [66, 0]
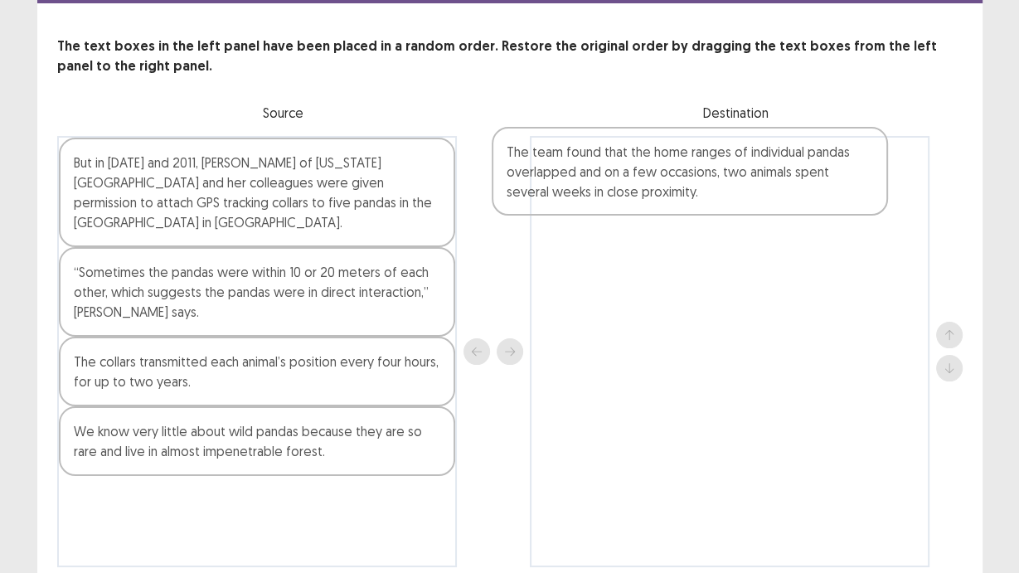
drag, startPoint x: 279, startPoint y: 365, endPoint x: 736, endPoint y: 159, distance: 501.0
click at [736, 159] on div "But in [DATE] and 2011, [PERSON_NAME] of [US_STATE][GEOGRAPHIC_DATA] and her co…" at bounding box center [509, 351] width 905 height 431
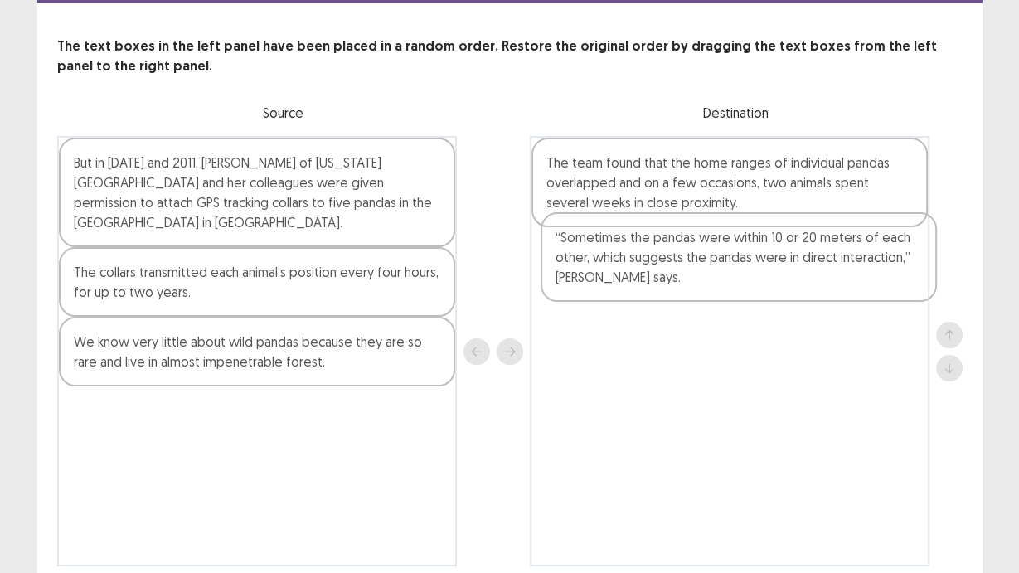
drag, startPoint x: 231, startPoint y: 303, endPoint x: 719, endPoint y: 268, distance: 489.6
click at [719, 268] on div "But in [DATE] and 2011, [PERSON_NAME] of [US_STATE][GEOGRAPHIC_DATA] and her co…" at bounding box center [509, 351] width 905 height 430
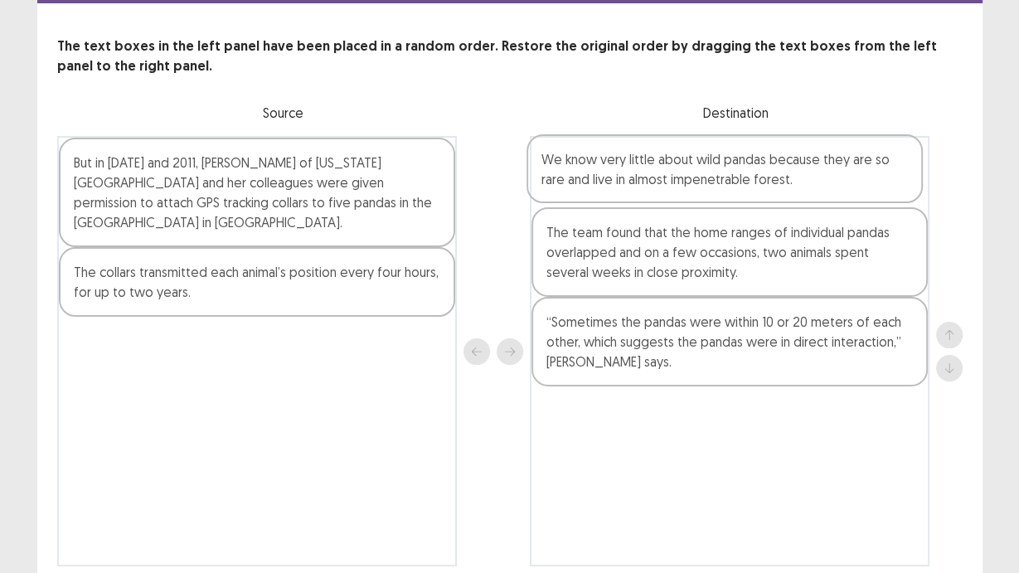
drag, startPoint x: 279, startPoint y: 331, endPoint x: 789, endPoint y: 149, distance: 541.3
click at [789, 149] on div "But in [DATE] and 2011, [PERSON_NAME] of [US_STATE][GEOGRAPHIC_DATA] and her co…" at bounding box center [509, 351] width 905 height 430
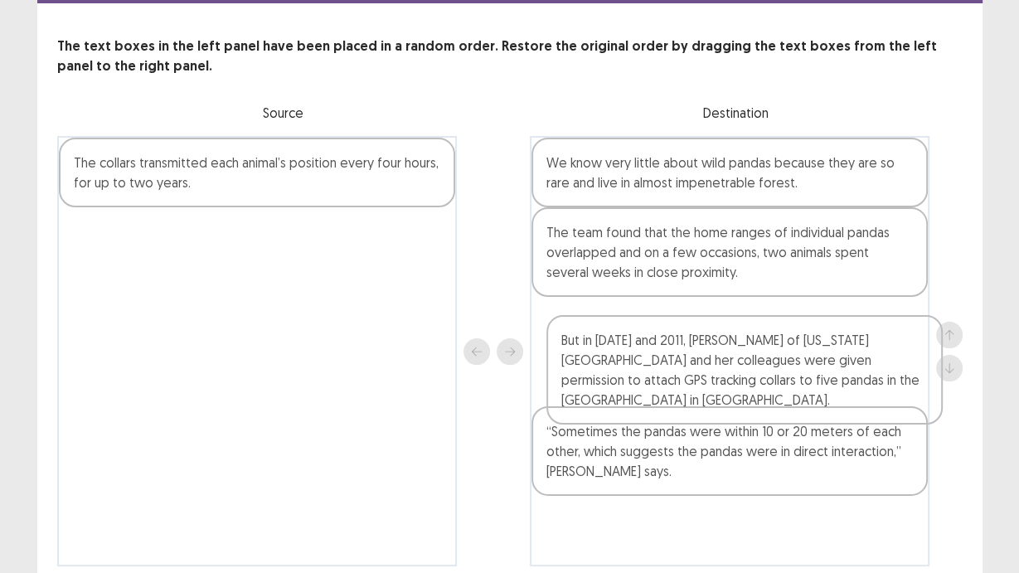
drag, startPoint x: 296, startPoint y: 186, endPoint x: 799, endPoint y: 374, distance: 536.6
click at [799, 374] on div "But in [DATE] and 2011, [PERSON_NAME] of [US_STATE][GEOGRAPHIC_DATA] and her co…" at bounding box center [509, 351] width 905 height 430
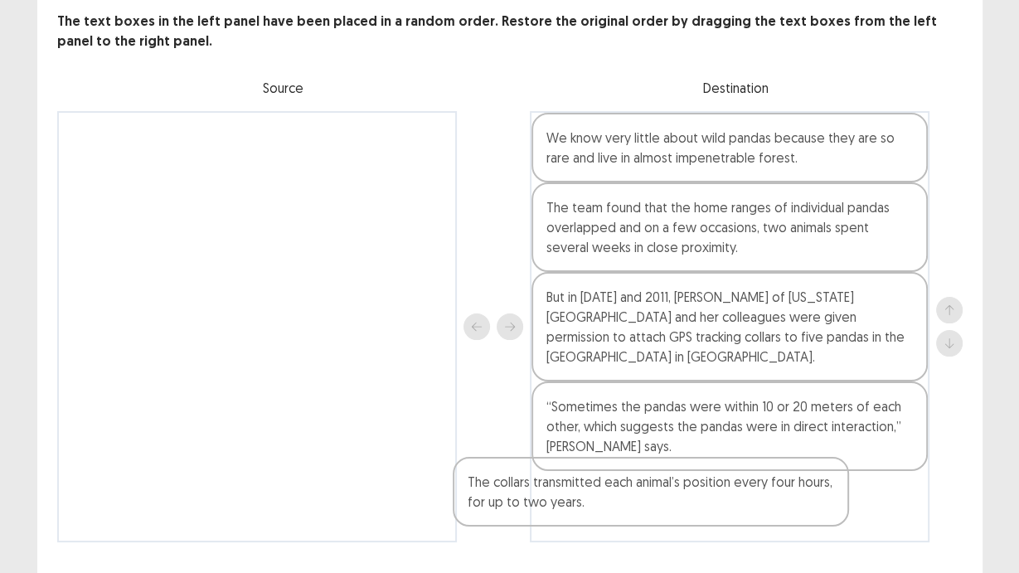
scroll to position [133, 0]
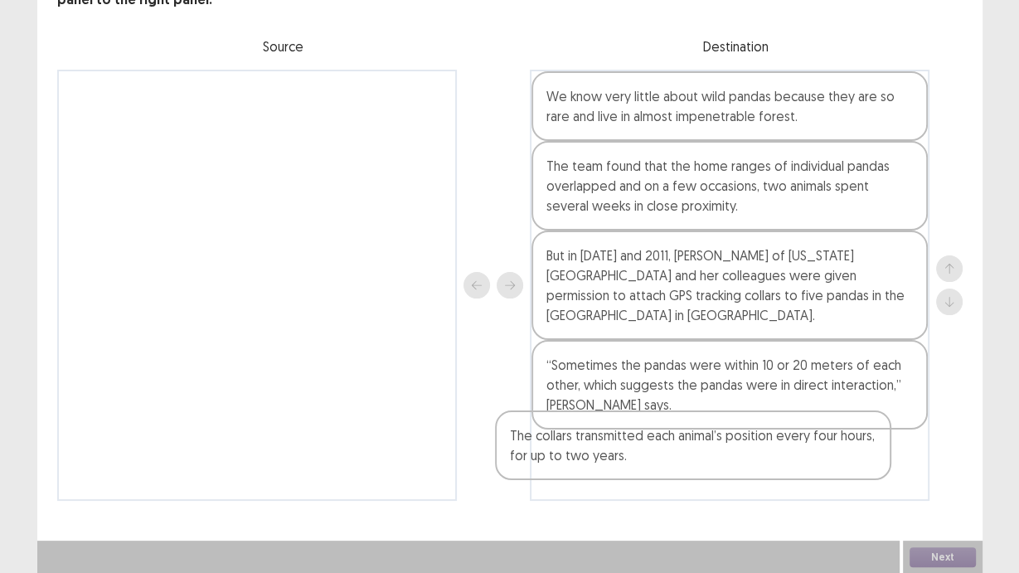
drag, startPoint x: 308, startPoint y: 160, endPoint x: 750, endPoint y: 437, distance: 520.9
click at [750, 437] on div "The collars transmitted each animal’s position every four hours, for up to two …" at bounding box center [509, 285] width 905 height 431
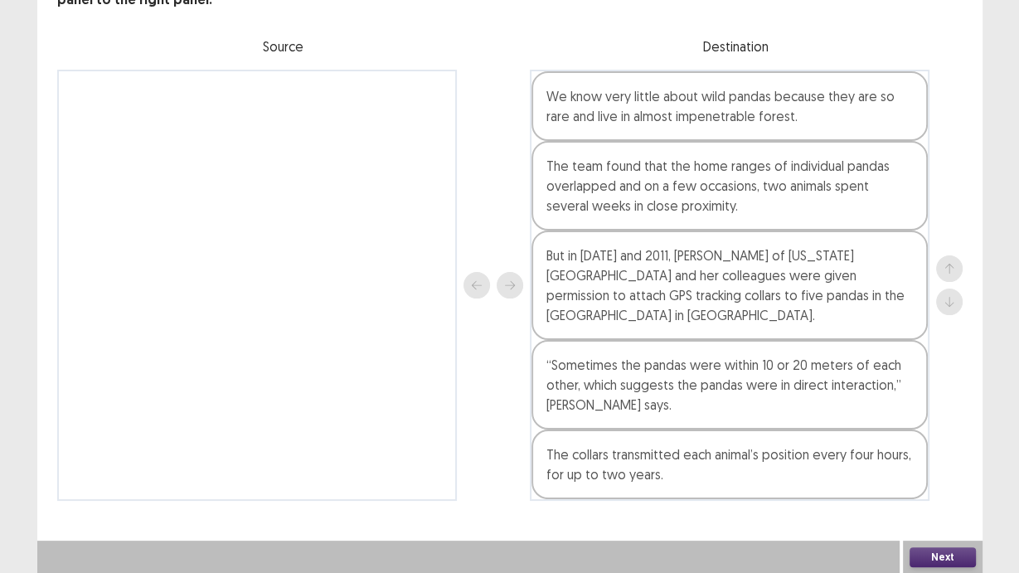
click at [959, 483] on button "Next" at bounding box center [943, 557] width 66 height 20
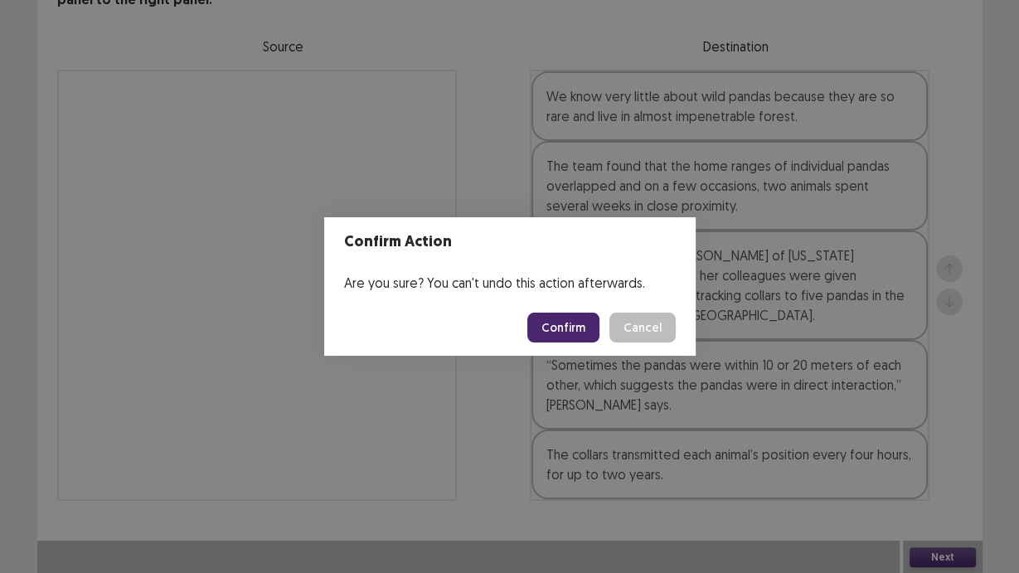
click at [590, 333] on button "Confirm" at bounding box center [563, 328] width 72 height 30
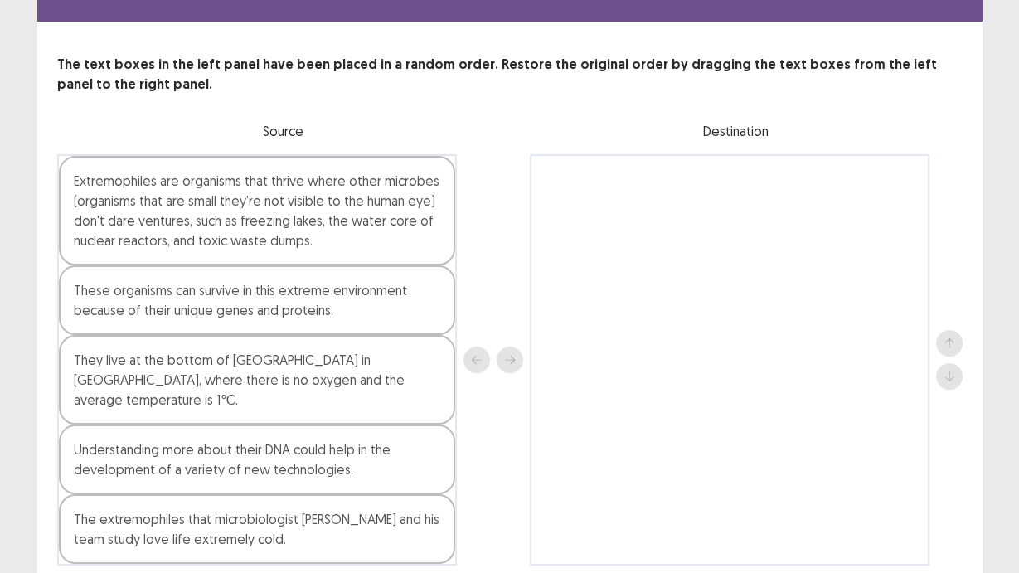
scroll to position [93, 0]
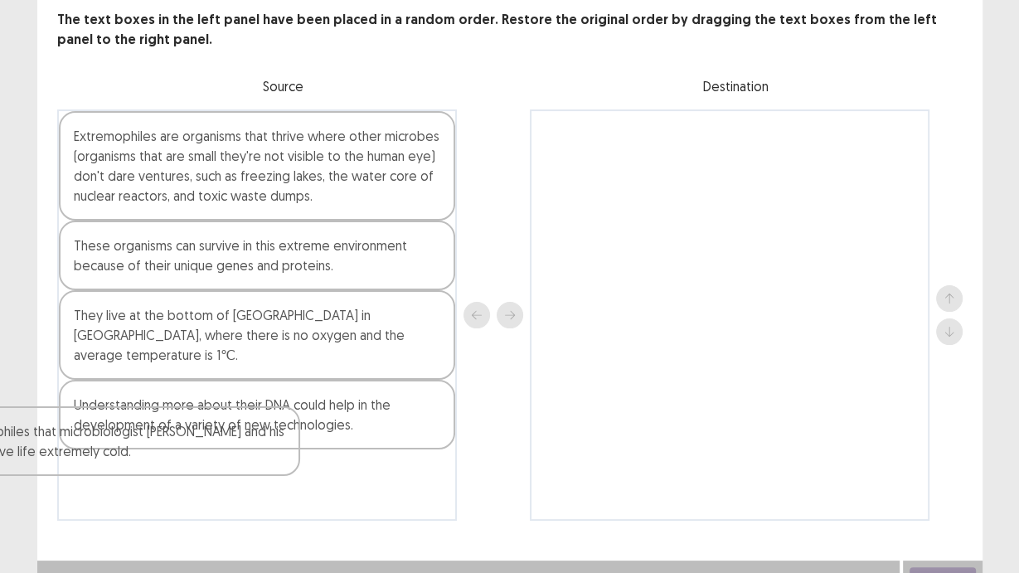
drag, startPoint x: 327, startPoint y: 470, endPoint x: 236, endPoint y: 421, distance: 102.8
click at [181, 446] on div "Extremophiles are organisms that thrive where other microbes (organisms that ar…" at bounding box center [257, 314] width 400 height 411
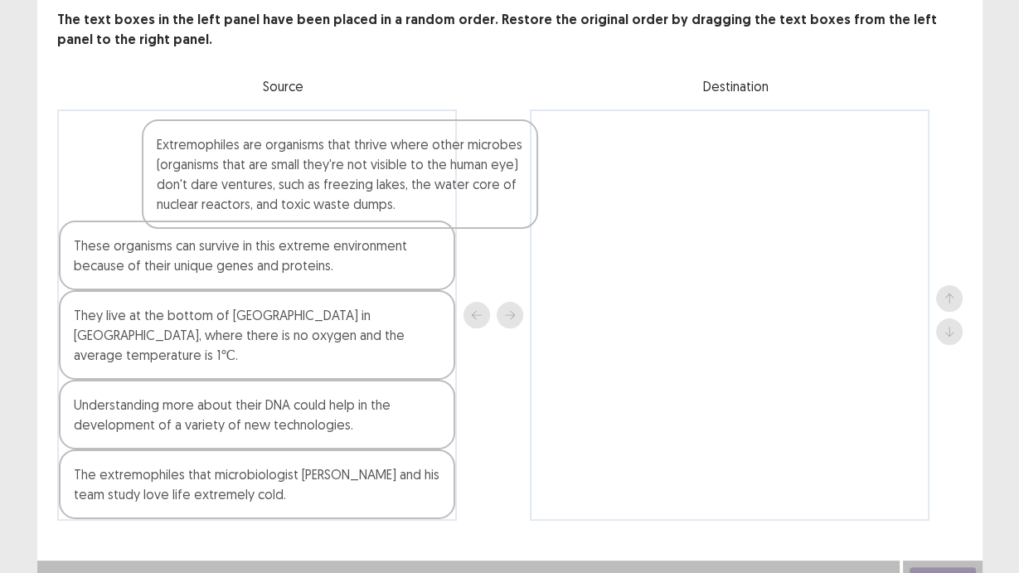
drag, startPoint x: 238, startPoint y: 190, endPoint x: 328, endPoint y: 200, distance: 90.9
click at [328, 200] on div "Extremophiles are organisms that thrive where other microbes (organisms that ar…" at bounding box center [257, 314] width 400 height 411
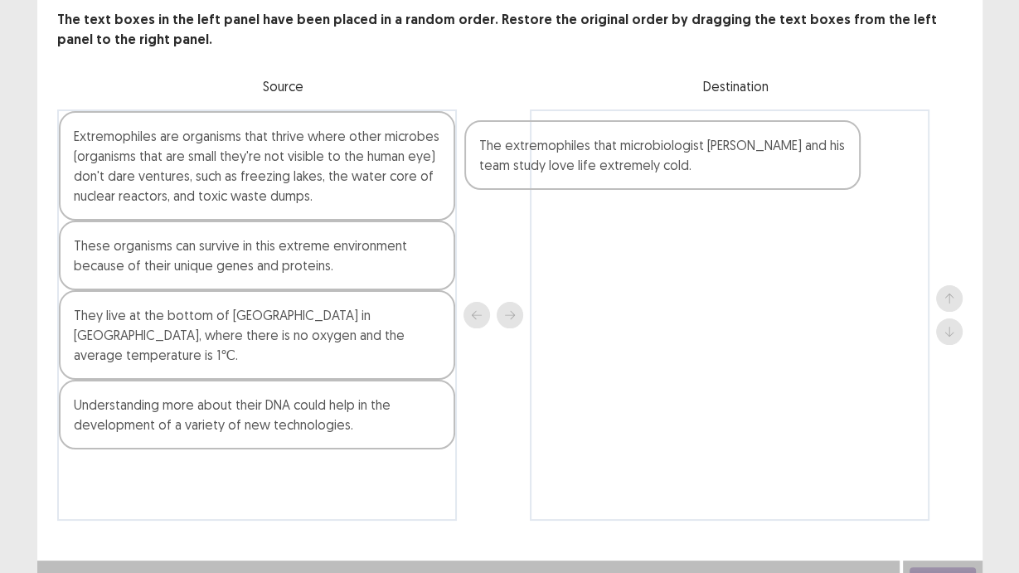
drag, startPoint x: 256, startPoint y: 478, endPoint x: 677, endPoint y: 167, distance: 524.1
click at [677, 167] on div "Extremophiles are organisms that thrive where other microbes (organisms that ar…" at bounding box center [509, 314] width 905 height 411
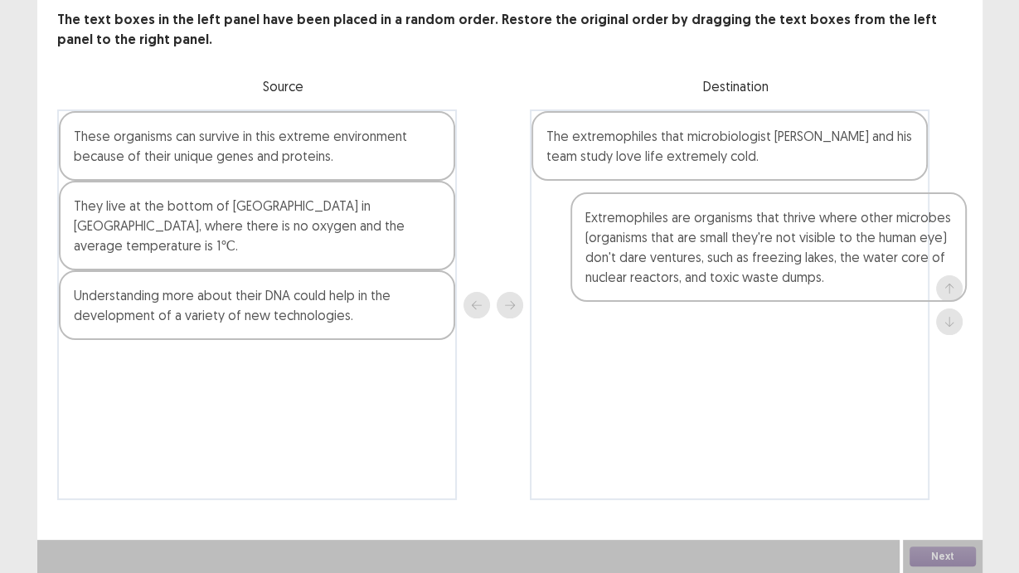
drag, startPoint x: 205, startPoint y: 153, endPoint x: 713, endPoint y: 229, distance: 513.9
click at [713, 229] on div "Extremophiles are organisms that thrive where other microbes (organisms that ar…" at bounding box center [509, 304] width 905 height 391
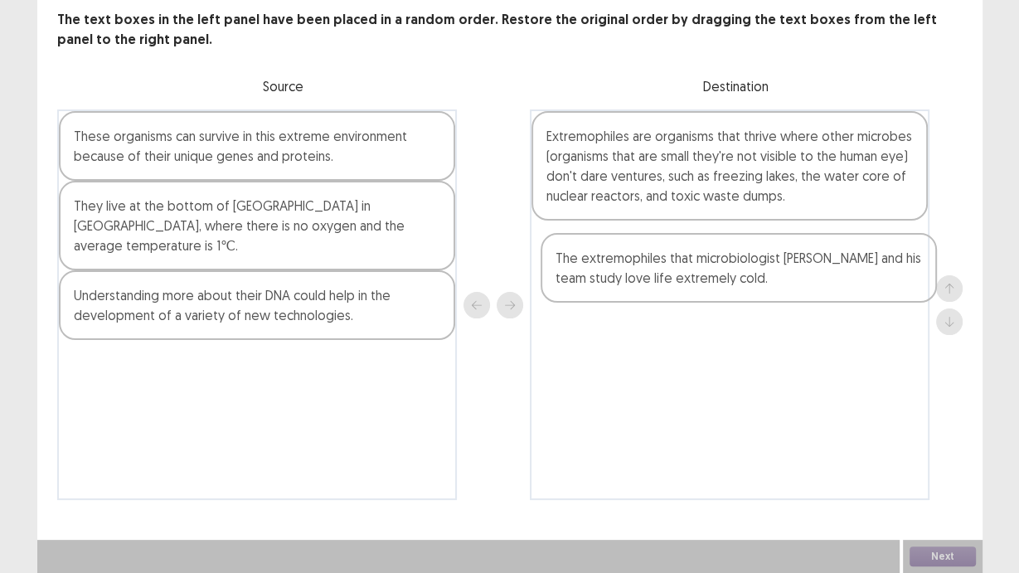
drag, startPoint x: 770, startPoint y: 163, endPoint x: 778, endPoint y: 283, distance: 120.5
click at [778, 284] on div "The extremophiles that microbiologist [PERSON_NAME] and his team study love lif…" at bounding box center [730, 304] width 400 height 391
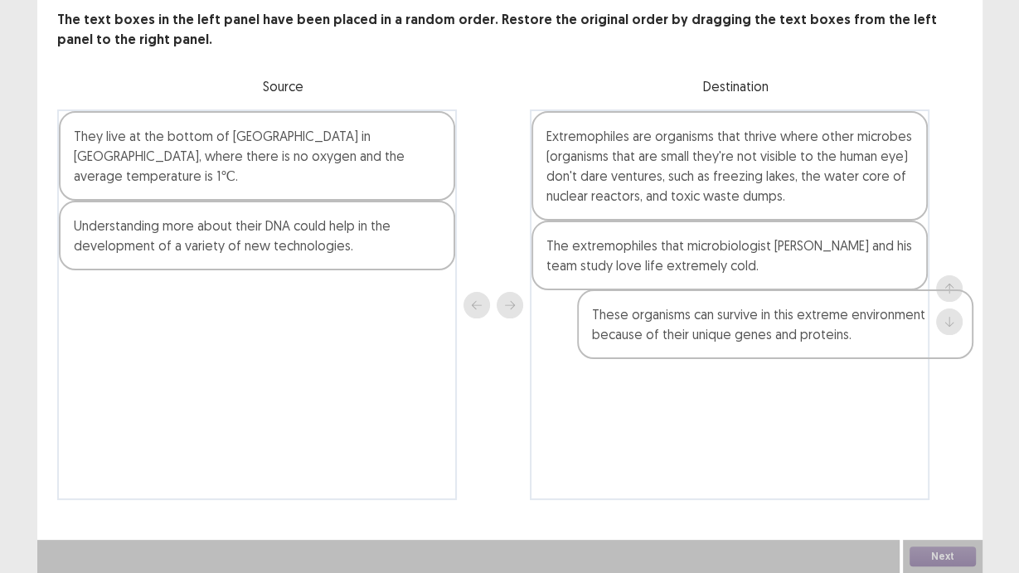
drag, startPoint x: 241, startPoint y: 153, endPoint x: 760, endPoint y: 330, distance: 547.8
click at [760, 330] on div "These organisms can survive in this extreme environment because of their unique…" at bounding box center [509, 304] width 905 height 391
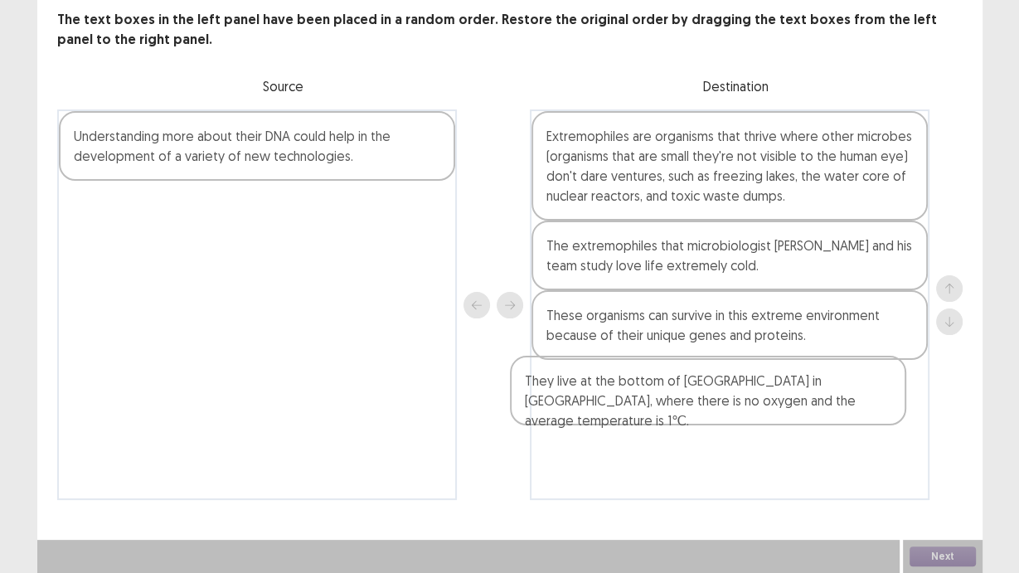
drag, startPoint x: 320, startPoint y: 158, endPoint x: 775, endPoint y: 405, distance: 518.0
click at [778, 408] on div "They live at the bottom of [GEOGRAPHIC_DATA] in [GEOGRAPHIC_DATA], where there …" at bounding box center [509, 304] width 905 height 391
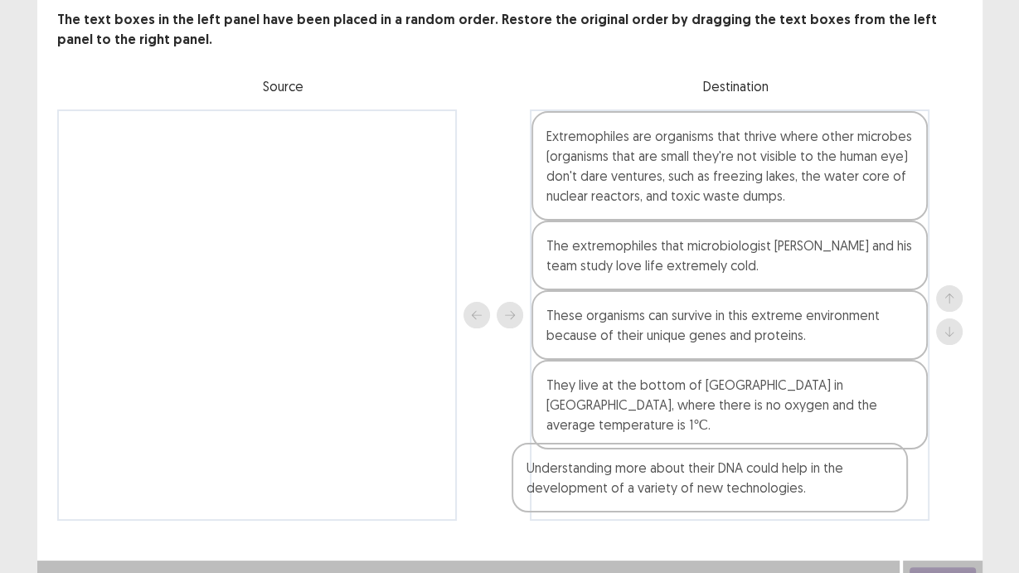
drag, startPoint x: 209, startPoint y: 165, endPoint x: 678, endPoint y: 501, distance: 577.1
click at [678, 483] on div "PTE academic - [PERSON_NAME] Time Remaining 00 : 14 : 13 9 of 17 The text boxes…" at bounding box center [509, 230] width 945 height 647
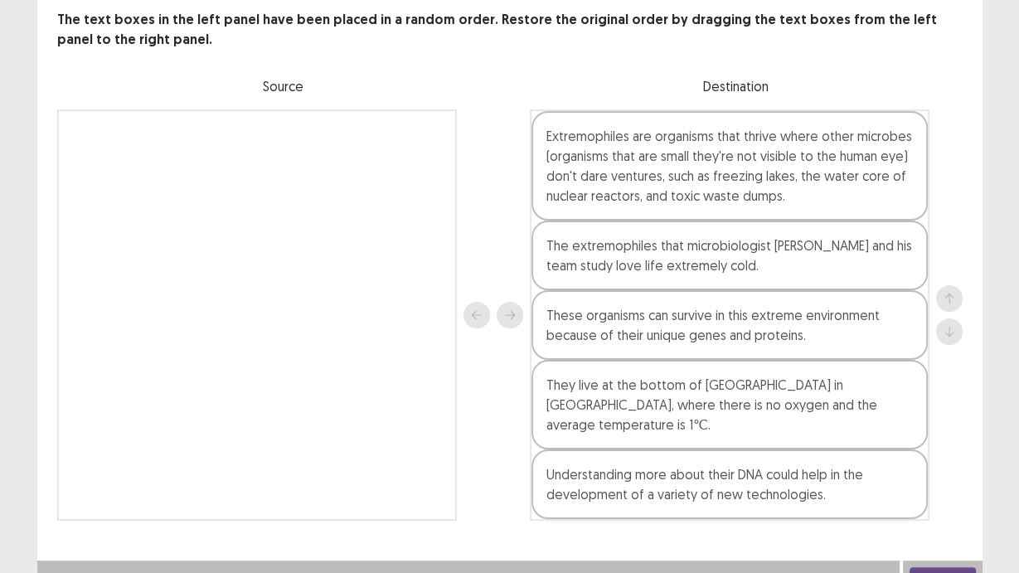
click at [920, 483] on button "Next" at bounding box center [943, 577] width 66 height 20
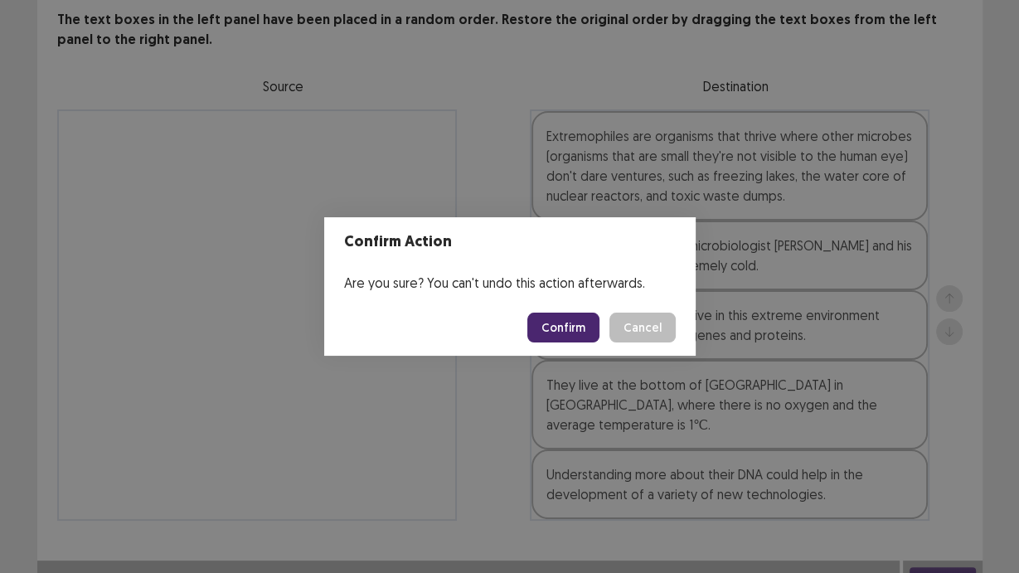
click at [550, 344] on footer "Confirm Cancel" at bounding box center [509, 327] width 371 height 56
click at [553, 333] on button "Confirm" at bounding box center [563, 328] width 72 height 30
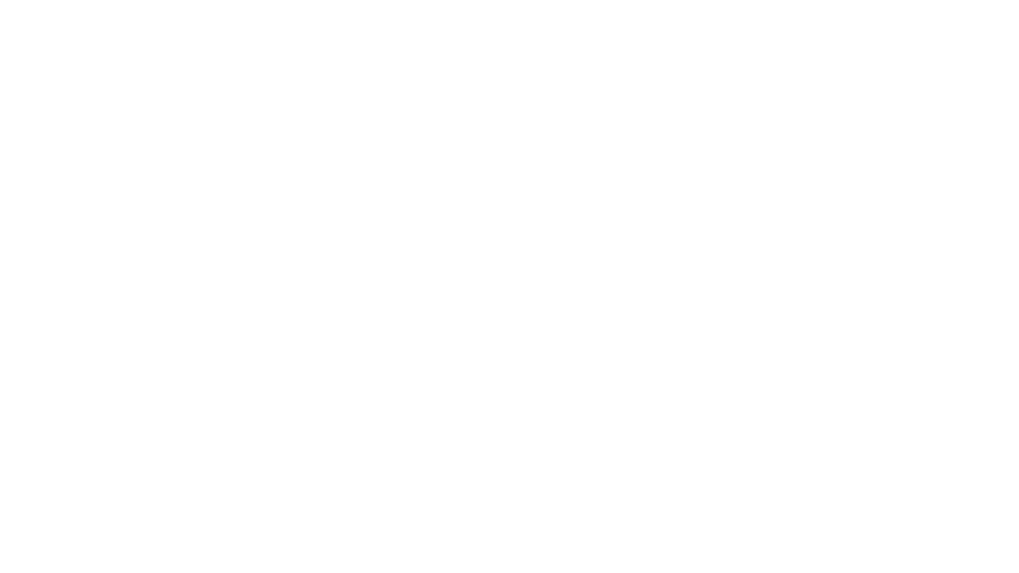
scroll to position [0, 0]
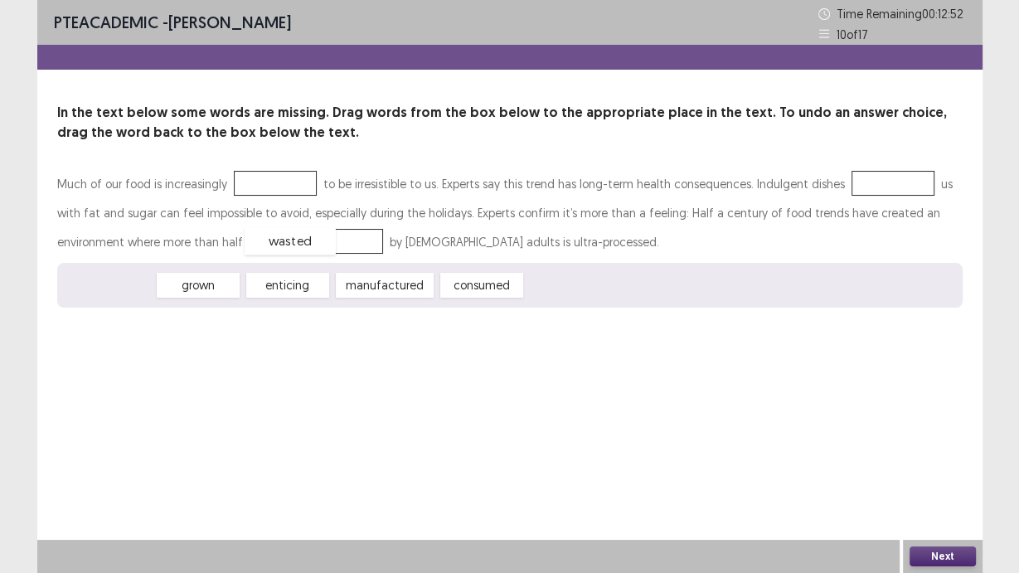
drag, startPoint x: 126, startPoint y: 289, endPoint x: 305, endPoint y: 247, distance: 184.0
drag, startPoint x: 134, startPoint y: 282, endPoint x: 284, endPoint y: 188, distance: 177.6
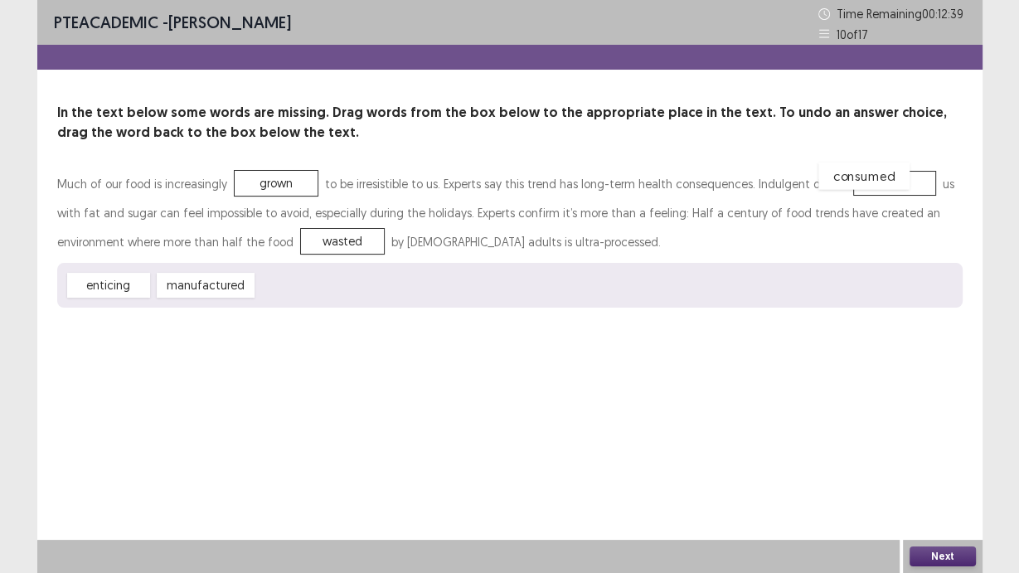
drag, startPoint x: 321, startPoint y: 286, endPoint x: 882, endPoint y: 177, distance: 571.9
click at [925, 483] on button "Next" at bounding box center [943, 556] width 66 height 20
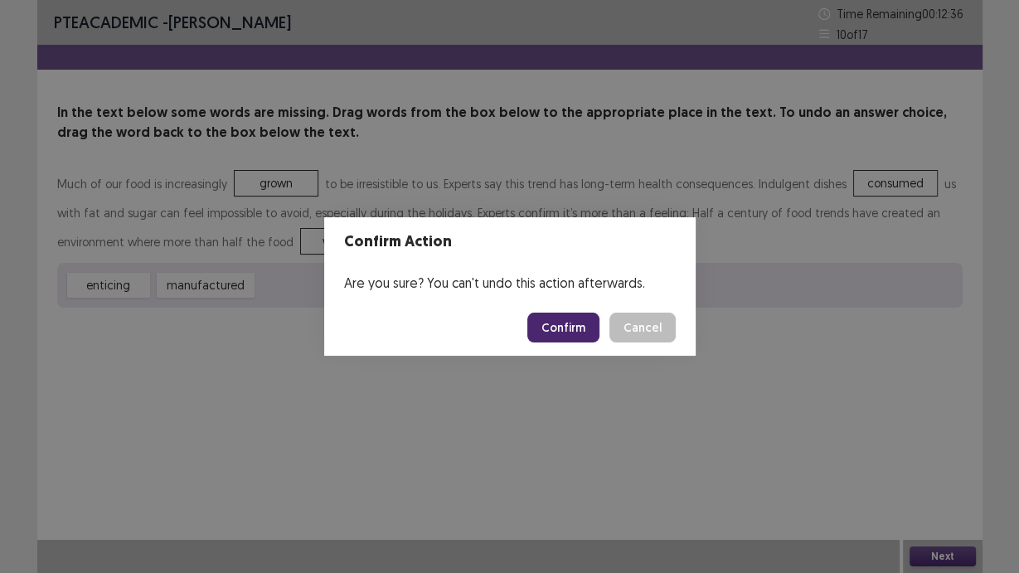
click at [563, 324] on button "Confirm" at bounding box center [563, 328] width 72 height 30
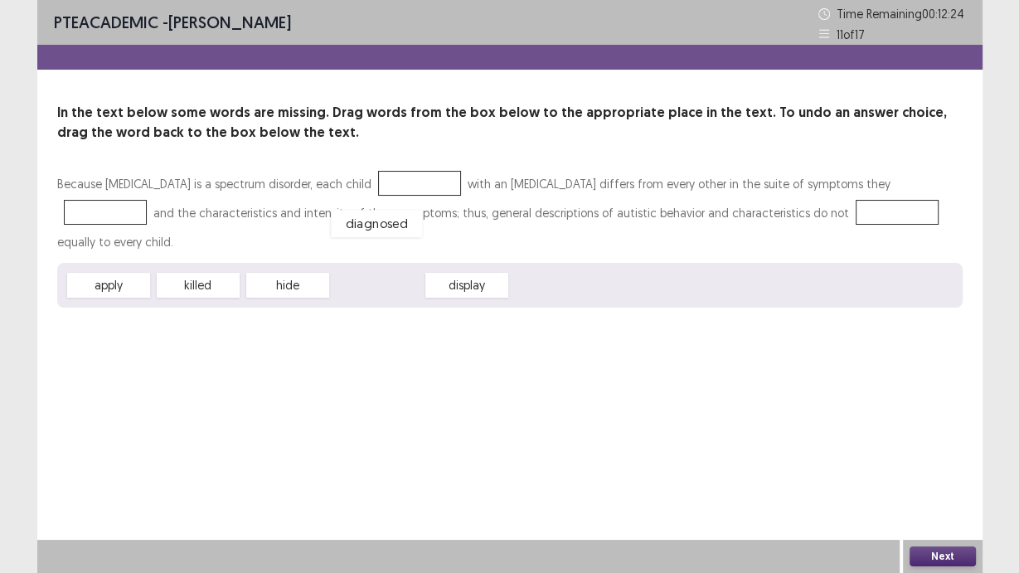
drag, startPoint x: 383, startPoint y: 257, endPoint x: 383, endPoint y: 183, distance: 73.8
drag, startPoint x: 296, startPoint y: 259, endPoint x: 813, endPoint y: 187, distance: 522.3
click at [813, 187] on div "Because [MEDICAL_DATA] is a spectrum disorder, each child diagnosed with an [ME…" at bounding box center [509, 238] width 905 height 138
drag, startPoint x: 323, startPoint y: 254, endPoint x: 862, endPoint y: 173, distance: 545.0
drag, startPoint x: 313, startPoint y: 265, endPoint x: 741, endPoint y: 222, distance: 430.0
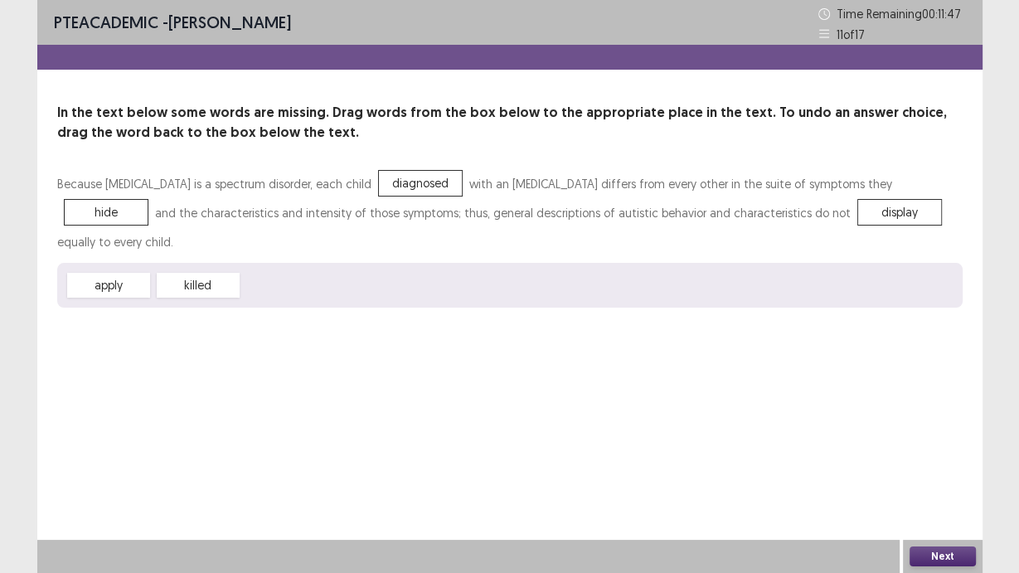
click at [936, 483] on button "Next" at bounding box center [943, 556] width 66 height 20
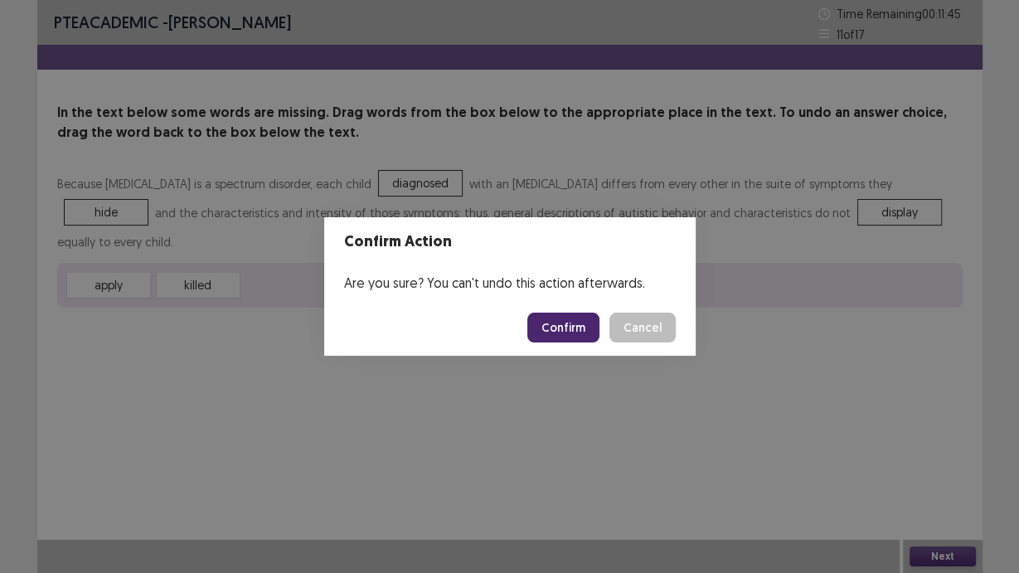
click at [580, 332] on button "Confirm" at bounding box center [563, 328] width 72 height 30
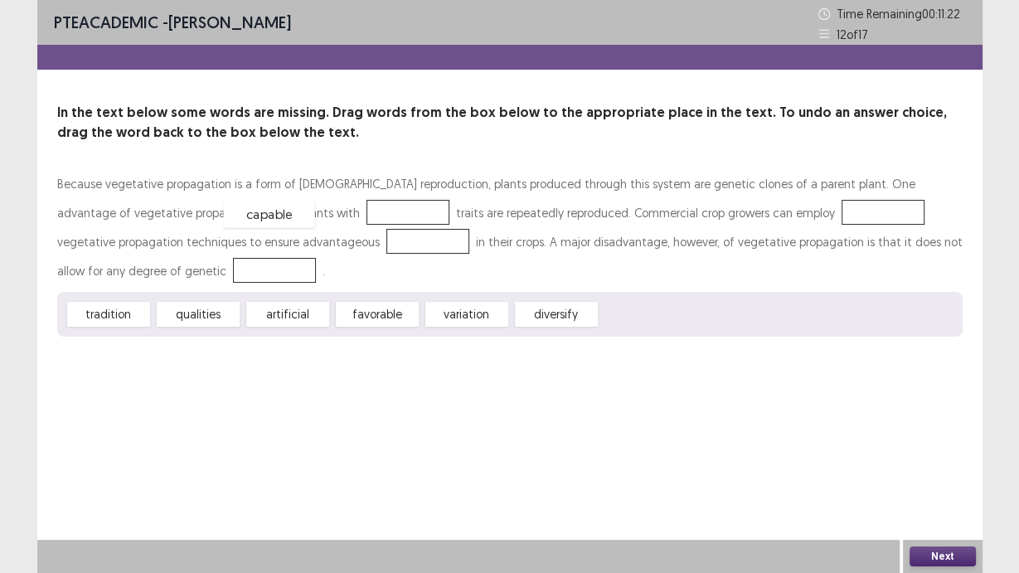
drag, startPoint x: 662, startPoint y: 319, endPoint x: 285, endPoint y: 219, distance: 389.6
drag, startPoint x: 295, startPoint y: 317, endPoint x: 740, endPoint y: 217, distance: 455.5
drag, startPoint x: 502, startPoint y: 318, endPoint x: 514, endPoint y: 318, distance: 11.6
click at [514, 311] on div "diversify" at bounding box center [485, 297] width 91 height 27
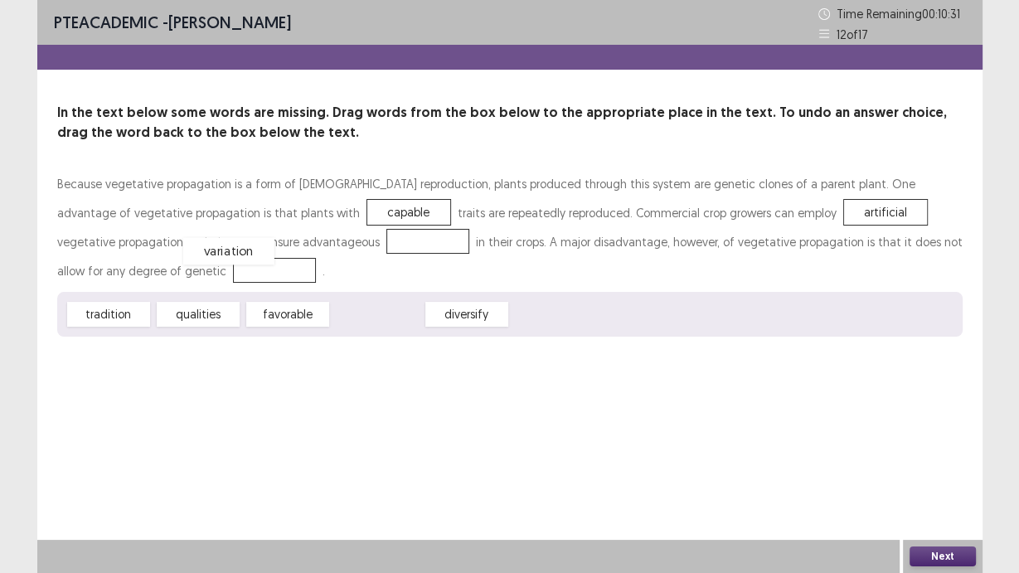
drag, startPoint x: 370, startPoint y: 320, endPoint x: 221, endPoint y: 257, distance: 162.0
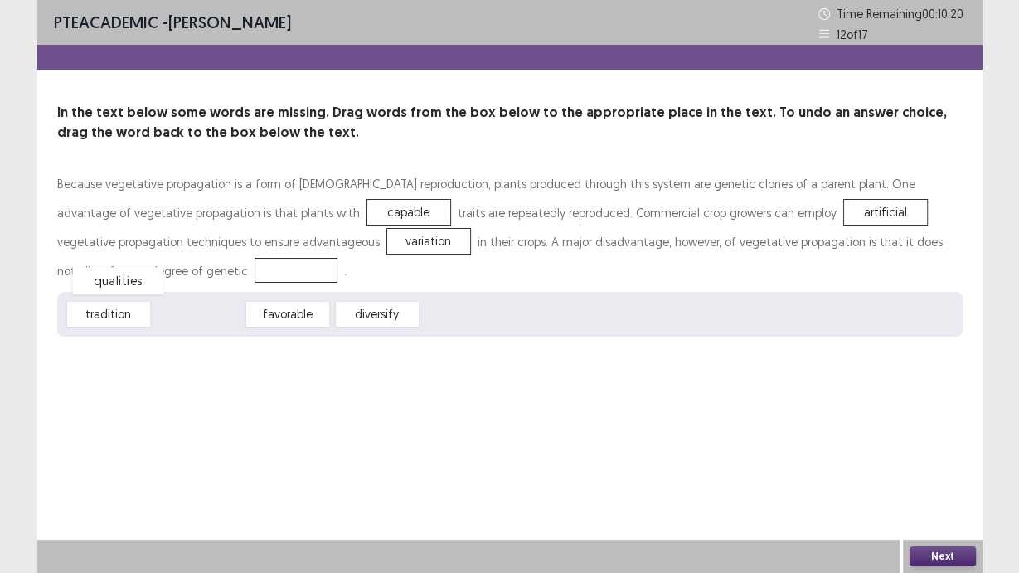
drag, startPoint x: 196, startPoint y: 313, endPoint x: 139, endPoint y: 289, distance: 61.6
click at [942, 483] on button "Next" at bounding box center [943, 556] width 66 height 20
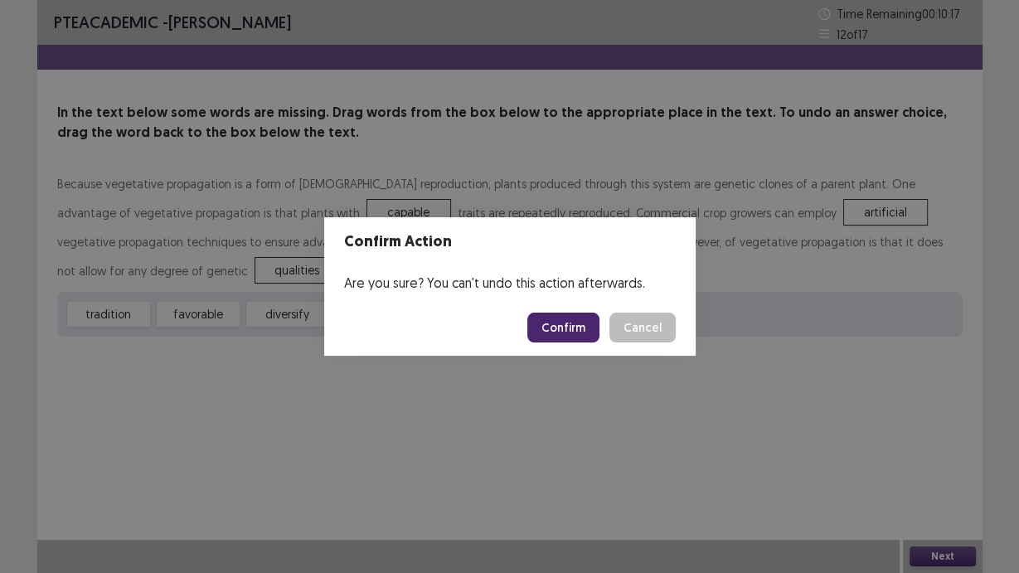
click at [564, 328] on button "Confirm" at bounding box center [563, 328] width 72 height 30
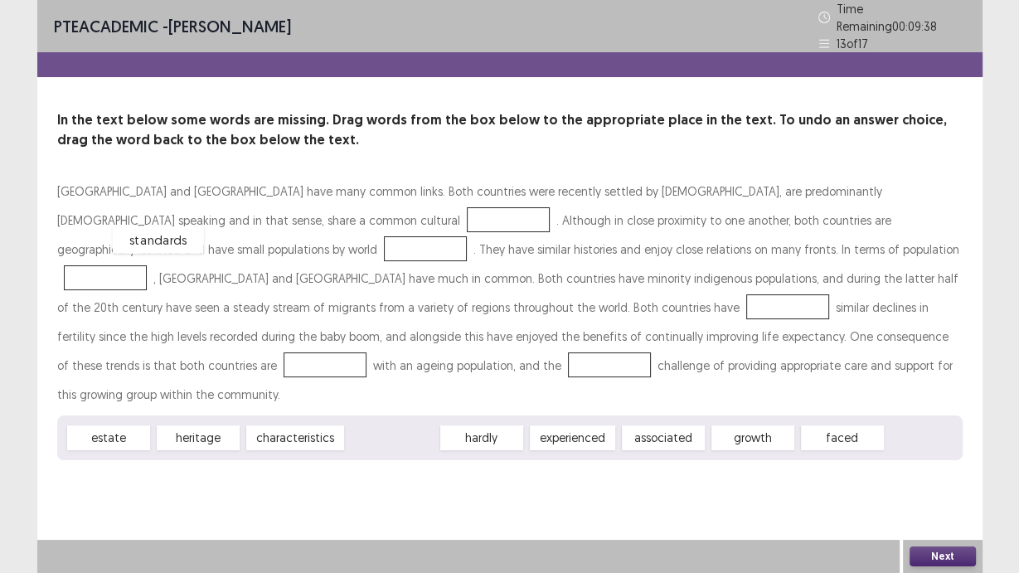
drag, startPoint x: 415, startPoint y: 405, endPoint x: 181, endPoint y: 207, distance: 306.5
drag, startPoint x: 466, startPoint y: 405, endPoint x: 460, endPoint y: 391, distance: 14.5
click at [460, 411] on div "experienced" at bounding box center [477, 424] width 94 height 27
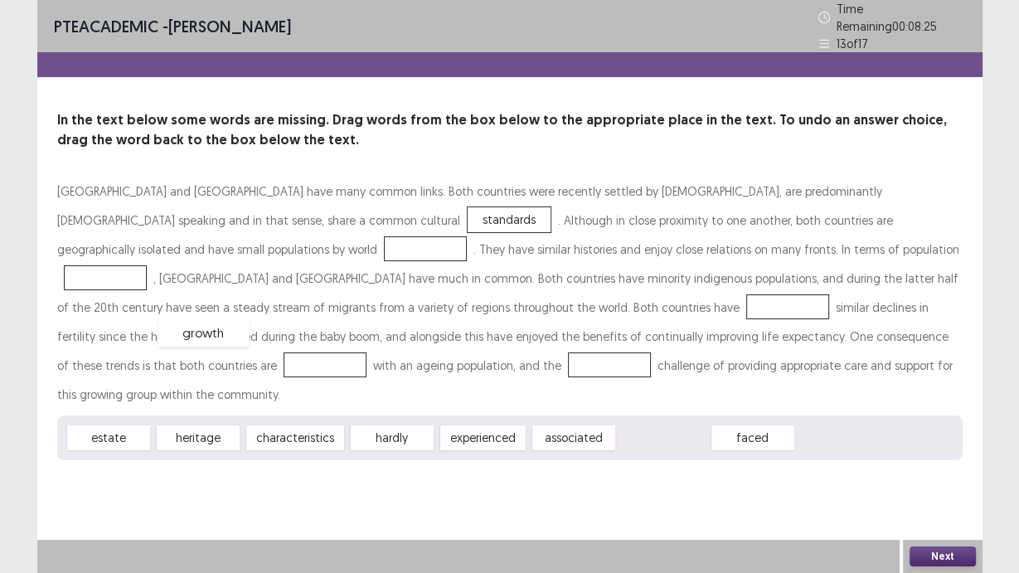
drag, startPoint x: 668, startPoint y: 402, endPoint x: 209, endPoint y: 298, distance: 471.1
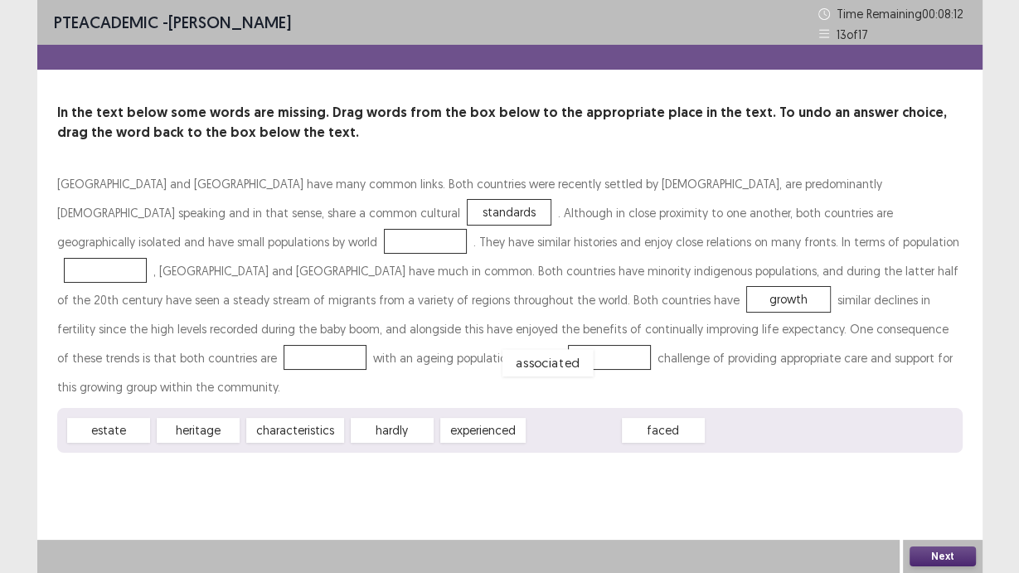
drag, startPoint x: 577, startPoint y: 405, endPoint x: 551, endPoint y: 337, distance: 72.7
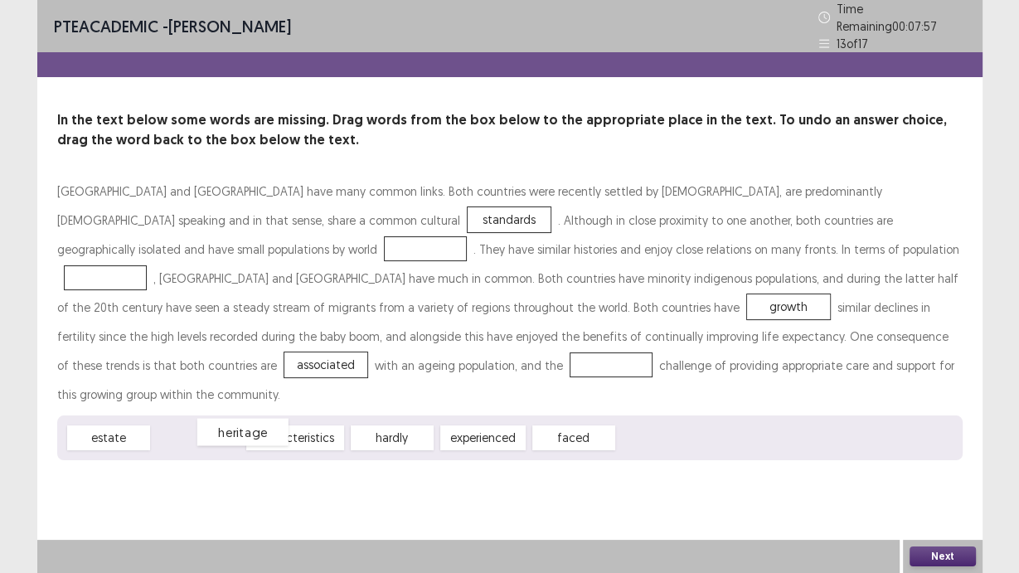
drag, startPoint x: 200, startPoint y: 402, endPoint x: 245, endPoint y: 396, distance: 45.2
click at [245, 418] on div "heritage" at bounding box center [242, 431] width 91 height 27
drag, startPoint x: 376, startPoint y: 405, endPoint x: 832, endPoint y: 337, distance: 460.2
drag, startPoint x: 396, startPoint y: 404, endPoint x: 875, endPoint y: 212, distance: 516.1
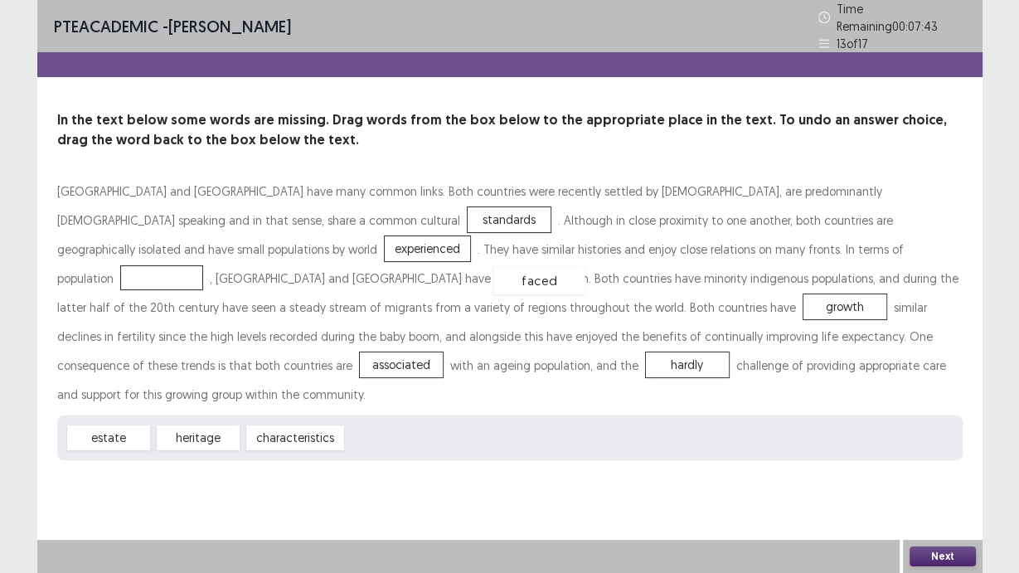
drag, startPoint x: 420, startPoint y: 406, endPoint x: 567, endPoint y: 249, distance: 215.3
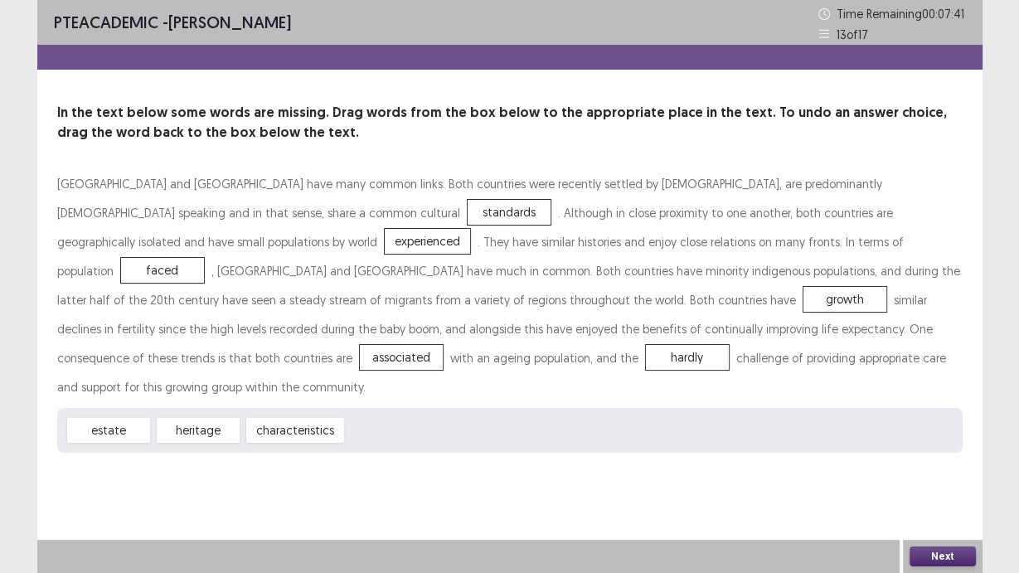
click at [944, 483] on button "Next" at bounding box center [943, 556] width 66 height 20
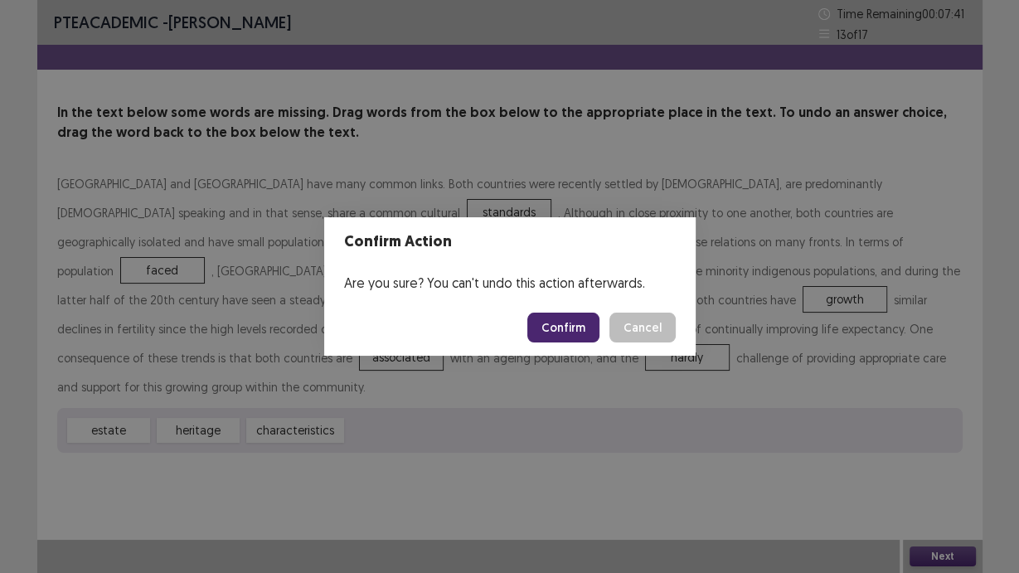
click at [569, 323] on button "Confirm" at bounding box center [563, 328] width 72 height 30
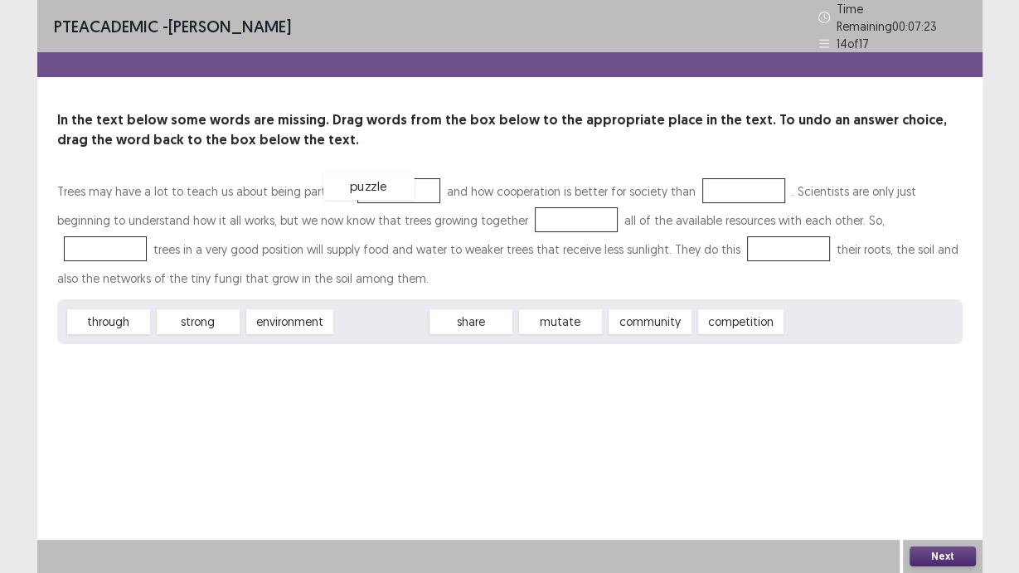
drag, startPoint x: 381, startPoint y: 318, endPoint x: 368, endPoint y: 182, distance: 135.8
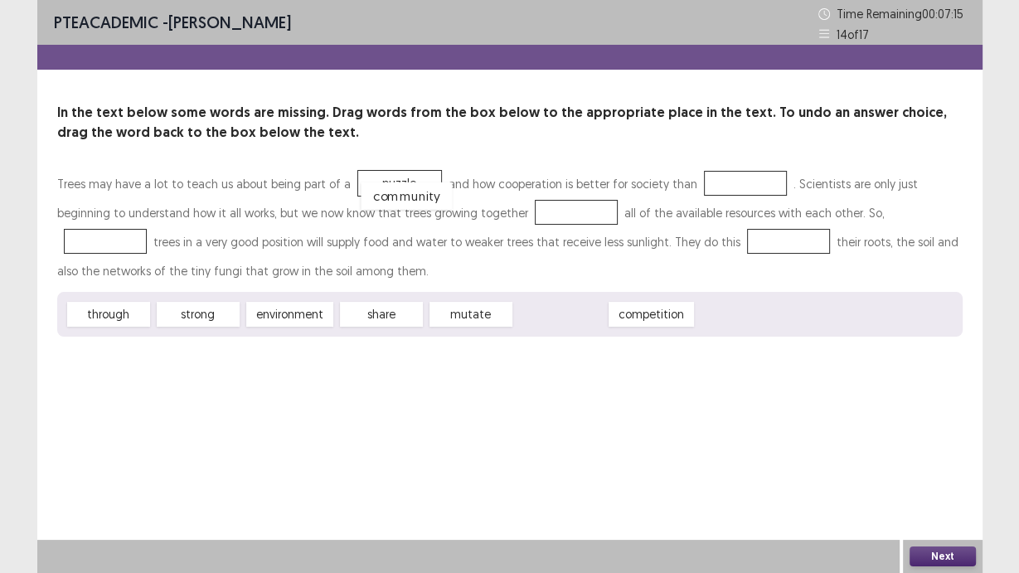
drag, startPoint x: 569, startPoint y: 312, endPoint x: 399, endPoint y: 180, distance: 215.1
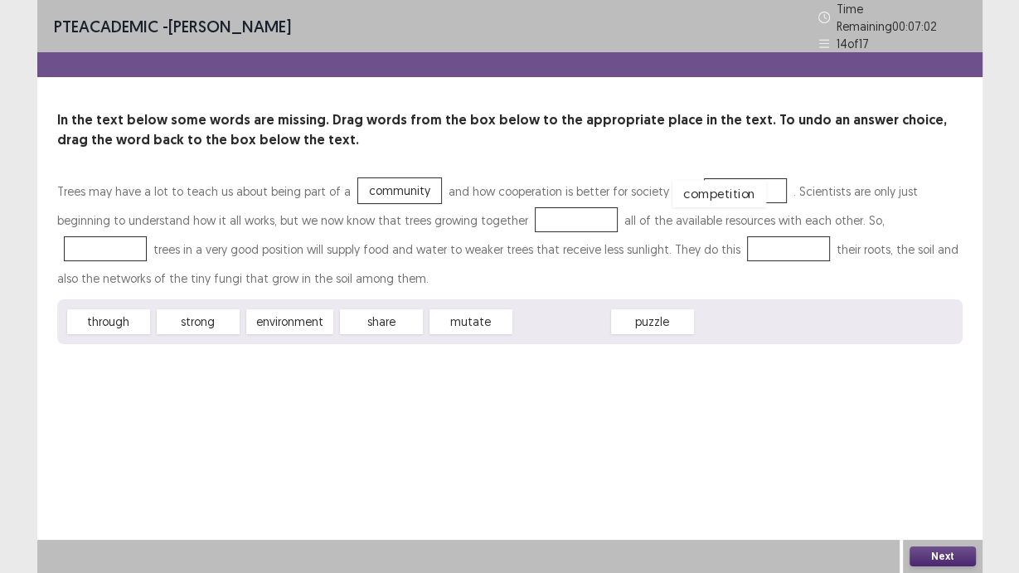
drag, startPoint x: 576, startPoint y: 319, endPoint x: 734, endPoint y: 192, distance: 202.8
drag, startPoint x: 391, startPoint y: 316, endPoint x: 485, endPoint y: 221, distance: 134.3
drag, startPoint x: 93, startPoint y: 318, endPoint x: 832, endPoint y: 216, distance: 745.9
drag, startPoint x: 216, startPoint y: 315, endPoint x: 614, endPoint y: 214, distance: 410.7
click at [617, 213] on div "Trees may have a lot to teach us about being part of a community and how cooper…" at bounding box center [509, 260] width 905 height 167
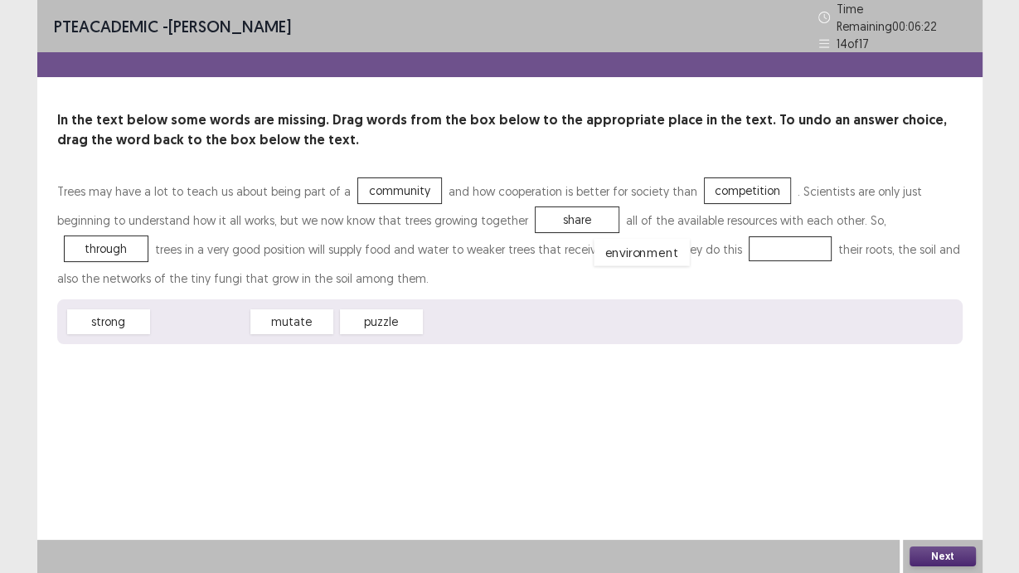
drag, startPoint x: 178, startPoint y: 313, endPoint x: 597, endPoint y: 240, distance: 425.1
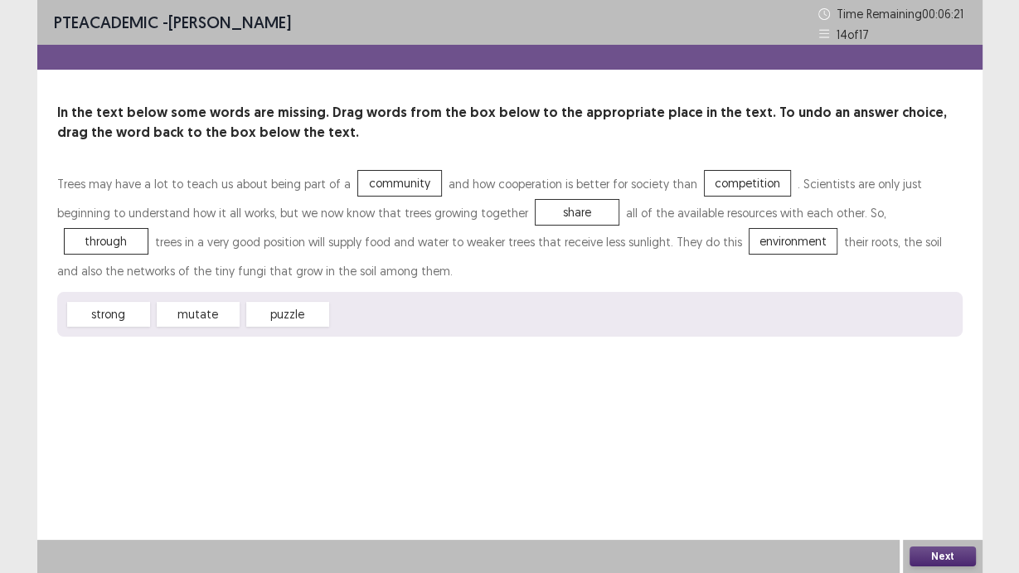
click at [948, 483] on button "Next" at bounding box center [943, 556] width 66 height 20
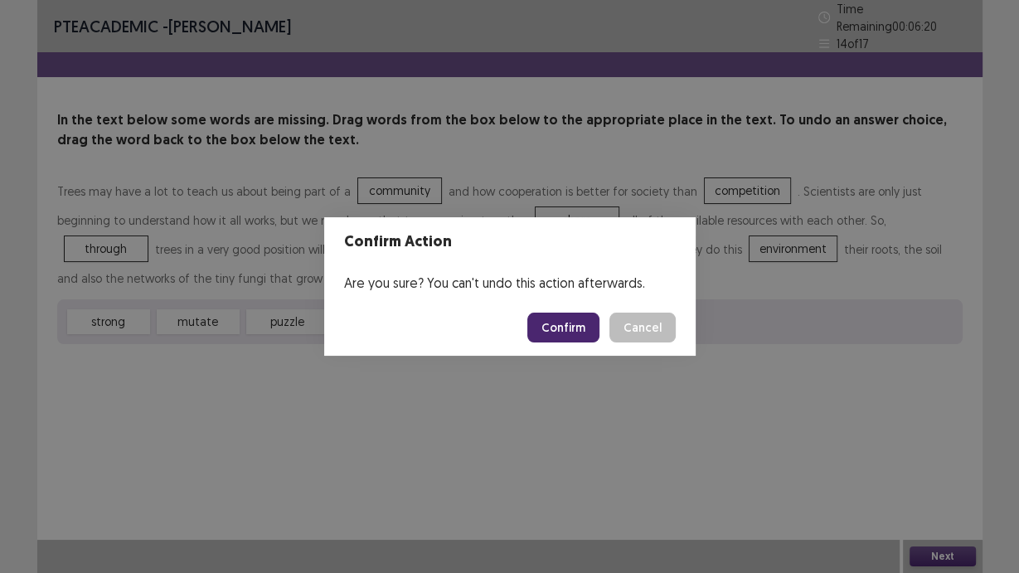
click at [565, 324] on button "Confirm" at bounding box center [563, 328] width 72 height 30
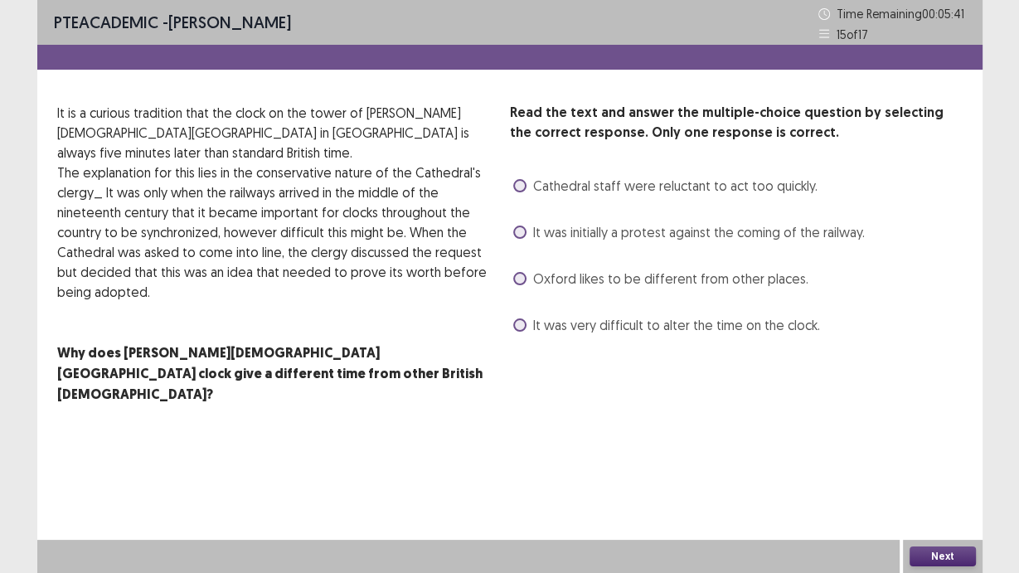
click at [665, 233] on span "It was initially a protest against the coming of the railway." at bounding box center [699, 232] width 332 height 20
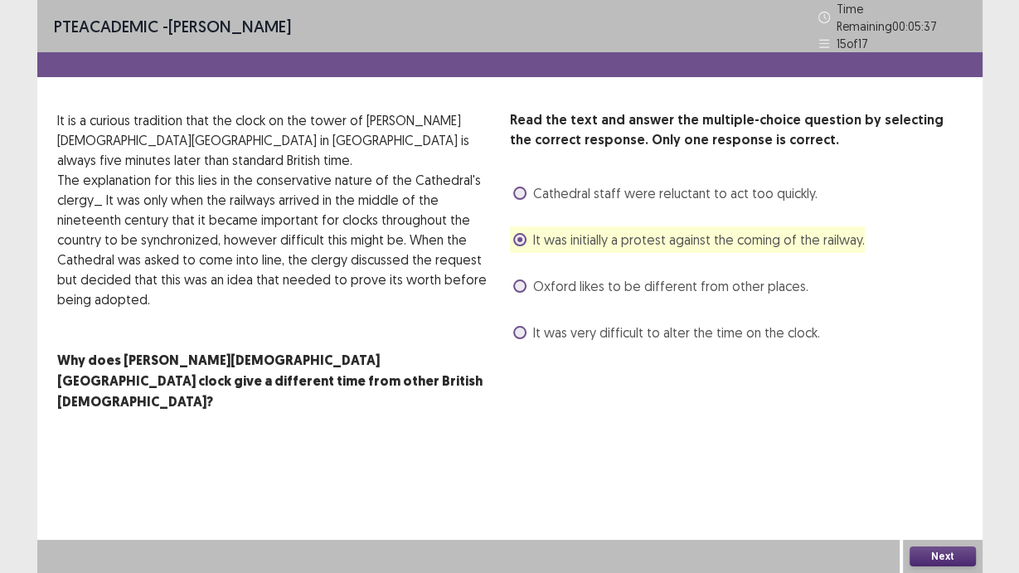
click at [931, 483] on div "Next" at bounding box center [943, 556] width 80 height 33
click at [933, 483] on button "Next" at bounding box center [943, 556] width 66 height 20
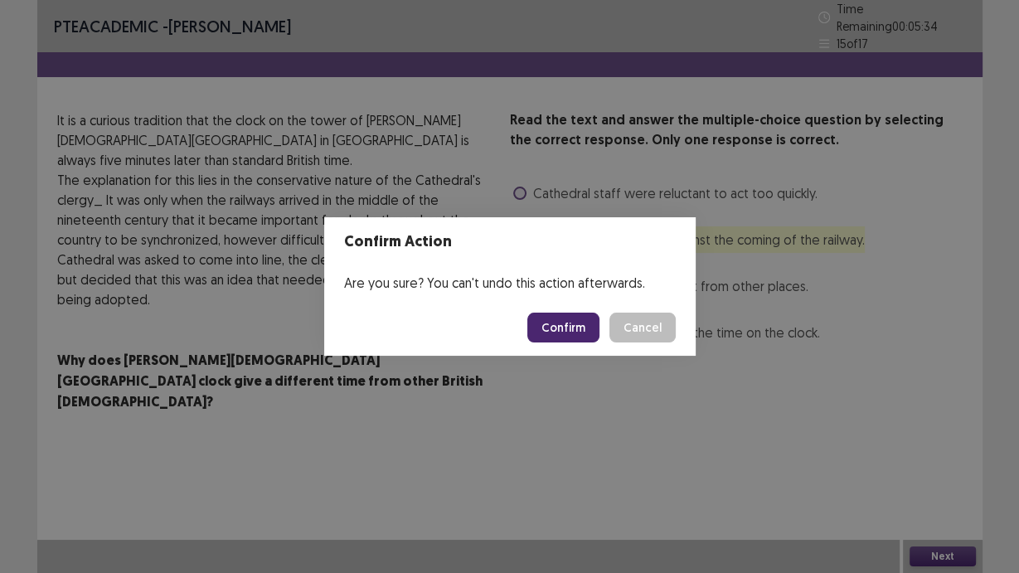
click at [582, 326] on button "Confirm" at bounding box center [563, 328] width 72 height 30
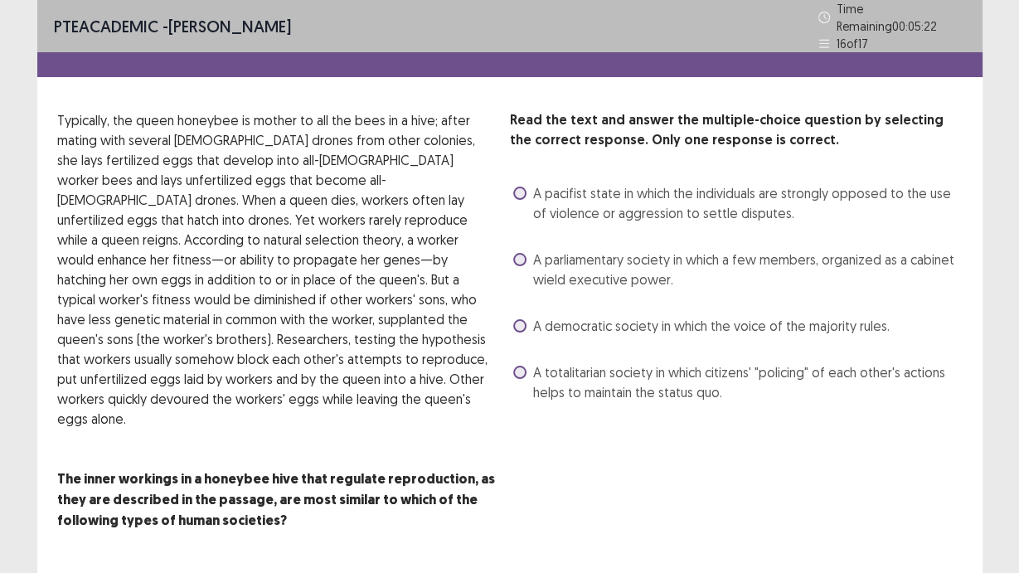
click at [592, 268] on span "A parliamentary society in which a few members, organized as a cabinet wield ex…" at bounding box center [748, 270] width 430 height 40
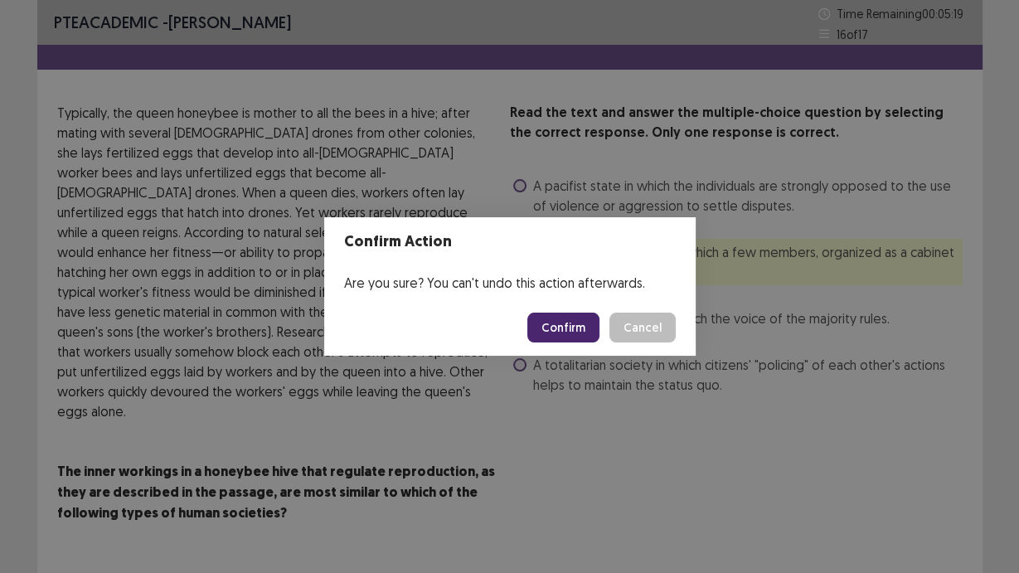
click at [582, 327] on button "Confirm" at bounding box center [563, 328] width 72 height 30
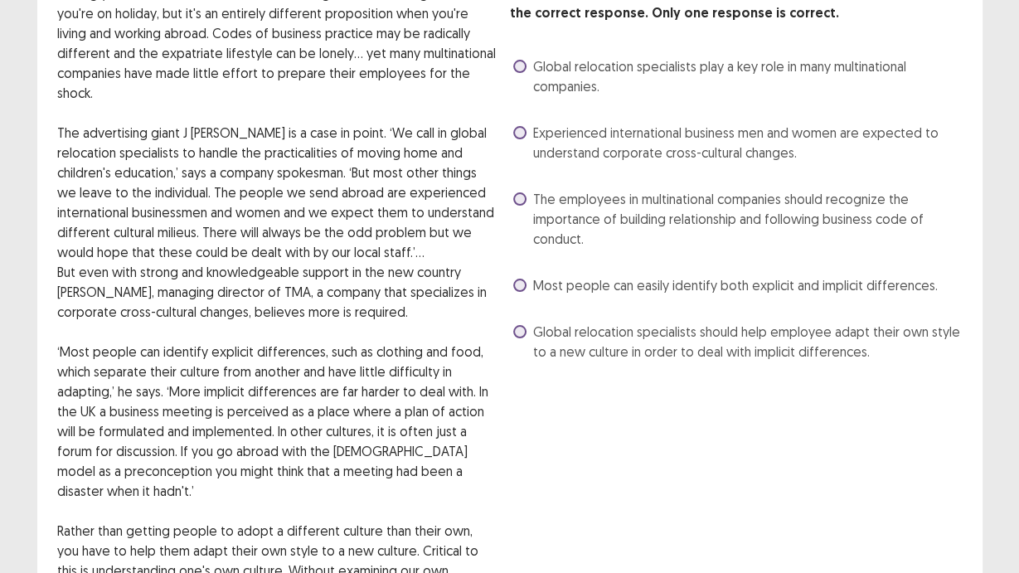
scroll to position [107, 0]
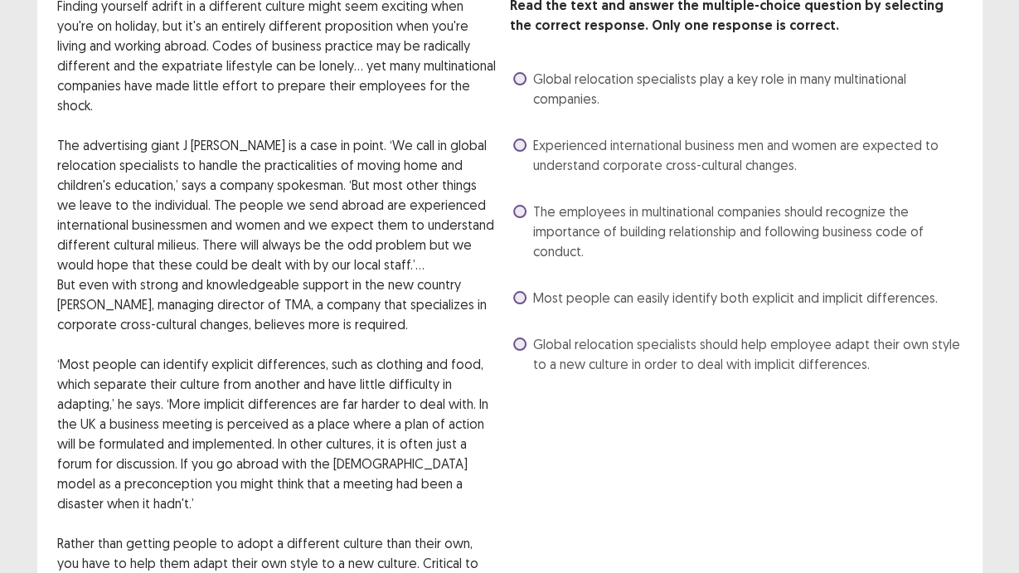
click at [559, 223] on span "The employees in multinational companies should recognize the importance of bui…" at bounding box center [748, 231] width 430 height 60
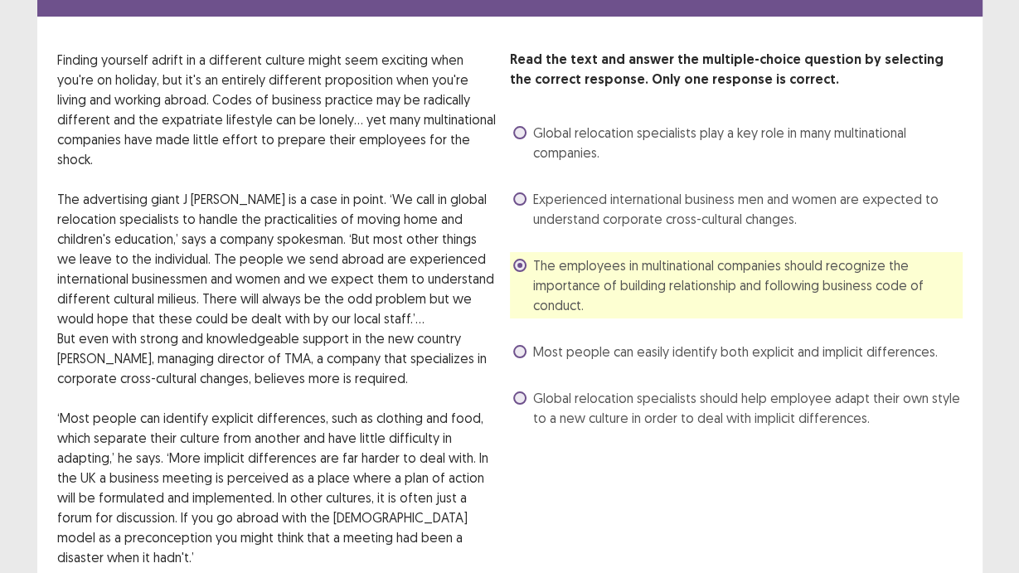
scroll to position [41, 0]
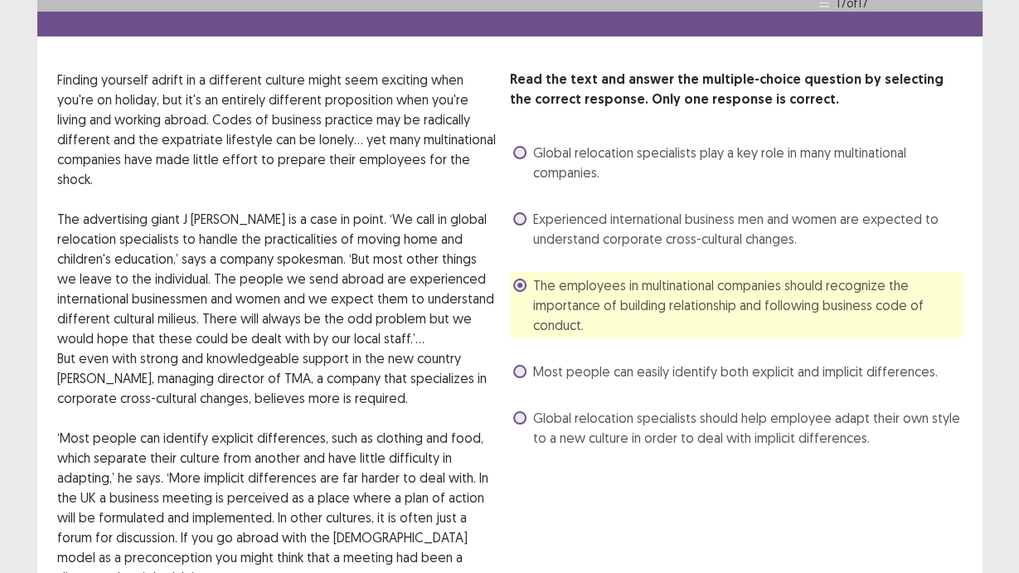
click at [616, 150] on span "Global relocation specialists play a key role in many multinational companies." at bounding box center [748, 163] width 430 height 40
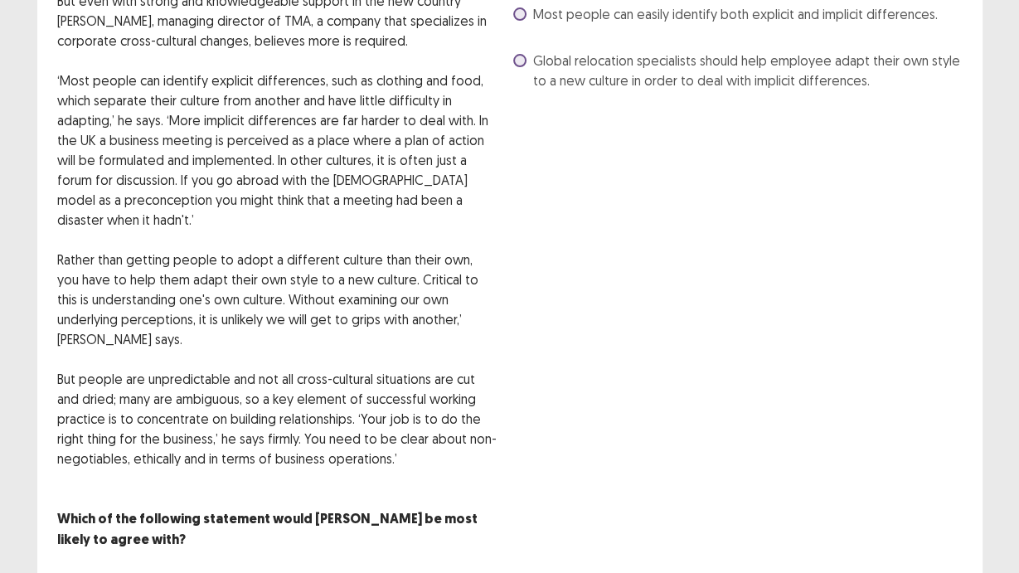
scroll to position [439, 0]
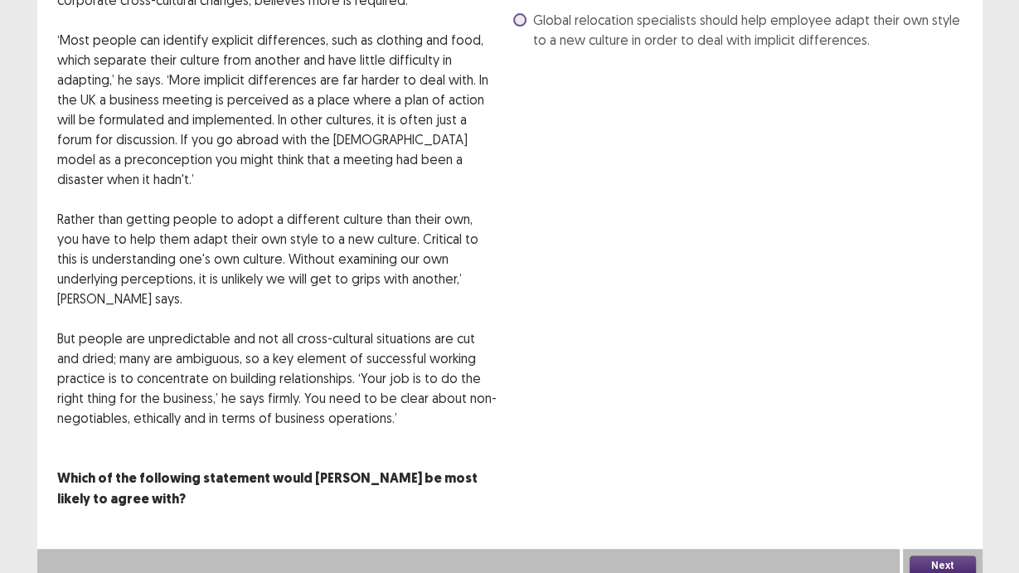
click at [943, 483] on div "Next" at bounding box center [943, 565] width 80 height 33
click at [948, 483] on button "Next" at bounding box center [943, 566] width 66 height 20
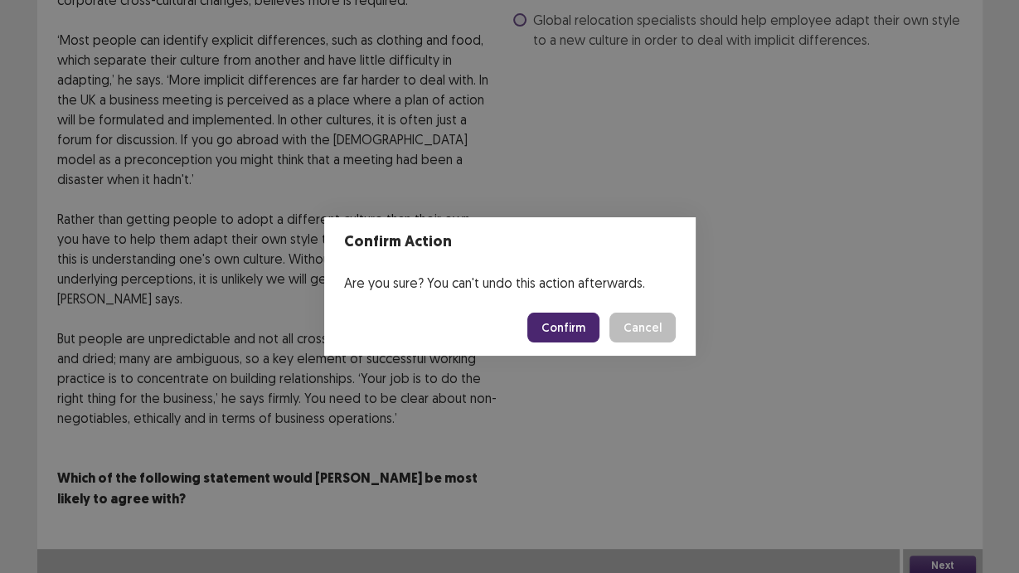
click at [577, 315] on button "Confirm" at bounding box center [563, 328] width 72 height 30
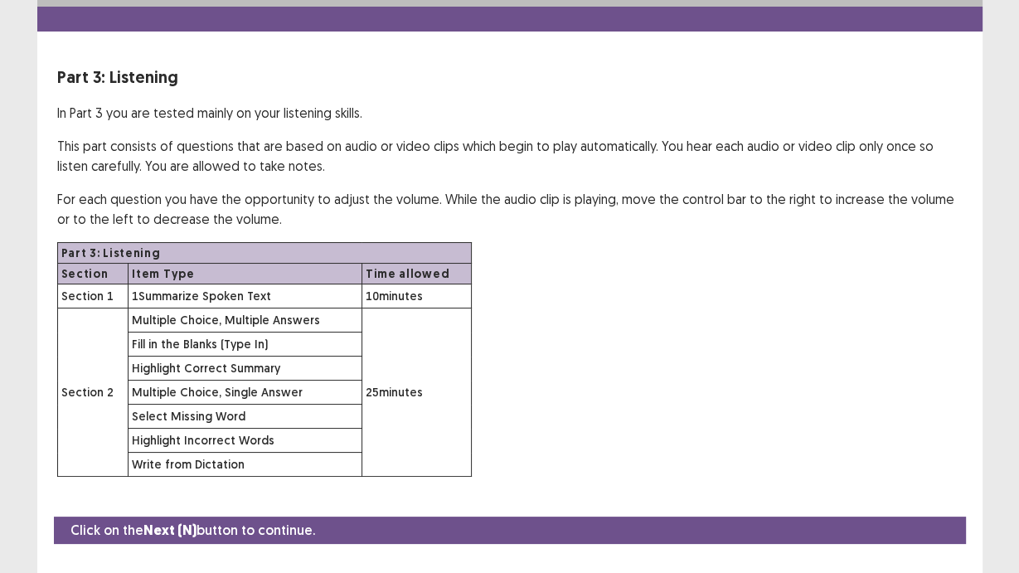
scroll to position [70, 0]
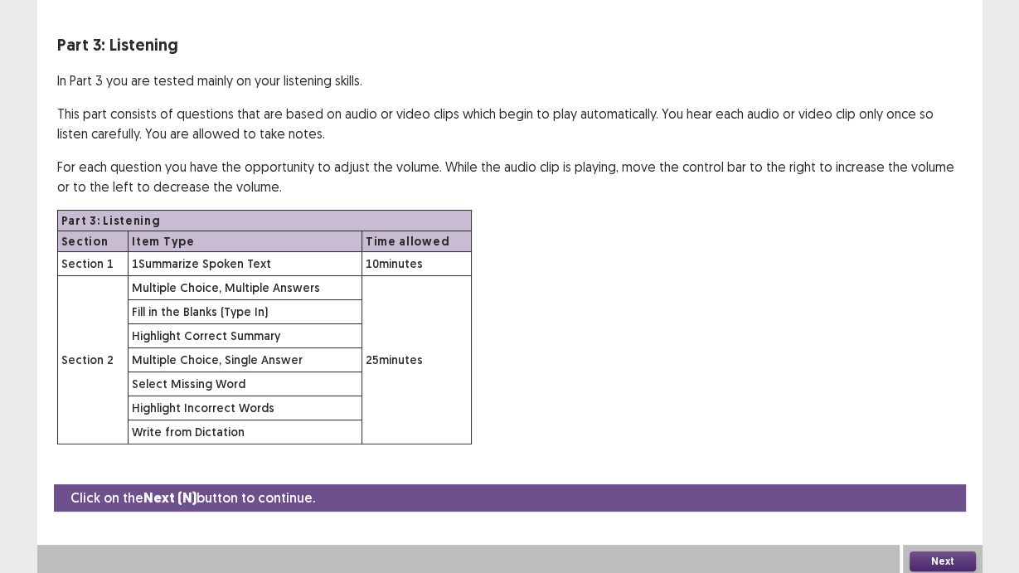
click at [955, 483] on button "Next" at bounding box center [943, 561] width 66 height 20
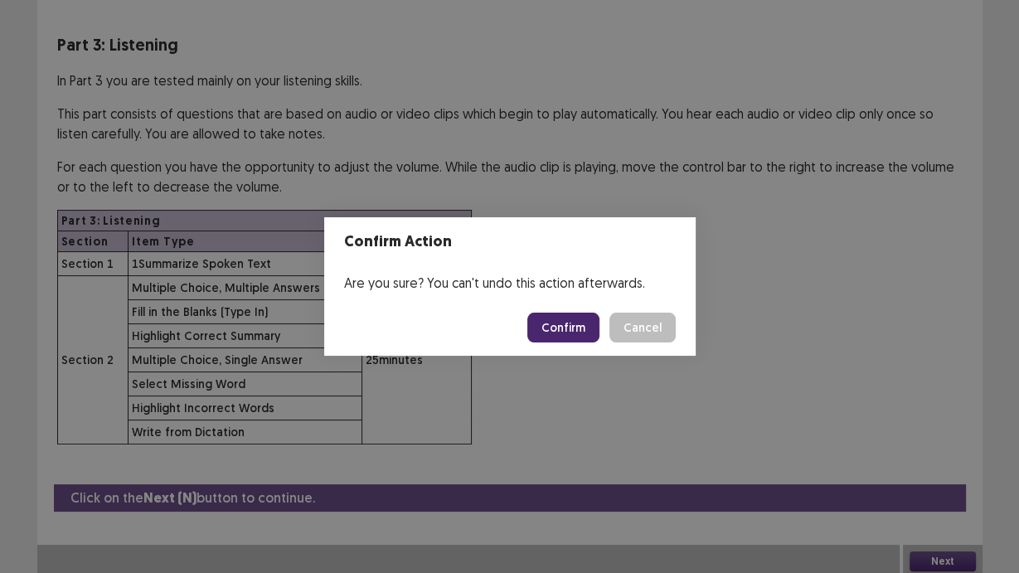
click at [580, 336] on button "Confirm" at bounding box center [563, 328] width 72 height 30
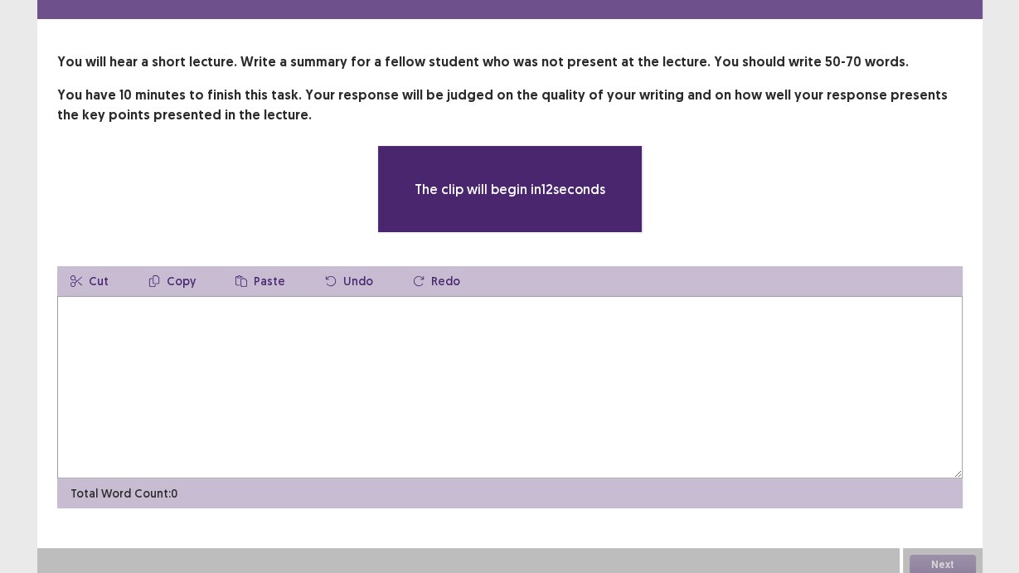
scroll to position [0, 0]
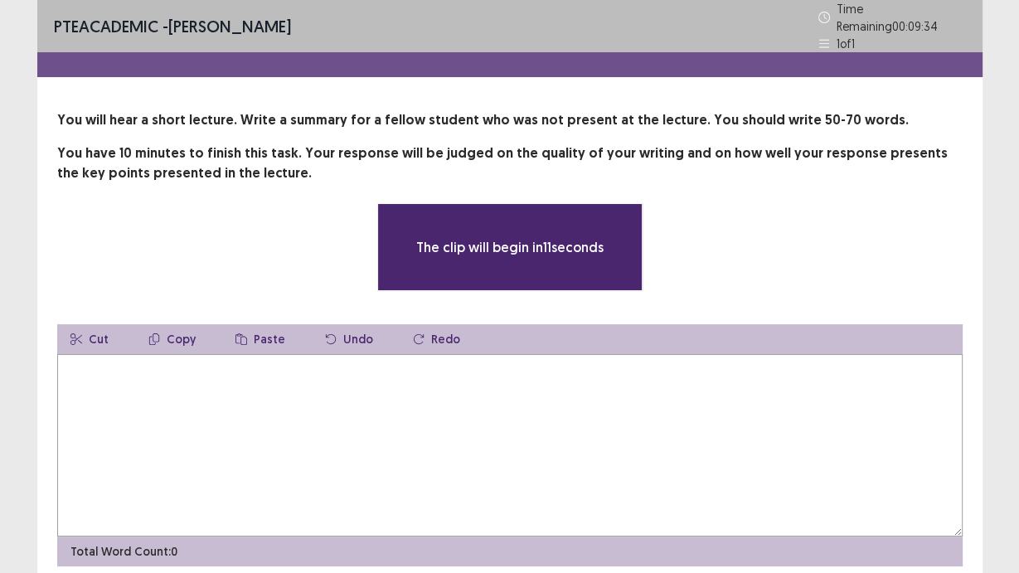
click at [506, 399] on textarea at bounding box center [509, 445] width 905 height 182
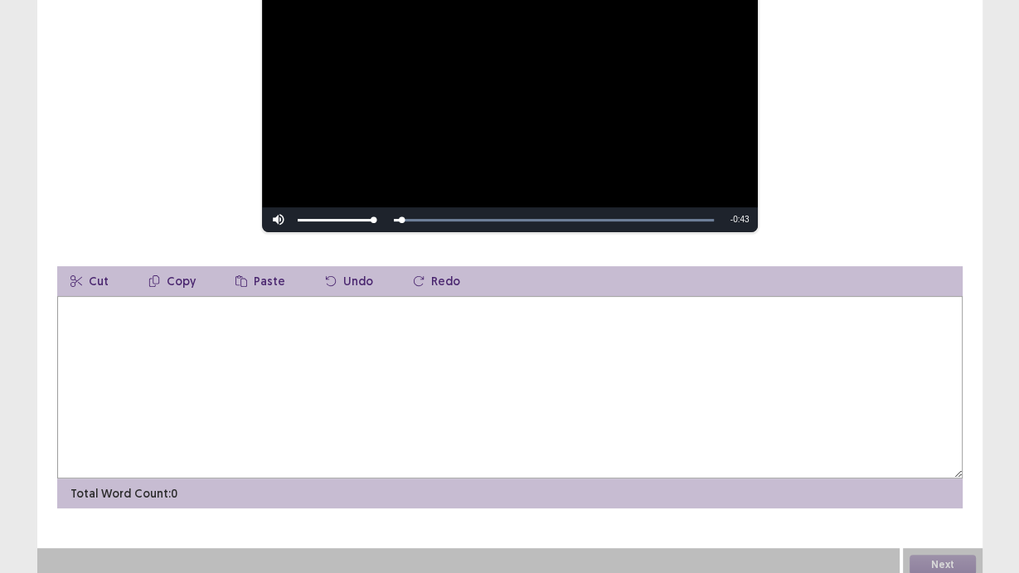
scroll to position [118, 0]
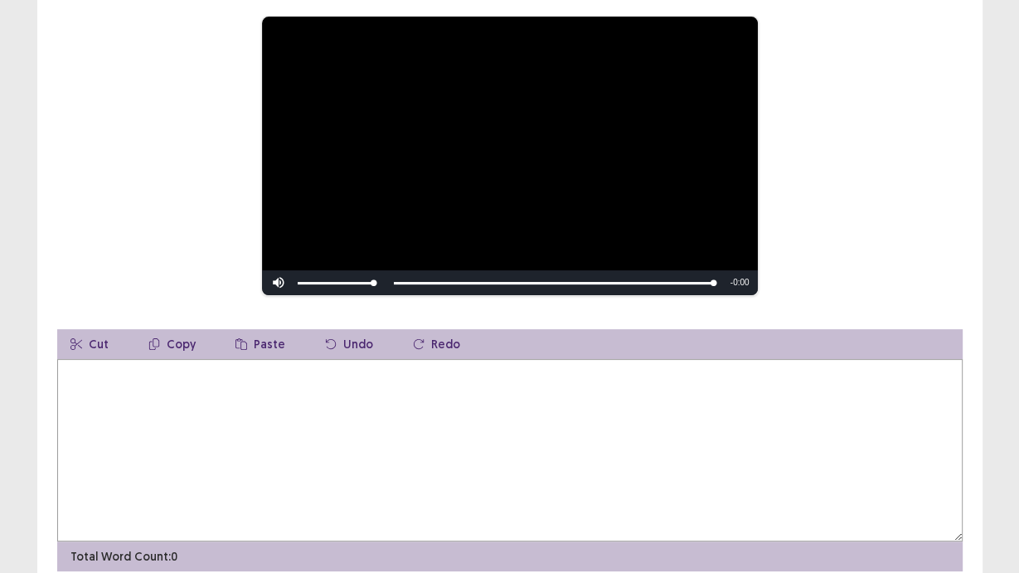
click at [668, 370] on textarea at bounding box center [509, 450] width 905 height 182
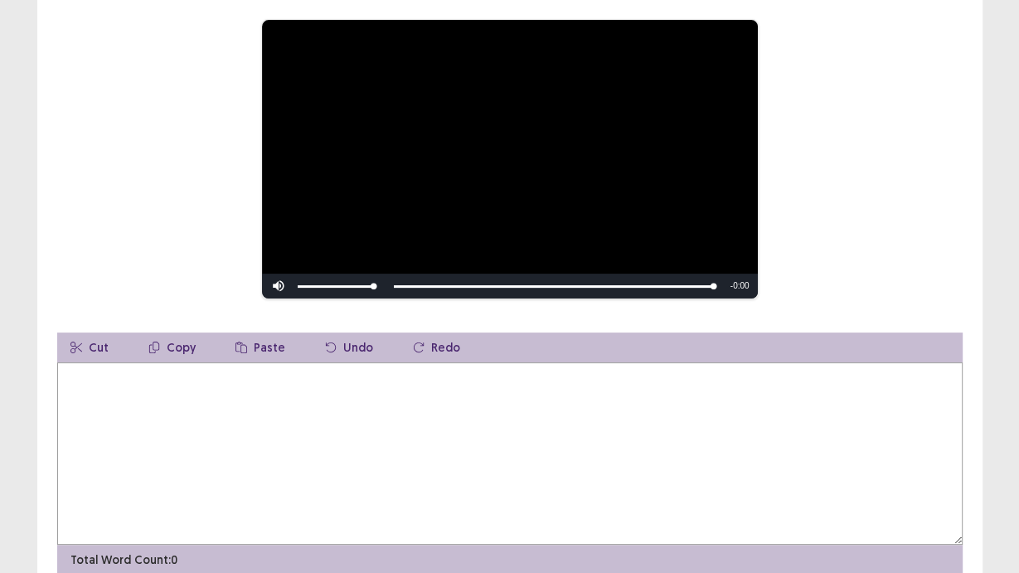
click at [703, 428] on textarea at bounding box center [509, 453] width 905 height 182
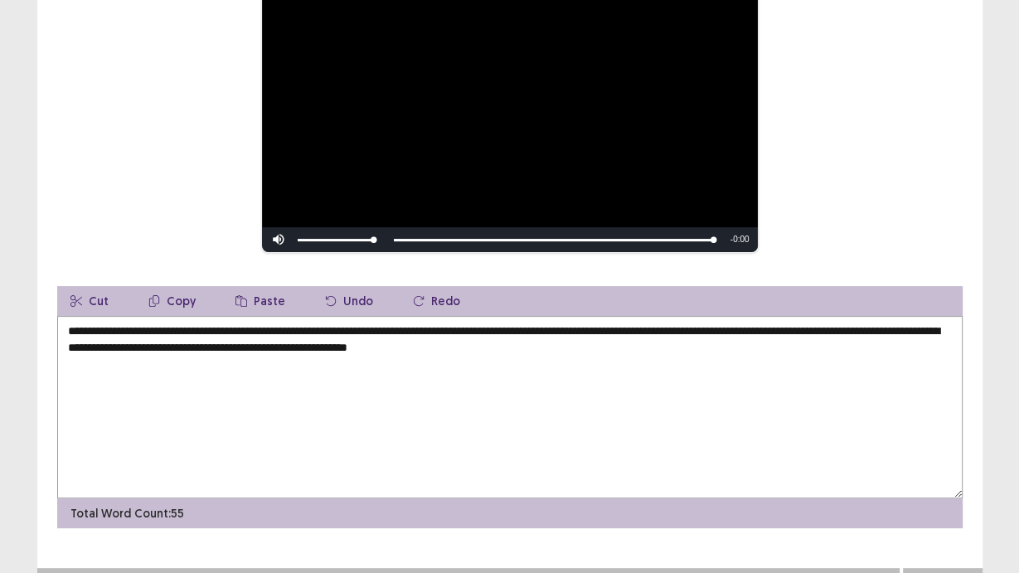
scroll to position [250, 0]
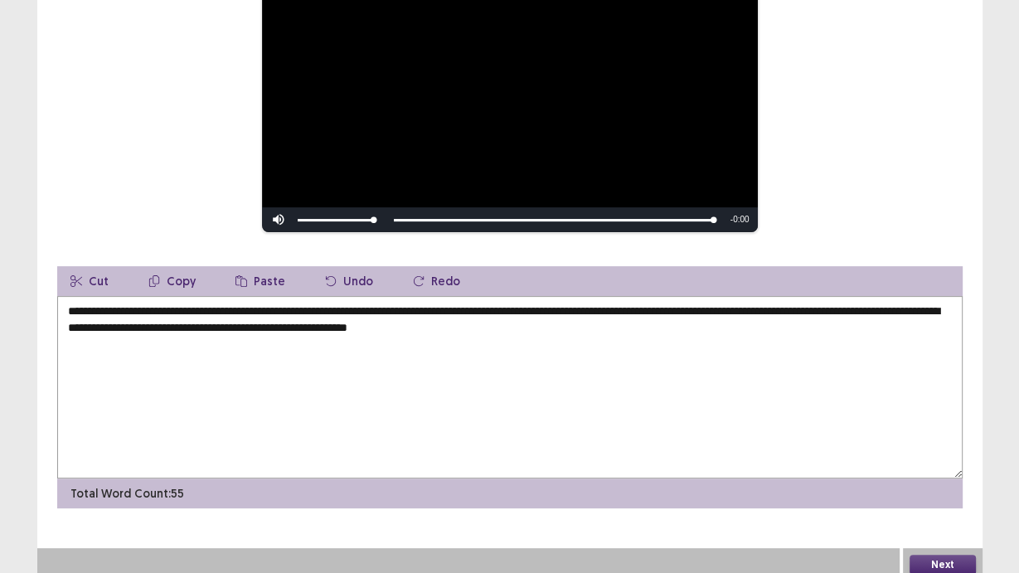
type textarea "**********"
click at [945, 483] on button "Next" at bounding box center [943, 565] width 66 height 20
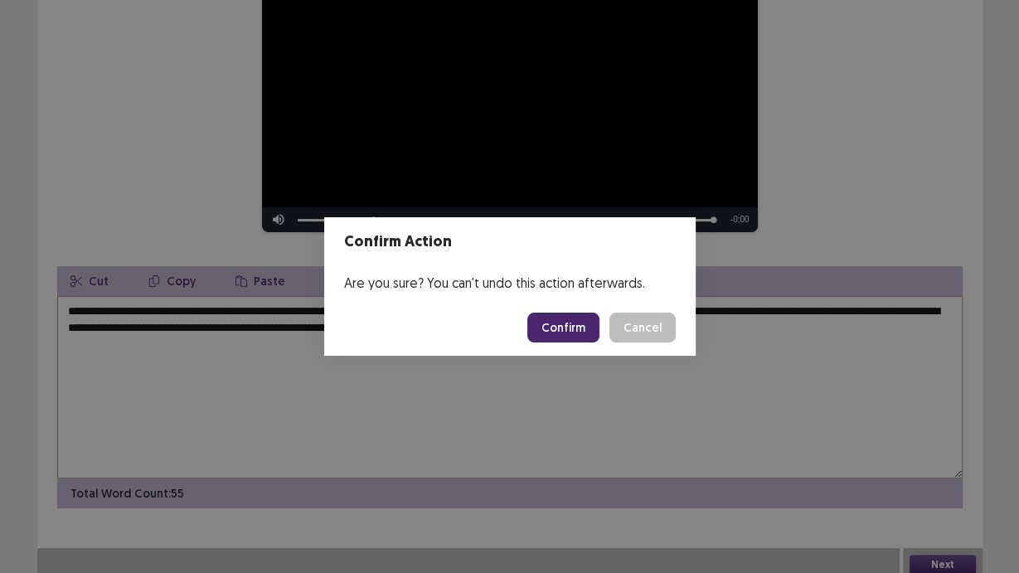
click at [573, 324] on button "Confirm" at bounding box center [563, 328] width 72 height 30
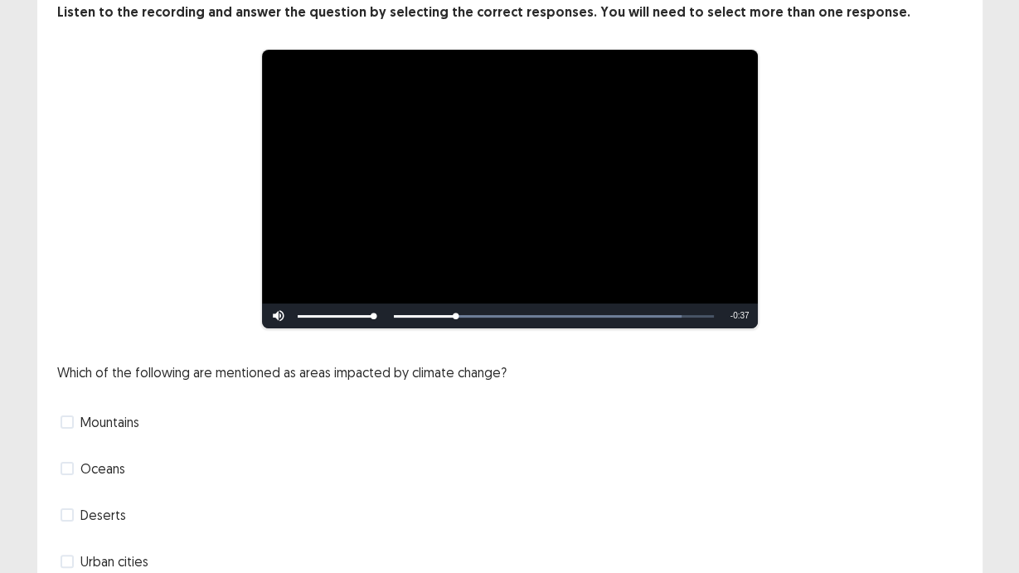
scroll to position [174, 0]
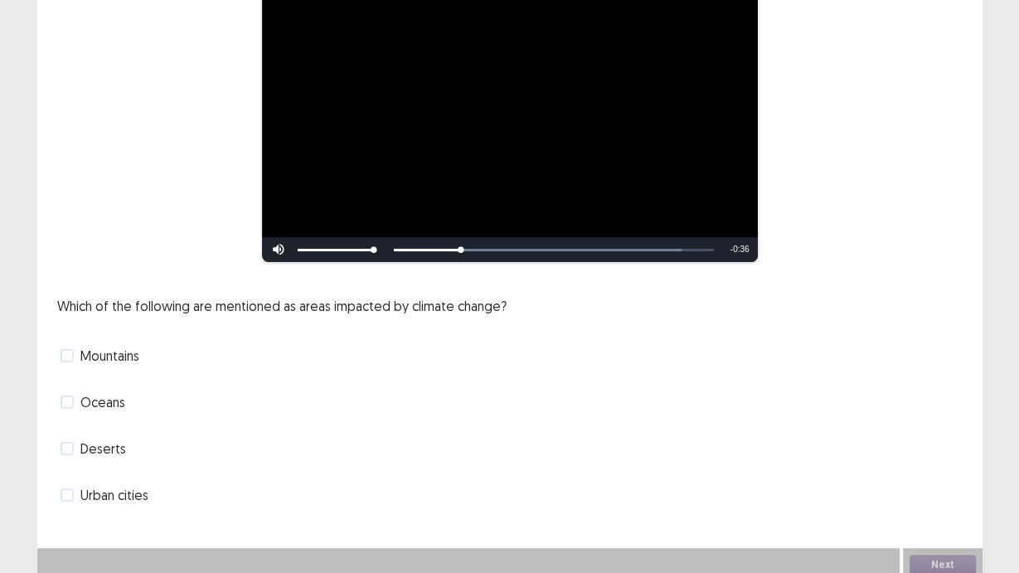
click at [137, 395] on div "Oceans" at bounding box center [509, 402] width 905 height 27
click at [125, 391] on div "Oceans" at bounding box center [509, 402] width 905 height 27
click at [118, 398] on span "Oceans" at bounding box center [102, 402] width 45 height 20
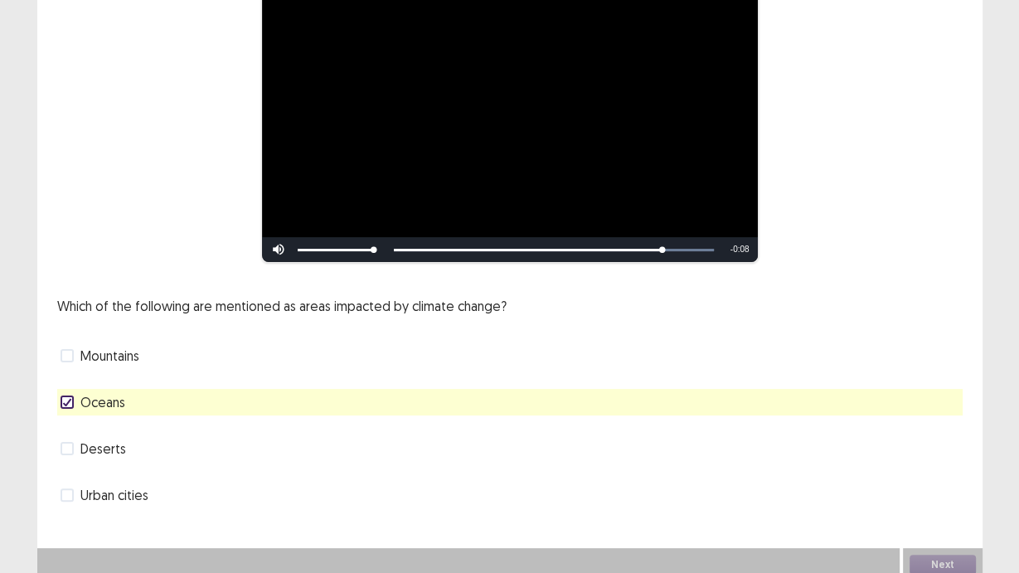
click at [132, 483] on span "Urban cities" at bounding box center [114, 495] width 68 height 20
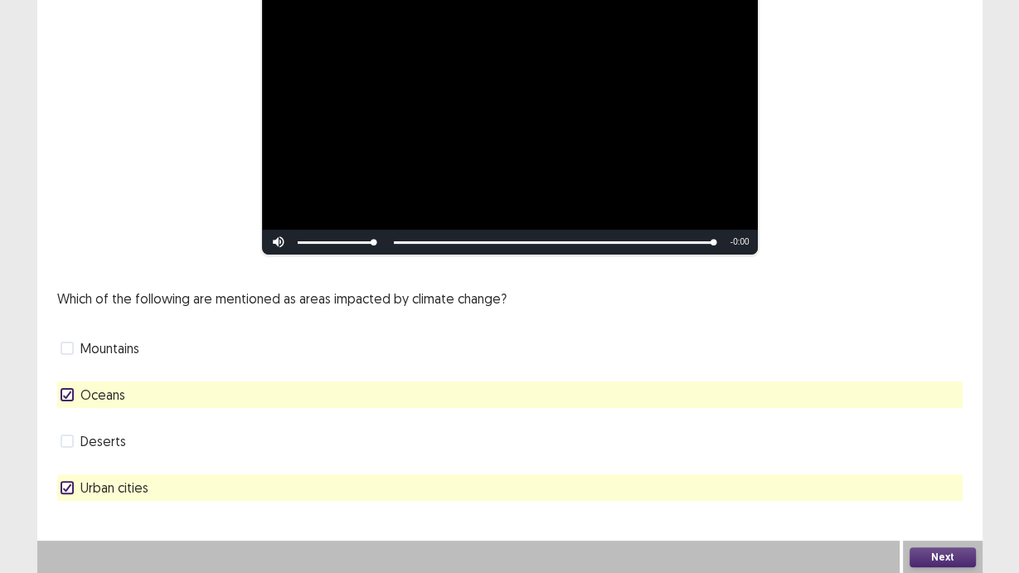
click at [138, 347] on span "Mountains" at bounding box center [109, 348] width 59 height 20
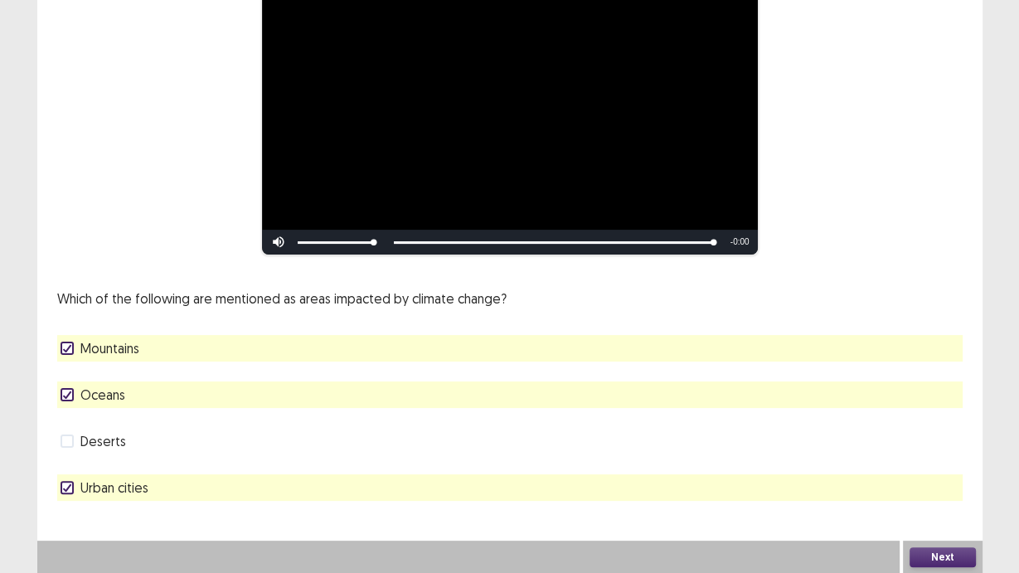
click at [130, 443] on div "Deserts" at bounding box center [509, 441] width 905 height 27
click at [98, 458] on div "Which of the following are mentioned as areas impacted by climate change? Mount…" at bounding box center [509, 395] width 905 height 212
click at [88, 444] on span "Deserts" at bounding box center [103, 441] width 46 height 20
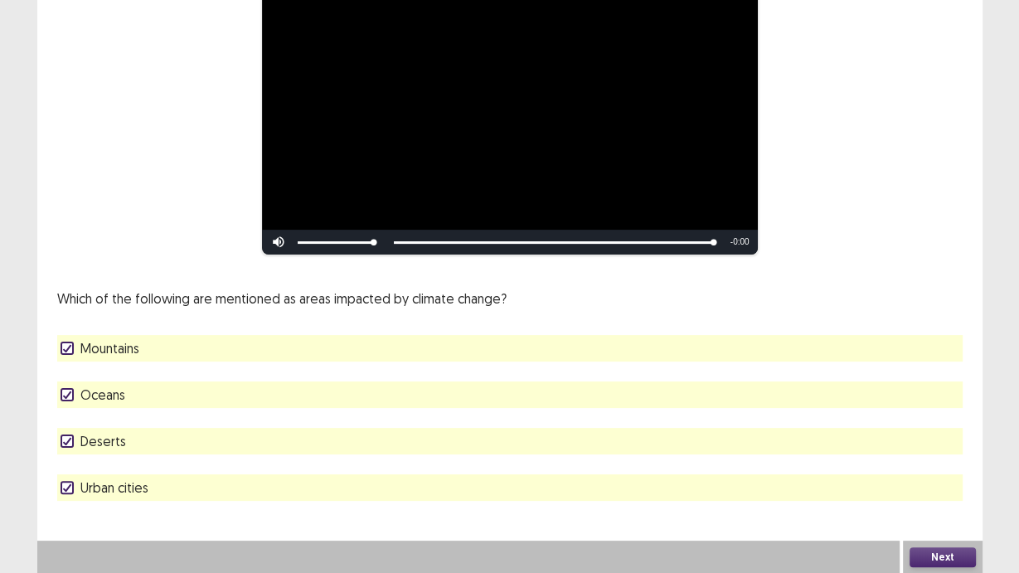
click at [100, 483] on div "**********" at bounding box center [509, 180] width 945 height 708
click at [112, 483] on span "Urban cities" at bounding box center [114, 488] width 68 height 20
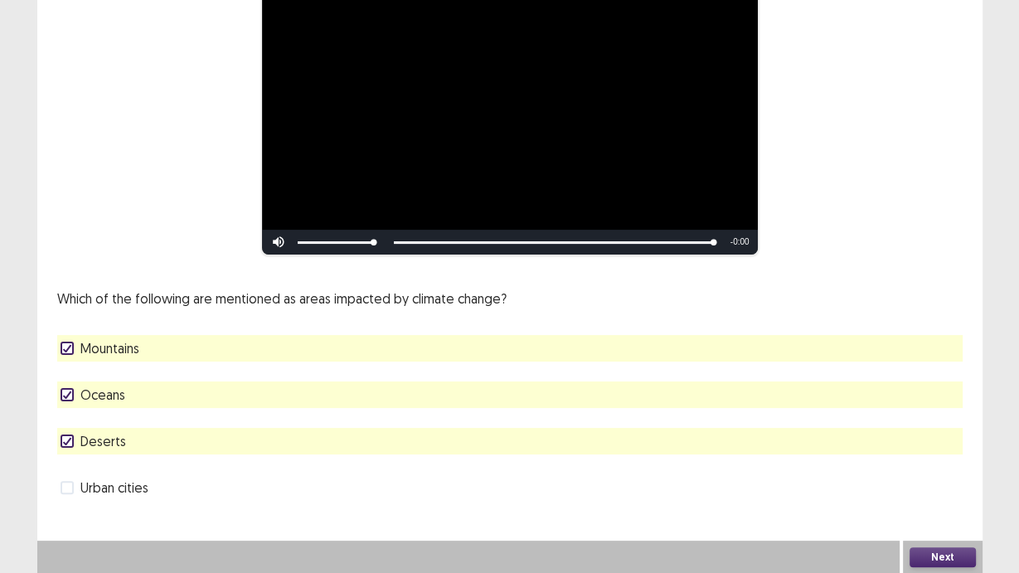
click at [949, 483] on button "Next" at bounding box center [943, 557] width 66 height 20
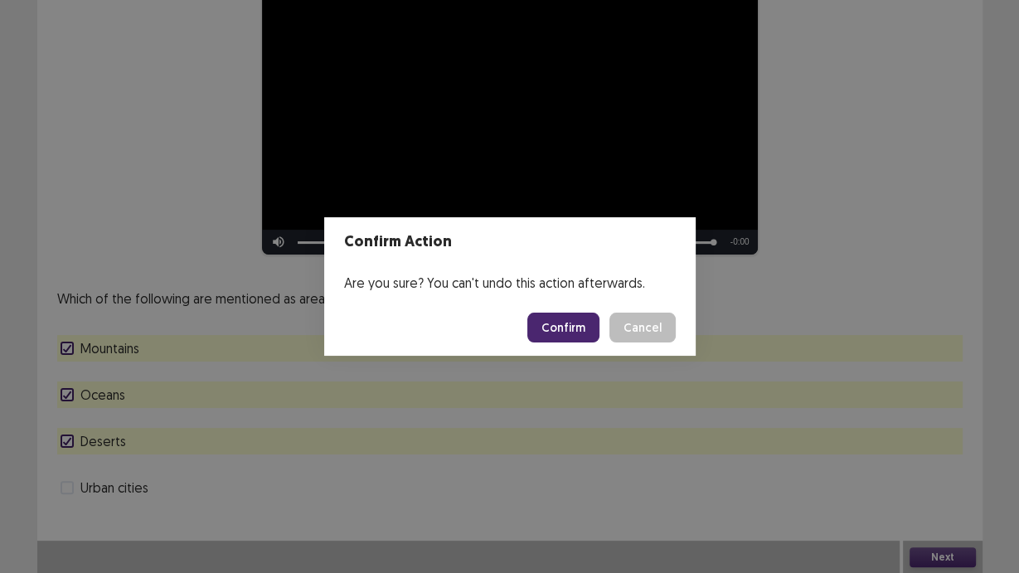
click at [584, 336] on button "Confirm" at bounding box center [563, 328] width 72 height 30
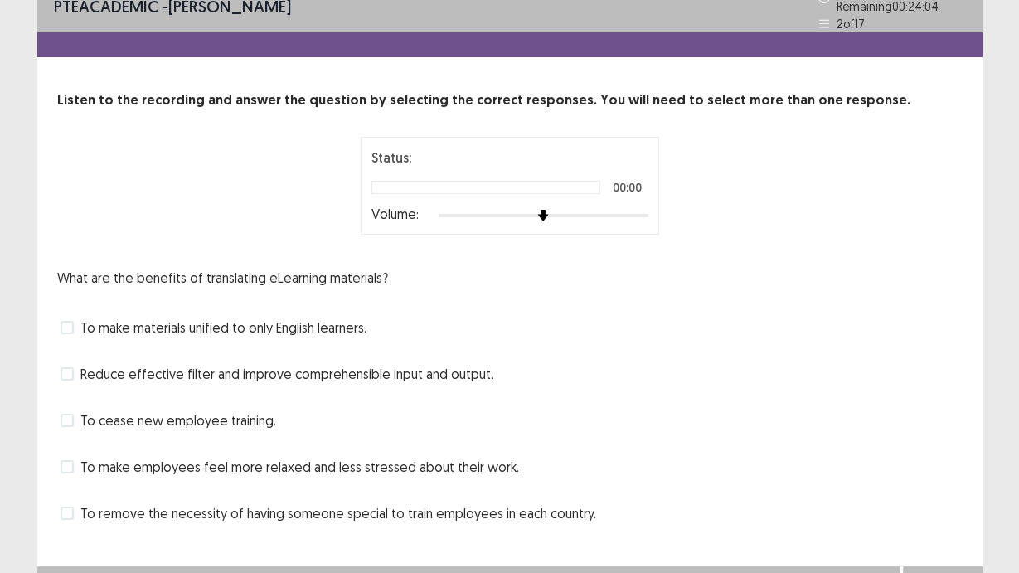
scroll to position [38, 0]
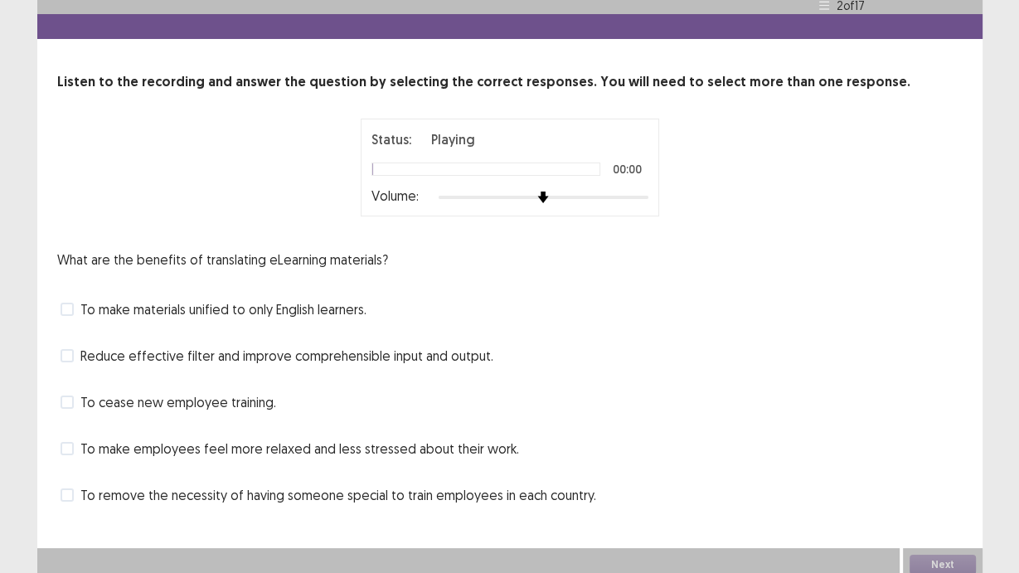
drag, startPoint x: 620, startPoint y: 201, endPoint x: 643, endPoint y: 187, distance: 26.7
click at [645, 189] on div "Status: Playing 00:00 Volume:" at bounding box center [510, 168] width 299 height 98
click at [690, 183] on div "Status: Playing 00:00 Volume:" at bounding box center [510, 168] width 415 height 98
click at [187, 304] on span "To make materials unified to only English learners." at bounding box center [223, 309] width 286 height 20
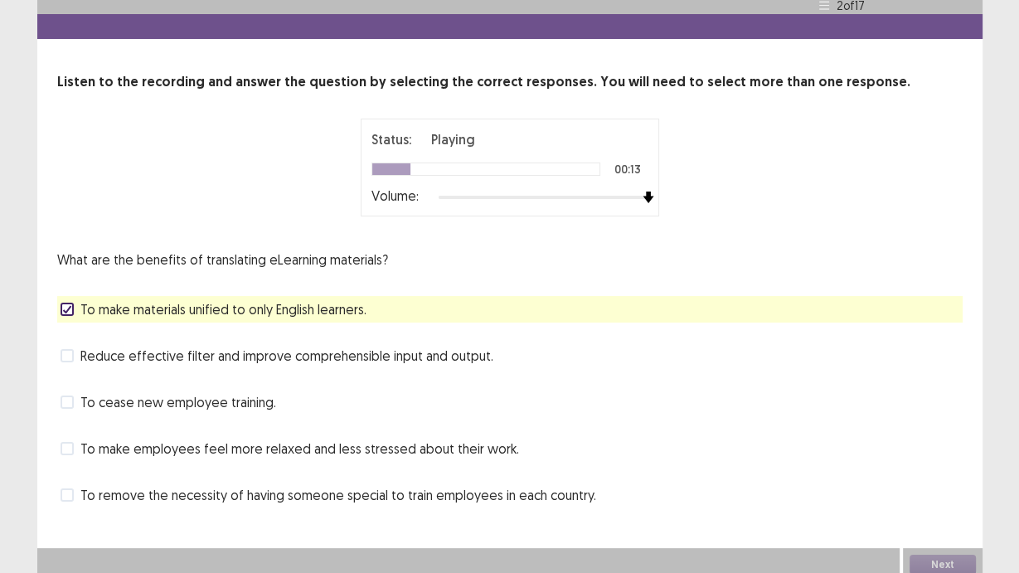
click at [335, 303] on span "To make materials unified to only English learners." at bounding box center [223, 309] width 286 height 20
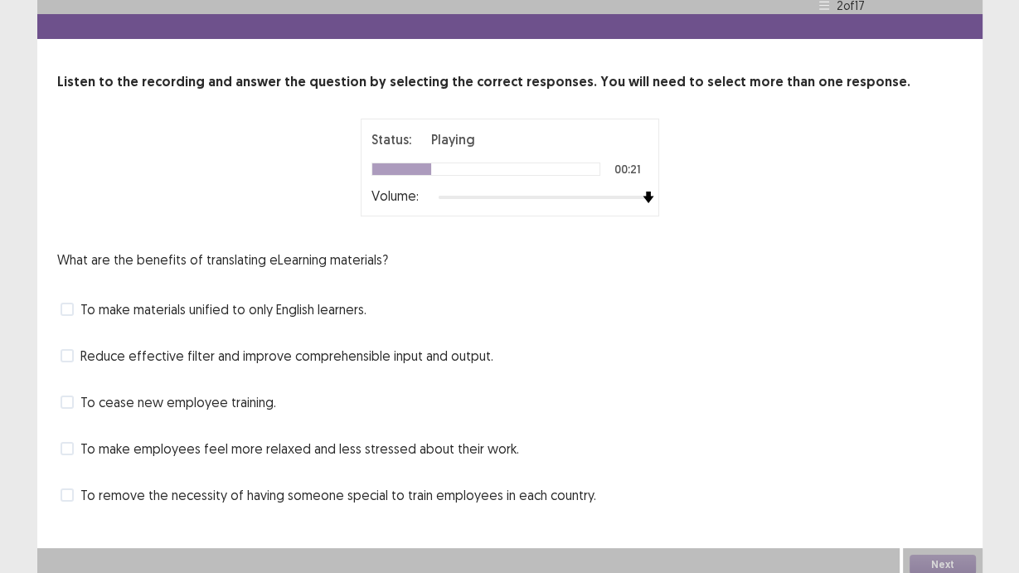
click at [283, 308] on span "To make materials unified to only English learners." at bounding box center [223, 309] width 286 height 20
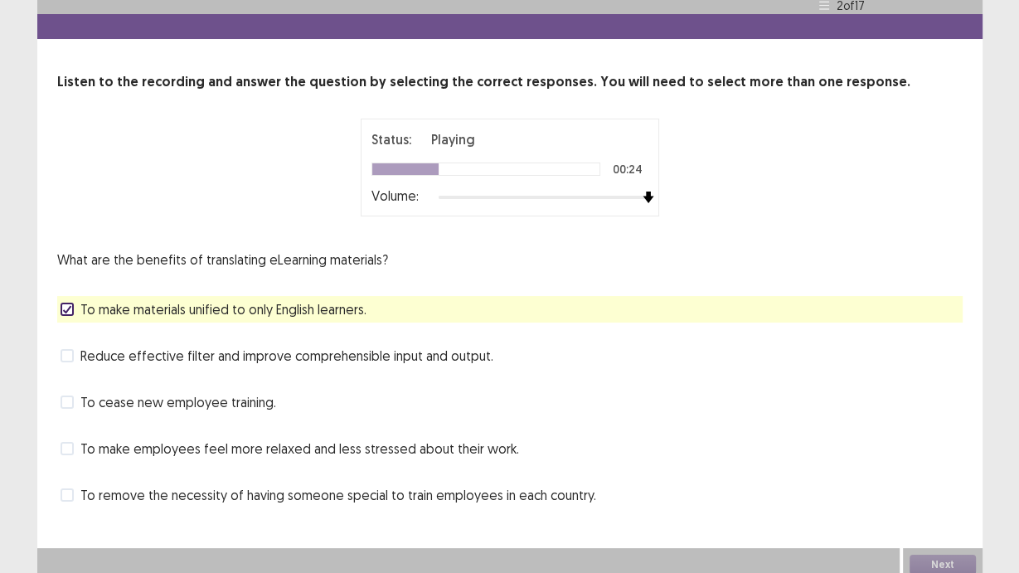
click at [257, 393] on span "To cease new employee training." at bounding box center [178, 402] width 196 height 20
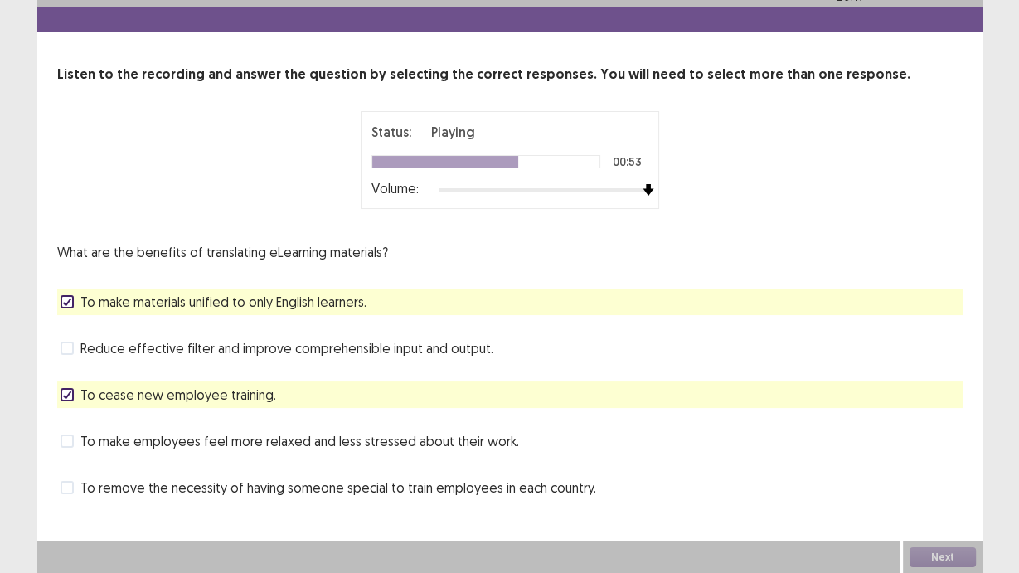
click at [313, 305] on span "To make materials unified to only English learners." at bounding box center [223, 302] width 286 height 20
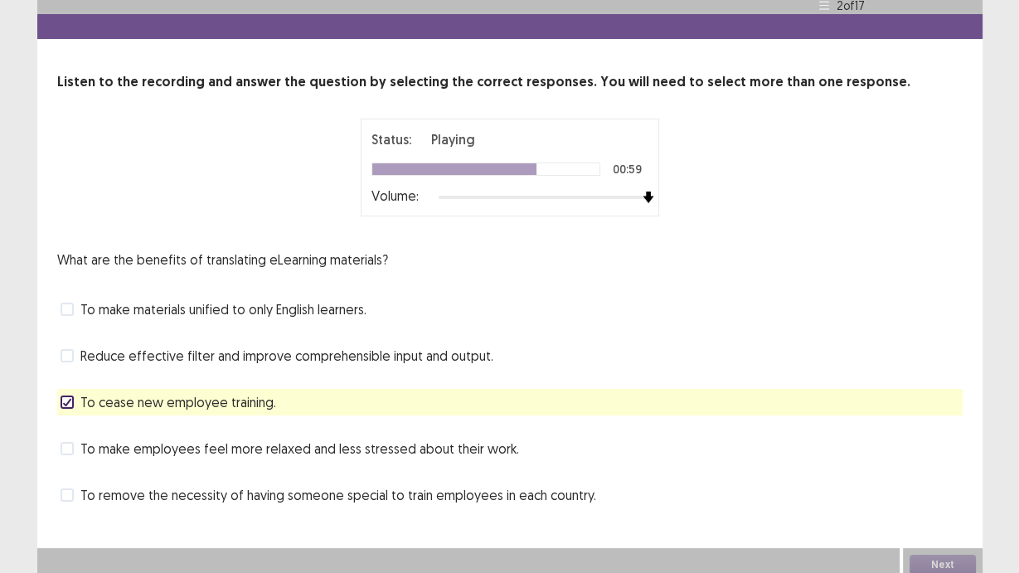
click at [237, 449] on span "To make employees feel more relaxed and less stressed about their work." at bounding box center [299, 449] width 439 height 20
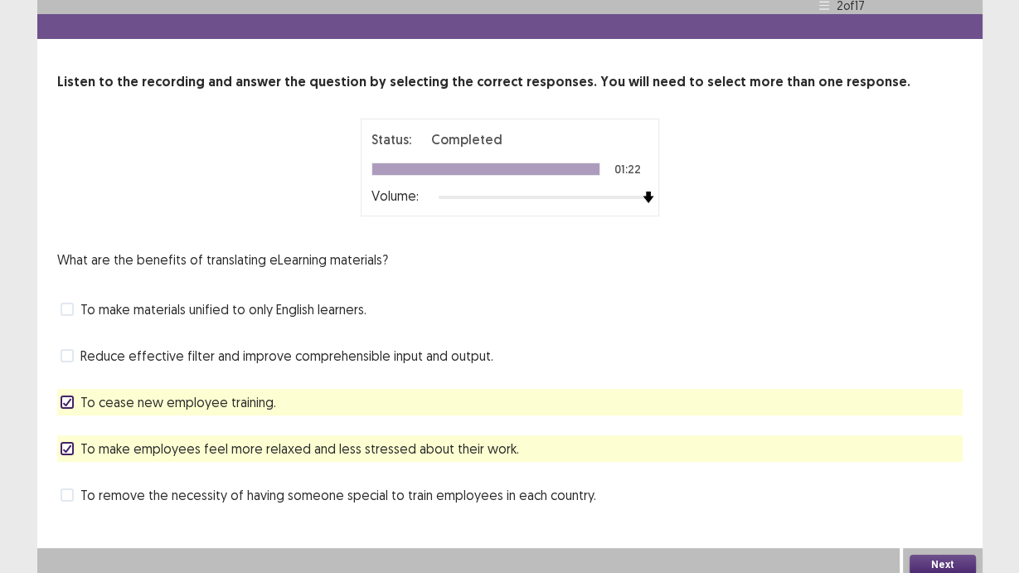
click at [250, 346] on span "Reduce effective filter and improve comprehensible input and output." at bounding box center [286, 356] width 413 height 20
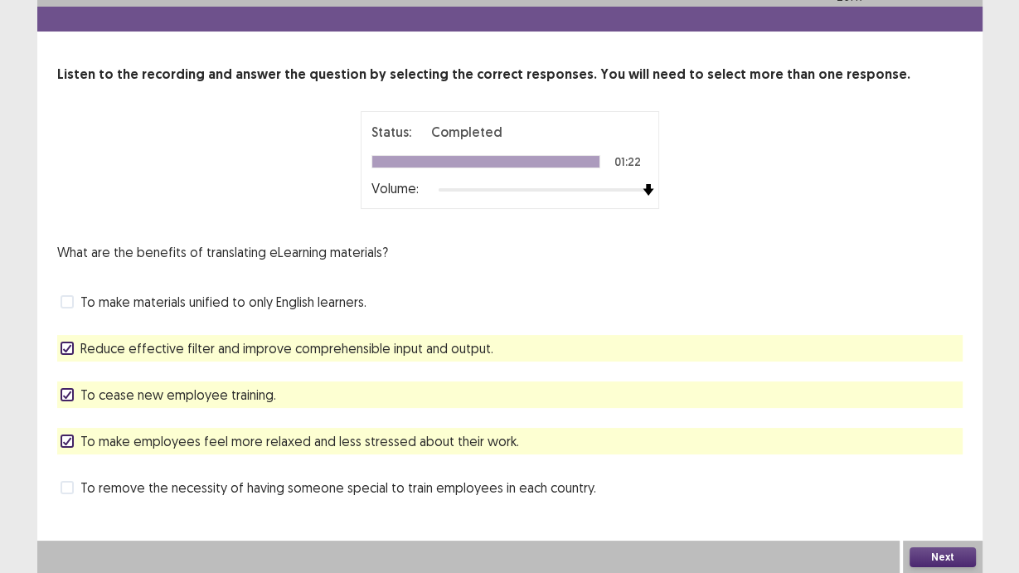
click at [395, 444] on span "To make employees feel more relaxed and less stressed about their work." at bounding box center [299, 441] width 439 height 20
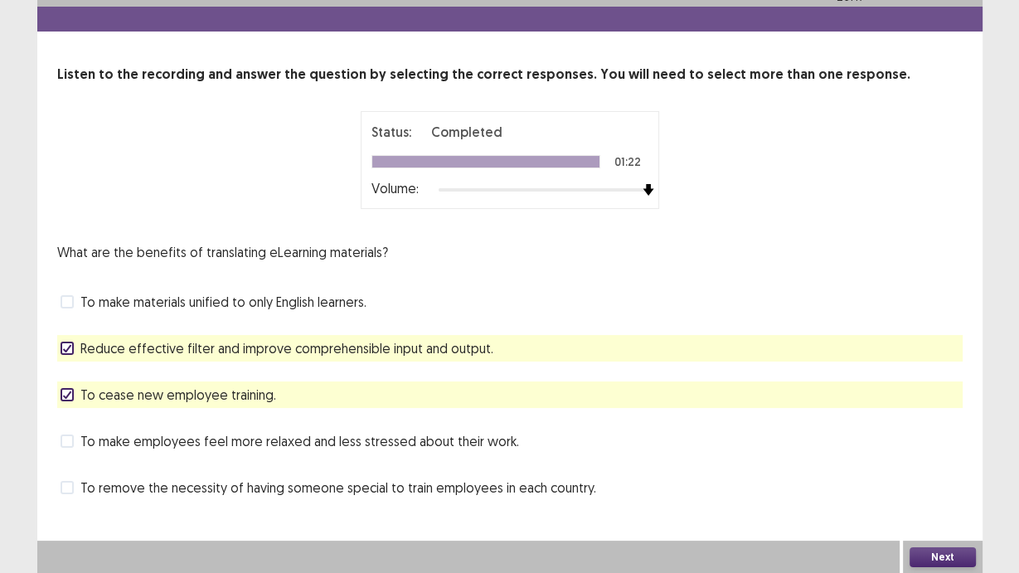
click at [392, 444] on span "To make employees feel more relaxed and less stressed about their work." at bounding box center [299, 441] width 439 height 20
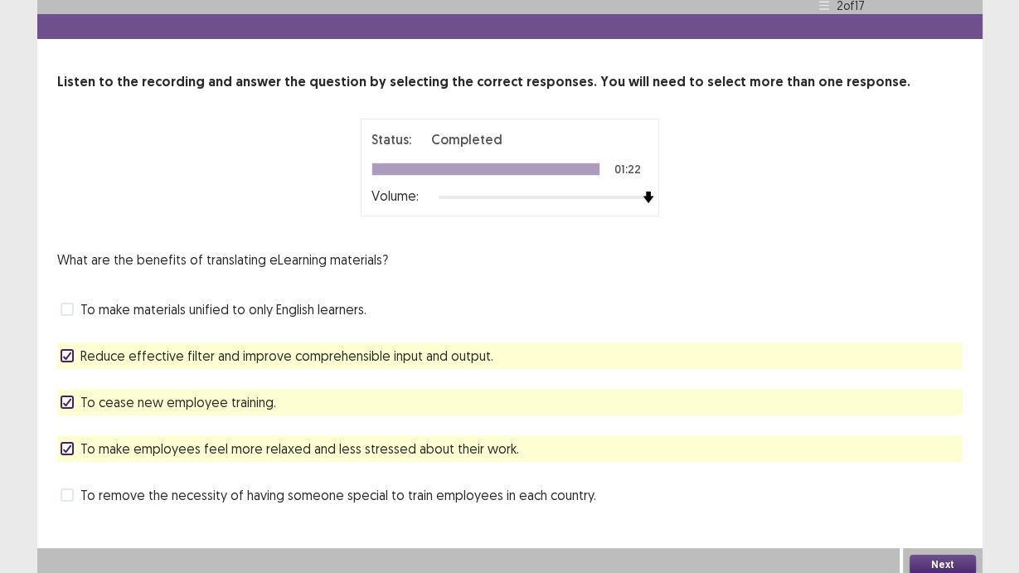
click at [337, 483] on span "To remove the necessity of having someone special to train employees in each co…" at bounding box center [338, 495] width 516 height 20
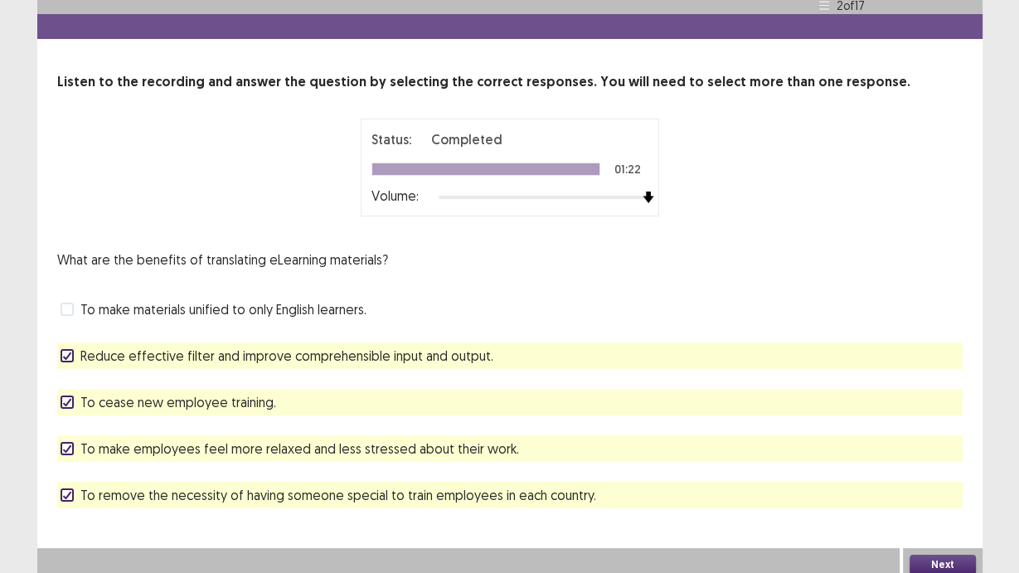
click at [958, 483] on button "Next" at bounding box center [943, 565] width 66 height 20
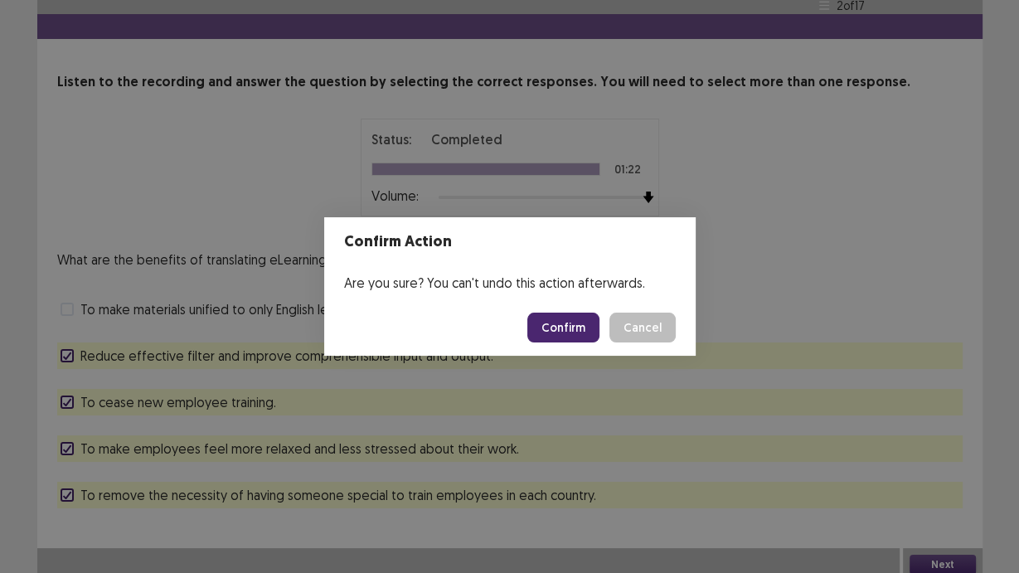
click at [573, 333] on button "Confirm" at bounding box center [563, 328] width 72 height 30
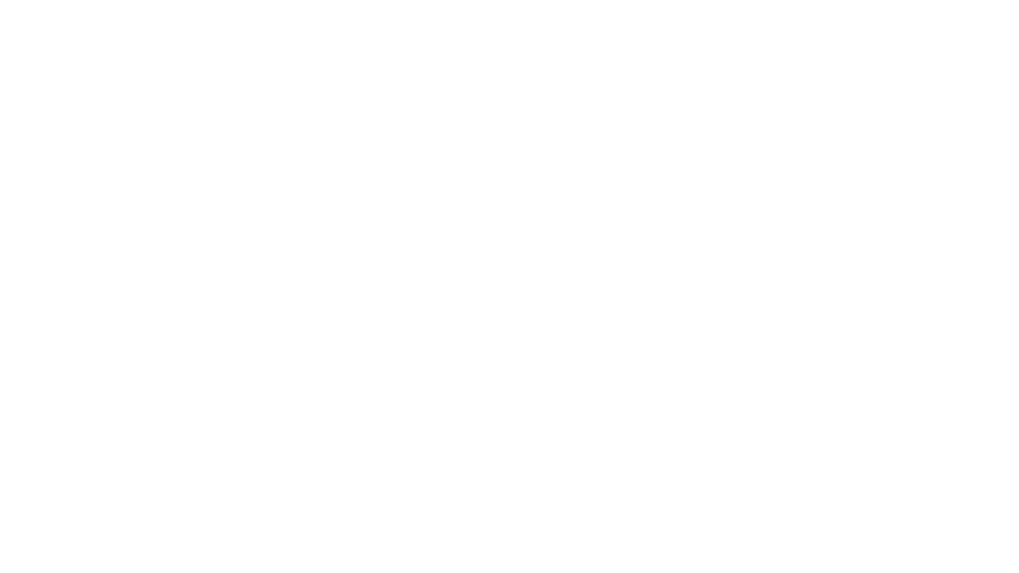
scroll to position [0, 0]
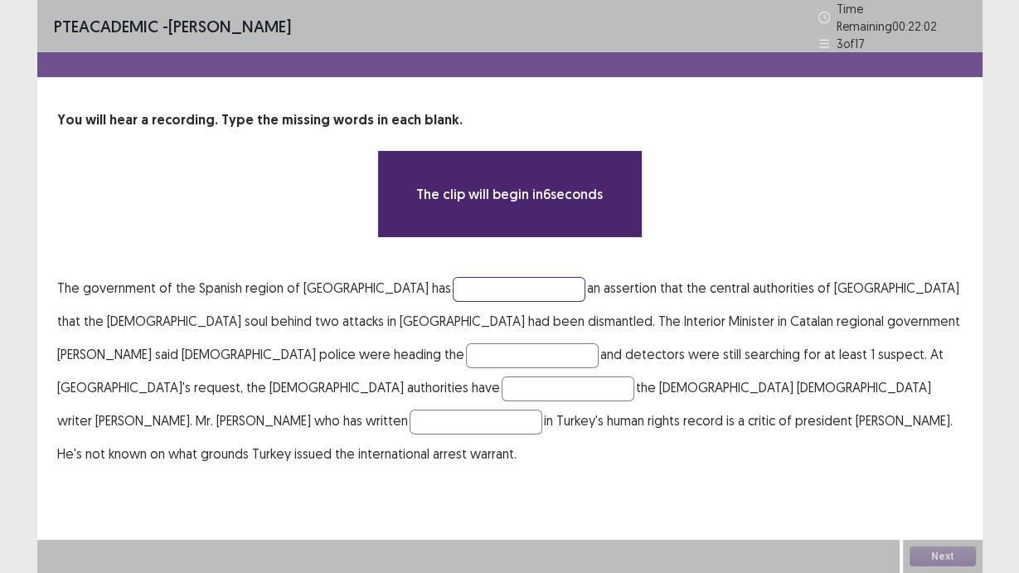
click at [453, 277] on input "text" at bounding box center [519, 289] width 133 height 25
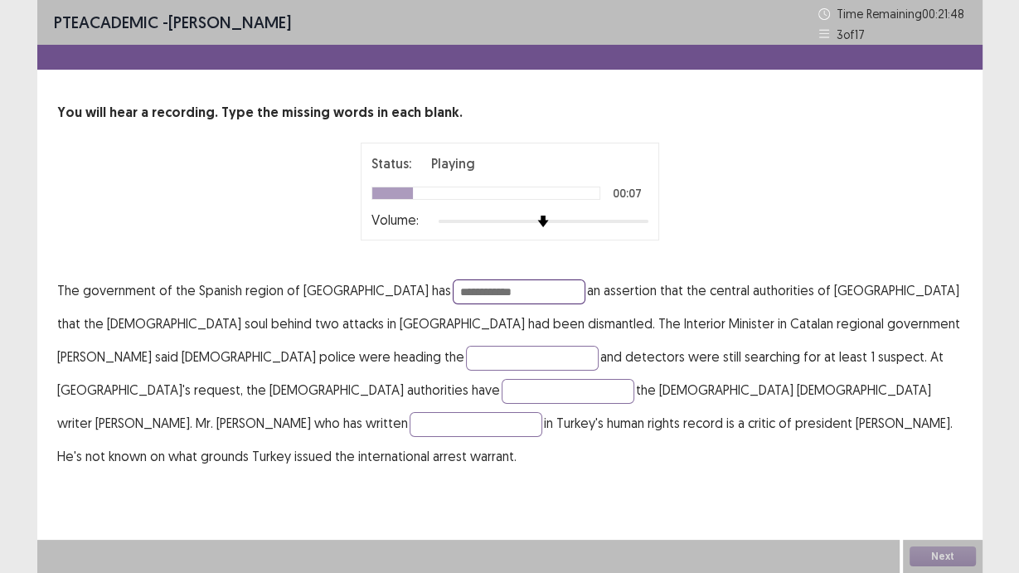
type input "**********"
type input "*********"
type input "********"
type input "**********"
drag, startPoint x: 177, startPoint y: 353, endPoint x: 66, endPoint y: 359, distance: 111.3
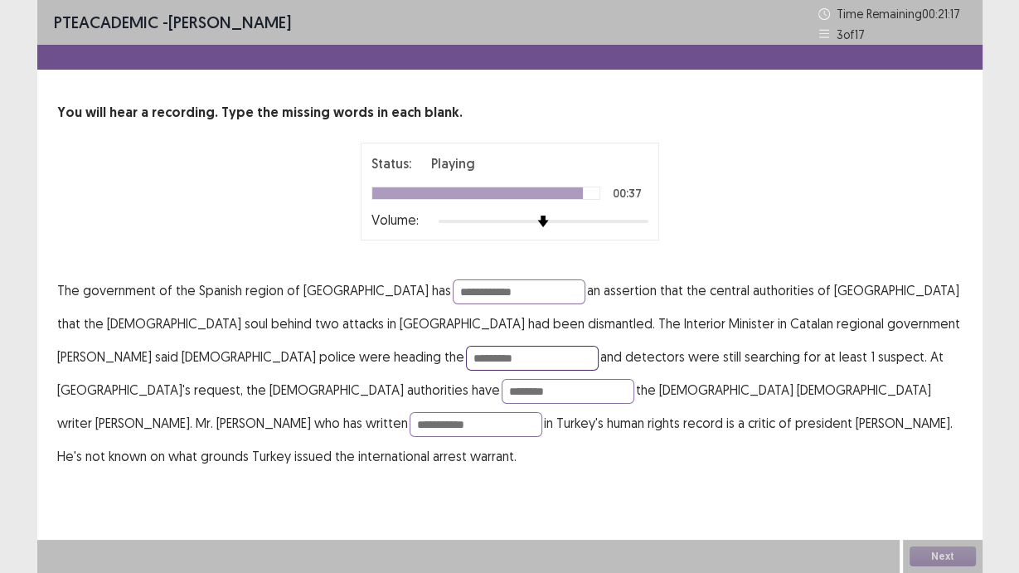
click at [66, 359] on p "**********" at bounding box center [509, 373] width 905 height 199
type input "*******"
type input "********"
click at [942, 483] on button "Next" at bounding box center [943, 556] width 66 height 20
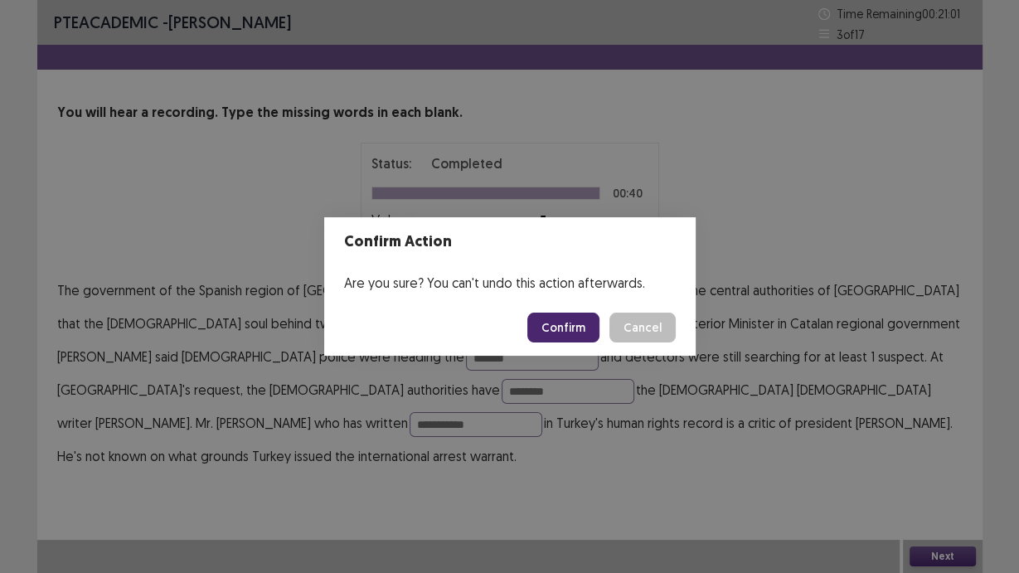
click at [575, 334] on button "Confirm" at bounding box center [563, 328] width 72 height 30
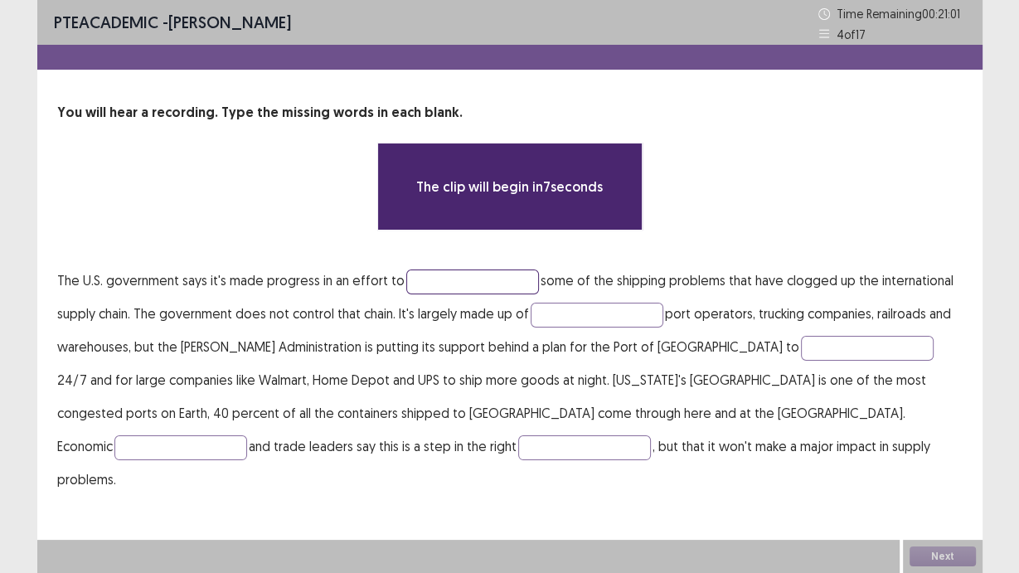
click at [452, 285] on input "text" at bounding box center [472, 281] width 133 height 25
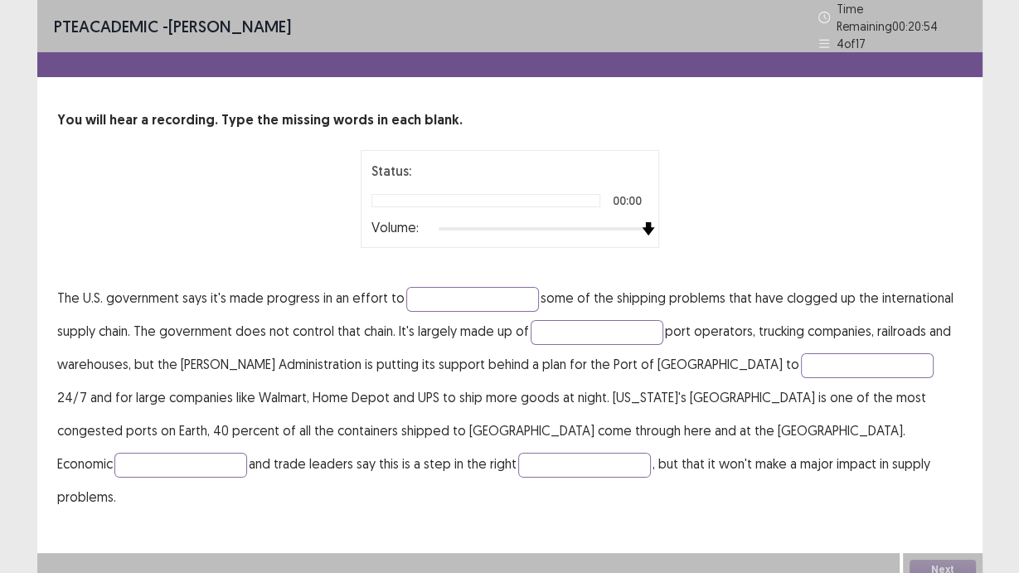
click at [665, 218] on div "Status: 00:00 Volume:" at bounding box center [510, 199] width 415 height 98
click at [462, 287] on input "text" at bounding box center [472, 299] width 133 height 25
type input "*****"
type input "*******"
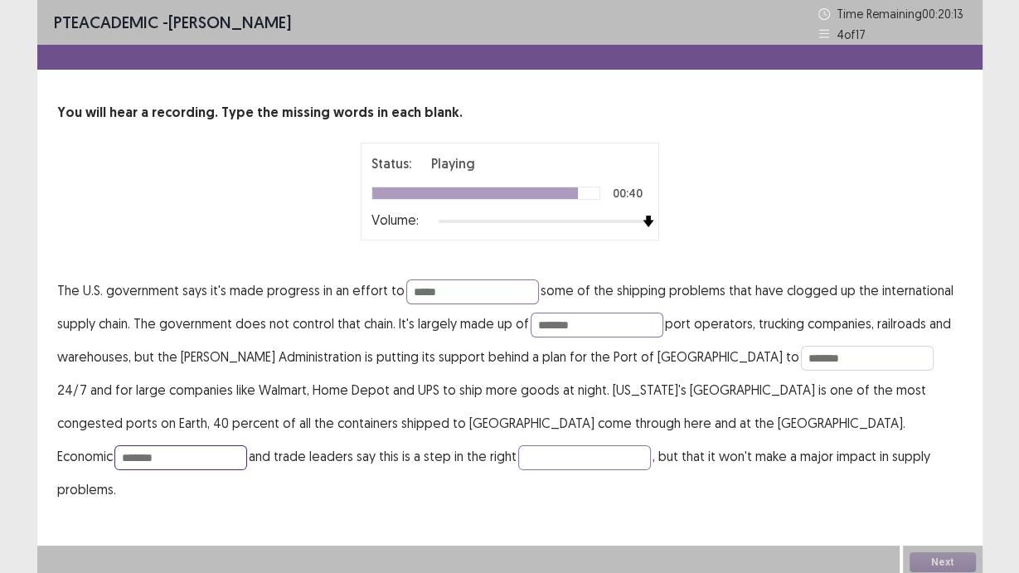
type input "*******"
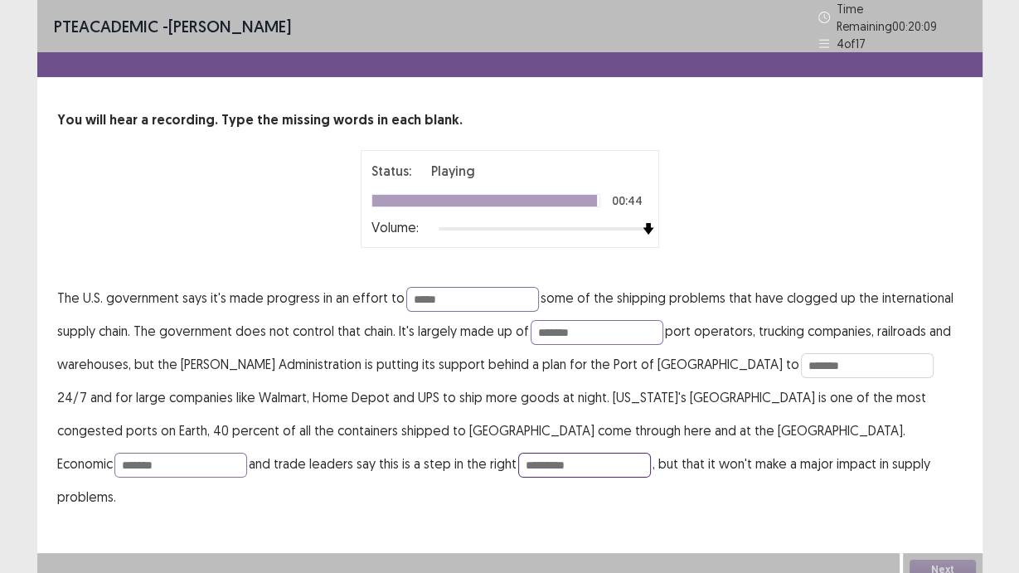
type input "*********"
drag, startPoint x: 461, startPoint y: 299, endPoint x: 354, endPoint y: 292, distance: 107.2
click at [354, 292] on p "The U.S. government says it's made progress in an effort to ***** some of the s…" at bounding box center [509, 397] width 905 height 232
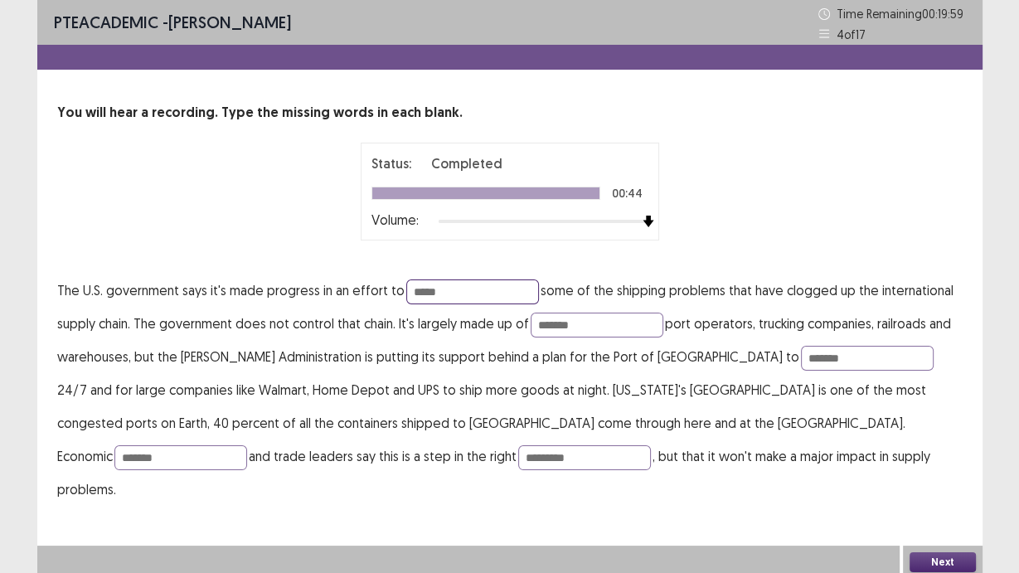
type input "*****"
click at [944, 483] on button "Next" at bounding box center [943, 562] width 66 height 20
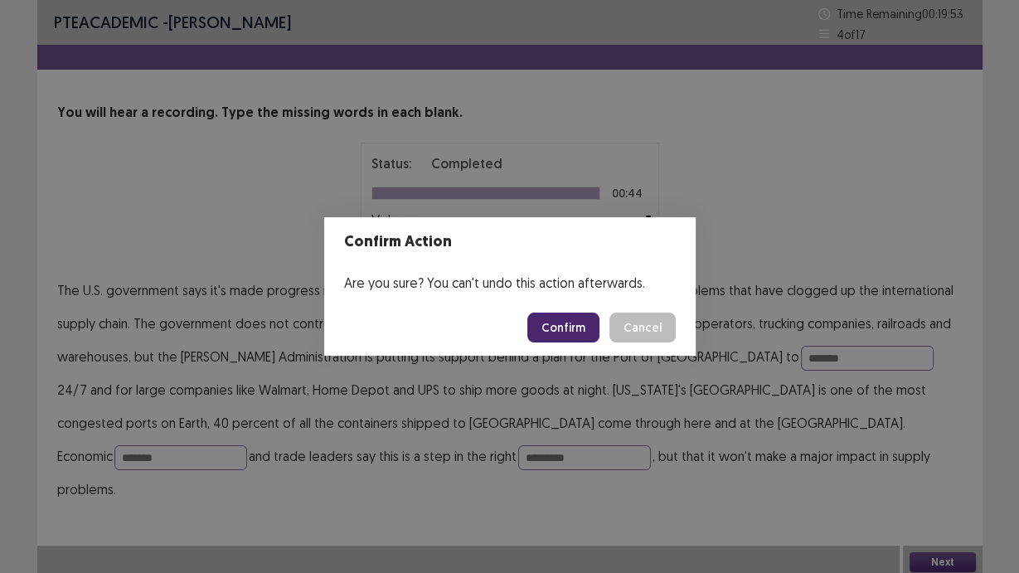
click at [560, 328] on button "Confirm" at bounding box center [563, 328] width 72 height 30
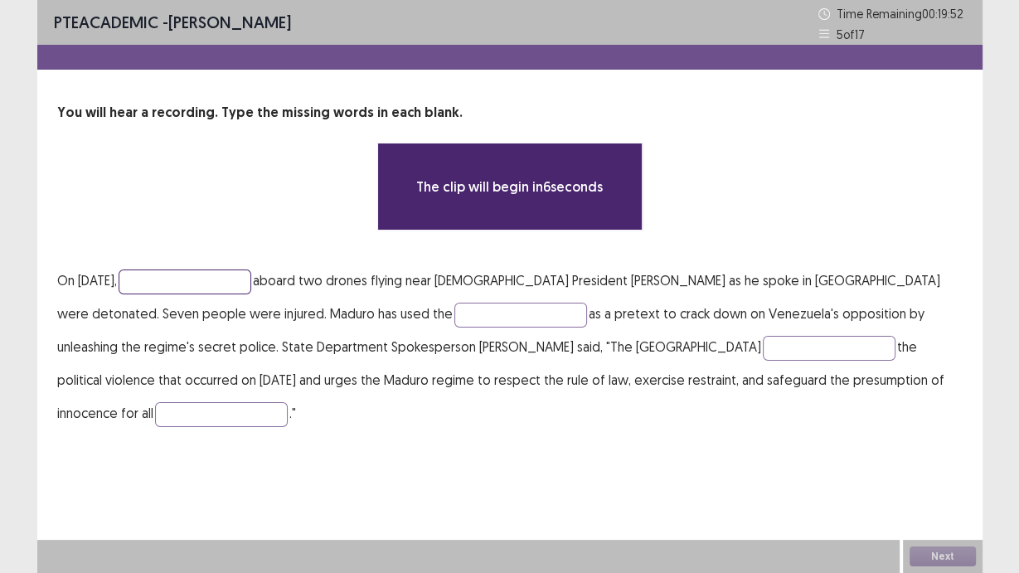
click at [197, 283] on input "text" at bounding box center [185, 281] width 133 height 25
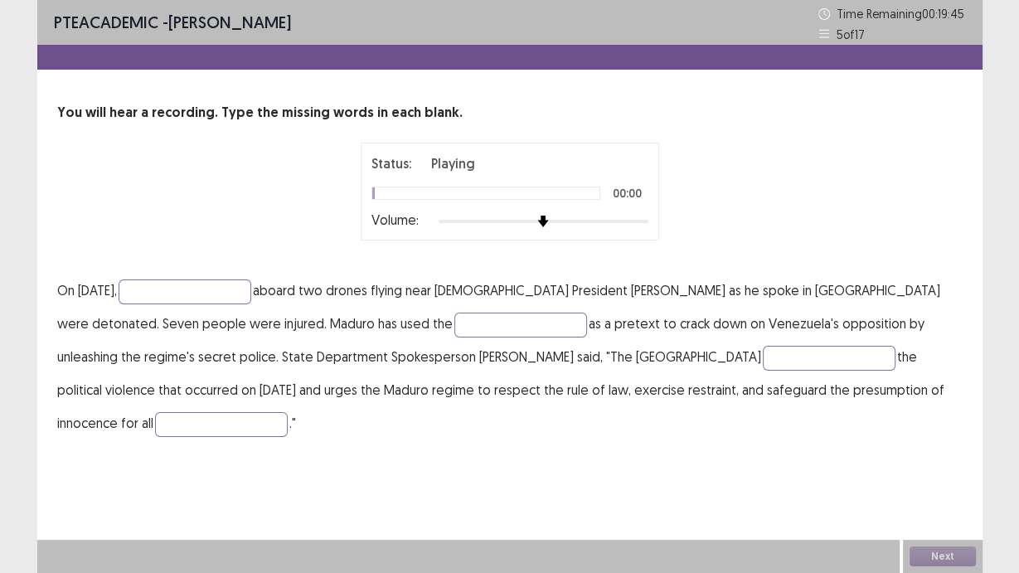
click at [643, 222] on div at bounding box center [544, 221] width 210 height 13
click at [167, 294] on input "text" at bounding box center [185, 291] width 133 height 25
type input "**********"
type input "********"
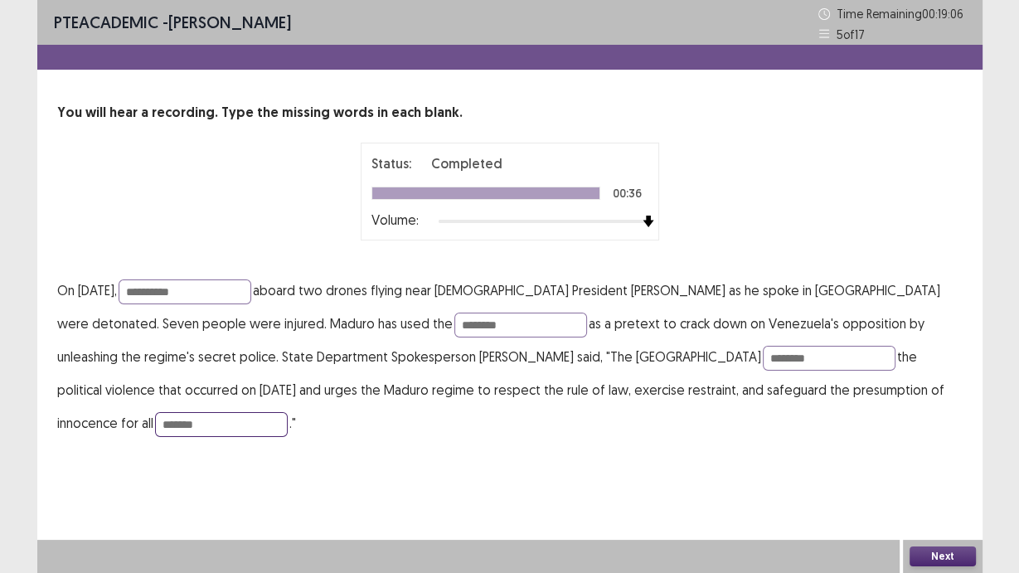
type input "*******"
click at [959, 483] on button "Next" at bounding box center [943, 556] width 66 height 20
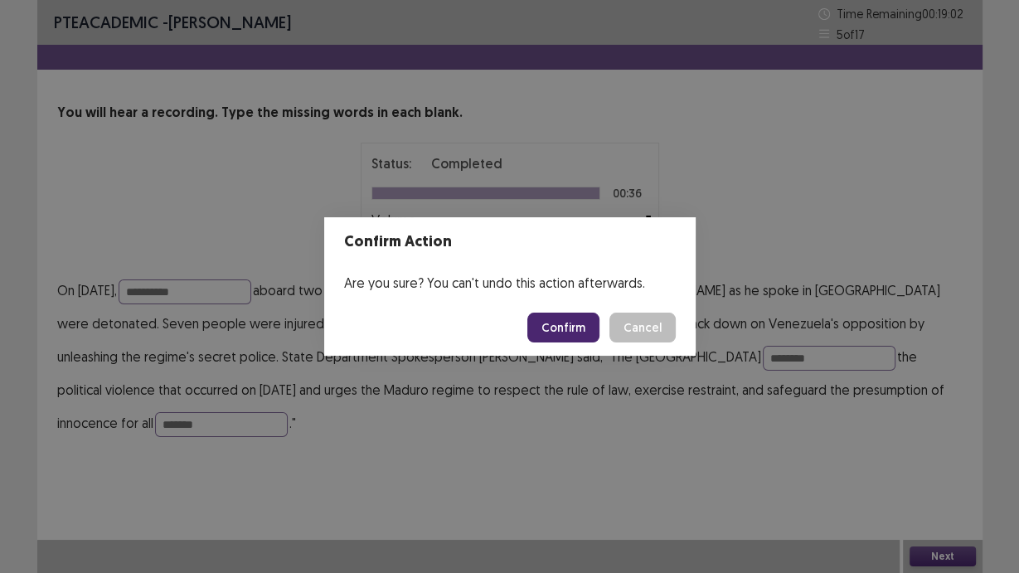
click at [562, 332] on button "Confirm" at bounding box center [563, 328] width 72 height 30
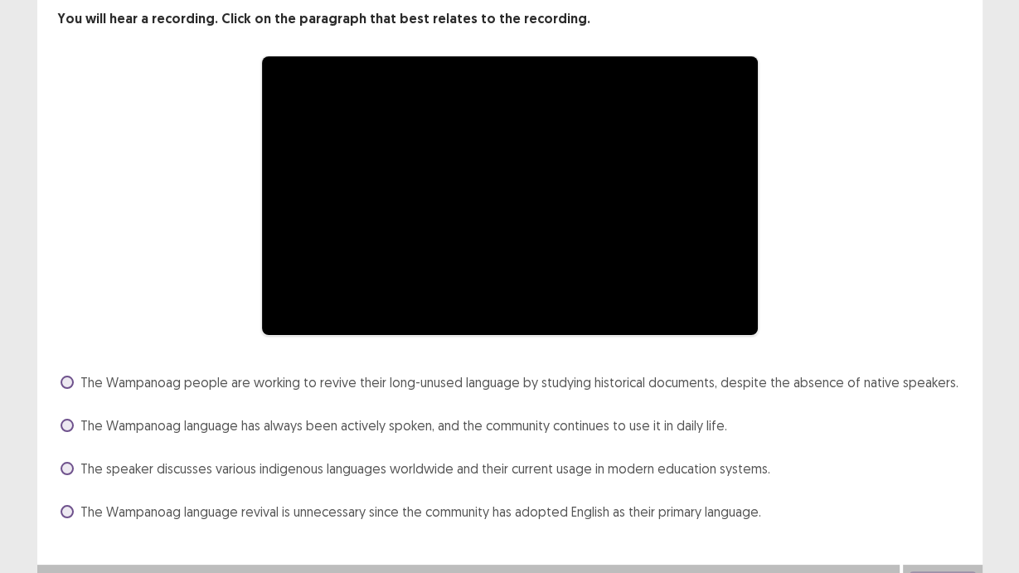
scroll to position [118, 0]
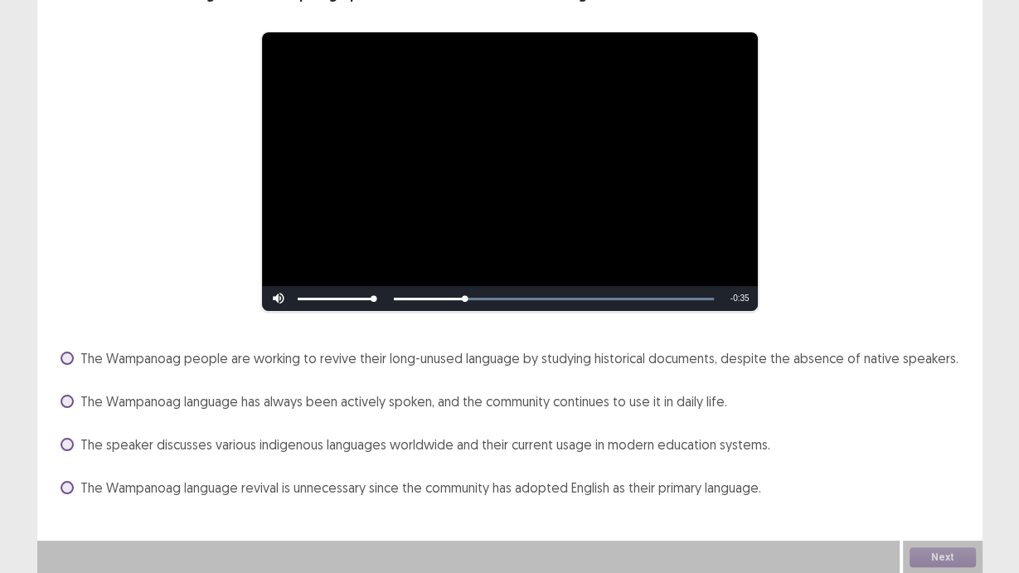
click at [245, 451] on span "The speaker discusses various indigenous languages worldwide and their current …" at bounding box center [425, 445] width 690 height 20
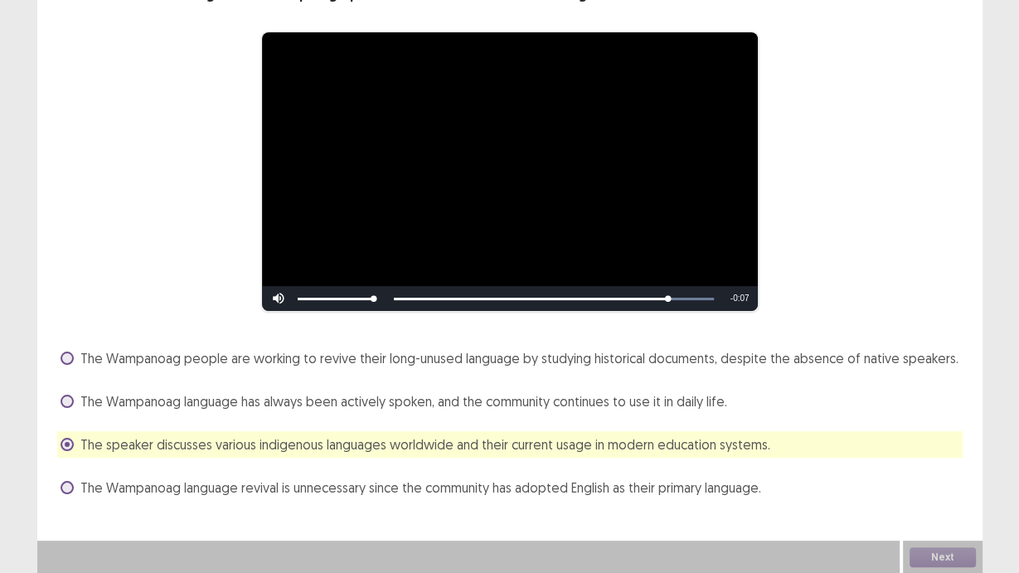
click at [683, 359] on span "The Wampanoag people are working to revive their long-unused language by studyi…" at bounding box center [519, 358] width 878 height 20
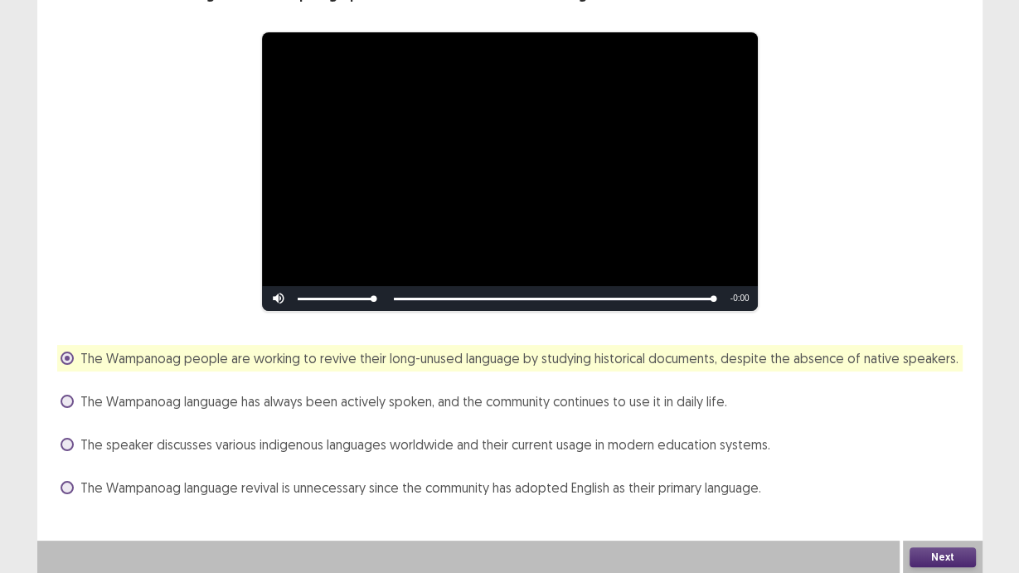
click at [941, 483] on button "Next" at bounding box center [943, 557] width 66 height 20
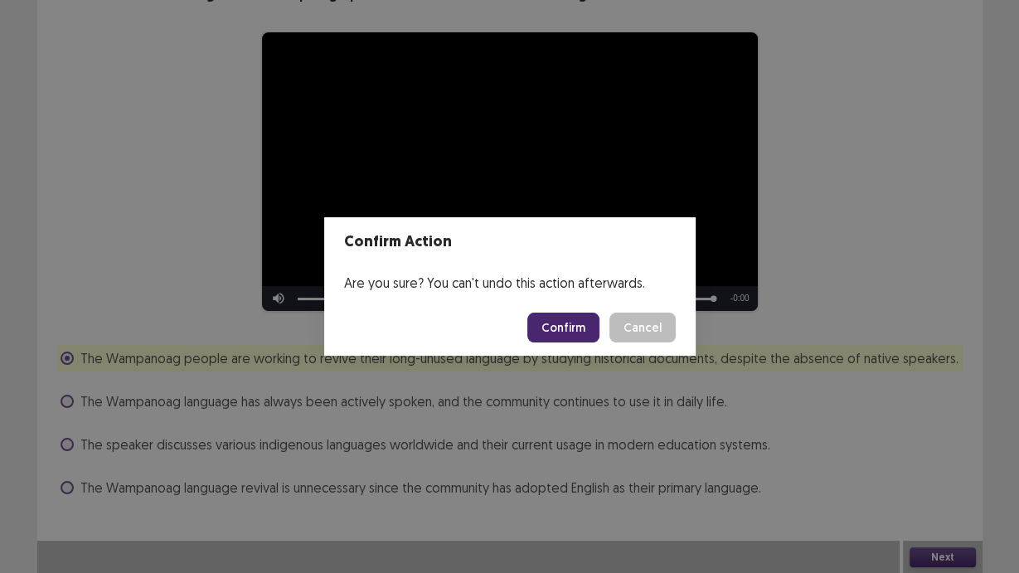
click at [574, 326] on button "Confirm" at bounding box center [563, 328] width 72 height 30
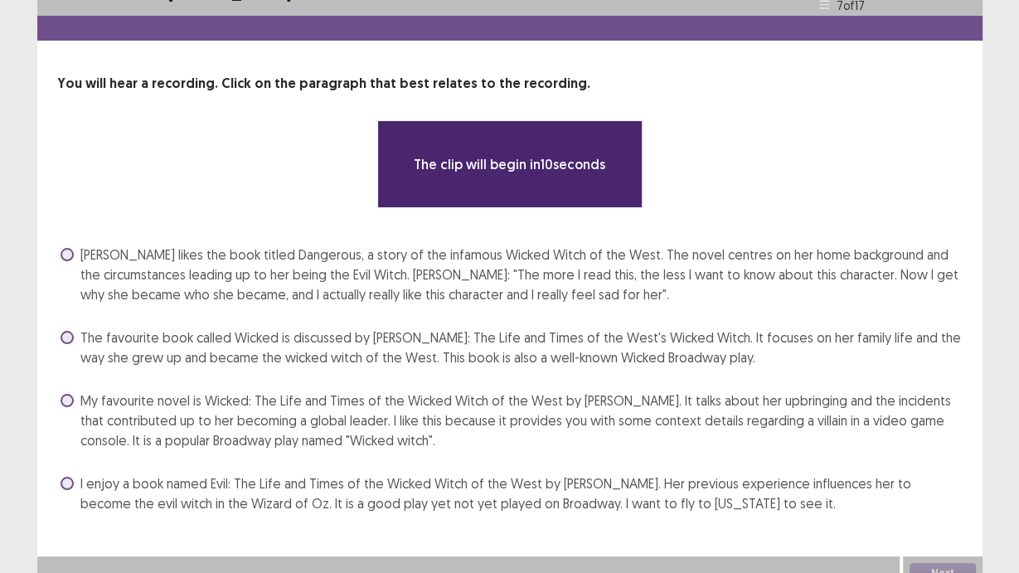
scroll to position [45, 0]
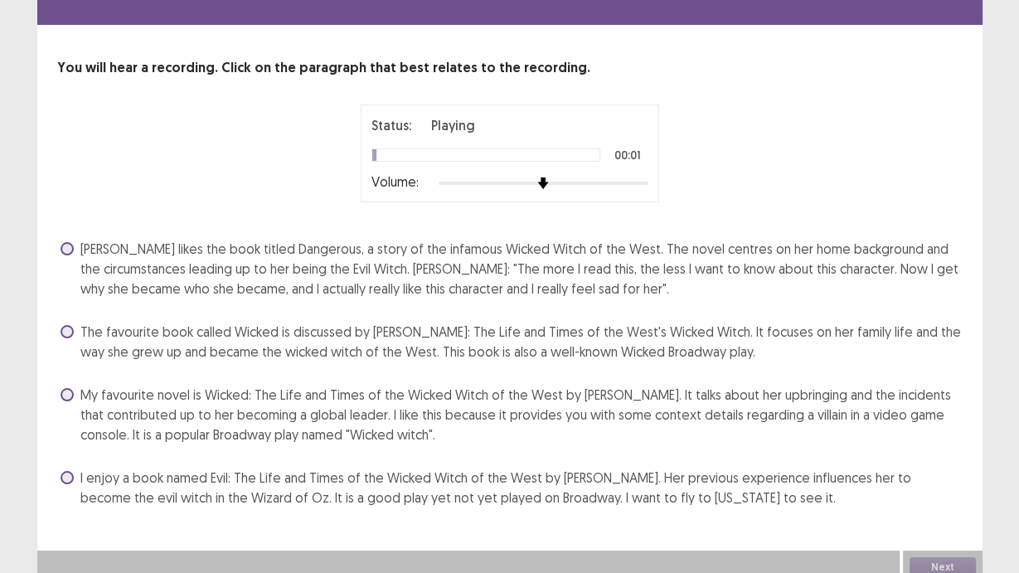
drag, startPoint x: 563, startPoint y: 189, endPoint x: 691, endPoint y: 190, distance: 127.7
click at [691, 190] on div "Status: Playing 00:01 Volume:" at bounding box center [510, 153] width 415 height 98
click at [648, 177] on div at bounding box center [544, 183] width 210 height 13
click at [369, 415] on span "My favourite novel is Wicked: The Life and Times of the Wicked Witch of the Wes…" at bounding box center [521, 415] width 882 height 60
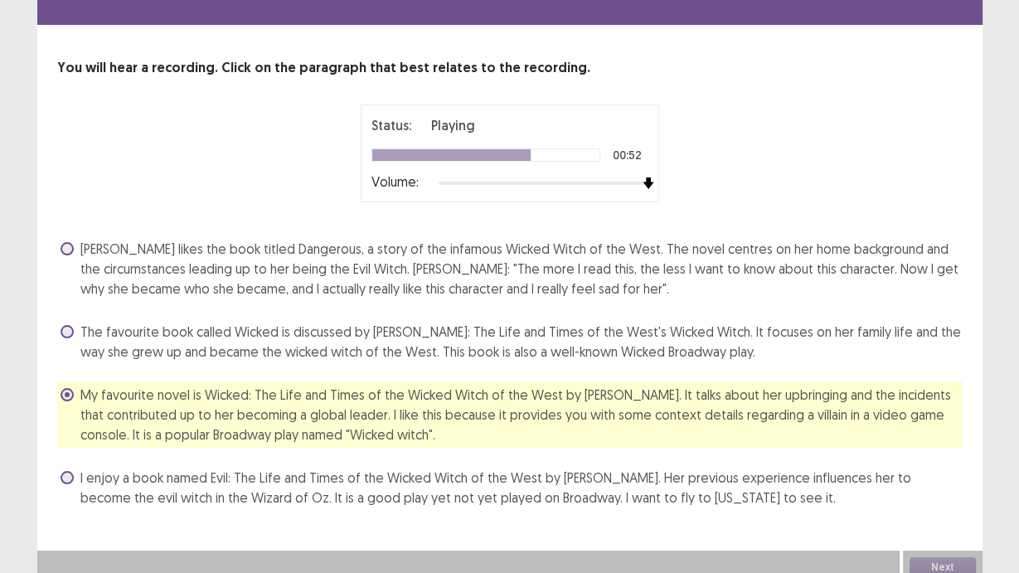
click at [404, 253] on span "[PERSON_NAME] likes the book titled Dangerous, a story of the infamous Wicked W…" at bounding box center [521, 269] width 882 height 60
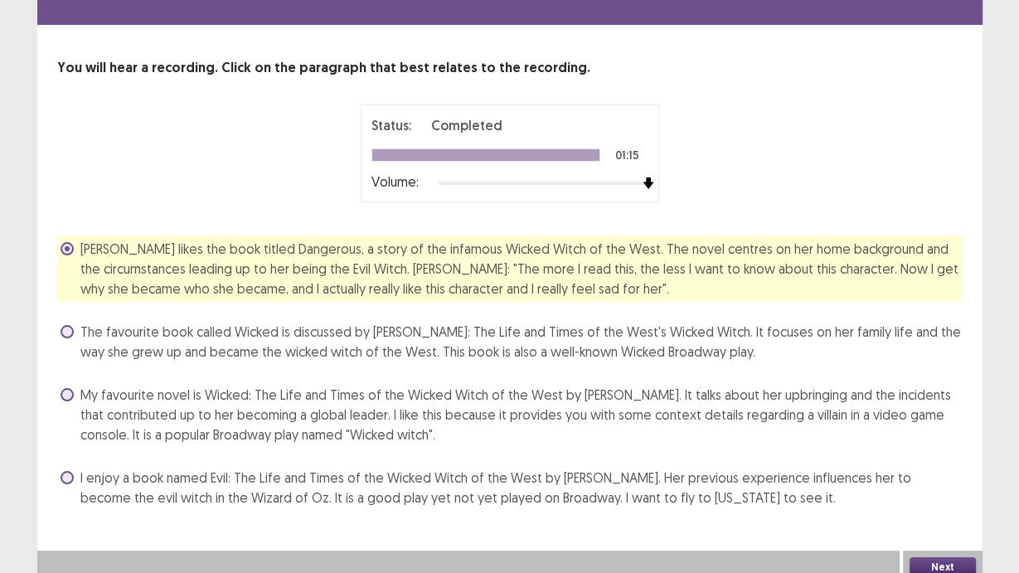
click at [940, 483] on button "Next" at bounding box center [943, 567] width 66 height 20
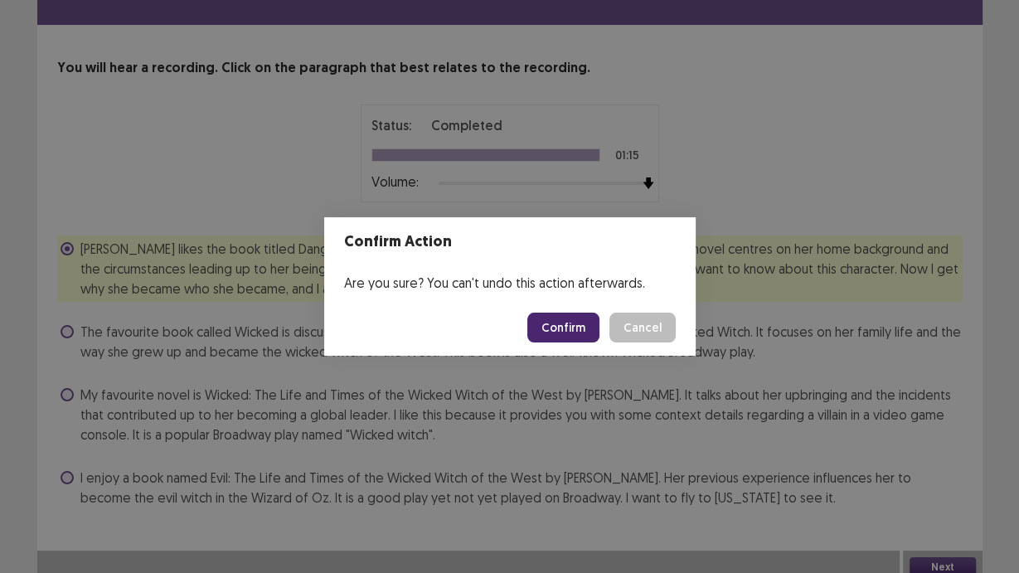
click at [567, 324] on button "Confirm" at bounding box center [563, 328] width 72 height 30
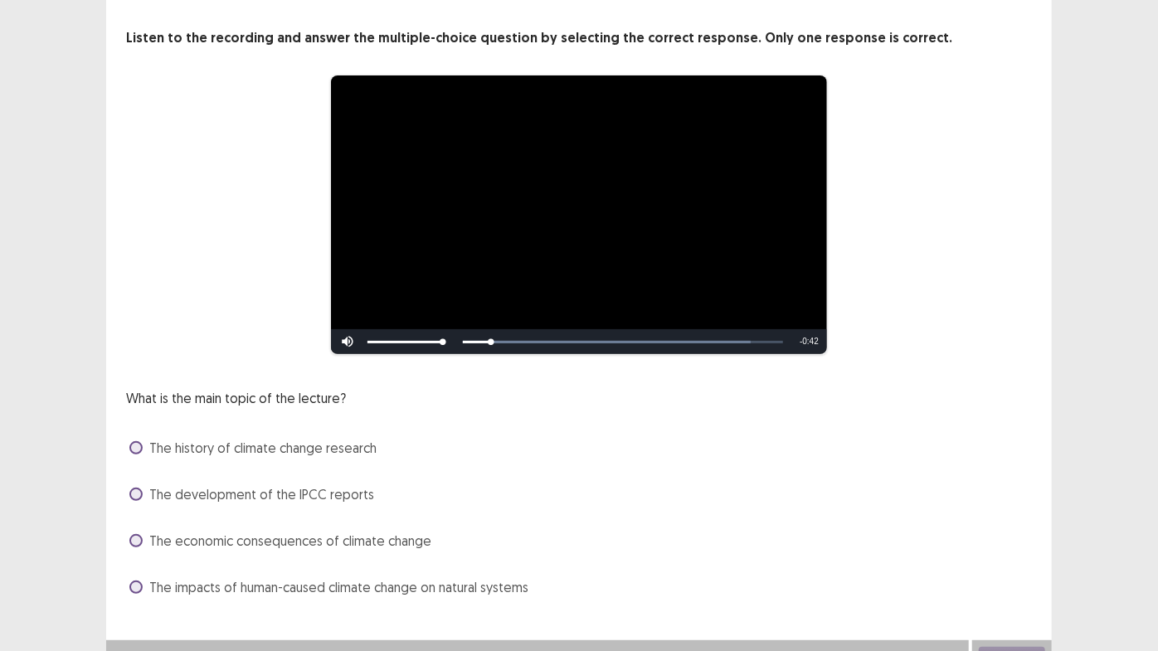
scroll to position [96, 0]
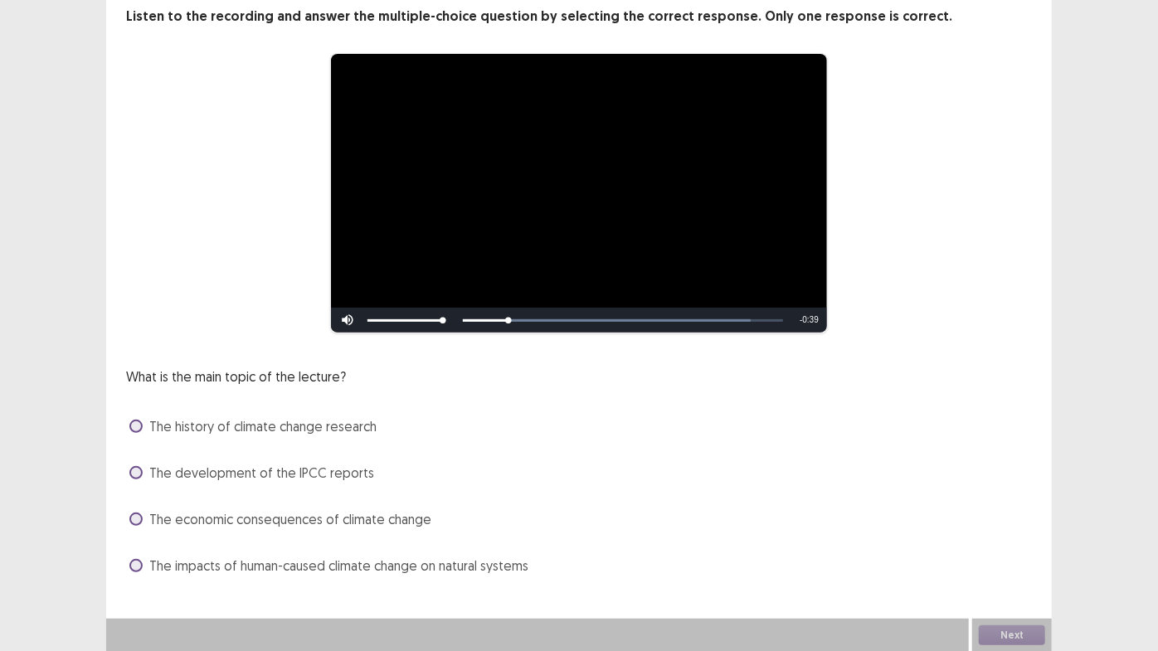
click at [357, 483] on span "The economic consequences of climate change" at bounding box center [290, 519] width 282 height 20
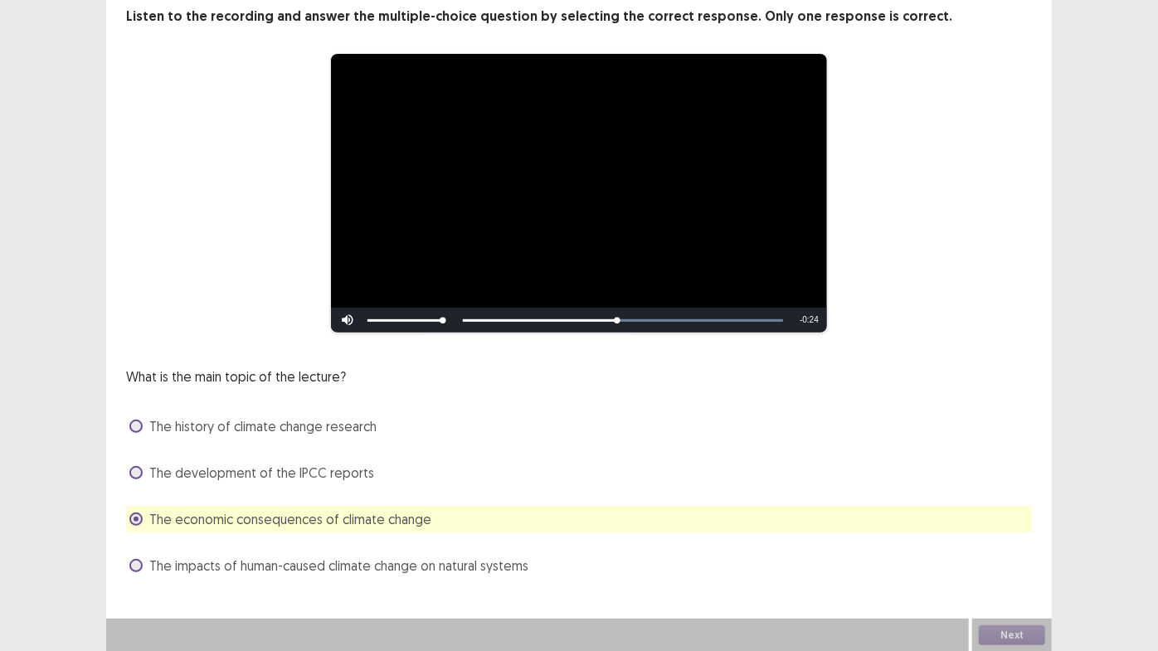
click at [519, 483] on div "The impacts of human-caused climate change on natural systems" at bounding box center [578, 565] width 905 height 27
click at [520, 483] on span "The impacts of human-caused climate change on natural systems" at bounding box center [338, 566] width 379 height 20
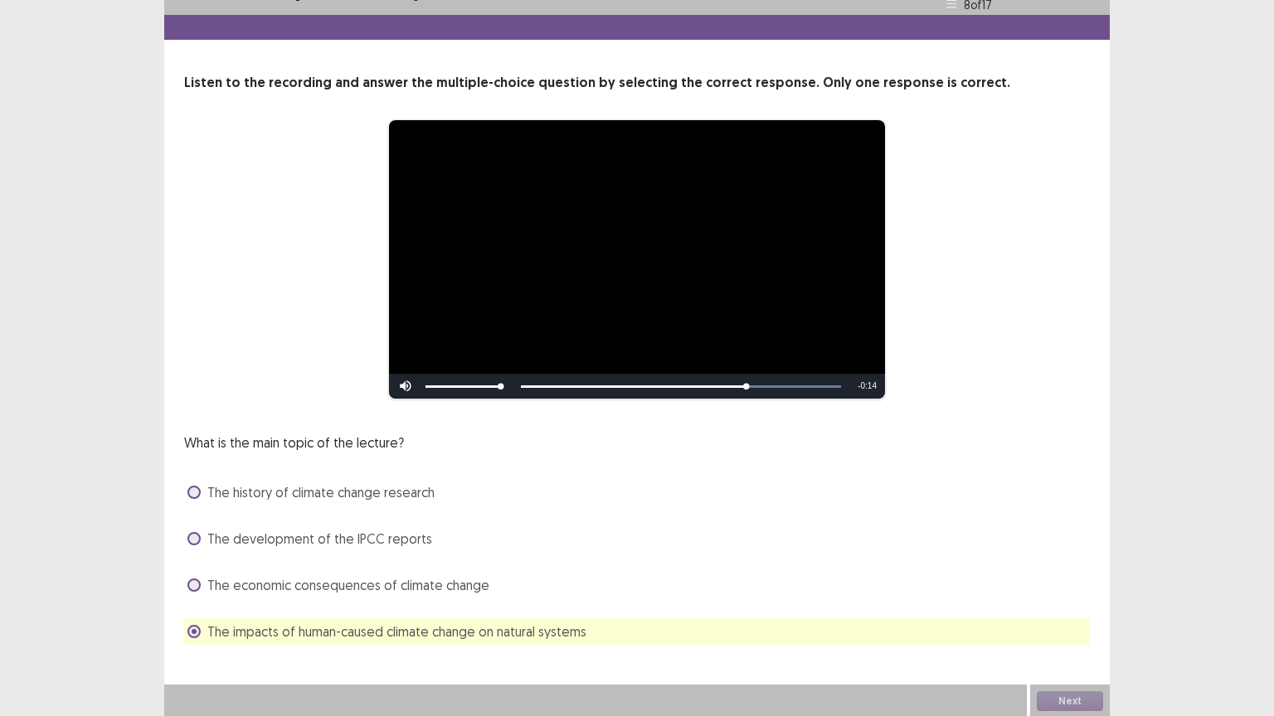
scroll to position [32, 0]
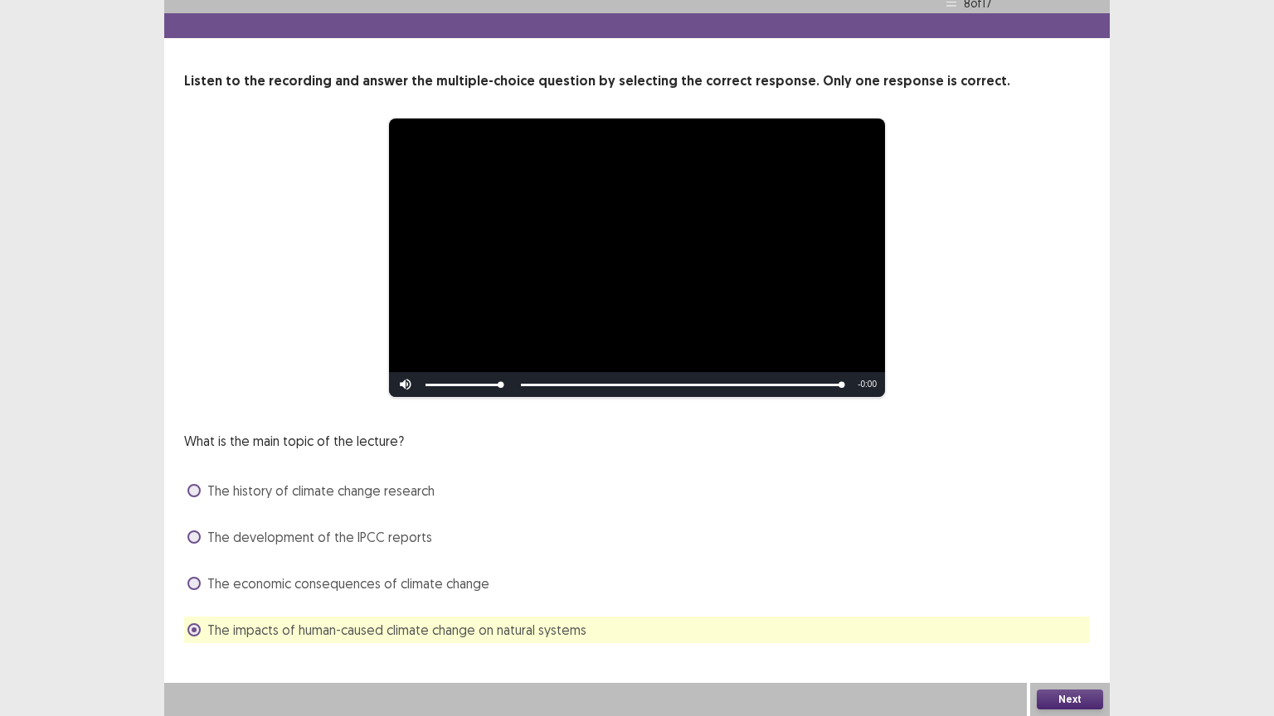
click at [1018, 483] on button "Next" at bounding box center [1070, 700] width 66 height 20
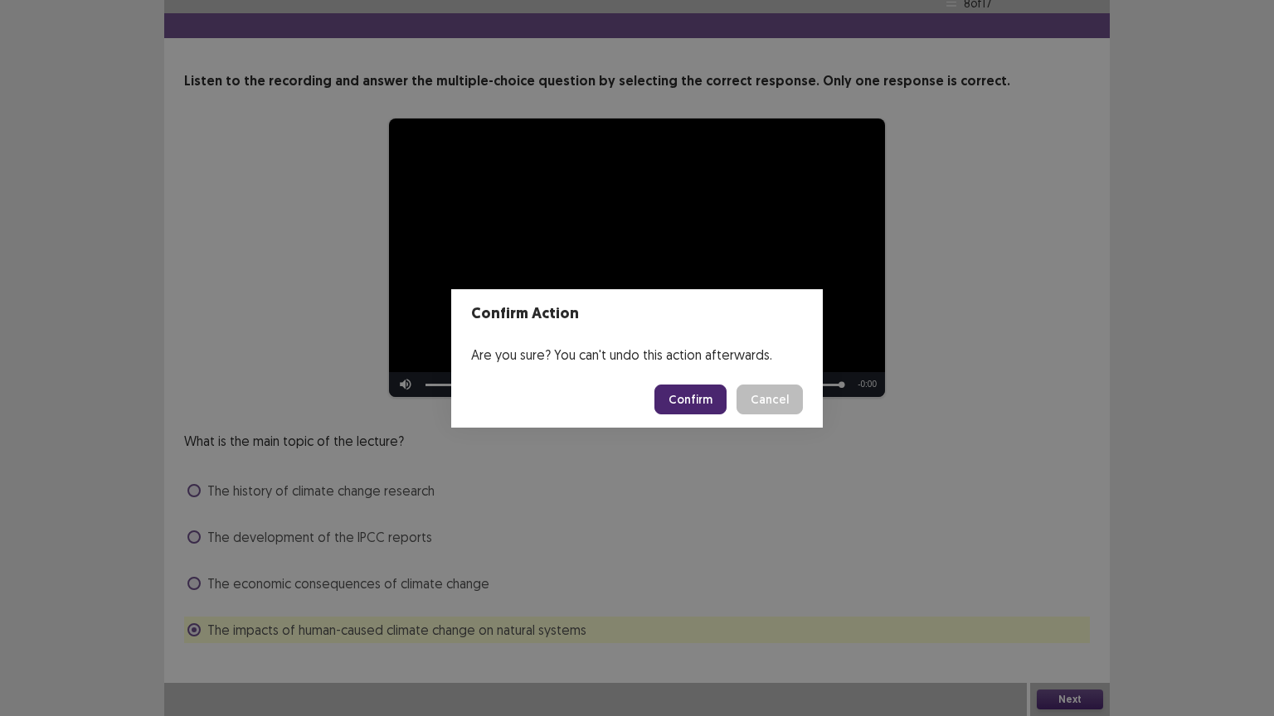
click at [693, 378] on footer "Confirm Cancel" at bounding box center [636, 399] width 371 height 56
click at [695, 398] on button "Confirm" at bounding box center [690, 400] width 72 height 30
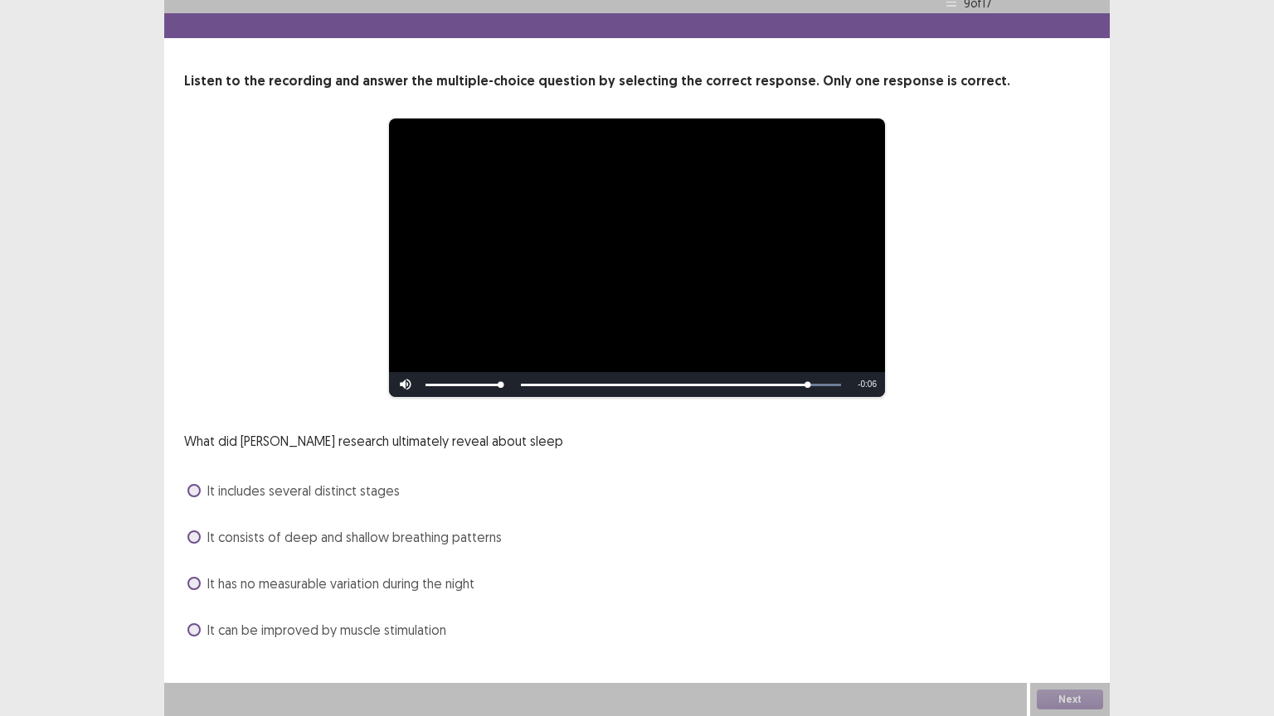
click at [405, 483] on span "It can be improved by muscle stimulation" at bounding box center [326, 630] width 239 height 20
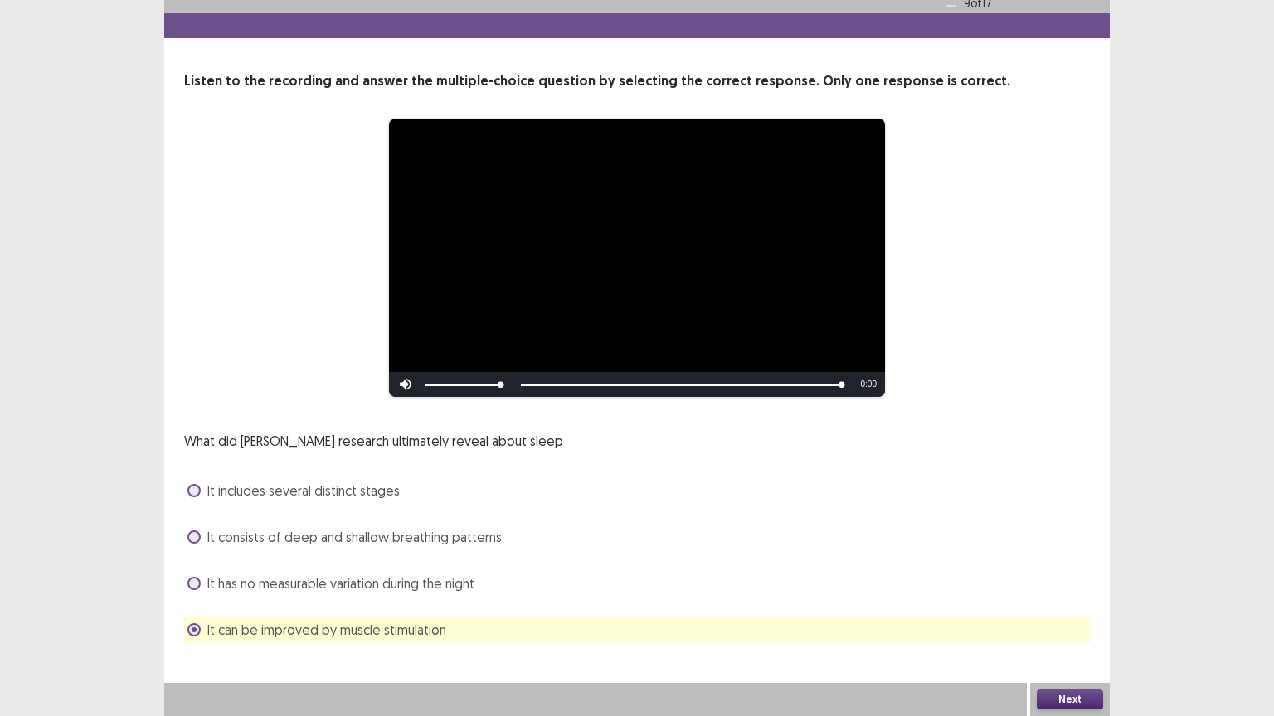
drag, startPoint x: 435, startPoint y: 590, endPoint x: 478, endPoint y: 599, distance: 44.7
click at [436, 483] on span "It has no measurable variation during the night" at bounding box center [340, 584] width 267 height 20
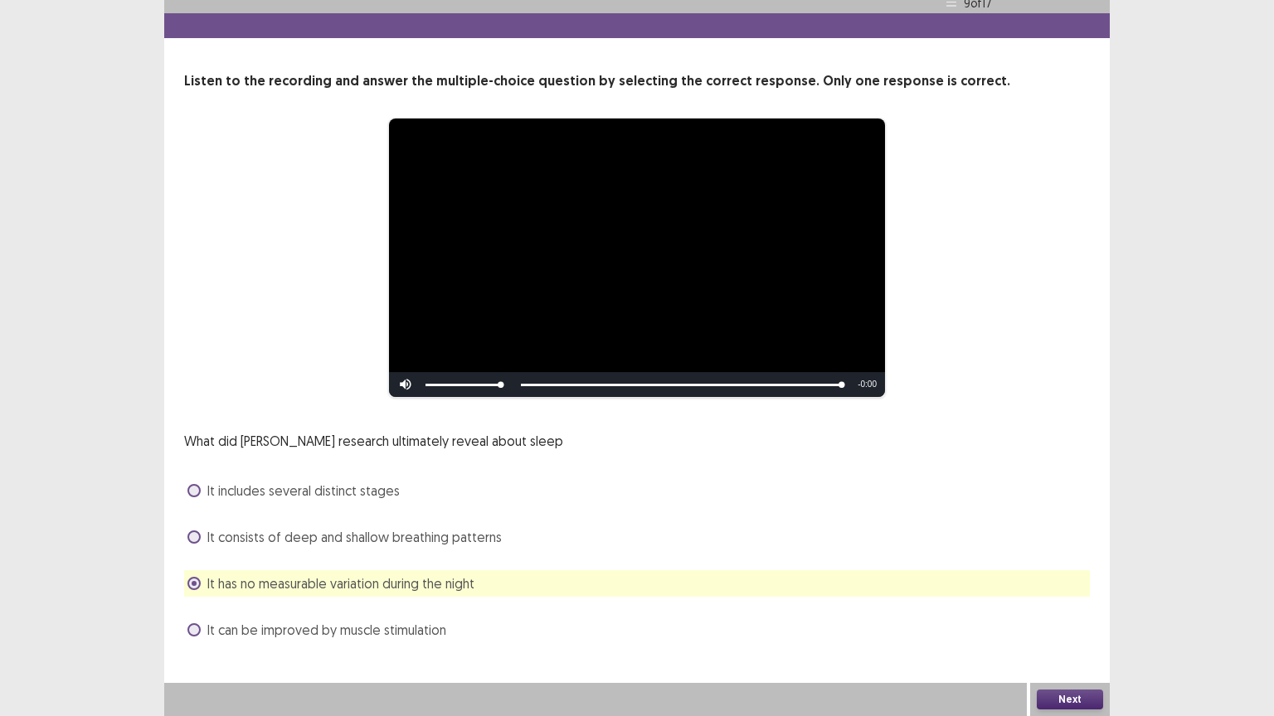
click at [439, 483] on span "It can be improved by muscle stimulation" at bounding box center [326, 630] width 239 height 20
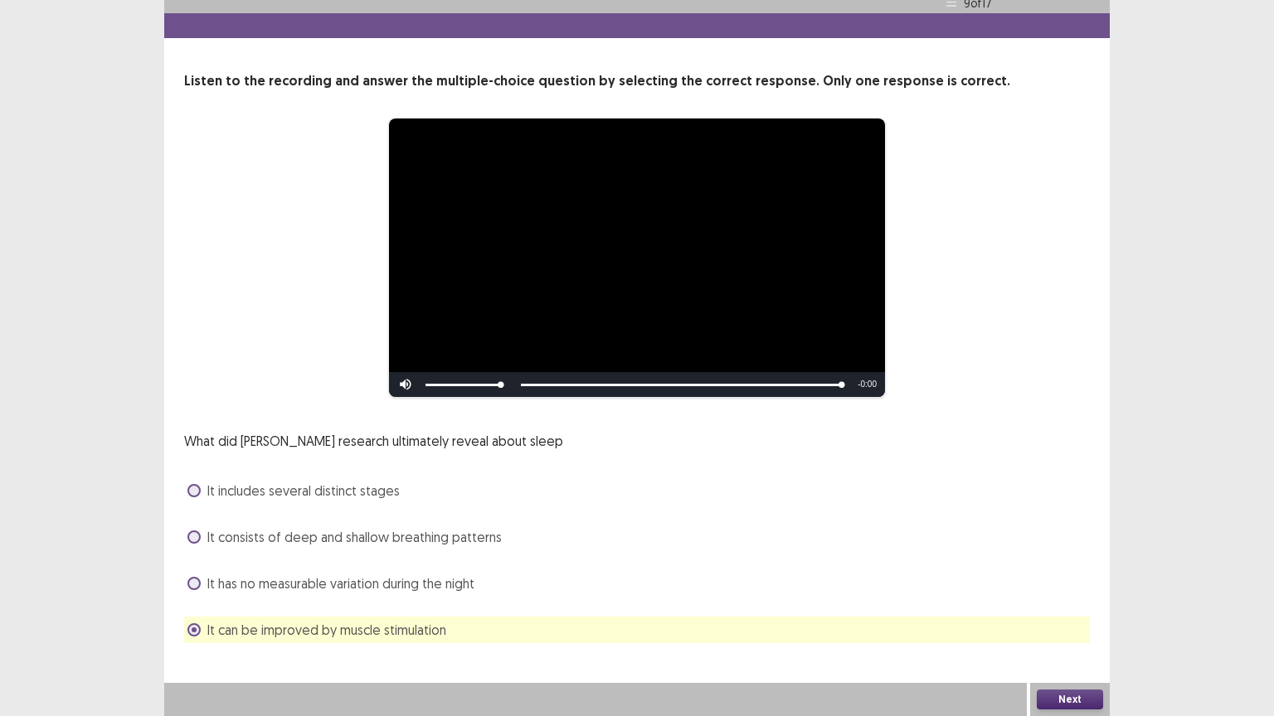
click at [1018, 483] on button "Next" at bounding box center [1070, 700] width 66 height 20
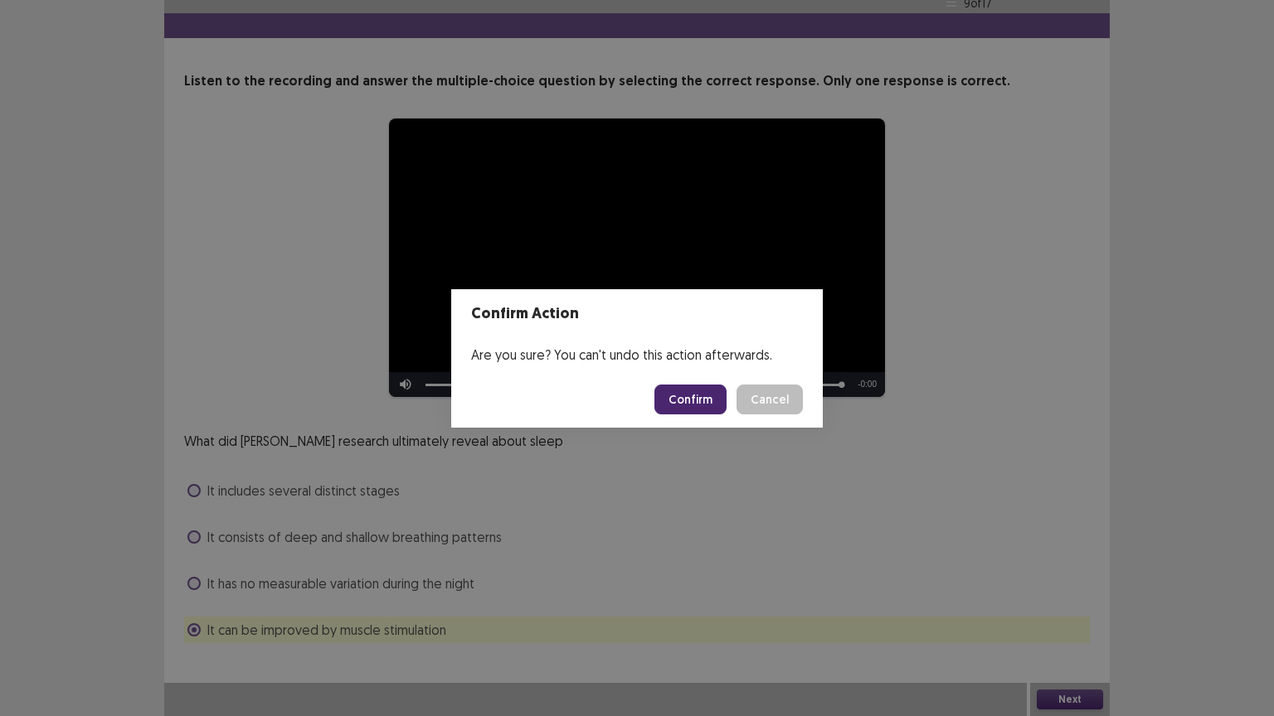
click at [769, 395] on button "Cancel" at bounding box center [769, 400] width 66 height 30
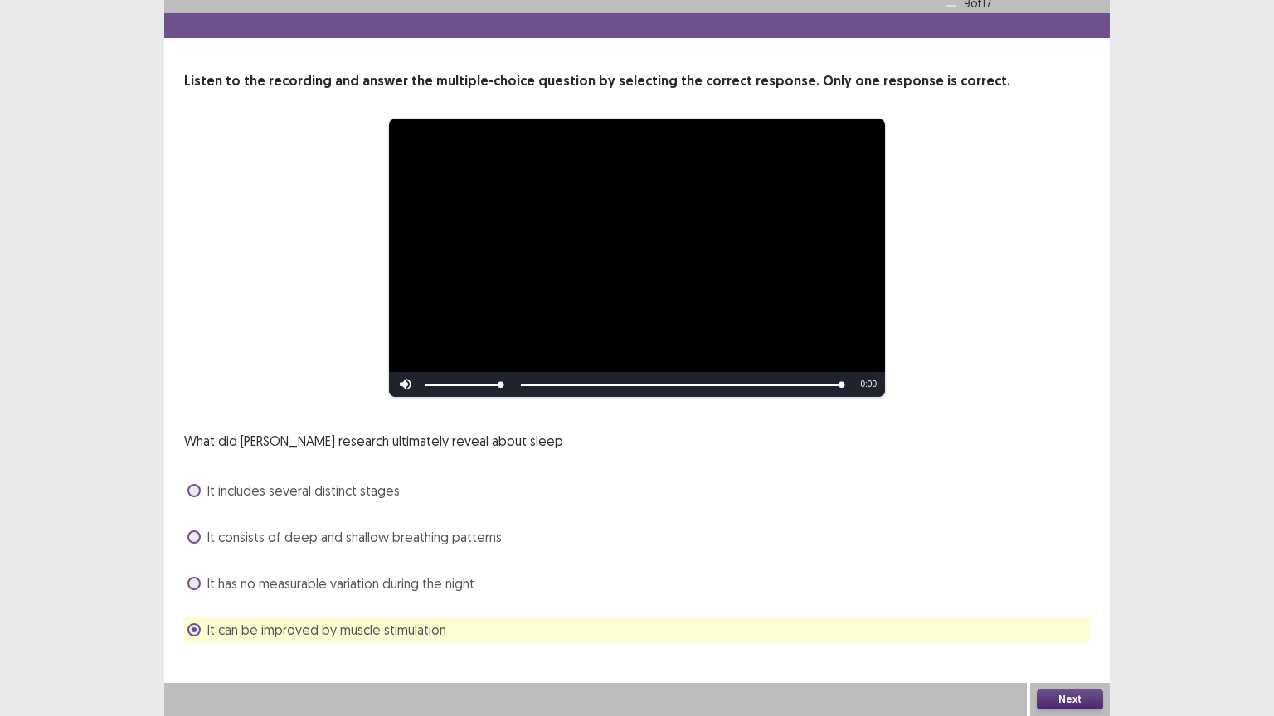
click at [375, 483] on span "It consists of deep and shallow breathing patterns" at bounding box center [354, 537] width 294 height 20
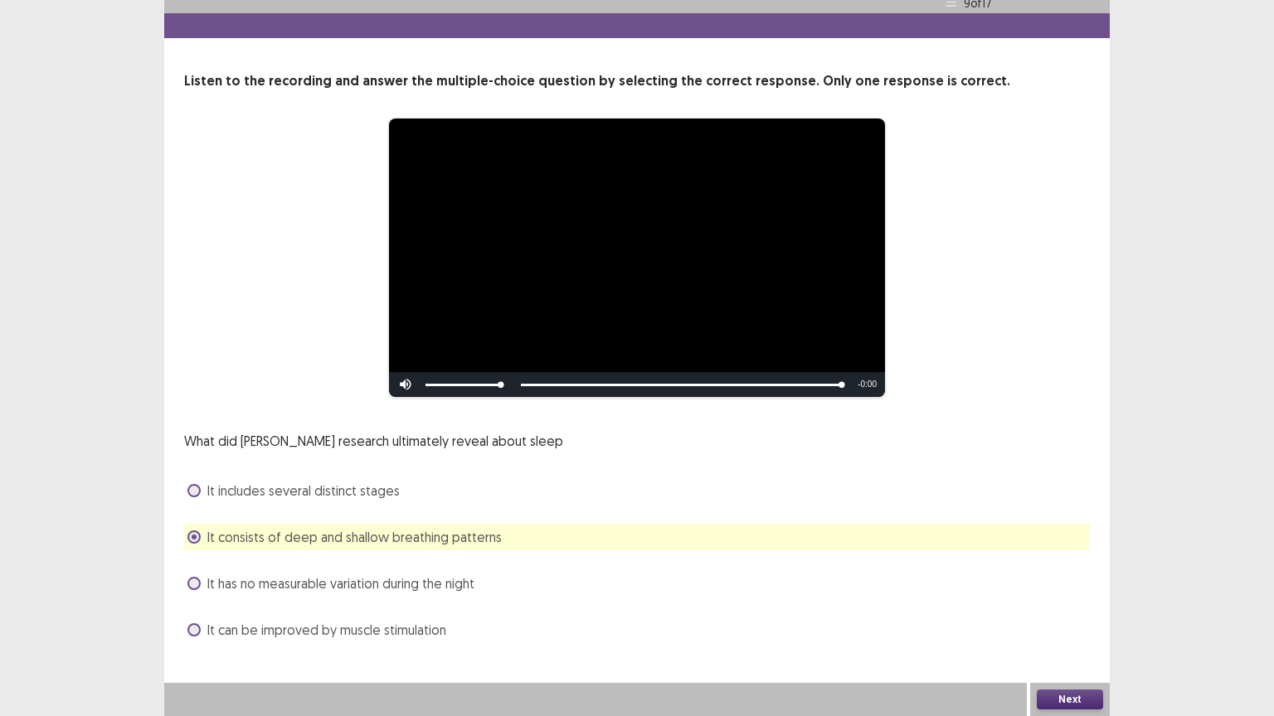
click at [415, 483] on span "It can be improved by muscle stimulation" at bounding box center [326, 630] width 239 height 20
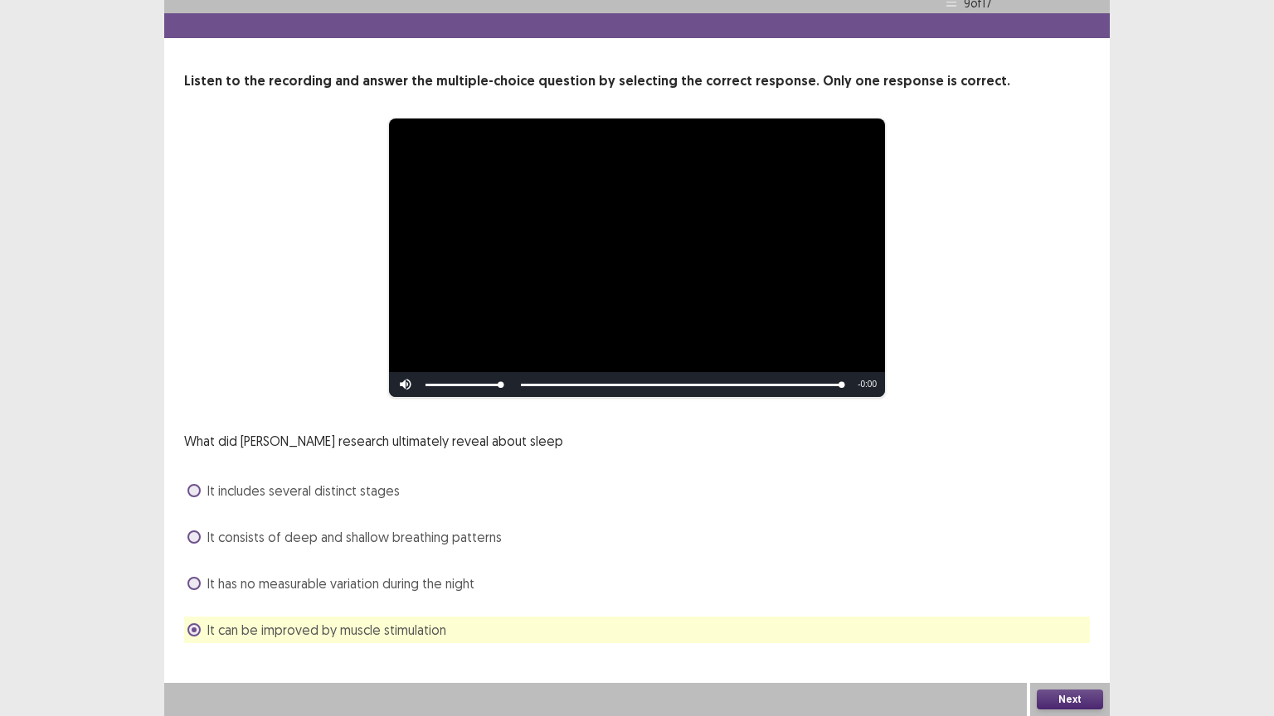
click at [1018, 483] on button "Next" at bounding box center [1070, 700] width 66 height 20
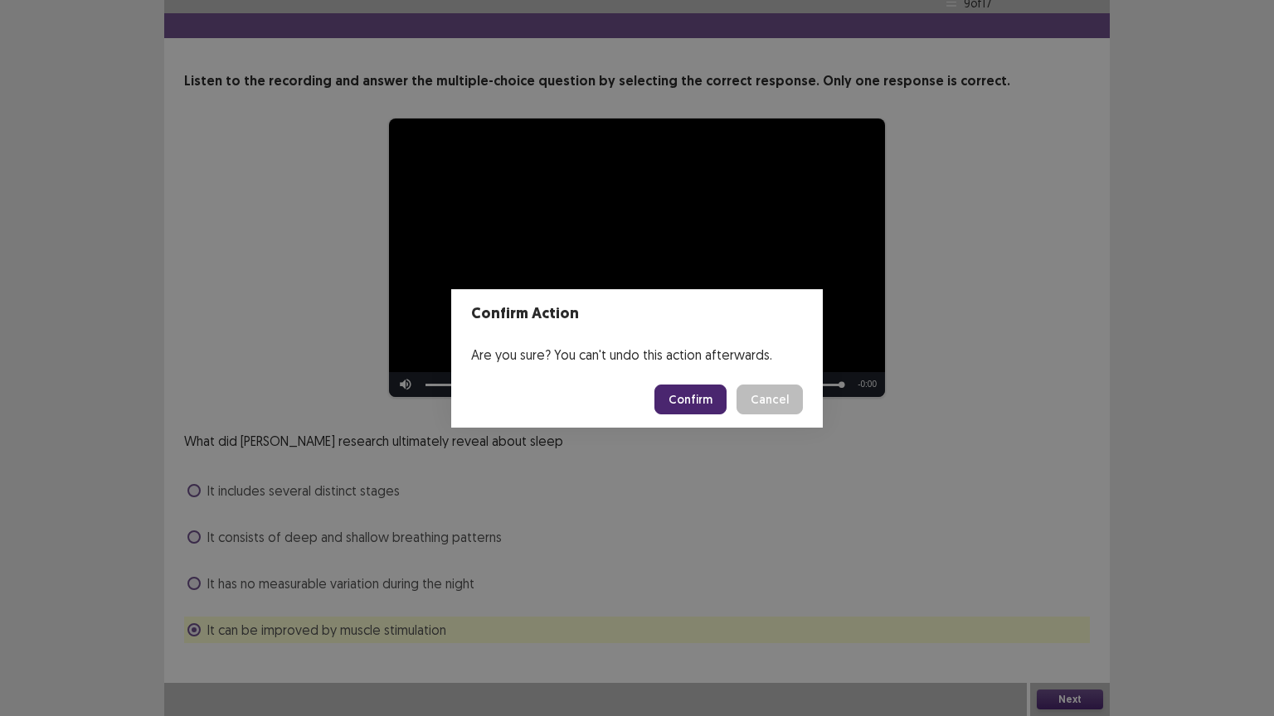
click at [706, 386] on button "Confirm" at bounding box center [690, 400] width 72 height 30
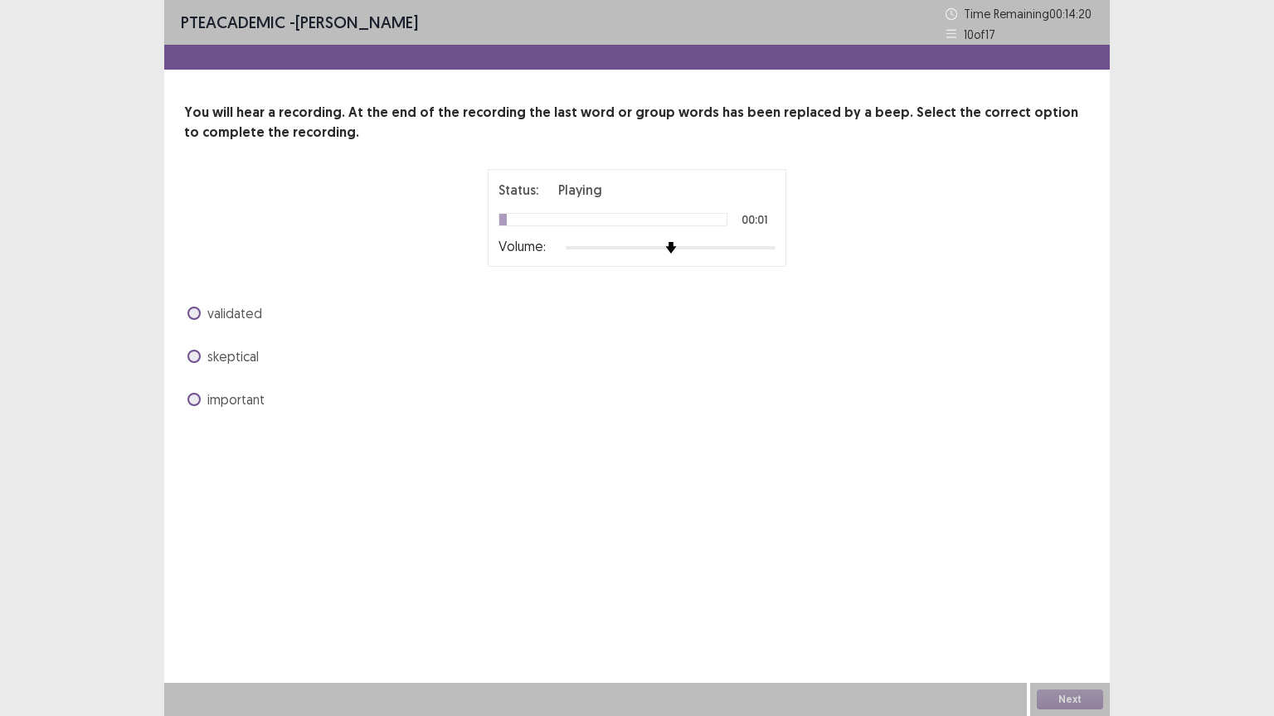
drag, startPoint x: 736, startPoint y: 256, endPoint x: 779, endPoint y: 255, distance: 44.0
click at [779, 255] on div "Status: Playing 00:01 Volume:" at bounding box center [637, 218] width 299 height 98
click at [772, 255] on div "Volume:" at bounding box center [636, 248] width 277 height 17
click at [771, 253] on div at bounding box center [671, 247] width 210 height 13
click at [242, 398] on span "important" at bounding box center [235, 400] width 57 height 20
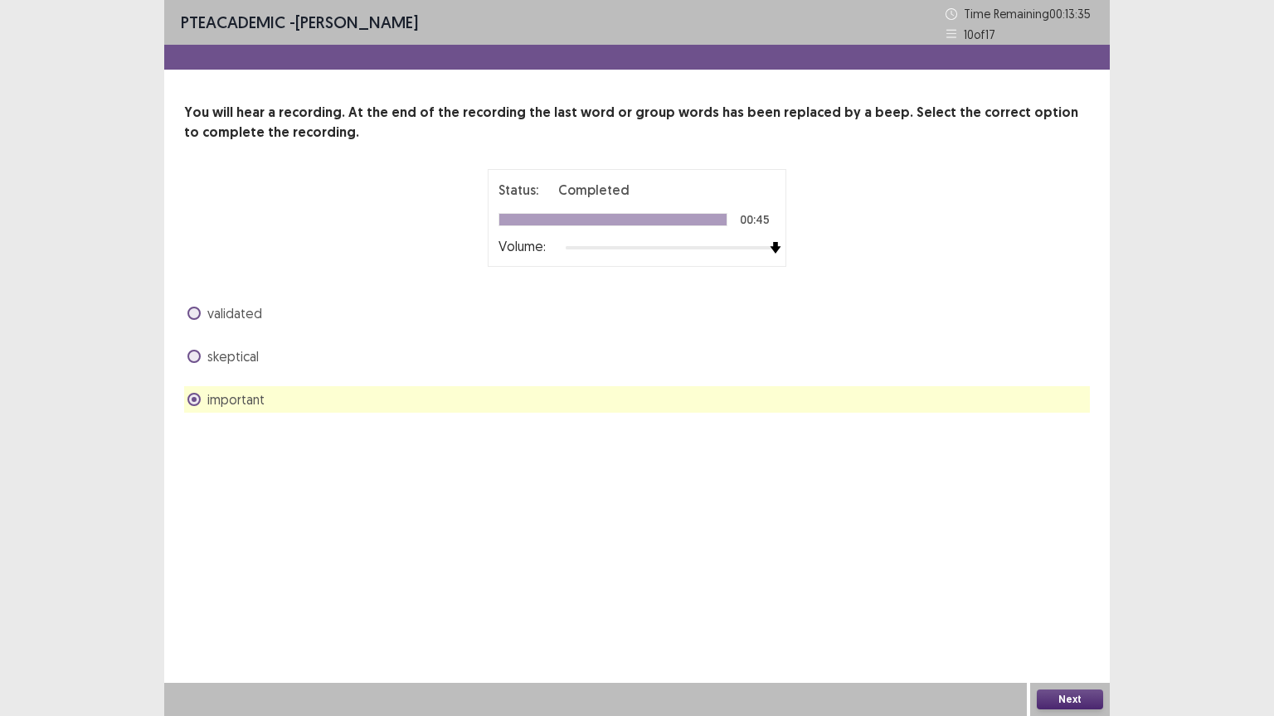
click at [1018, 483] on button "Next" at bounding box center [1070, 700] width 66 height 20
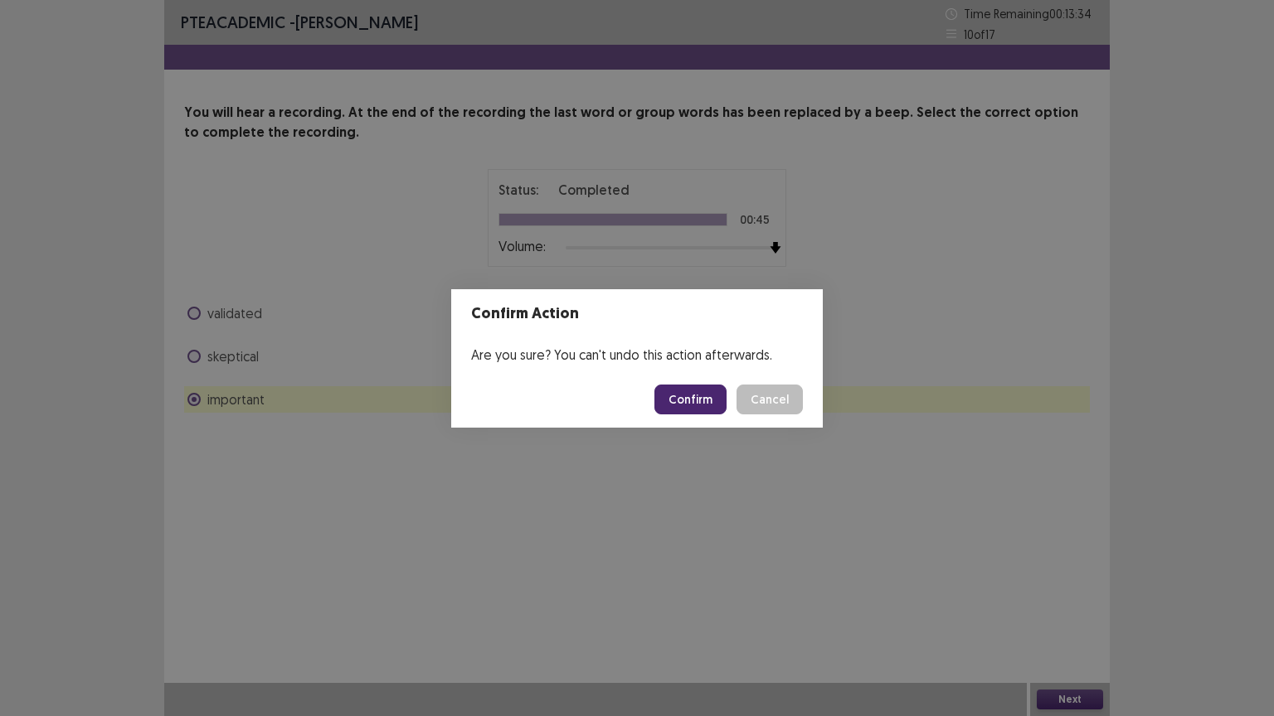
click at [703, 396] on button "Confirm" at bounding box center [690, 400] width 72 height 30
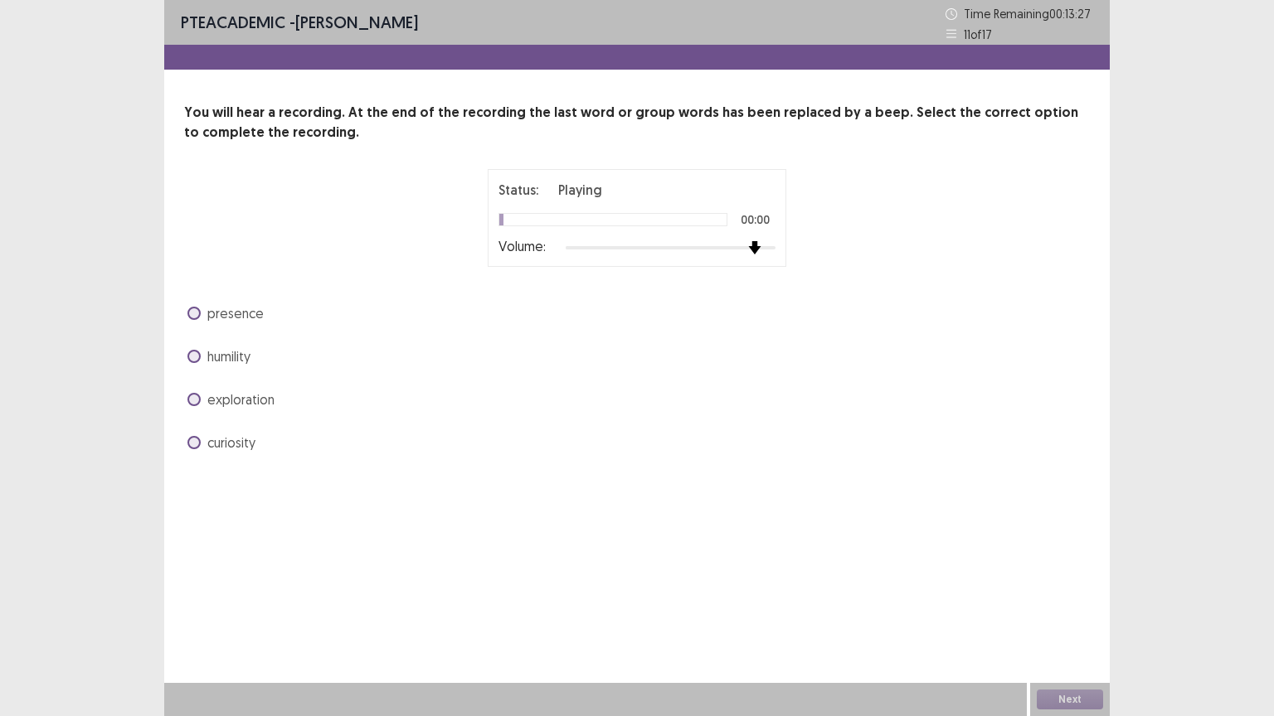
click at [758, 253] on div at bounding box center [671, 247] width 210 height 13
click at [775, 246] on div at bounding box center [671, 247] width 210 height 13
click at [248, 441] on span "curiosity" at bounding box center [231, 443] width 48 height 20
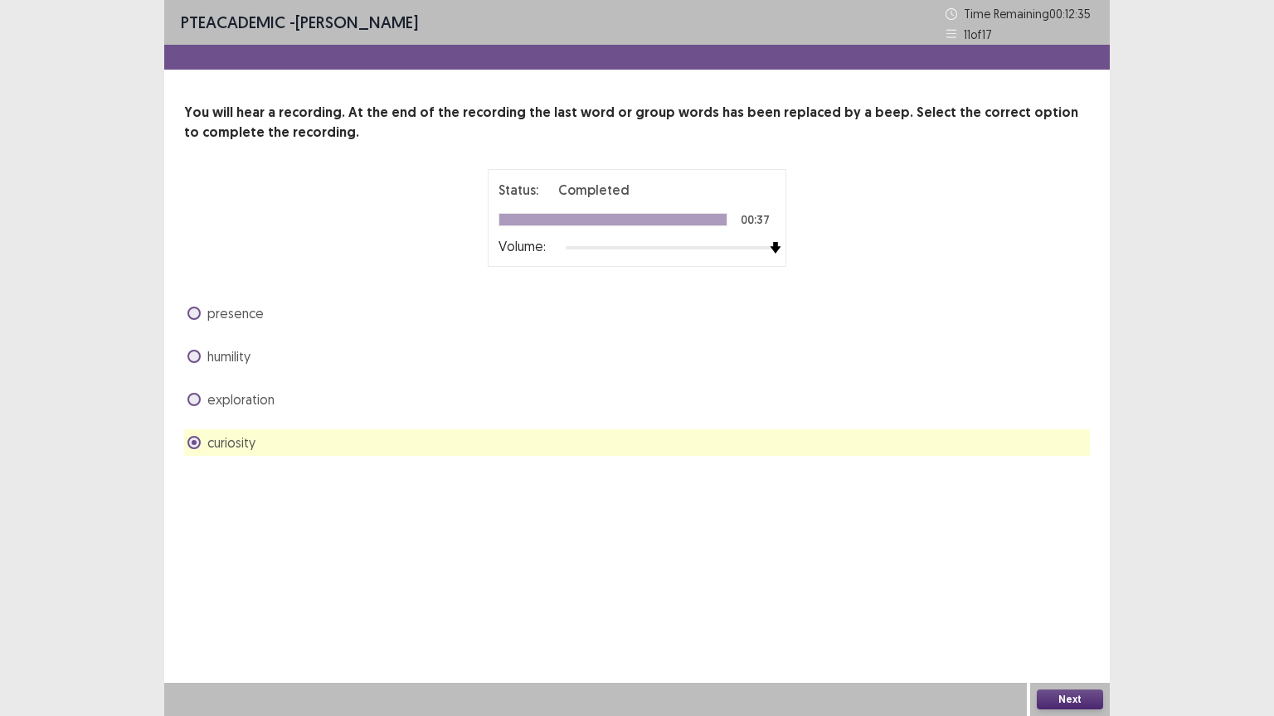
click at [269, 401] on span "exploration" at bounding box center [240, 400] width 67 height 20
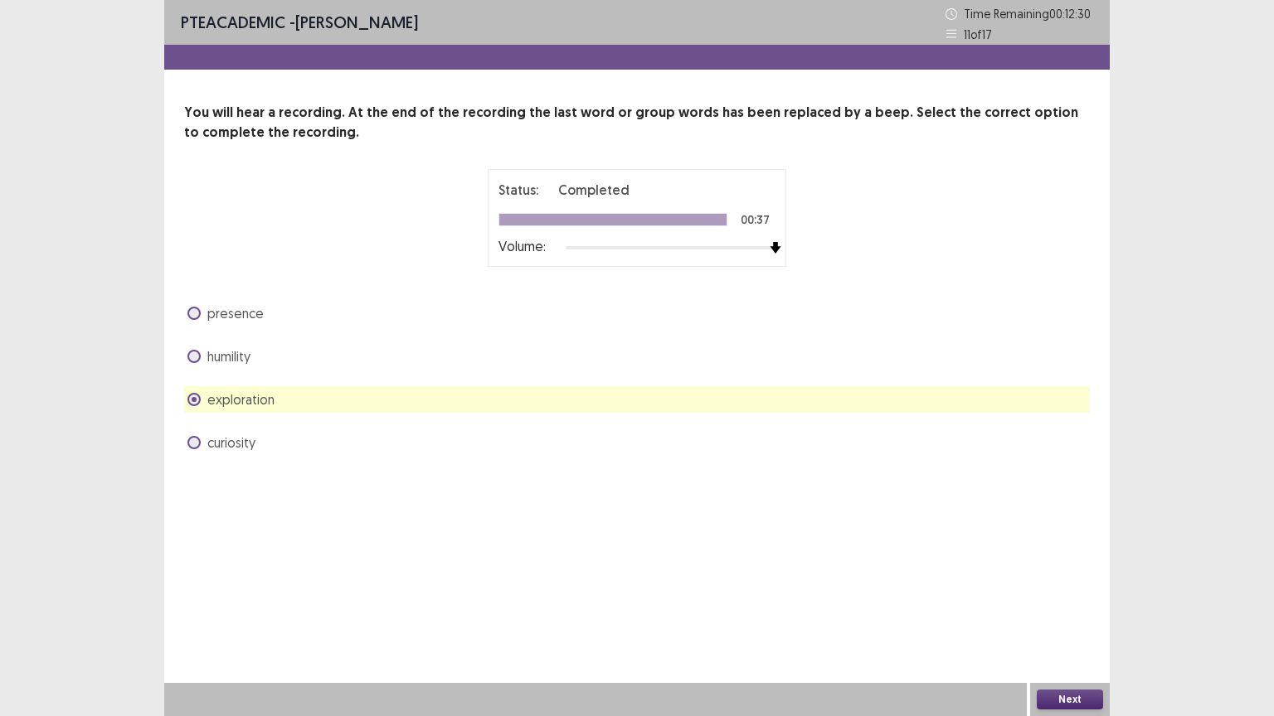
click at [1018, 483] on button "Next" at bounding box center [1070, 700] width 66 height 20
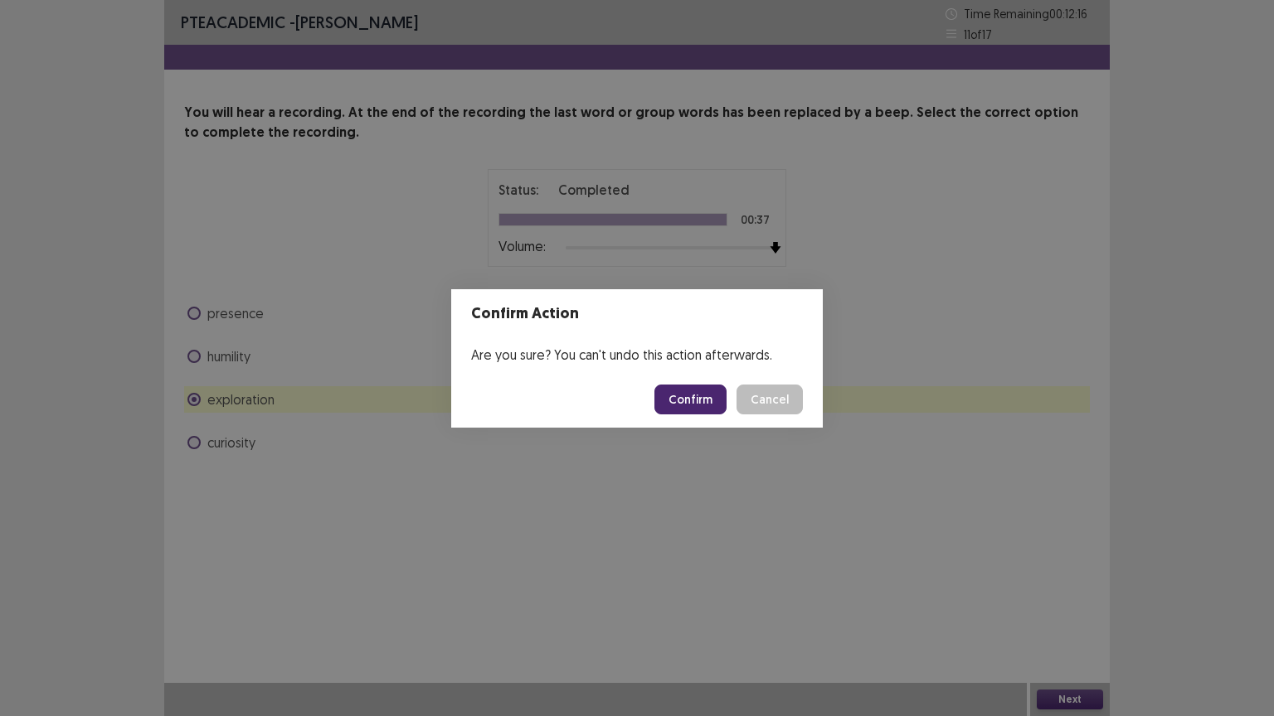
click at [773, 398] on button "Cancel" at bounding box center [769, 400] width 66 height 30
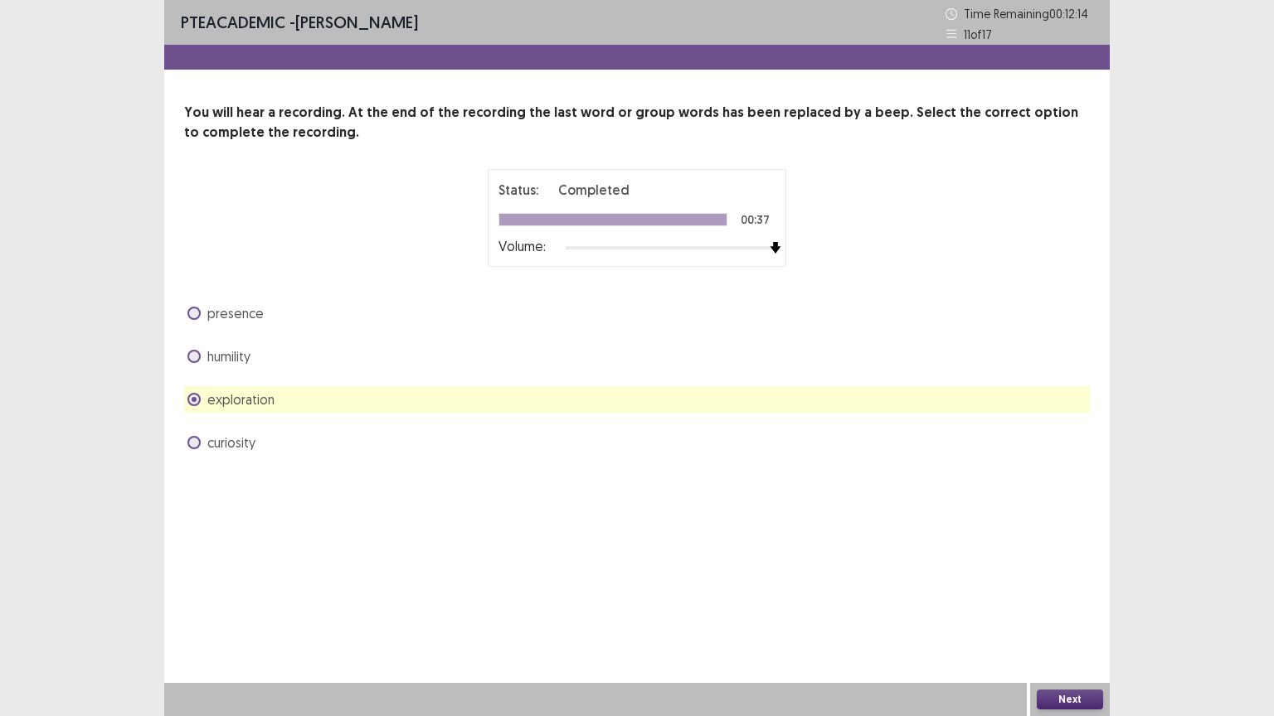
click at [245, 441] on span "curiosity" at bounding box center [231, 443] width 48 height 20
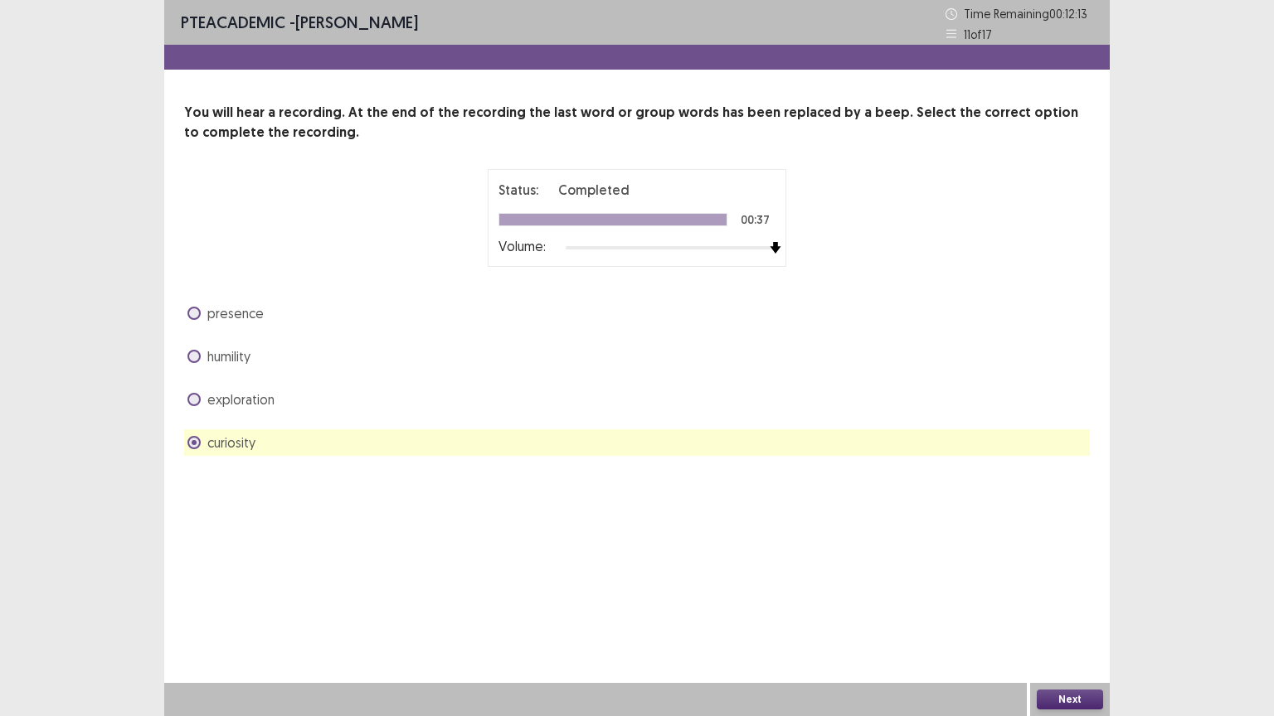
click at [1018, 483] on button "Next" at bounding box center [1070, 700] width 66 height 20
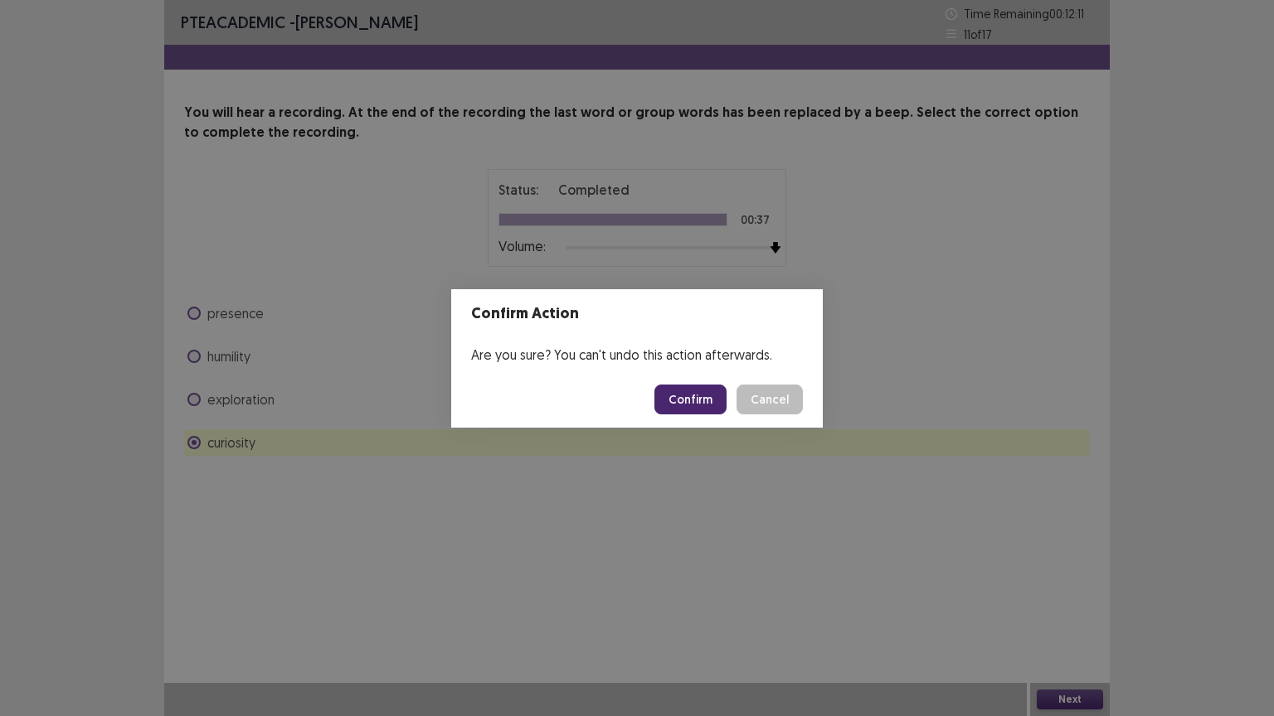
click at [697, 404] on button "Confirm" at bounding box center [690, 400] width 72 height 30
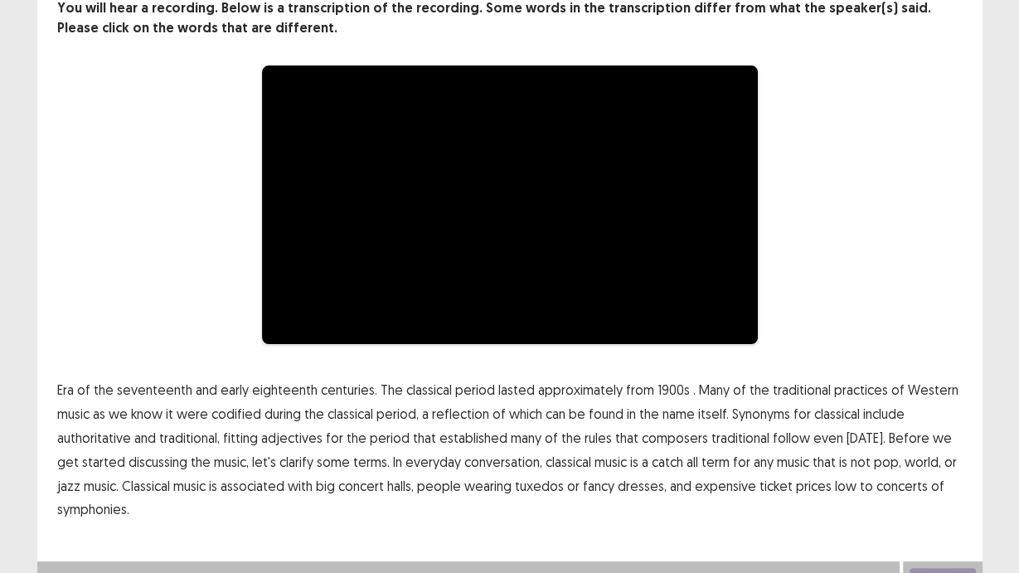
scroll to position [125, 0]
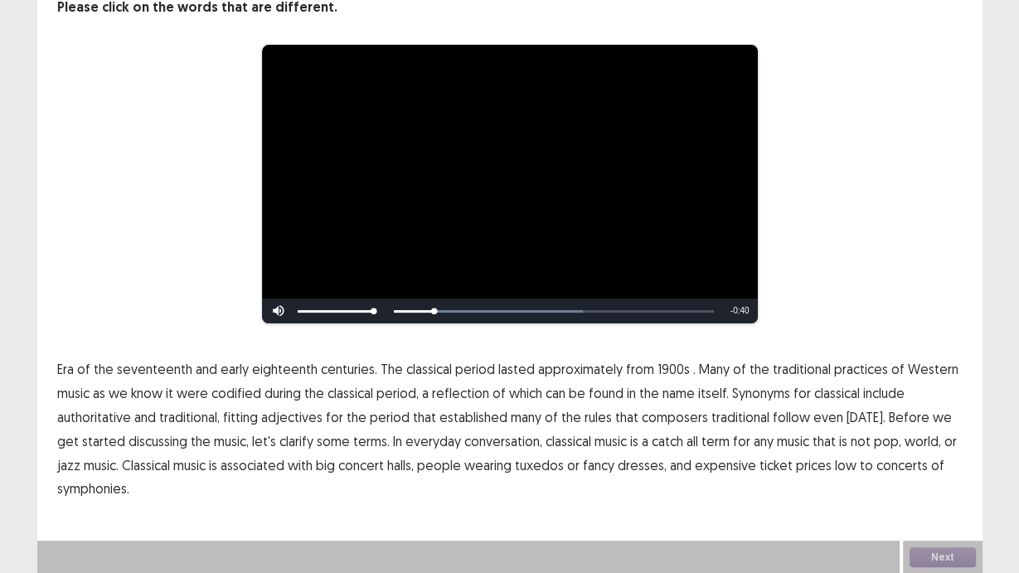
click at [663, 370] on span "1900s" at bounding box center [674, 369] width 32 height 20
click at [731, 420] on span "traditional" at bounding box center [740, 417] width 58 height 20
click at [716, 413] on span "traditional" at bounding box center [740, 417] width 58 height 20
click at [835, 467] on span "low" at bounding box center [846, 465] width 22 height 20
click at [950, 483] on button "Next" at bounding box center [943, 557] width 66 height 20
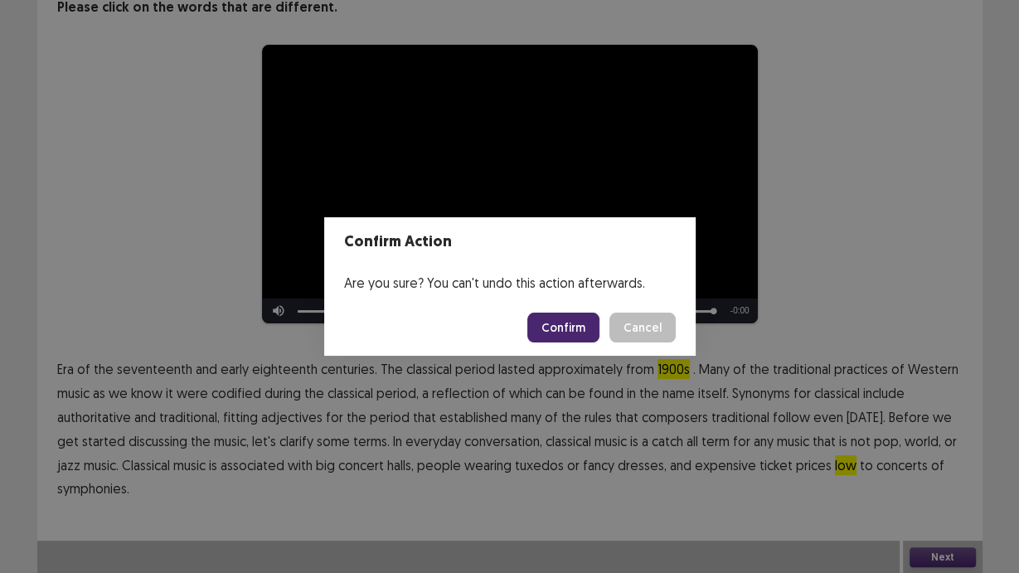
click at [570, 337] on button "Confirm" at bounding box center [563, 328] width 72 height 30
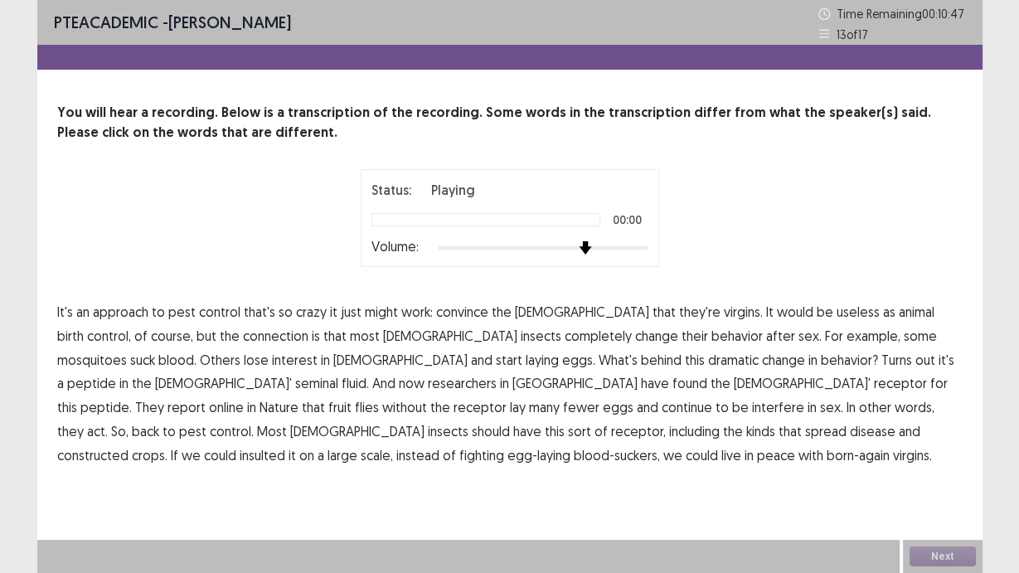
click at [710, 243] on div "Status: Playing 00:00 Volume:" at bounding box center [510, 218] width 415 height 98
click at [899, 315] on span "animal" at bounding box center [917, 312] width 36 height 20
click at [129, 445] on span "constructed" at bounding box center [92, 455] width 71 height 20
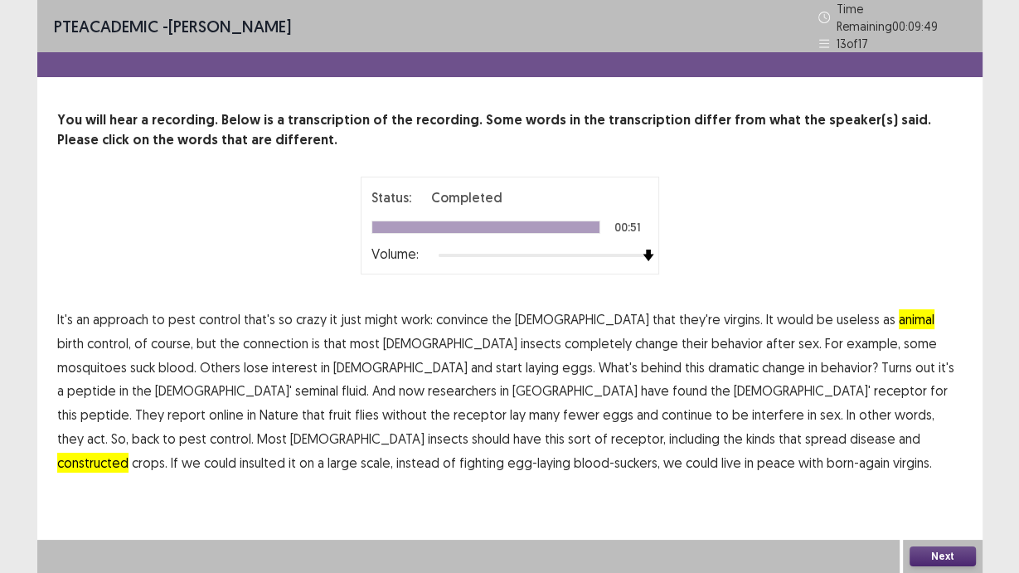
click at [943, 483] on button "Next" at bounding box center [943, 556] width 66 height 20
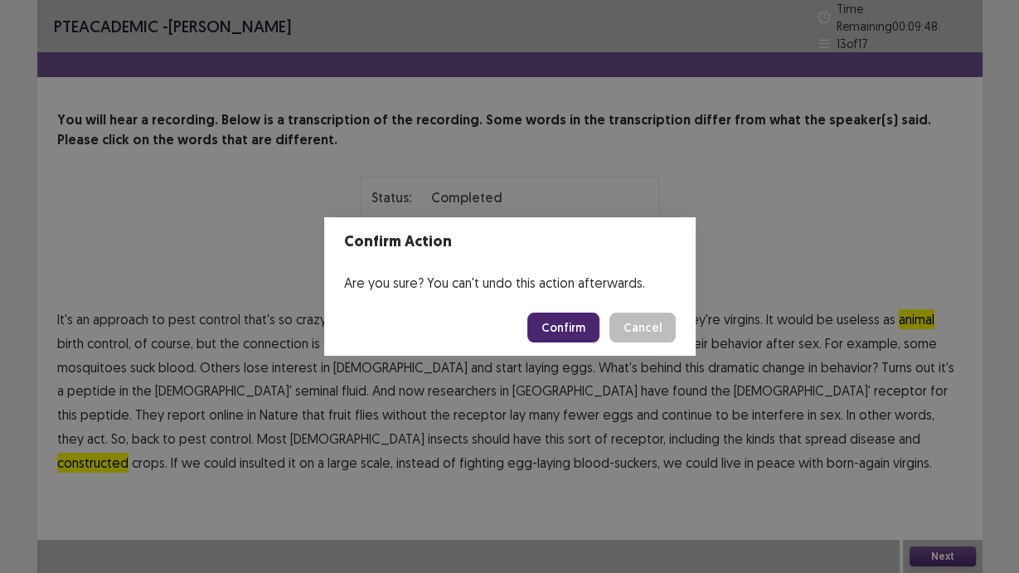
click at [554, 327] on button "Confirm" at bounding box center [563, 328] width 72 height 30
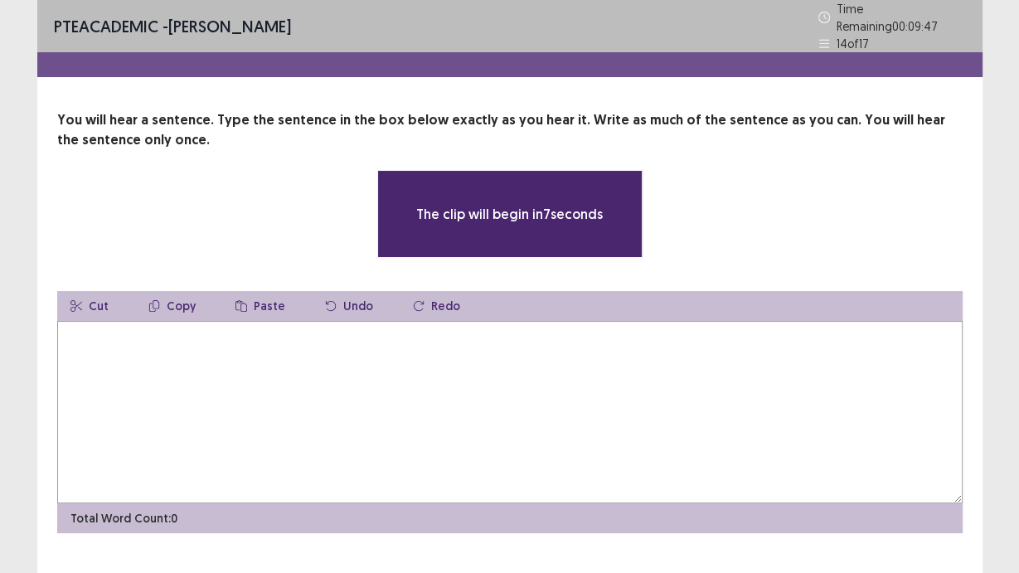
click at [458, 409] on textarea at bounding box center [509, 412] width 905 height 182
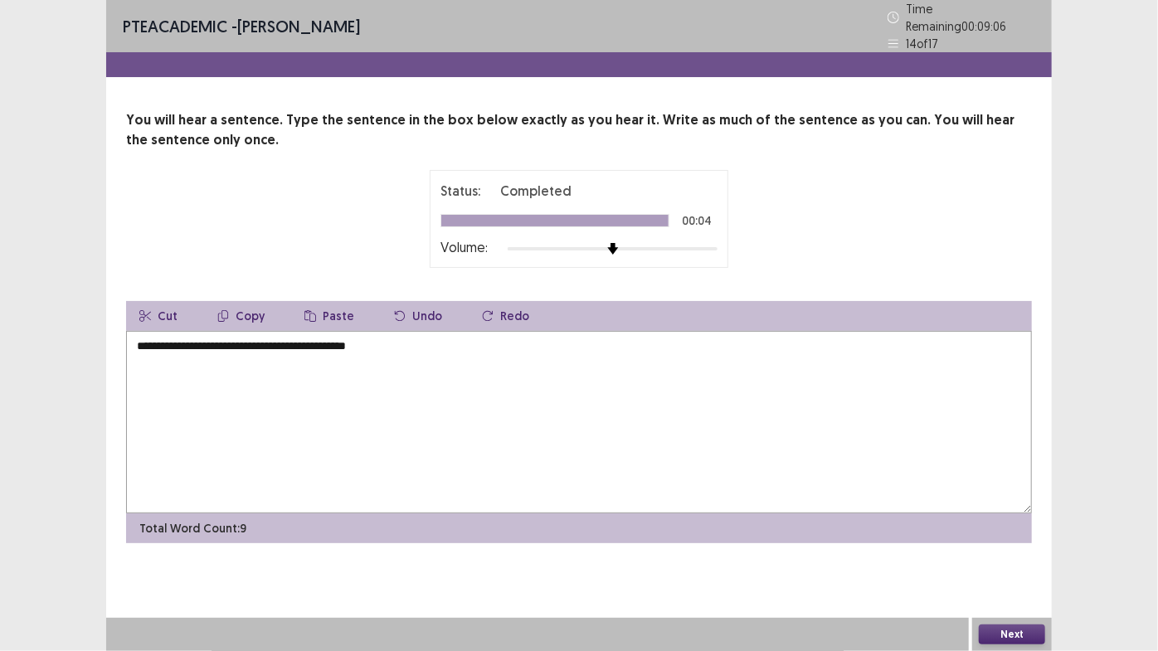
type textarea "**********"
click at [1017, 483] on button "Next" at bounding box center [1011, 634] width 66 height 20
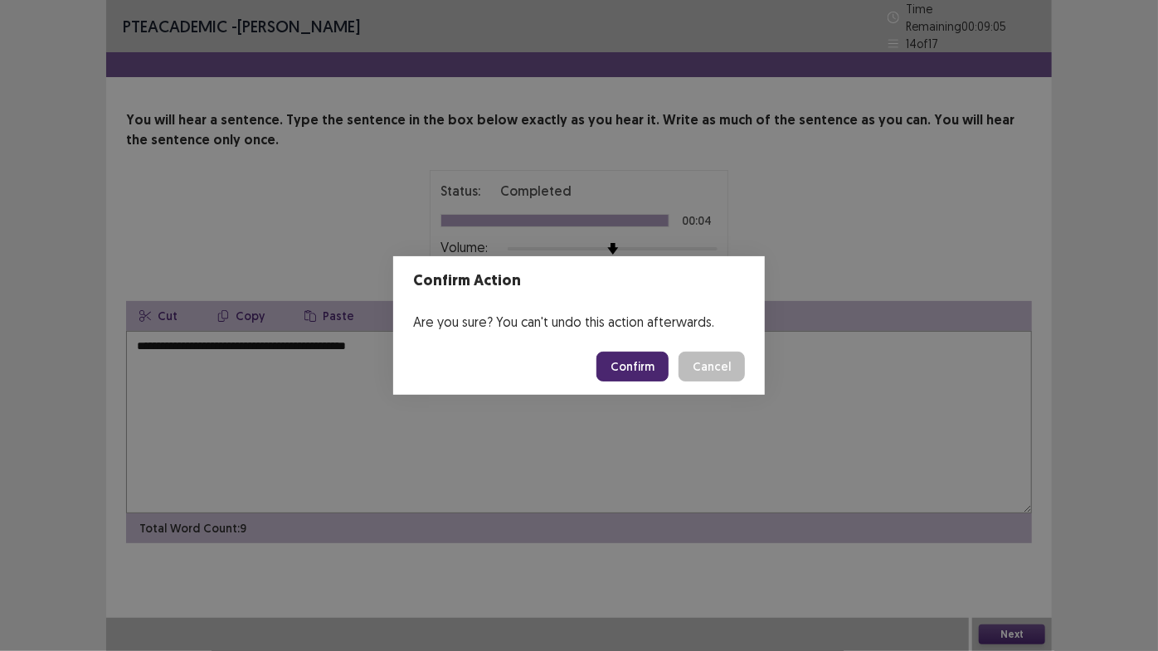
click at [656, 355] on button "Confirm" at bounding box center [632, 367] width 72 height 30
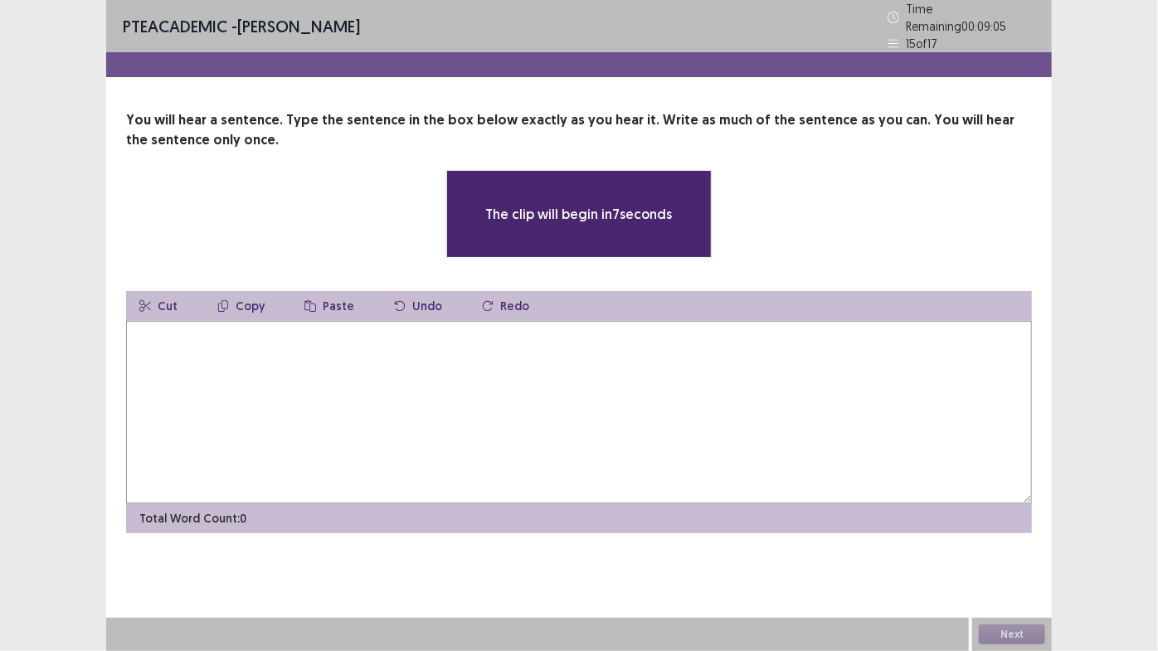
click at [531, 353] on textarea at bounding box center [578, 412] width 905 height 182
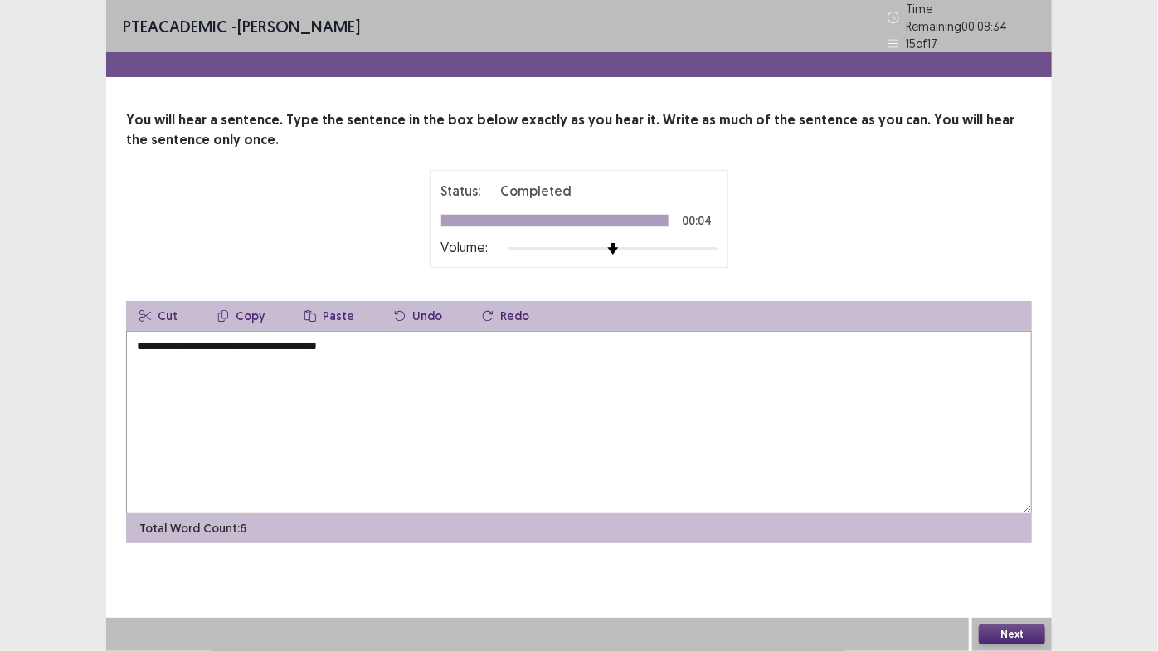
click at [333, 342] on textarea "**********" at bounding box center [578, 422] width 905 height 182
type textarea "**********"
click at [1011, 483] on button "Next" at bounding box center [1011, 634] width 66 height 20
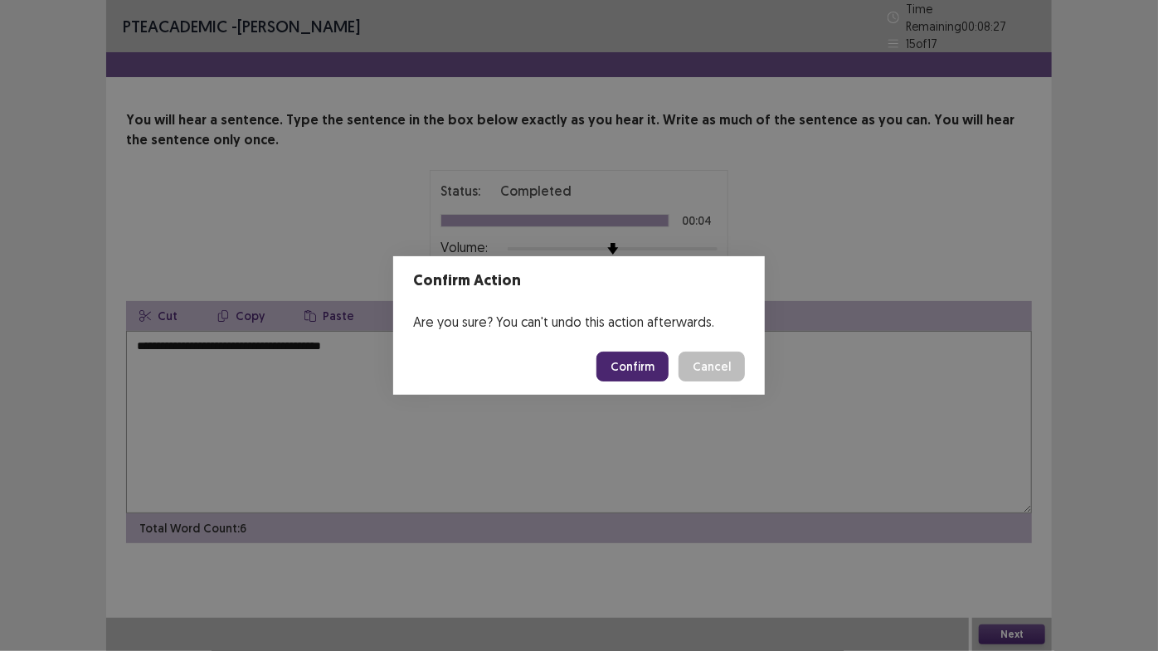
click at [643, 369] on button "Confirm" at bounding box center [632, 367] width 72 height 30
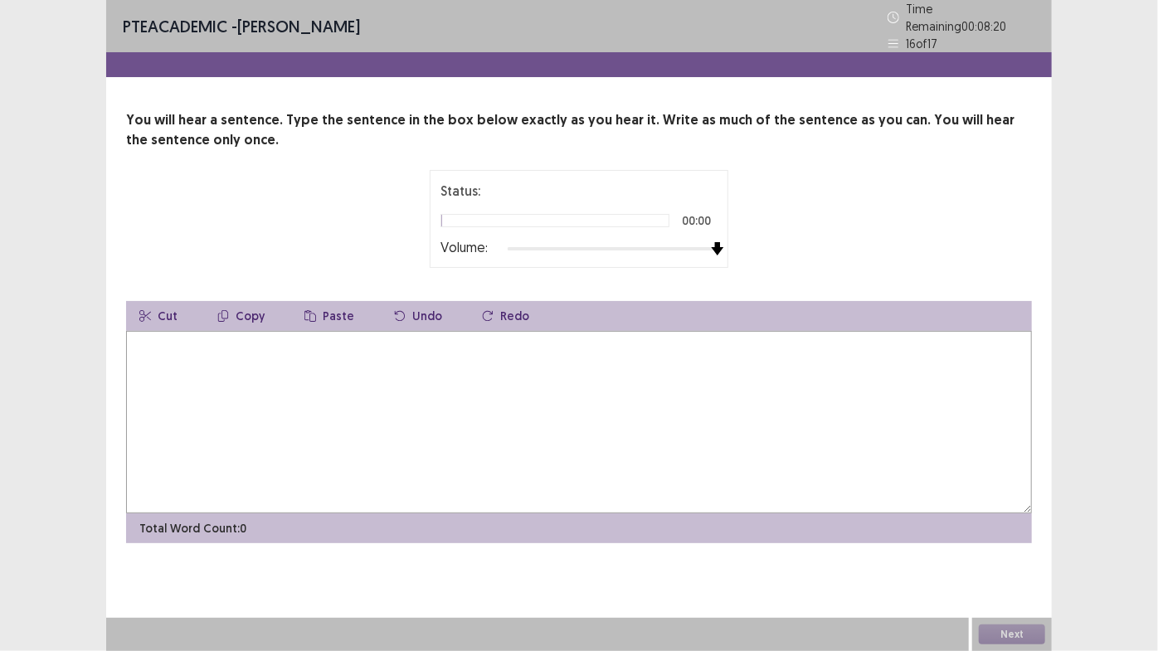
click at [782, 238] on div "Status: 00:00 Volume:" at bounding box center [578, 219] width 415 height 98
click at [690, 340] on textarea at bounding box center [578, 422] width 905 height 182
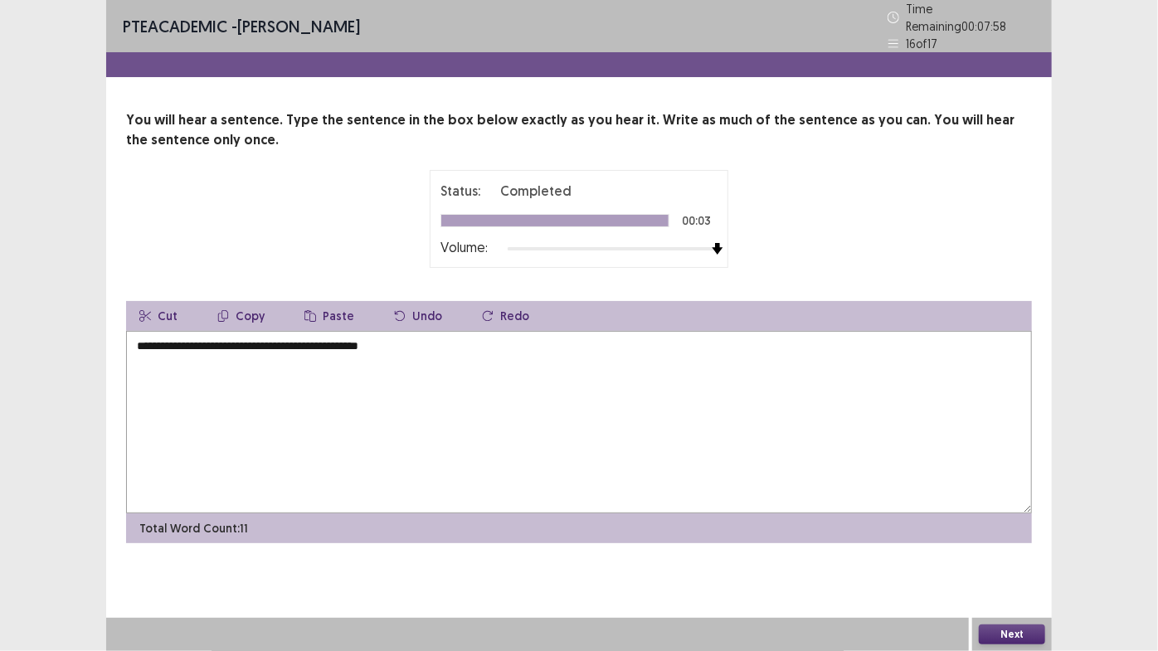
type textarea "**********"
click at [1018, 483] on button "Next" at bounding box center [1011, 634] width 66 height 20
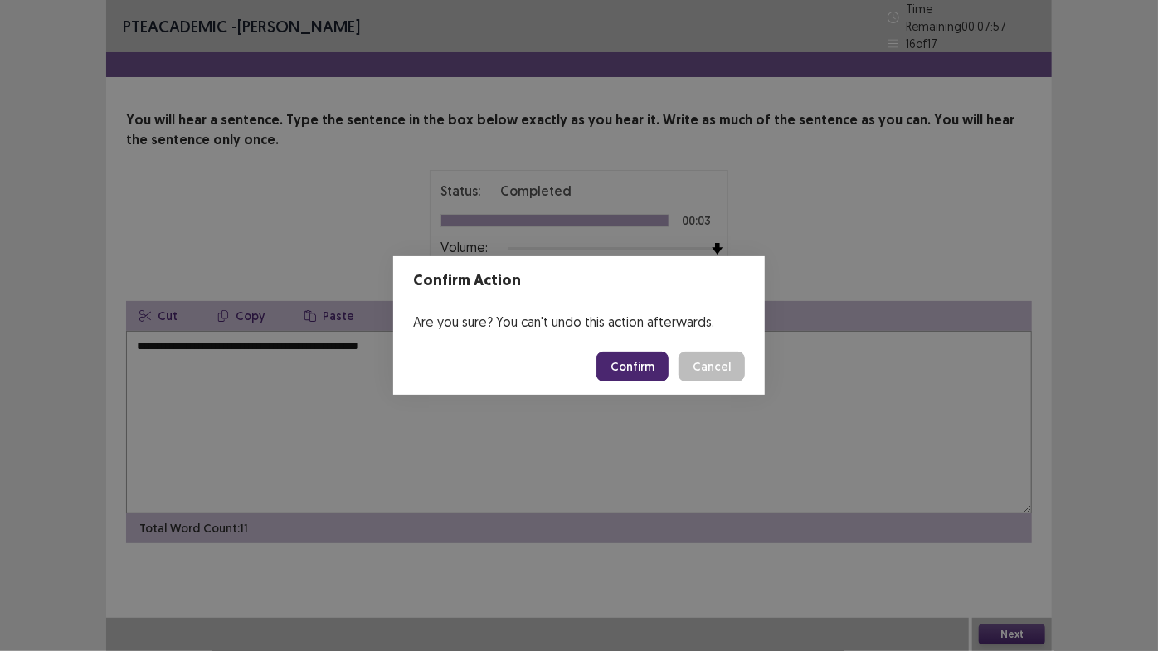
click at [641, 345] on footer "Confirm Cancel" at bounding box center [578, 366] width 371 height 56
click at [645, 358] on button "Confirm" at bounding box center [632, 367] width 72 height 30
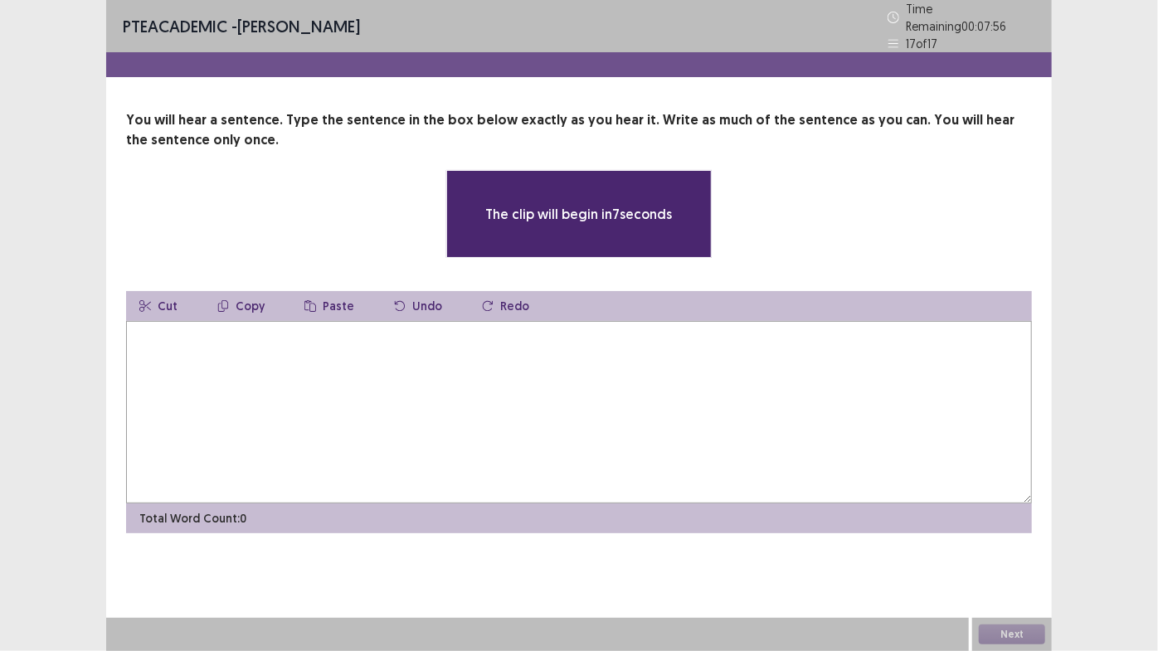
click at [619, 375] on textarea at bounding box center [578, 412] width 905 height 182
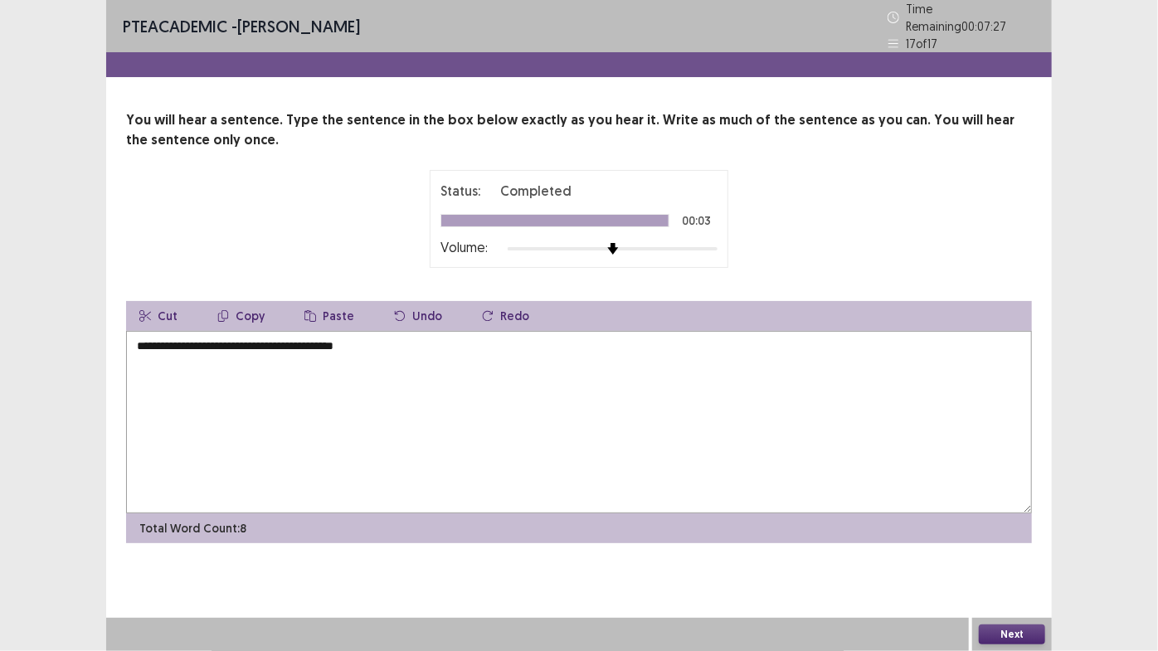
type textarea "**********"
click at [1018, 483] on button "Next" at bounding box center [1011, 634] width 66 height 20
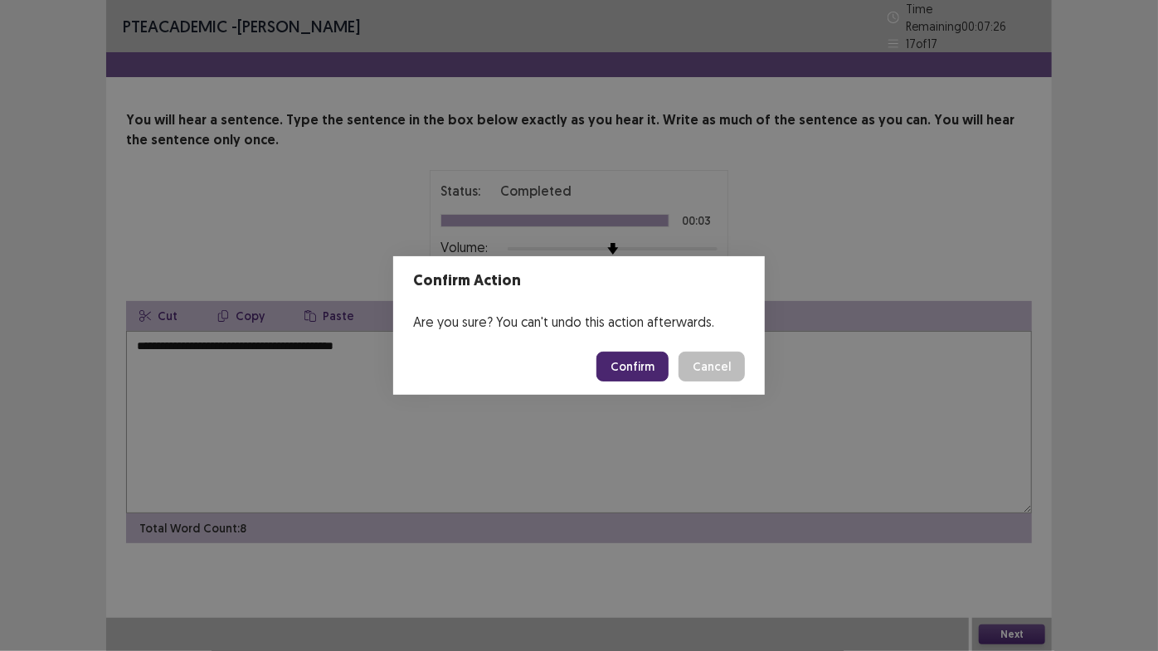
click at [638, 357] on button "Confirm" at bounding box center [632, 367] width 72 height 30
